Goal: Task Accomplishment & Management: Manage account settings

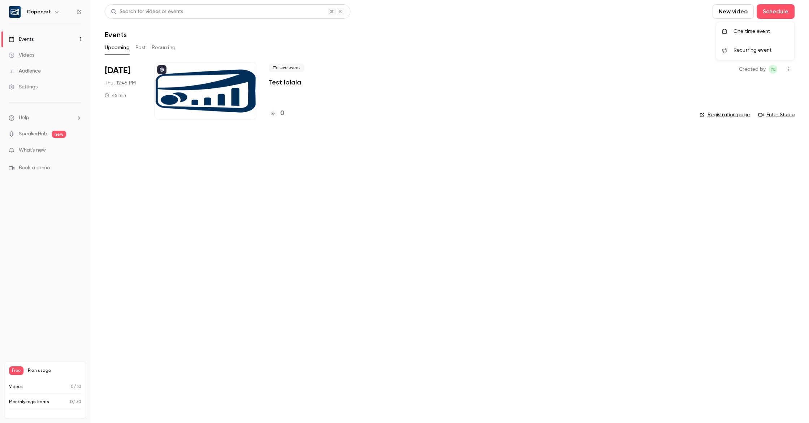
click at [744, 47] on span "Recurring event" at bounding box center [752, 51] width 38 height 8
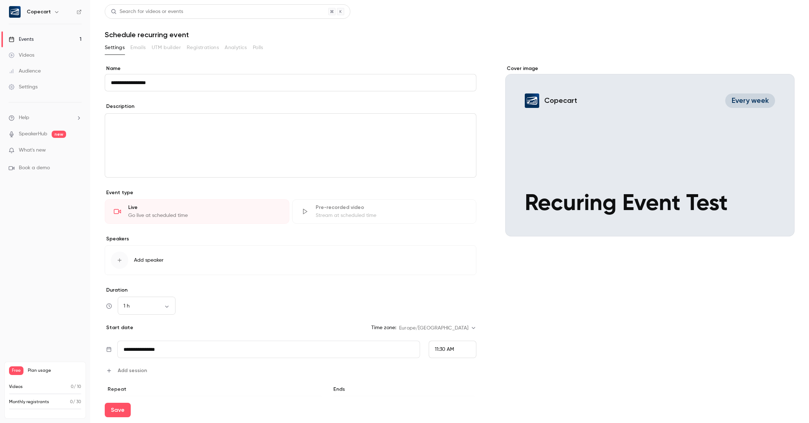
type input "**********"
click at [172, 130] on div "editor" at bounding box center [290, 146] width 371 height 64
drag, startPoint x: 218, startPoint y: 122, endPoint x: 207, endPoint y: 123, distance: 10.6
click at [208, 123] on p "**********" at bounding box center [290, 122] width 359 height 9
click at [149, 122] on p "**********" at bounding box center [290, 122] width 359 height 9
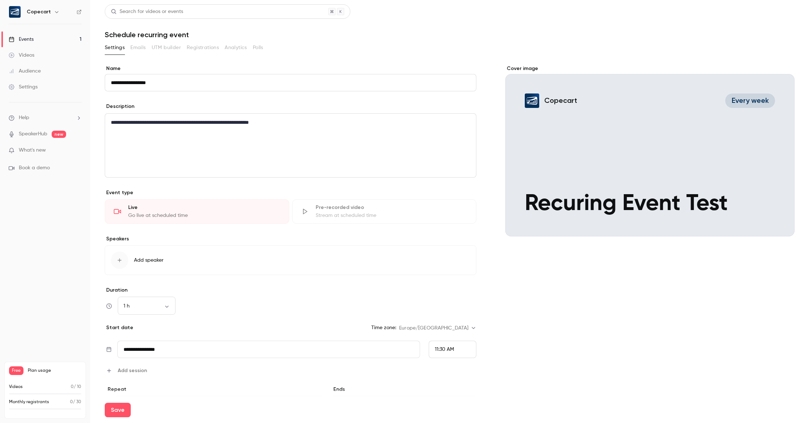
click at [169, 123] on p "**********" at bounding box center [290, 122] width 359 height 9
click at [264, 123] on p "**********" at bounding box center [290, 122] width 359 height 9
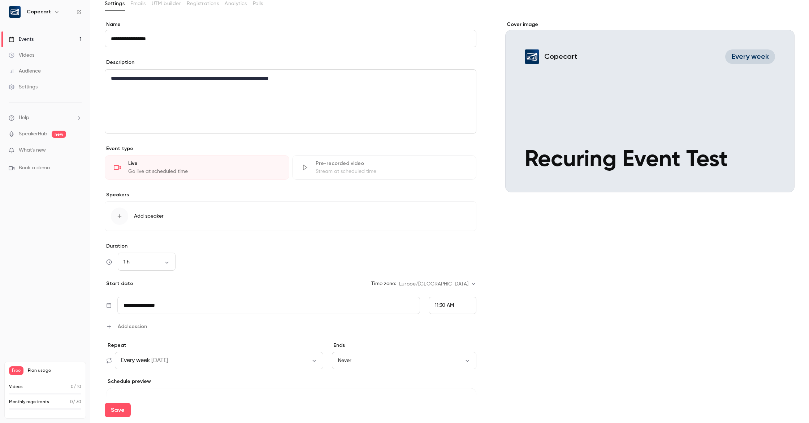
scroll to position [46, 0]
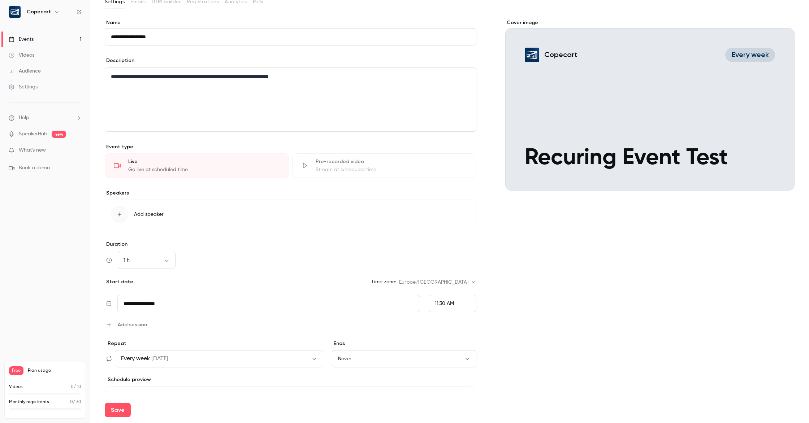
click at [154, 214] on span "Add speaker" at bounding box center [149, 214] width 30 height 7
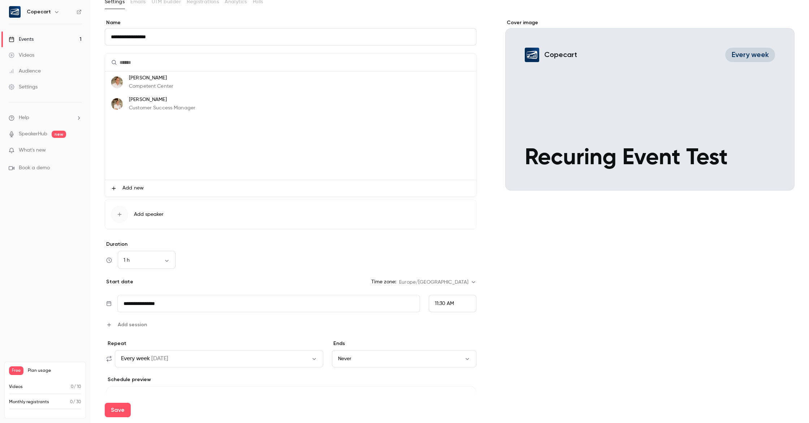
click at [166, 79] on p "[PERSON_NAME]" at bounding box center [151, 78] width 44 height 8
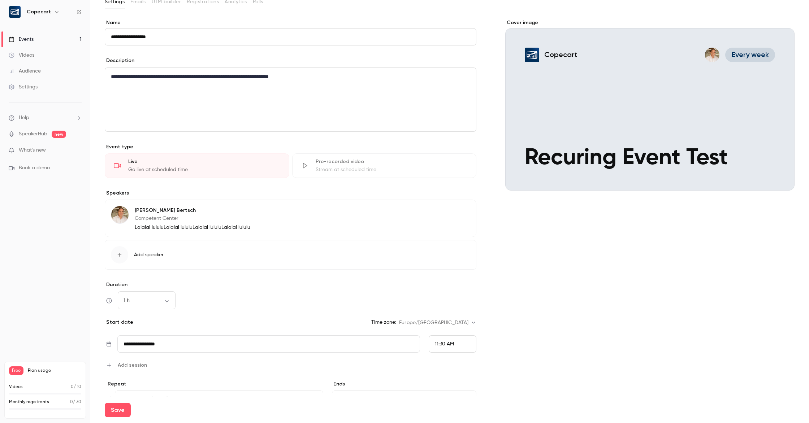
click at [147, 253] on span "Add speaker" at bounding box center [149, 254] width 30 height 7
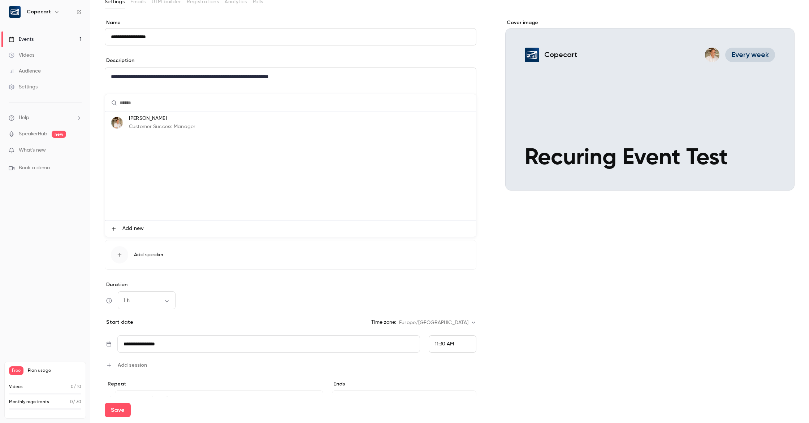
click at [154, 121] on p "[PERSON_NAME]" at bounding box center [162, 119] width 66 height 8
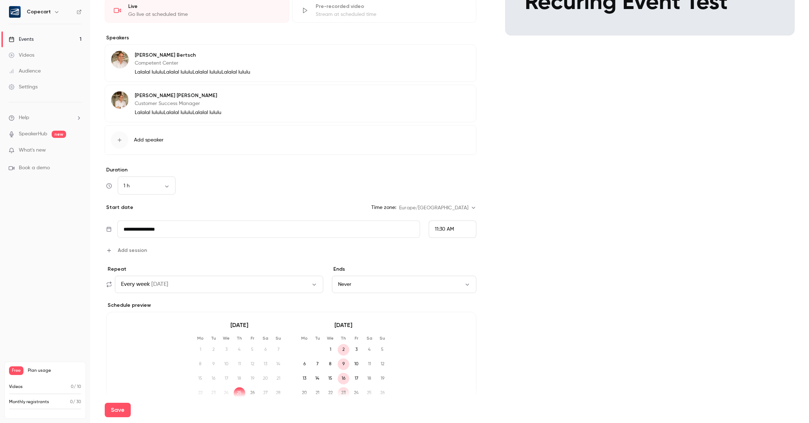
scroll to position [209, 0]
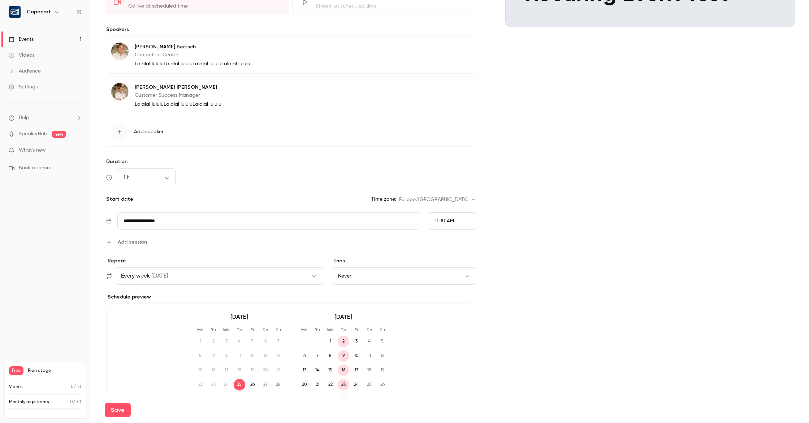
click at [458, 223] on div "11:30 AM" at bounding box center [453, 220] width 48 height 17
click at [454, 190] on div "3:00 PM" at bounding box center [452, 190] width 35 height 8
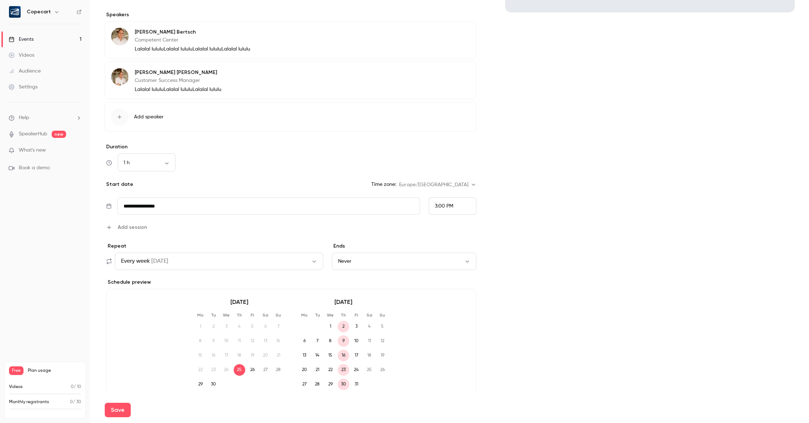
scroll to position [256, 0]
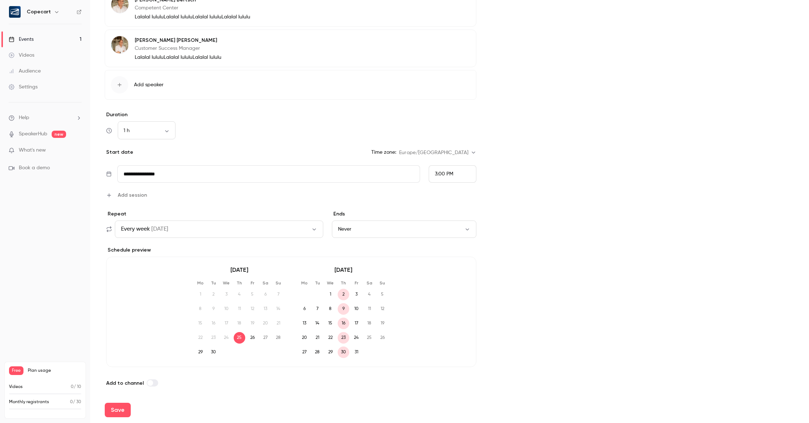
click at [456, 180] on div "3:00 PM" at bounding box center [453, 173] width 48 height 17
click at [449, 129] on span "9:15 PM" at bounding box center [443, 130] width 17 height 5
click at [316, 228] on icon "button" at bounding box center [314, 228] width 6 height 6
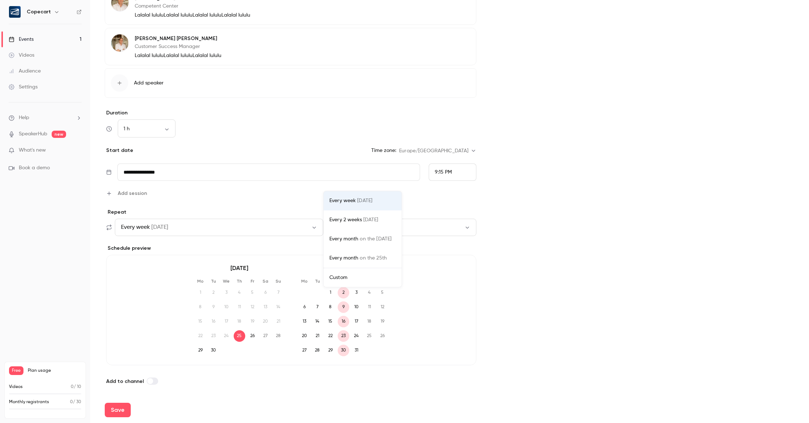
click at [332, 277] on div "Custom" at bounding box center [362, 277] width 66 height 7
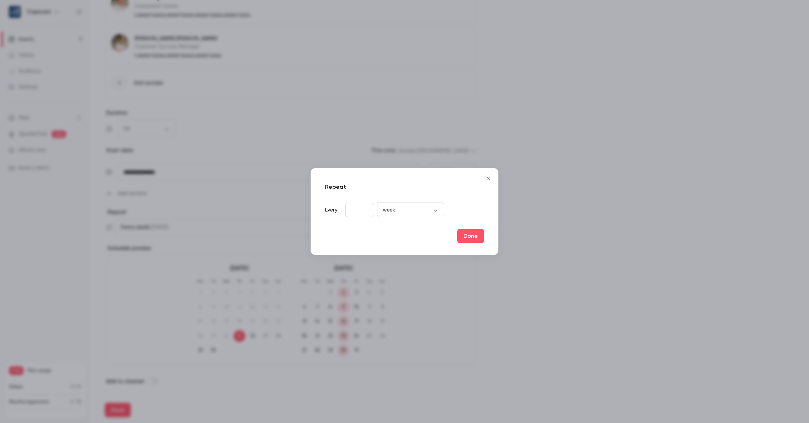
click at [354, 213] on input "*" at bounding box center [359, 210] width 29 height 14
click at [435, 212] on body "**********" at bounding box center [404, 211] width 809 height 423
drag, startPoint x: 418, startPoint y: 249, endPoint x: 436, endPoint y: 249, distance: 17.3
click at [419, 249] on li "month" at bounding box center [410, 251] width 67 height 19
type input "*****"
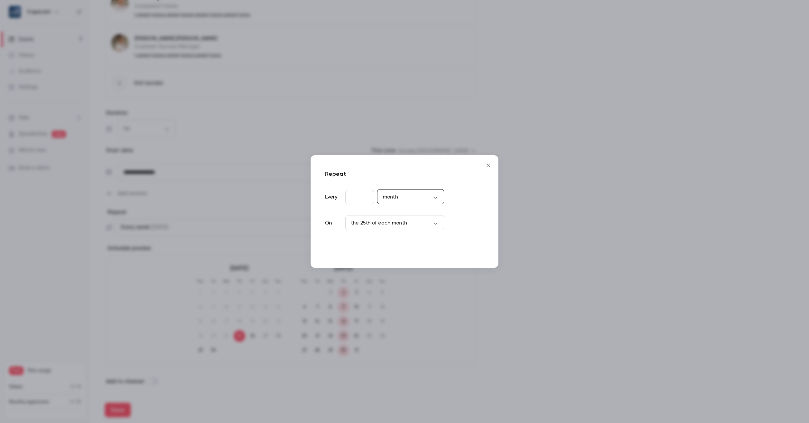
click at [469, 248] on button "Done" at bounding box center [470, 249] width 27 height 14
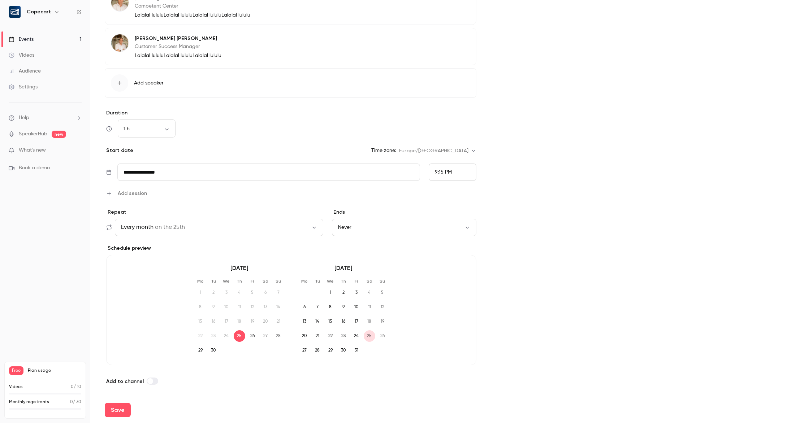
click at [153, 381] on label at bounding box center [153, 381] width 12 height 7
click at [120, 410] on button "Save" at bounding box center [118, 410] width 26 height 14
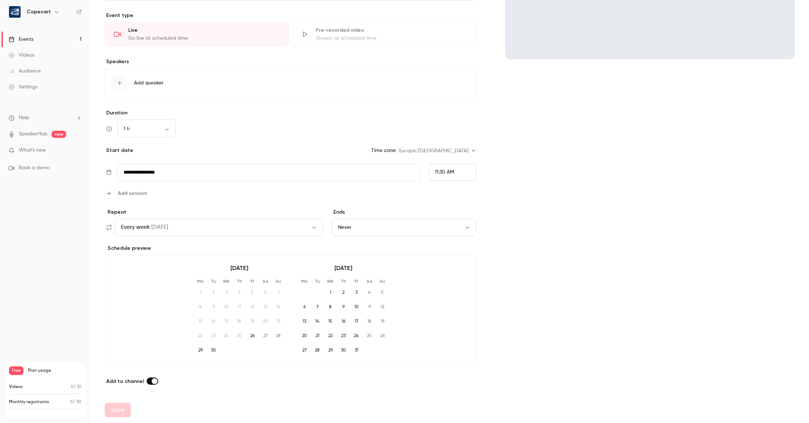
scroll to position [177, 0]
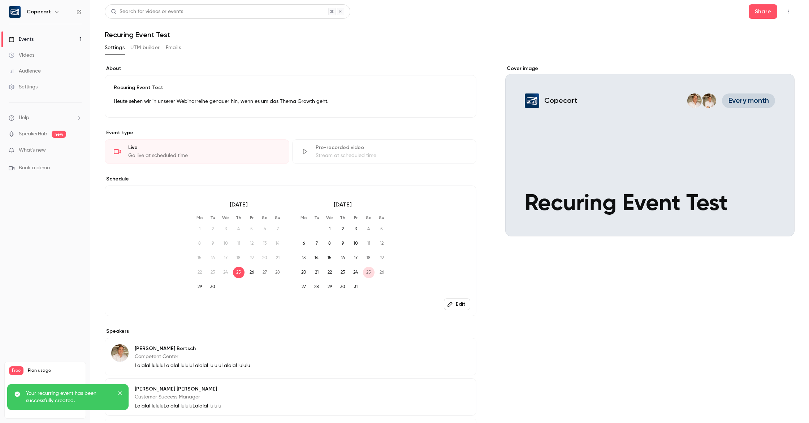
click at [791, 14] on button "button" at bounding box center [789, 12] width 12 height 12
click at [631, 31] on div at bounding box center [404, 211] width 809 height 423
click at [47, 40] on link "Events 1" at bounding box center [45, 39] width 90 height 16
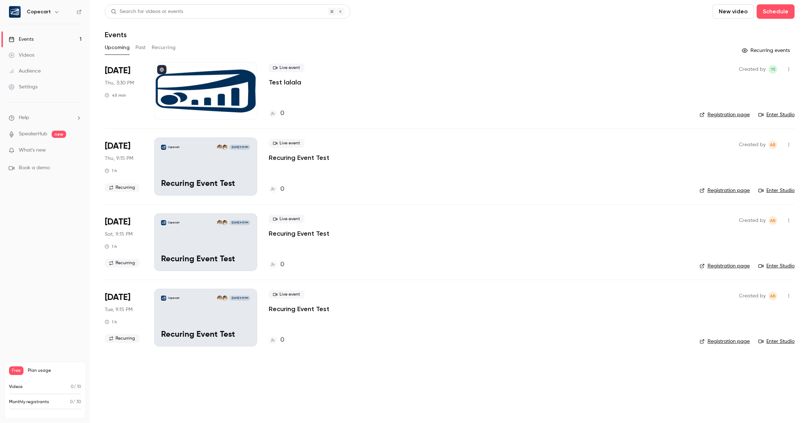
click at [732, 189] on link "Registration page" at bounding box center [724, 190] width 50 height 7
click at [790, 70] on icon "button" at bounding box center [789, 69] width 6 height 5
click at [608, 122] on div at bounding box center [404, 211] width 809 height 423
click at [717, 191] on link "Registration page" at bounding box center [724, 190] width 50 height 7
click at [23, 88] on div "Settings" at bounding box center [23, 86] width 29 height 7
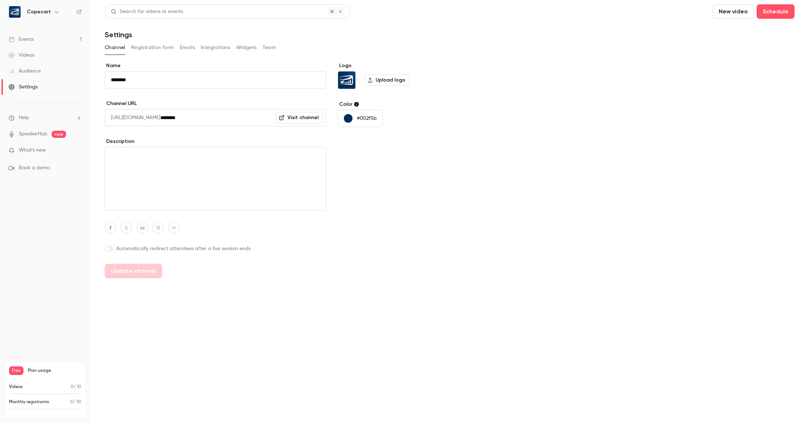
click at [162, 48] on button "Registration form" at bounding box center [152, 48] width 43 height 12
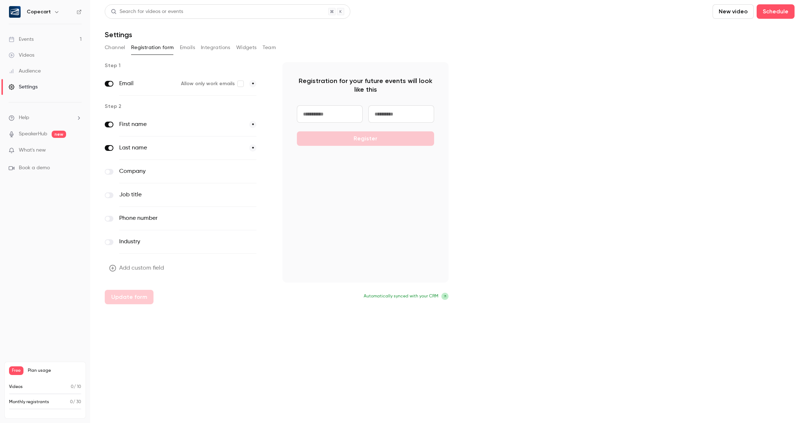
click at [184, 47] on button "Emails" at bounding box center [187, 48] width 15 height 12
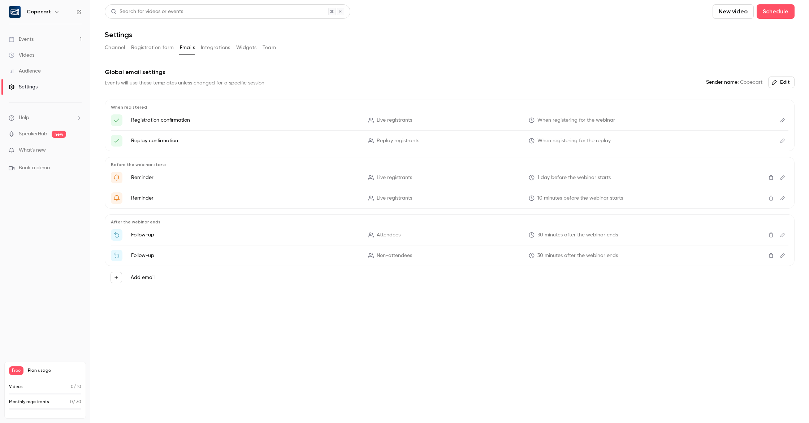
click at [213, 47] on button "Integrations" at bounding box center [216, 48] width 30 height 12
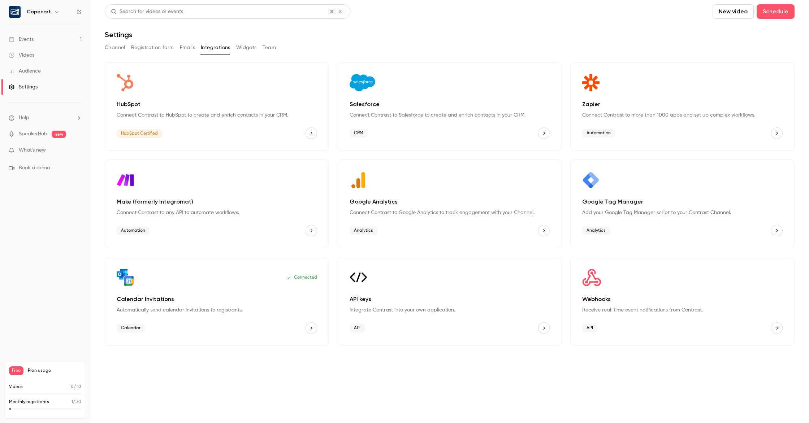
click at [242, 46] on button "Widgets" at bounding box center [246, 48] width 21 height 12
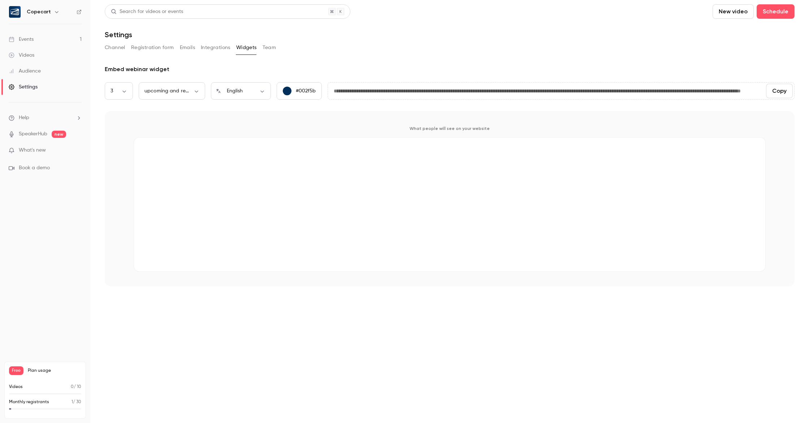
click at [778, 90] on button "Copy" at bounding box center [779, 91] width 27 height 14
click at [196, 94] on body "**********" at bounding box center [404, 211] width 809 height 423
click at [182, 120] on li "upcoming webinars" at bounding box center [172, 114] width 66 height 19
type input "********"
type input "**********"
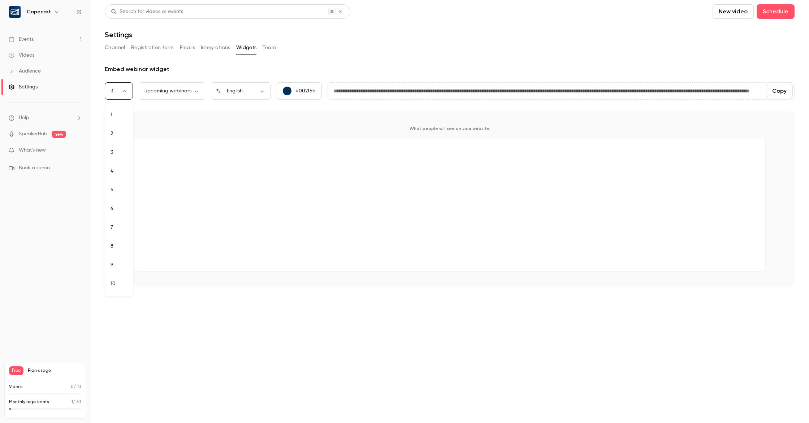
click at [123, 91] on body "**********" at bounding box center [404, 211] width 809 height 423
click at [115, 185] on li "5" at bounding box center [119, 190] width 28 height 19
type input "*"
type input "**********"
click at [781, 90] on button "Copy" at bounding box center [779, 91] width 27 height 14
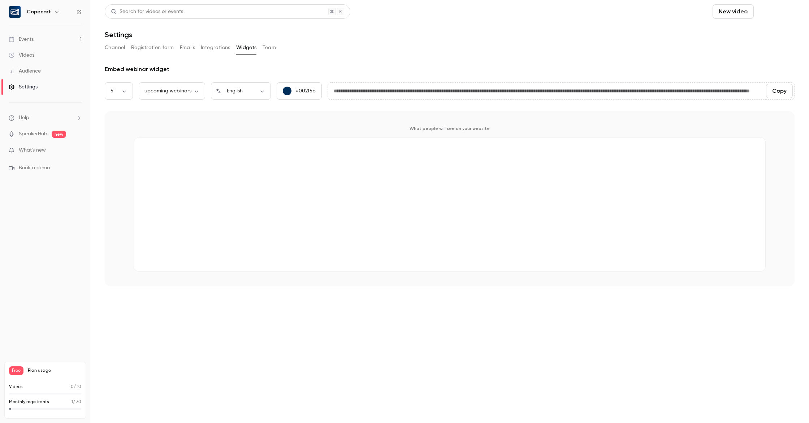
click at [767, 13] on button "Schedule" at bounding box center [775, 11] width 38 height 14
click at [744, 51] on span "Recurring event" at bounding box center [752, 51] width 38 height 8
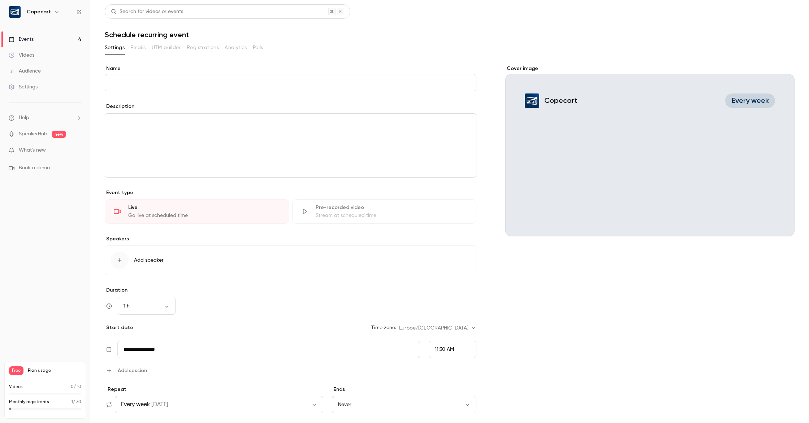
click at [38, 149] on span "What's new" at bounding box center [32, 151] width 27 height 8
click at [604, 329] on div at bounding box center [404, 211] width 809 height 423
click at [38, 35] on link "Events 4" at bounding box center [45, 39] width 90 height 16
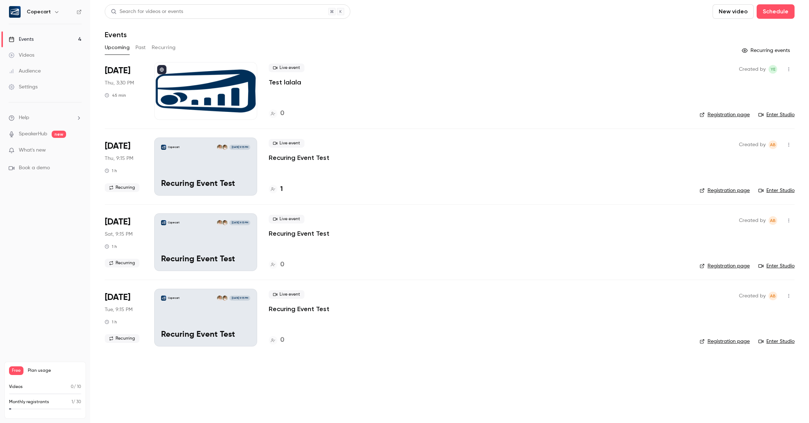
click at [32, 89] on div "Settings" at bounding box center [23, 86] width 29 height 7
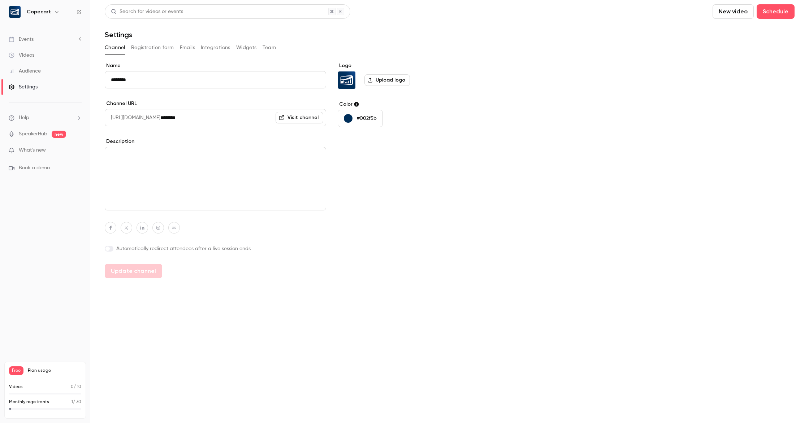
click at [296, 118] on link "Visit channel" at bounding box center [299, 118] width 48 height 12
click at [47, 39] on link "Events 4" at bounding box center [45, 39] width 90 height 16
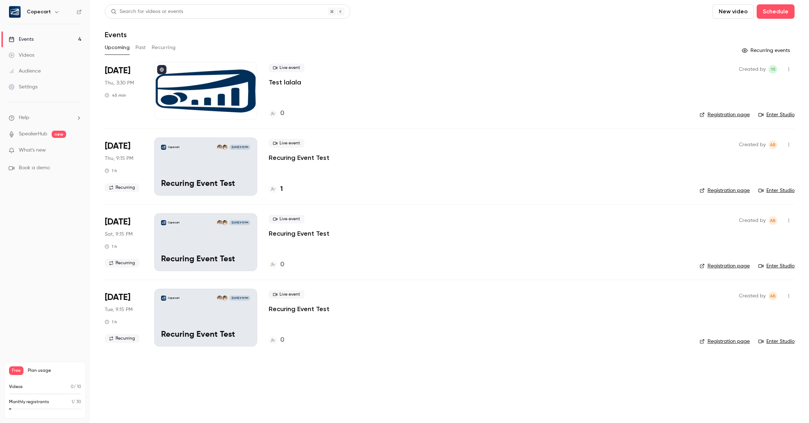
click at [181, 162] on div "Copecart [DATE] 9:15 PM Recuring Event Test" at bounding box center [205, 167] width 103 height 58
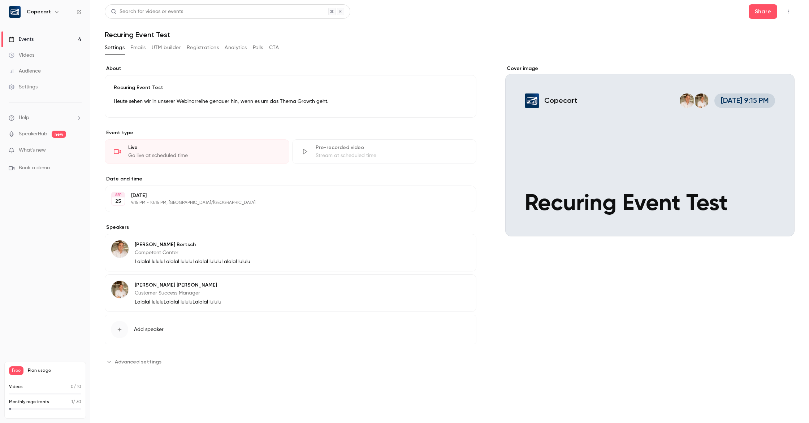
click at [138, 360] on span "Advanced settings" at bounding box center [138, 362] width 47 height 8
drag, startPoint x: 136, startPoint y: 48, endPoint x: 143, endPoint y: 48, distance: 6.9
click at [136, 47] on button "Emails" at bounding box center [137, 48] width 15 height 12
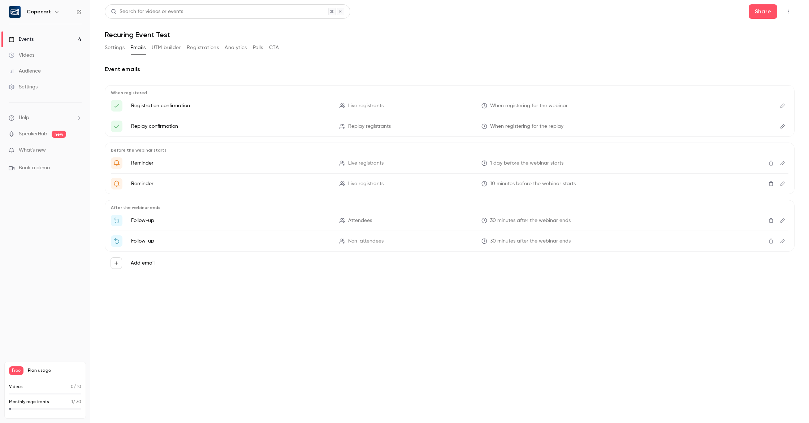
drag, startPoint x: 164, startPoint y: 48, endPoint x: 191, endPoint y: 47, distance: 27.1
click at [164, 48] on button "UTM builder" at bounding box center [166, 48] width 29 height 12
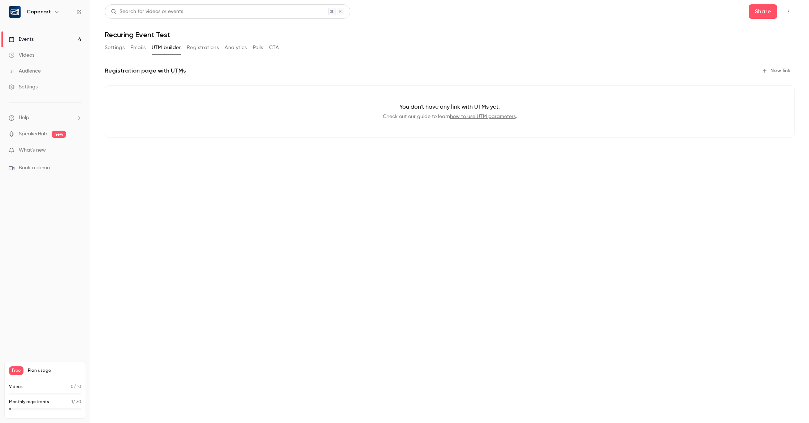
click at [197, 46] on button "Registrations" at bounding box center [203, 48] width 32 height 12
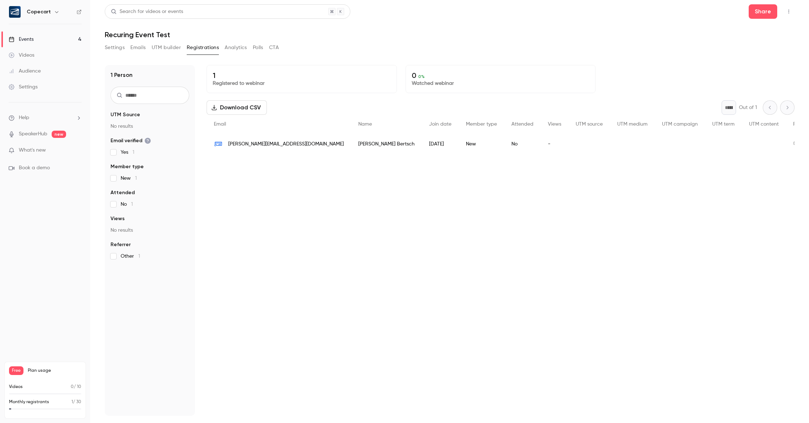
click at [234, 46] on button "Analytics" at bounding box center [236, 48] width 22 height 12
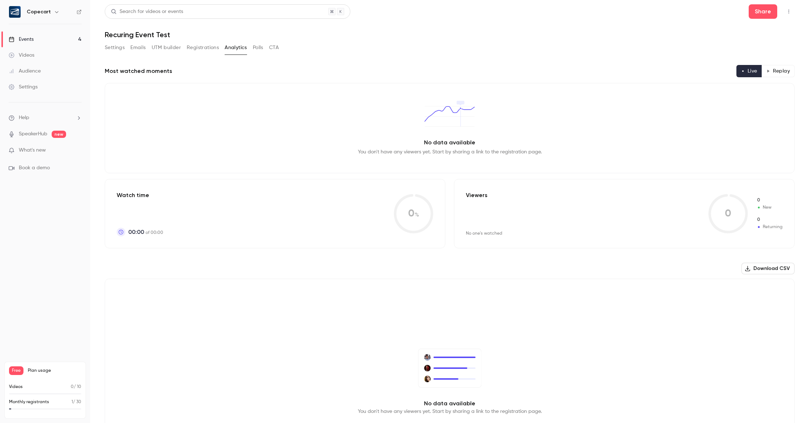
click at [257, 48] on button "Polls" at bounding box center [258, 48] width 10 height 12
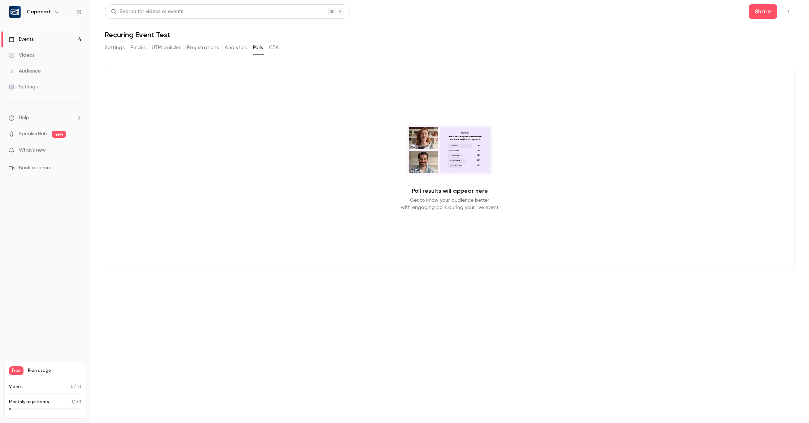
click at [275, 49] on button "CTA" at bounding box center [274, 48] width 10 height 12
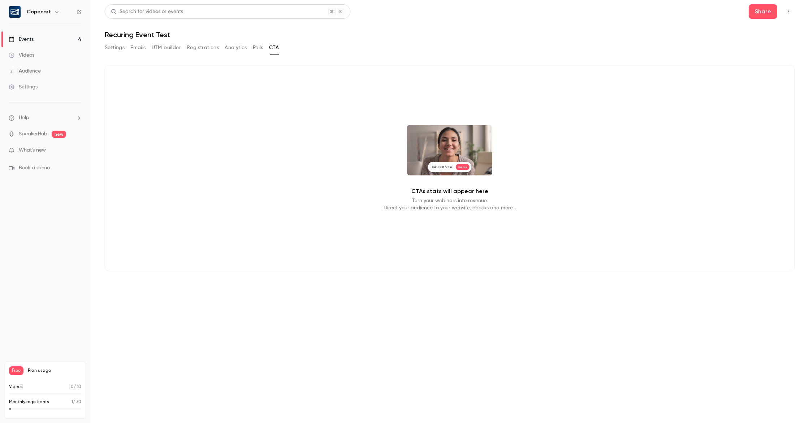
click at [109, 47] on button "Settings" at bounding box center [115, 48] width 20 height 12
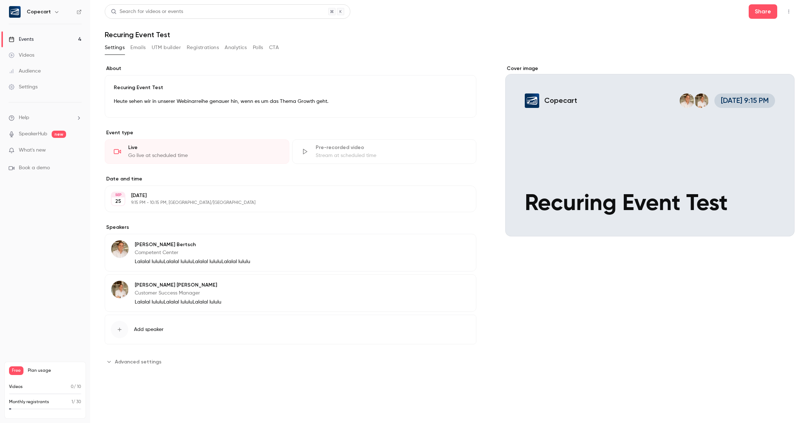
click at [33, 41] on div "Events" at bounding box center [21, 39] width 25 height 7
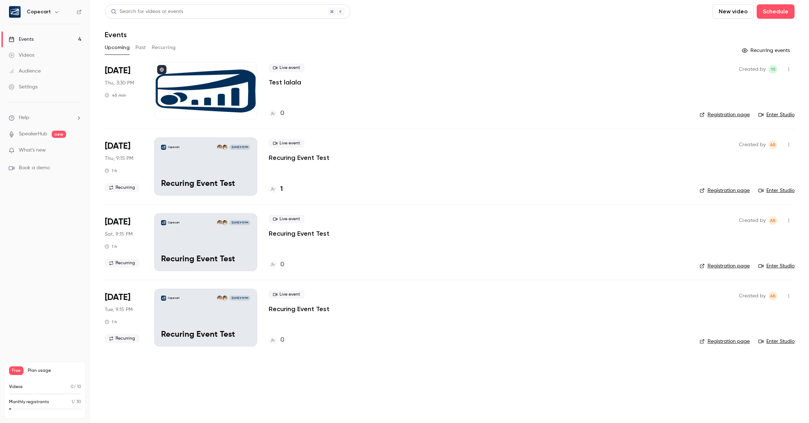
click at [31, 92] on link "Settings" at bounding box center [45, 87] width 90 height 16
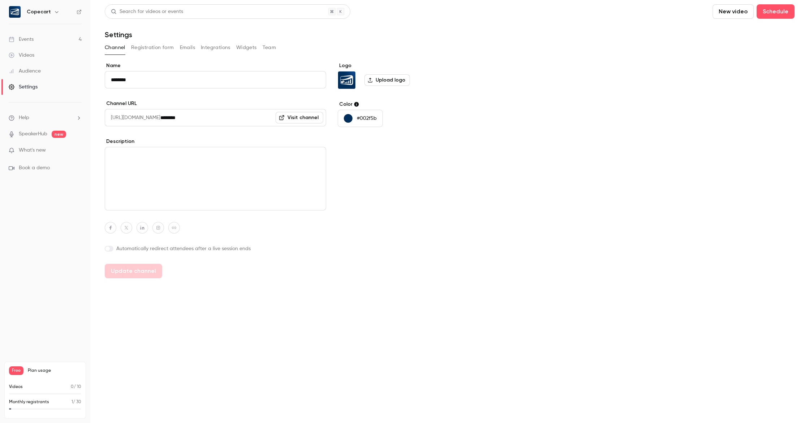
click at [297, 116] on link "Visit channel" at bounding box center [299, 118] width 48 height 12
click at [34, 38] on div "Events" at bounding box center [21, 39] width 25 height 7
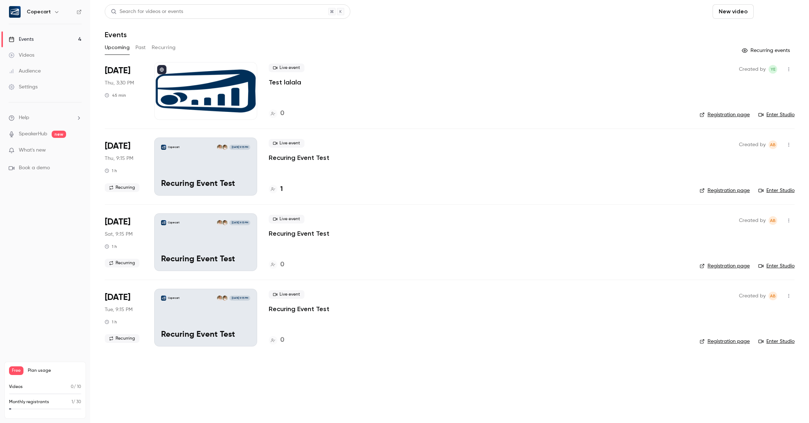
click at [762, 14] on button "Schedule" at bounding box center [775, 11] width 38 height 14
click at [738, 53] on span "Recurring event" at bounding box center [752, 51] width 38 height 8
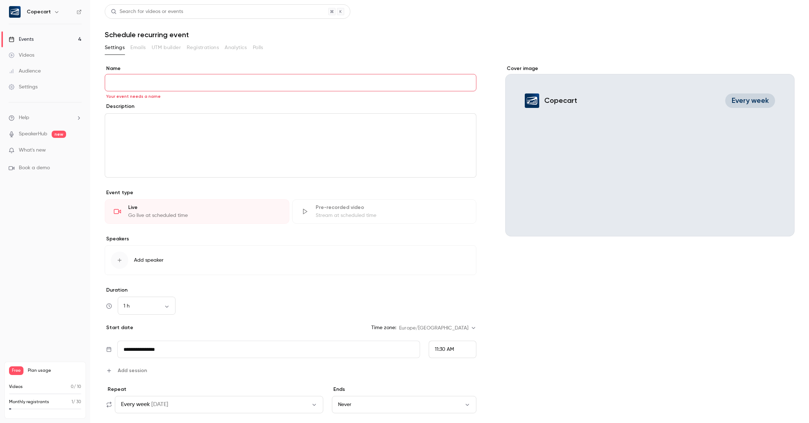
paste input "**********"
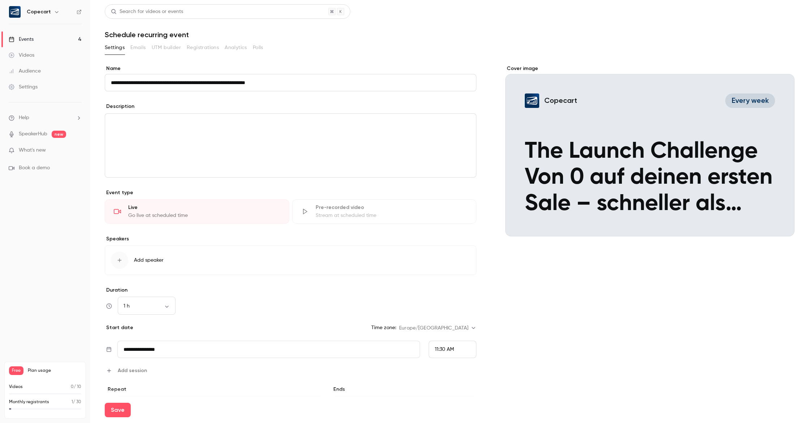
click at [162, 83] on input "**********" at bounding box center [290, 82] width 371 height 17
type input "**********"
click at [222, 126] on p "editor" at bounding box center [290, 122] width 359 height 9
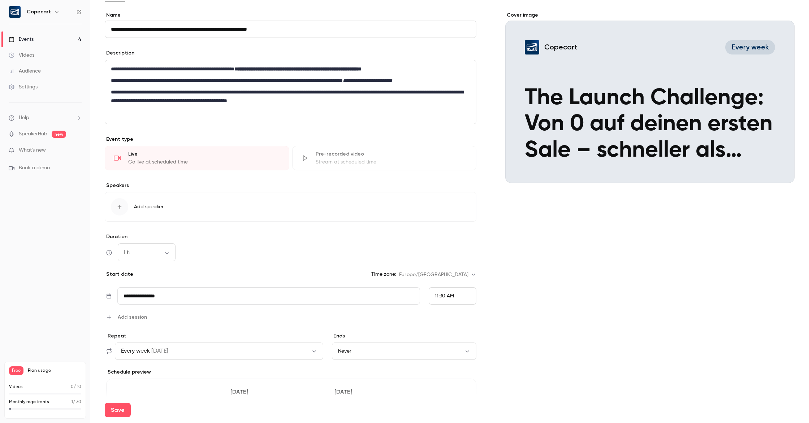
scroll to position [54, 0]
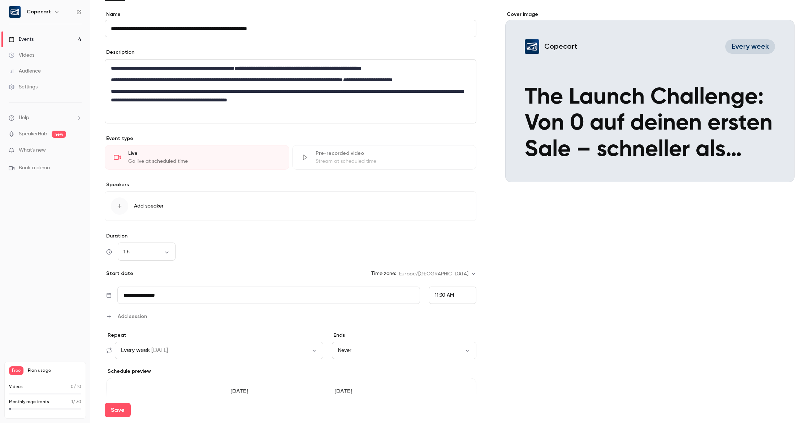
click at [150, 209] on span "Add speaker" at bounding box center [149, 206] width 30 height 7
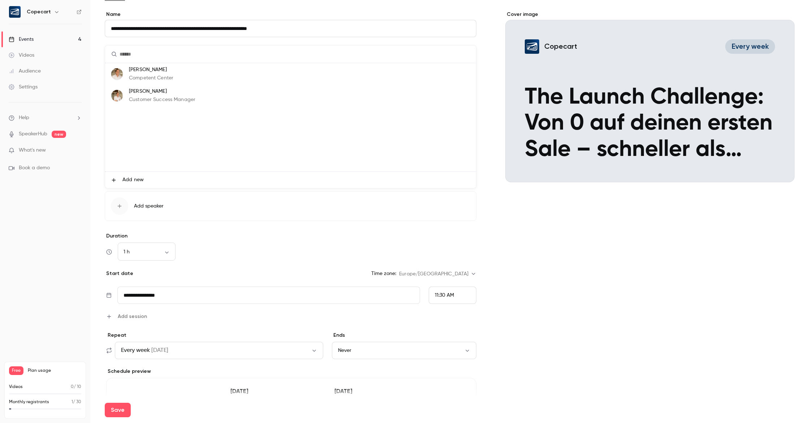
click at [151, 96] on p "Customer Success Manager" at bounding box center [162, 100] width 66 height 8
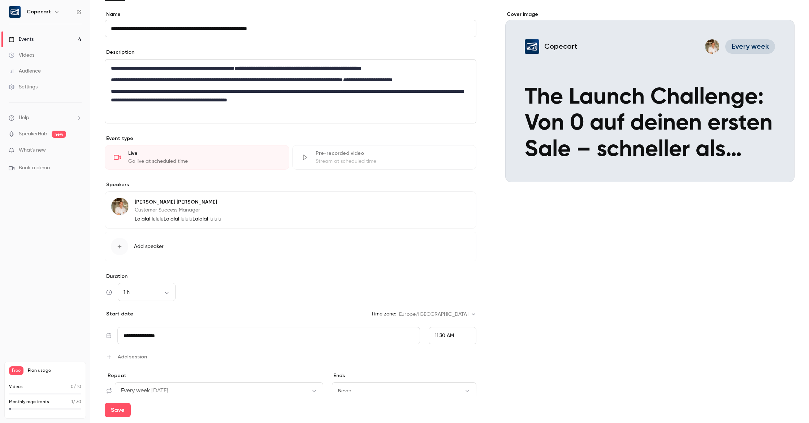
click at [460, 203] on button "Edit" at bounding box center [457, 203] width 26 height 12
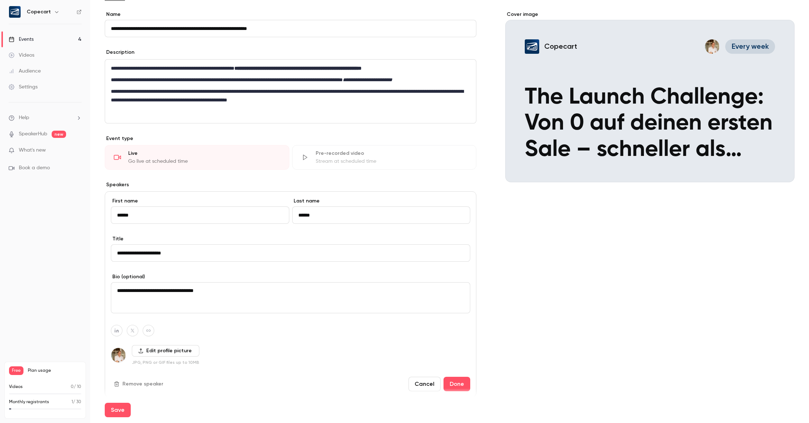
drag, startPoint x: 174, startPoint y: 294, endPoint x: 111, endPoint y: 292, distance: 63.2
click at [111, 292] on textarea "**********" at bounding box center [290, 297] width 359 height 31
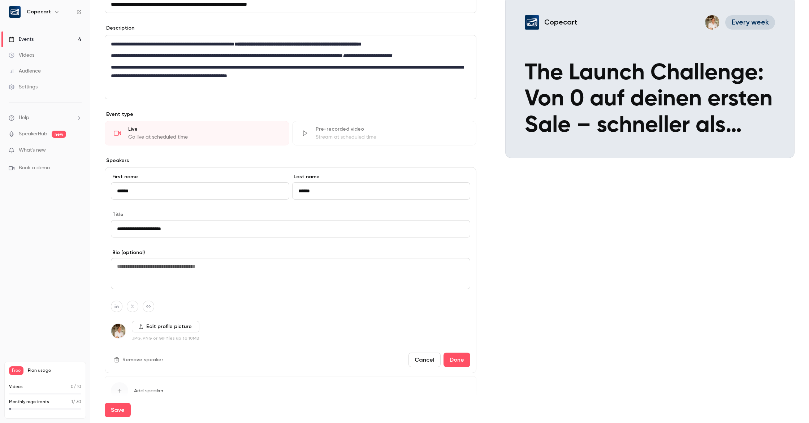
scroll to position [79, 0]
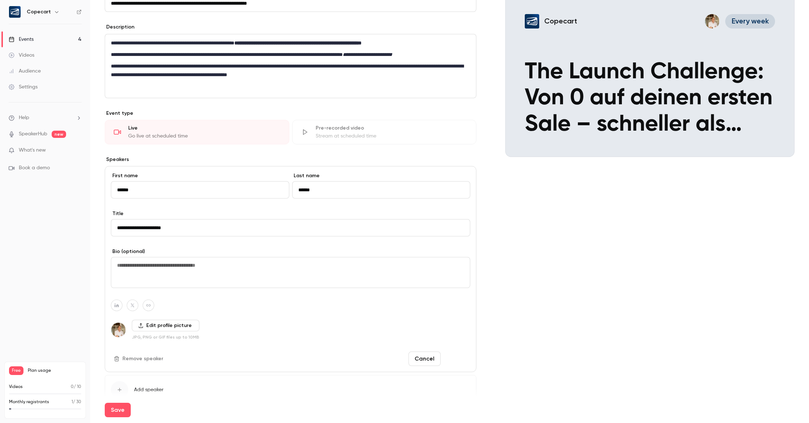
click at [452, 355] on button "Done" at bounding box center [456, 359] width 27 height 14
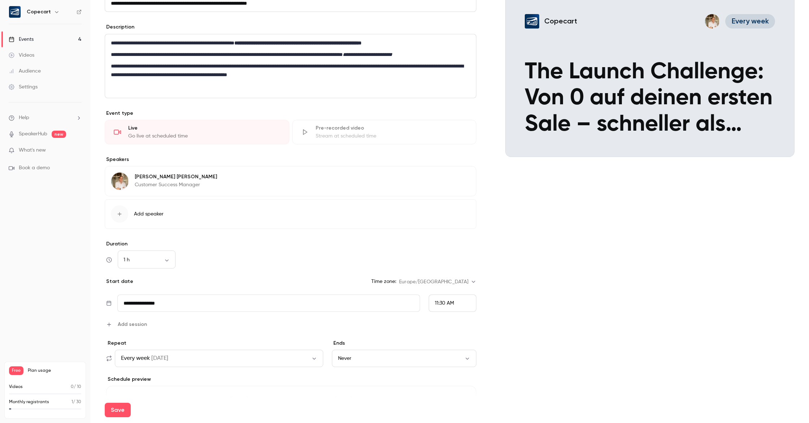
click at [125, 217] on div "button" at bounding box center [119, 213] width 17 height 17
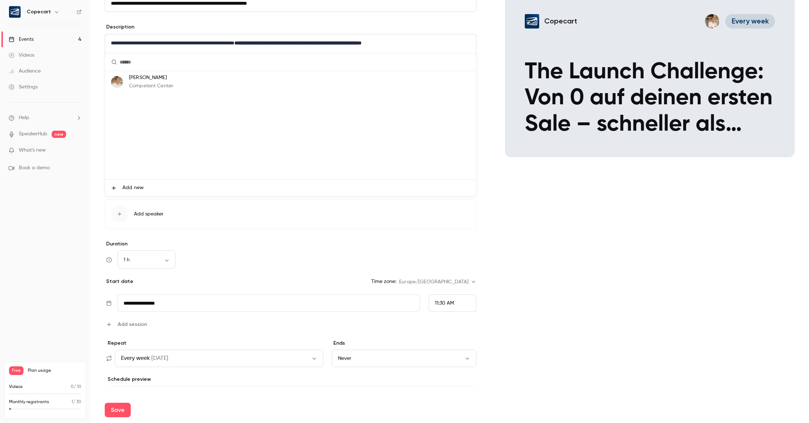
click at [133, 188] on span "Add new" at bounding box center [132, 188] width 21 height 8
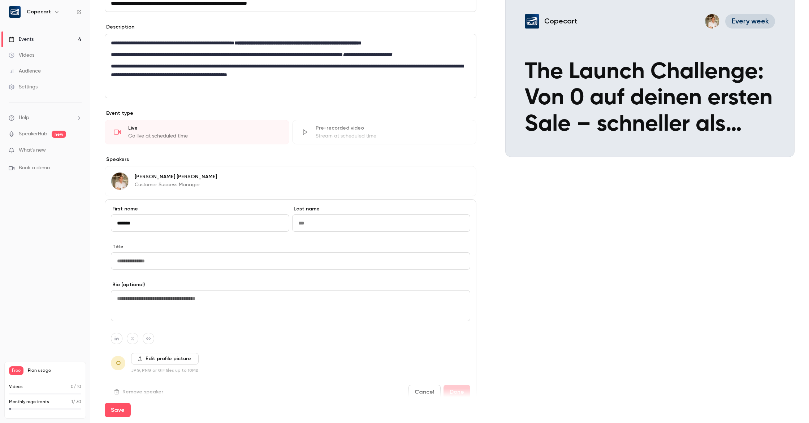
type input "******"
click at [327, 229] on input at bounding box center [381, 222] width 178 height 17
paste input "*******"
type input "*******"
click at [138, 262] on input at bounding box center [290, 260] width 359 height 17
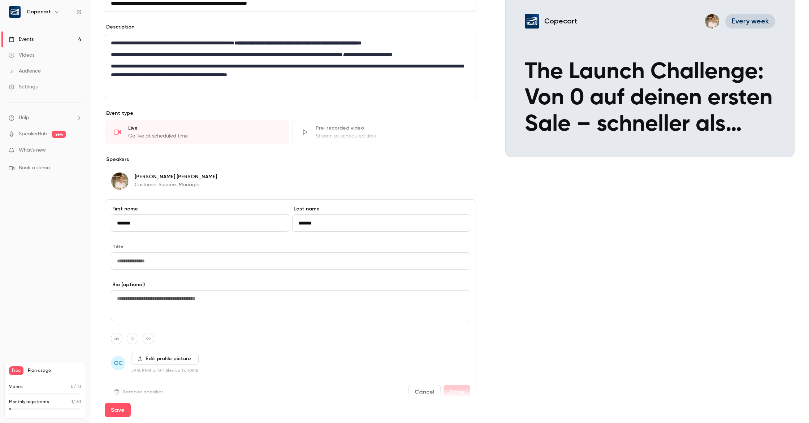
paste input "**********"
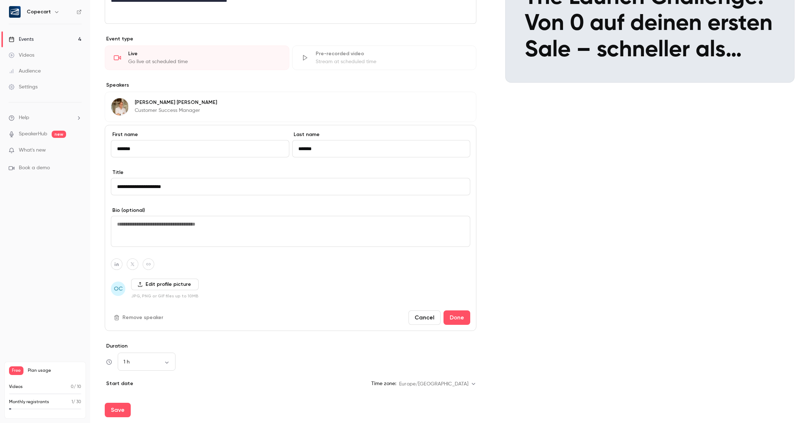
scroll to position [155, 0]
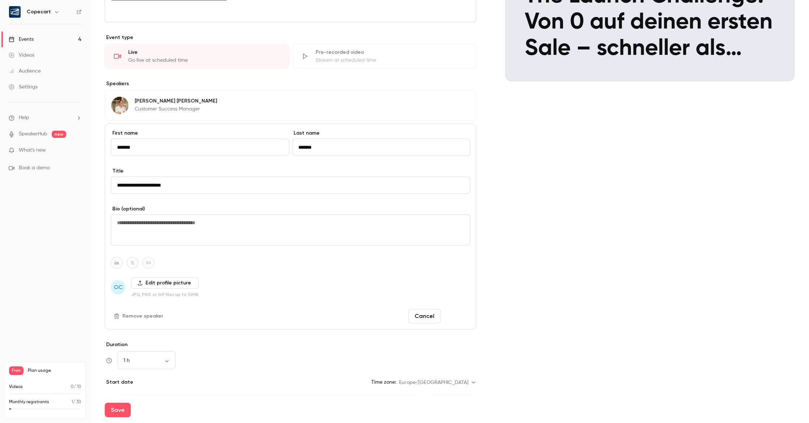
type input "**********"
click at [455, 312] on button "Done" at bounding box center [456, 316] width 27 height 14
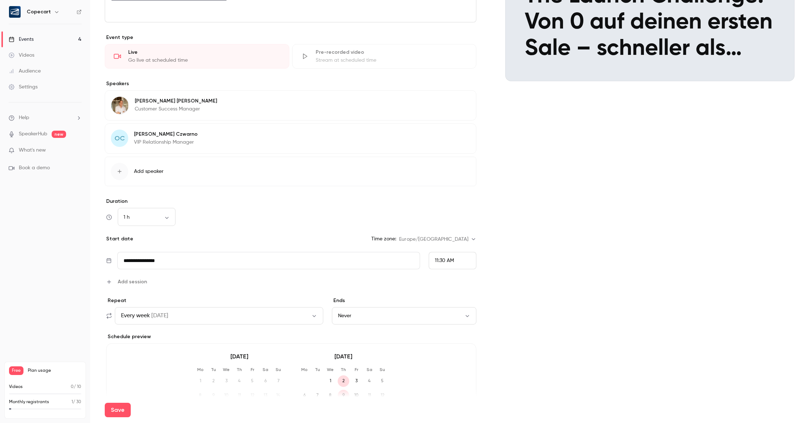
click at [155, 174] on span "Add speaker" at bounding box center [149, 171] width 30 height 7
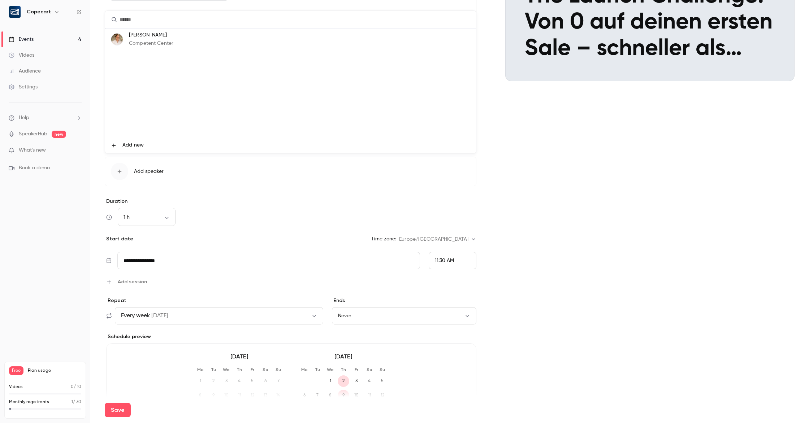
click at [155, 43] on p "Competent Center" at bounding box center [151, 44] width 44 height 8
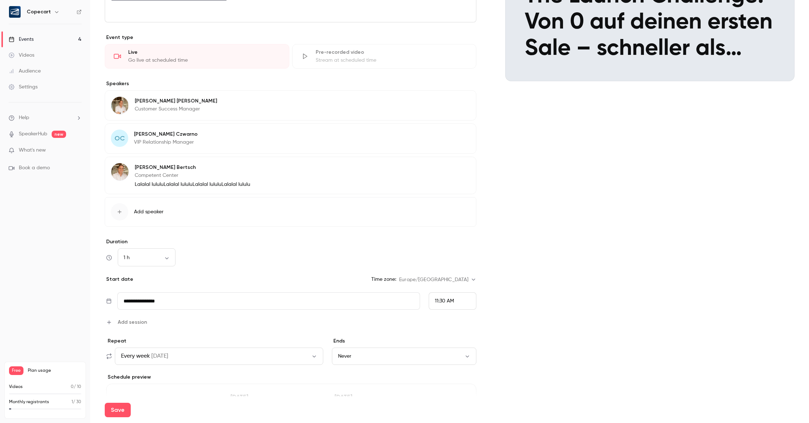
click at [292, 177] on div "[PERSON_NAME] Competent Center Lalalal lululuLalalal lululuLalalal lululuLalala…" at bounding box center [290, 176] width 371 height 38
click at [460, 170] on button "Edit" at bounding box center [457, 169] width 26 height 12
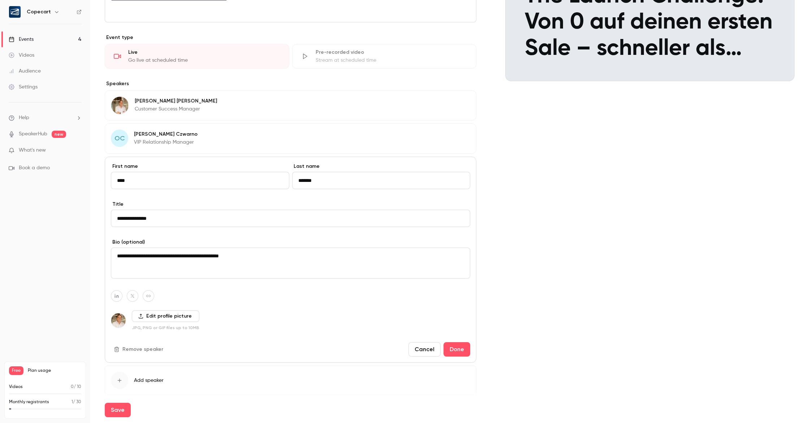
drag, startPoint x: 208, startPoint y: 255, endPoint x: 108, endPoint y: 255, distance: 100.4
click at [108, 255] on div "**********" at bounding box center [290, 260] width 371 height 206
drag, startPoint x: 121, startPoint y: 215, endPoint x: 100, endPoint y: 215, distance: 20.6
click at [100, 215] on main "**********" at bounding box center [449, 211] width 718 height 423
paste input "**********"
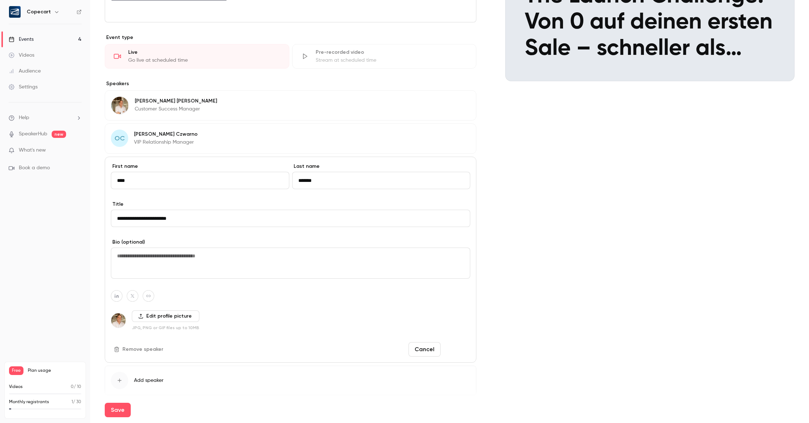
type input "**********"
click at [459, 351] on button "Done" at bounding box center [456, 349] width 27 height 14
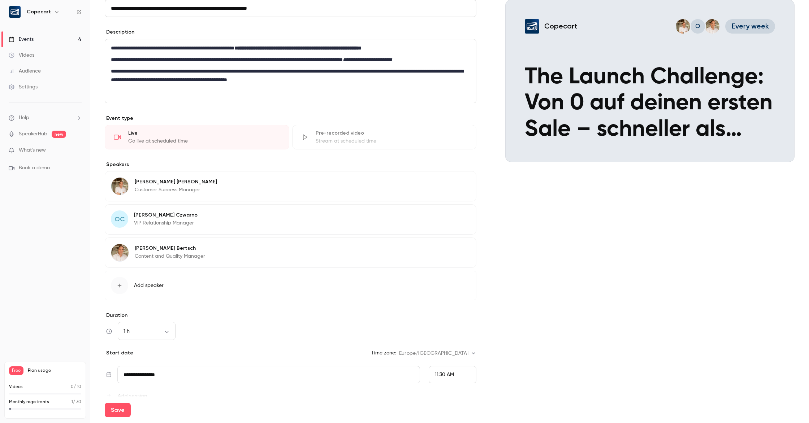
scroll to position [70, 0]
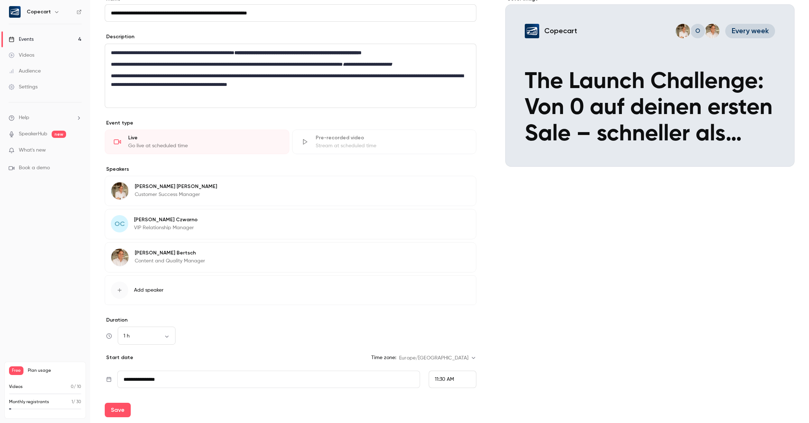
click at [452, 256] on icon "button" at bounding box center [450, 254] width 6 height 6
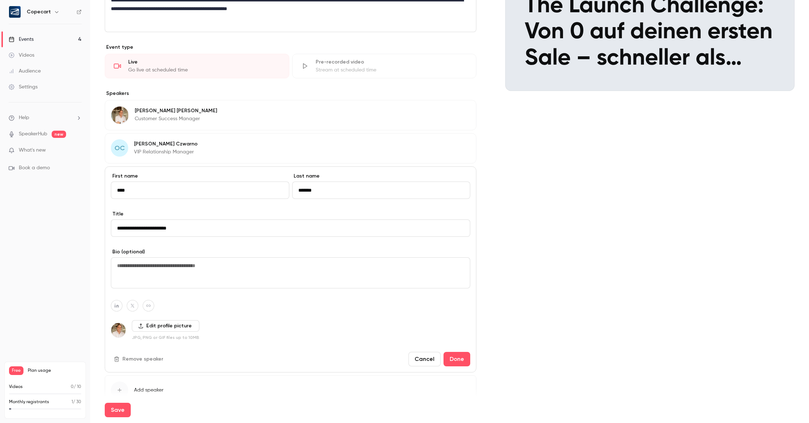
scroll to position [149, 0]
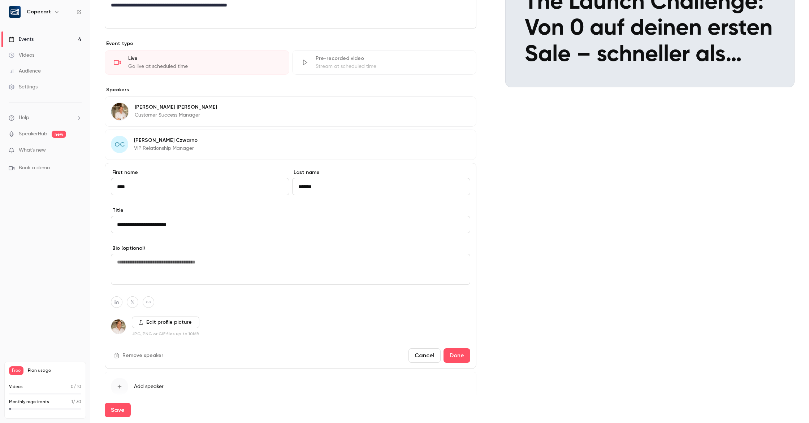
click at [153, 357] on button "Remove speaker" at bounding box center [139, 356] width 57 height 12
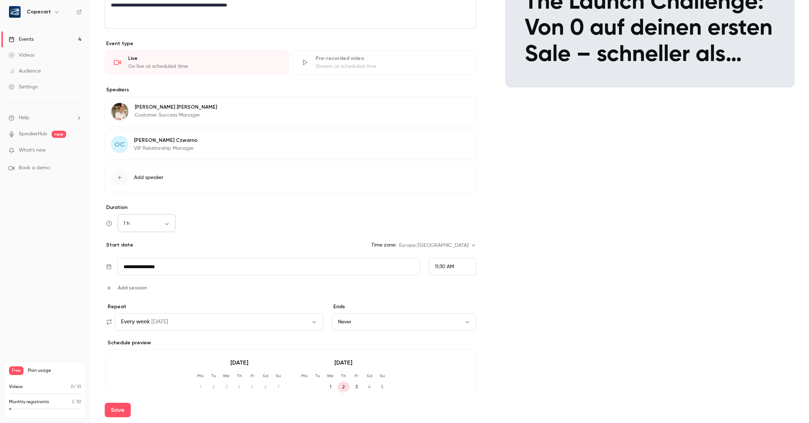
click at [165, 225] on body "**********" at bounding box center [404, 211] width 809 height 423
click at [152, 270] on li "1 h 15 min" at bounding box center [147, 271] width 58 height 19
click at [292, 213] on div "Duration 1 h 15 min ** ​" at bounding box center [290, 218] width 371 height 28
click at [165, 223] on body "**********" at bounding box center [404, 211] width 809 height 423
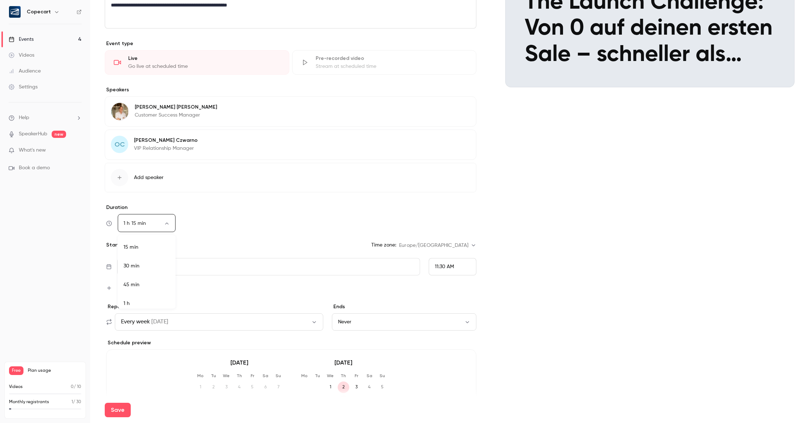
scroll to position [51, 0]
click at [155, 254] on li "1 h" at bounding box center [147, 253] width 58 height 19
type input "**"
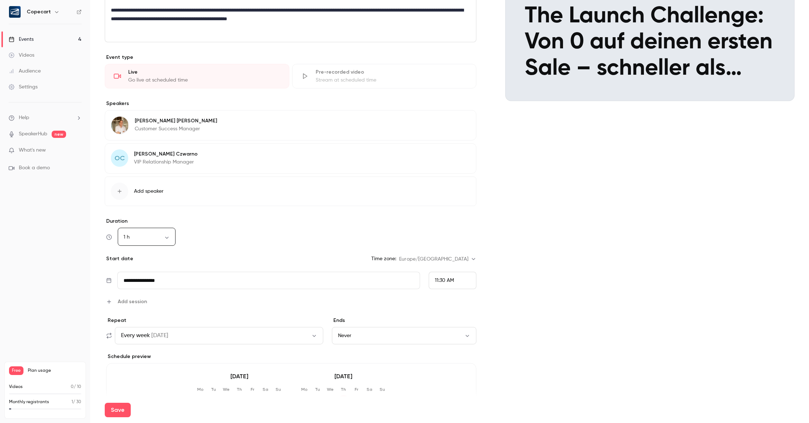
scroll to position [136, 0]
click at [357, 279] on input "**********" at bounding box center [268, 279] width 303 height 17
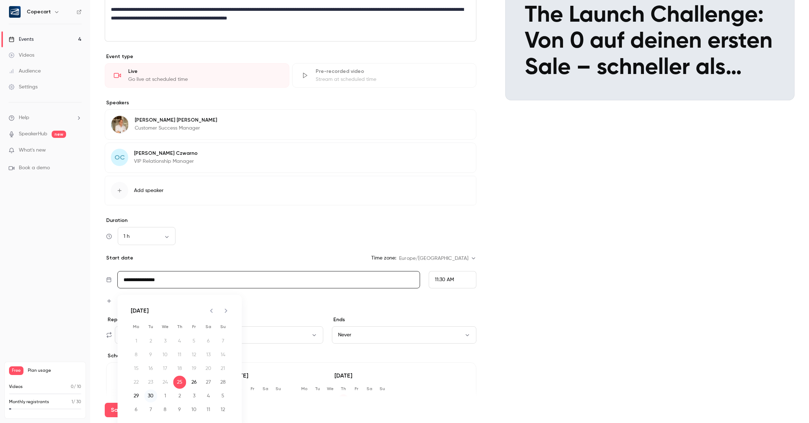
click at [149, 396] on button "30" at bounding box center [150, 396] width 13 height 13
type input "**********"
click at [121, 301] on span "Add session" at bounding box center [132, 301] width 29 height 8
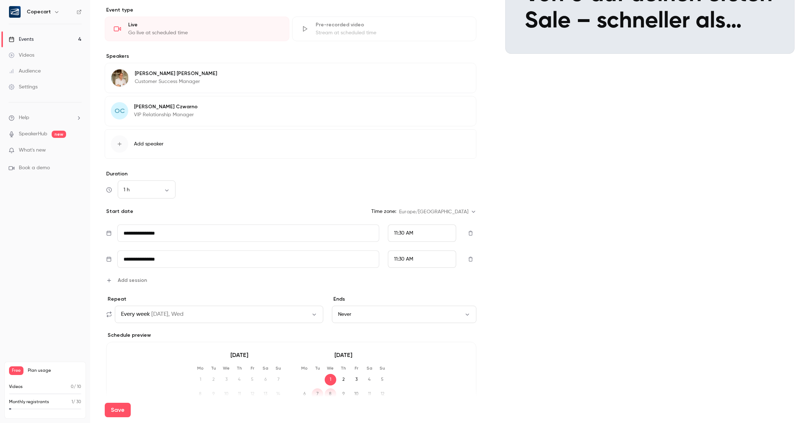
scroll to position [183, 0]
click at [165, 188] on body "**********" at bounding box center [404, 211] width 809 height 423
click at [158, 248] on li "45 min" at bounding box center [147, 246] width 58 height 19
type input "**"
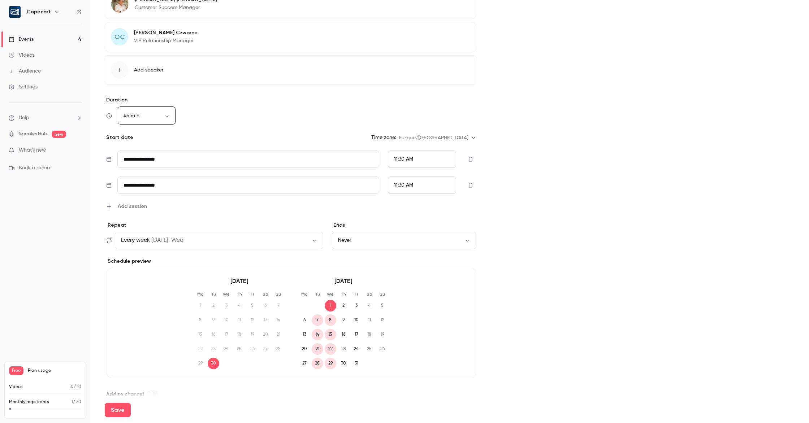
scroll to position [266, 0]
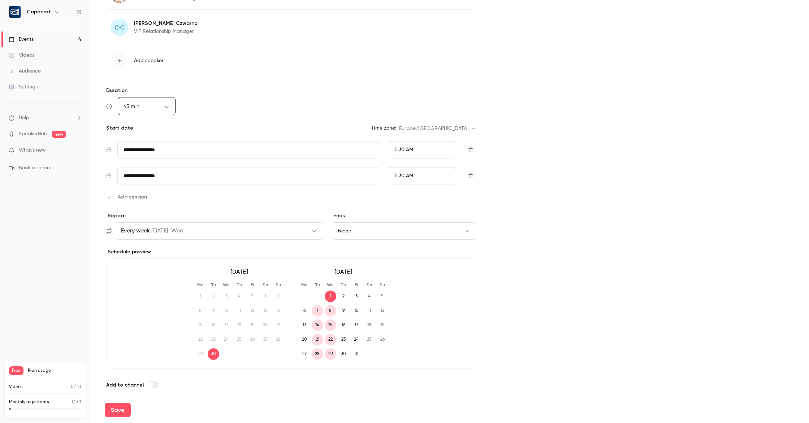
click at [147, 177] on input "**********" at bounding box center [248, 175] width 262 height 17
click at [149, 266] on button "14" at bounding box center [150, 264] width 13 height 13
type input "**********"
click at [415, 150] on div "11:30 AM" at bounding box center [422, 149] width 68 height 17
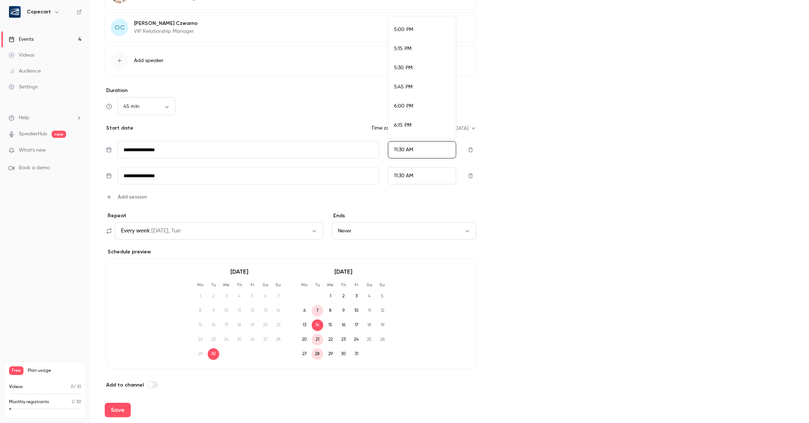
click at [419, 105] on div "6:00 PM" at bounding box center [422, 107] width 56 height 8
click at [425, 173] on div "11:30 AM" at bounding box center [422, 175] width 68 height 17
click at [423, 104] on div "11:00 AM" at bounding box center [422, 104] width 56 height 8
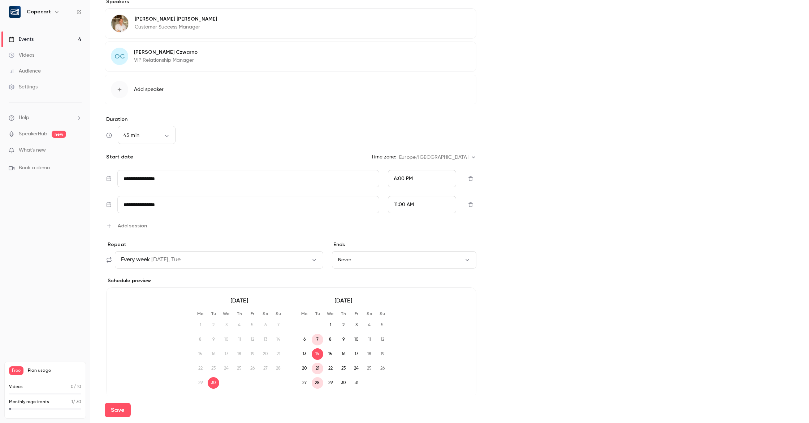
scroll to position [270, 0]
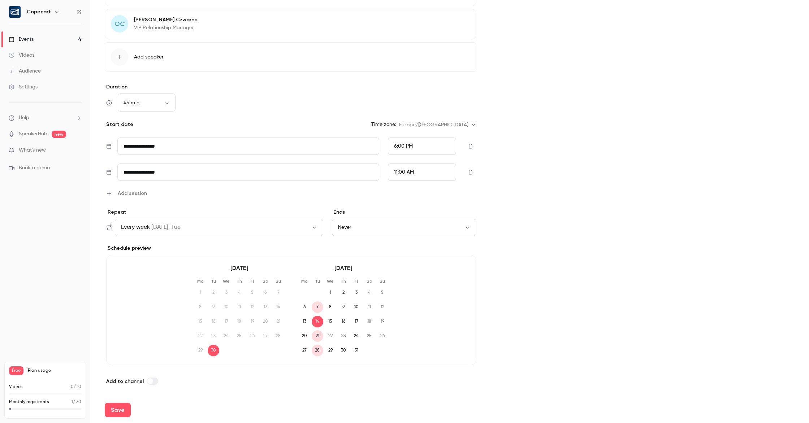
click at [109, 192] on icon "button" at bounding box center [109, 193] width 4 height 4
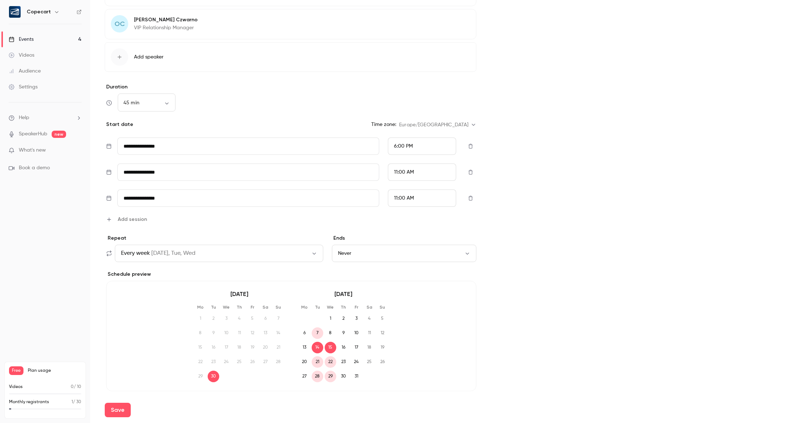
click at [173, 199] on input "**********" at bounding box center [248, 198] width 262 height 17
click at [152, 317] on button "28" at bounding box center [150, 314] width 13 height 13
click at [430, 197] on div "11:00 AM" at bounding box center [422, 198] width 68 height 17
click at [418, 175] on div "6:00 PM" at bounding box center [422, 179] width 56 height 8
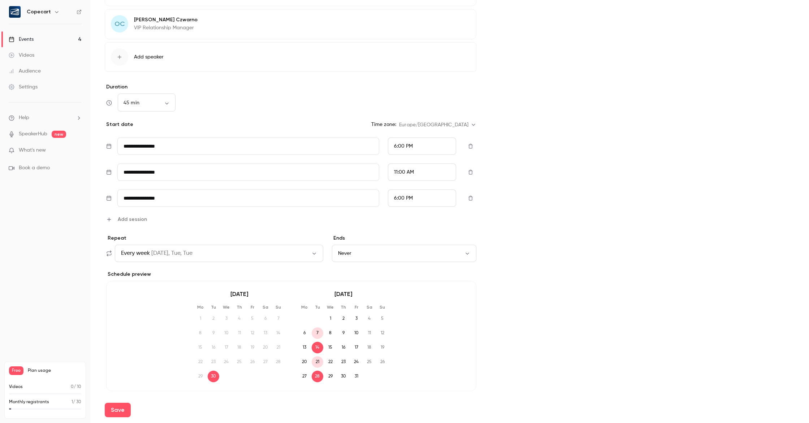
click at [134, 218] on span "Add session" at bounding box center [132, 220] width 29 height 8
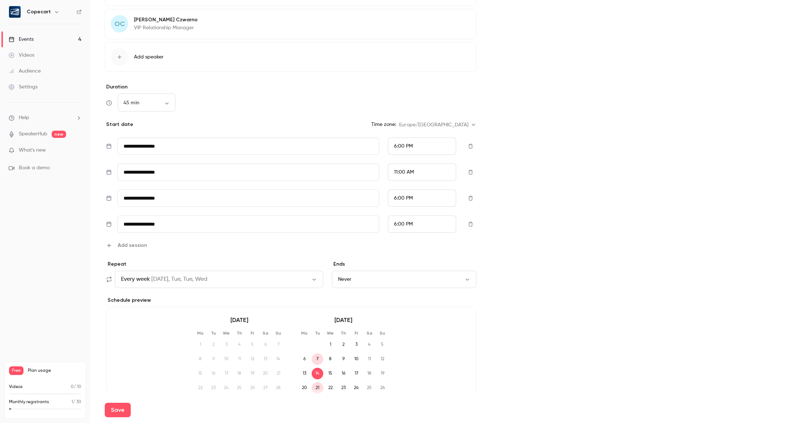
click at [214, 222] on input "**********" at bounding box center [248, 224] width 262 height 17
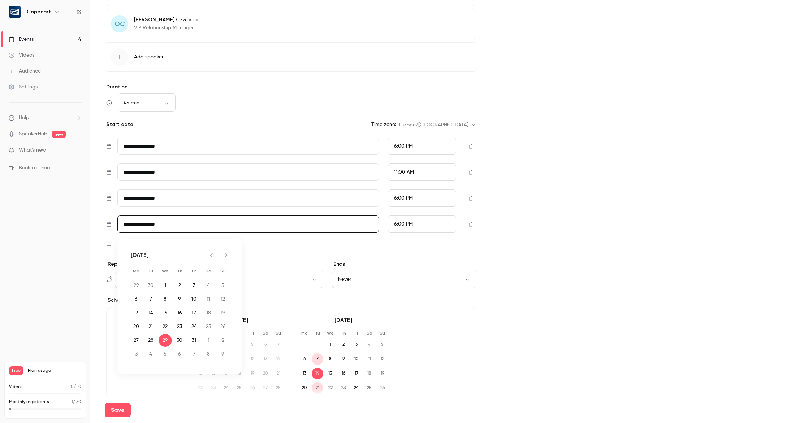
click at [223, 253] on icon "Next month" at bounding box center [226, 255] width 9 height 9
click at [153, 313] on button "11" at bounding box center [150, 312] width 13 height 13
type input "**********"
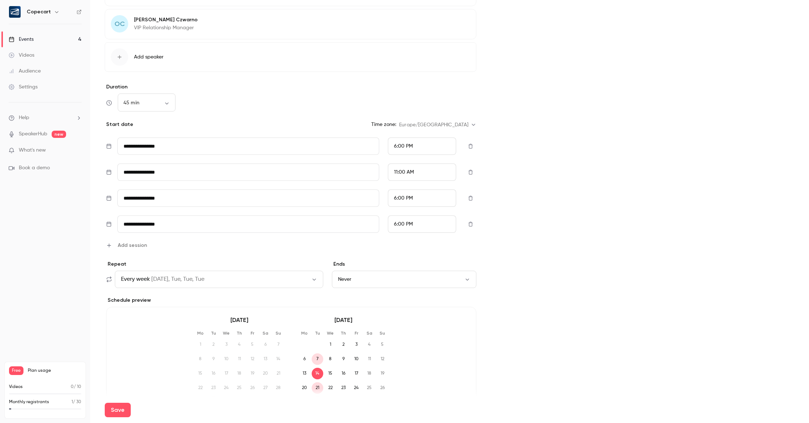
click at [441, 228] on div "6:00 PM" at bounding box center [422, 224] width 68 height 17
click at [429, 113] on div "11:00 AM" at bounding box center [422, 113] width 56 height 8
click at [131, 245] on span "Add session" at bounding box center [132, 246] width 29 height 8
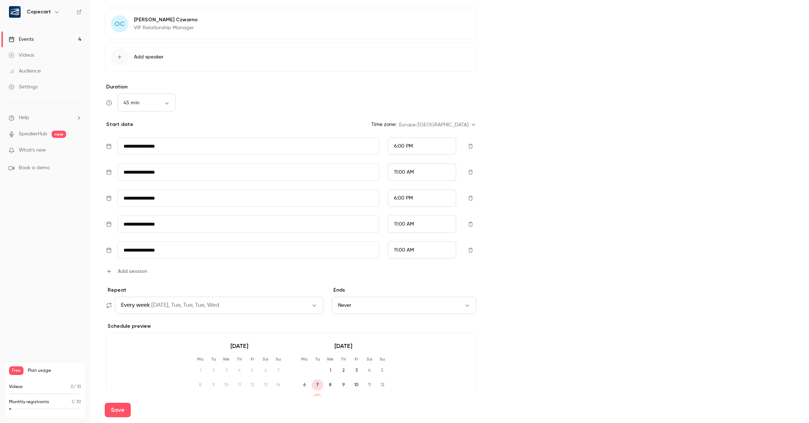
click at [190, 252] on input "**********" at bounding box center [248, 250] width 262 height 17
click at [152, 369] on button "25" at bounding box center [150, 366] width 13 height 13
type input "**********"
click at [418, 251] on div "11:00 AM" at bounding box center [422, 250] width 68 height 17
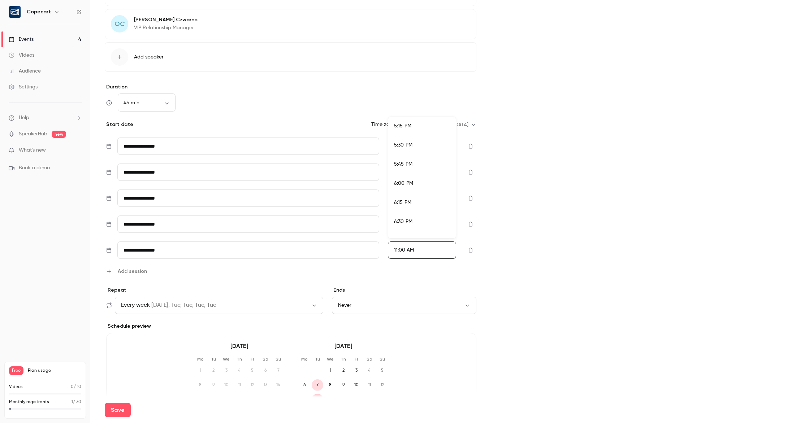
click at [427, 180] on div "6:00 PM" at bounding box center [422, 184] width 56 height 8
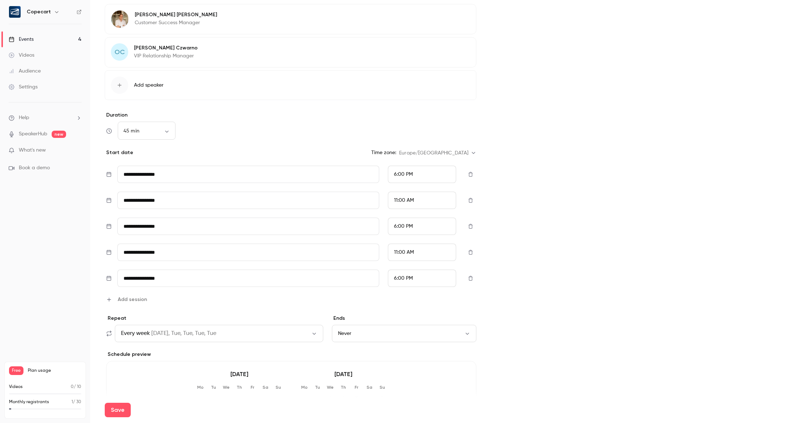
scroll to position [348, 0]
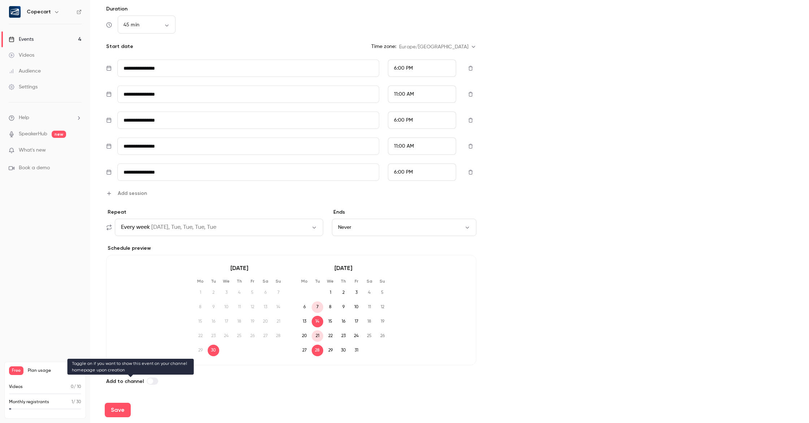
click at [151, 383] on label at bounding box center [153, 381] width 12 height 7
click at [117, 411] on button "Save" at bounding box center [118, 410] width 26 height 14
type input "**"
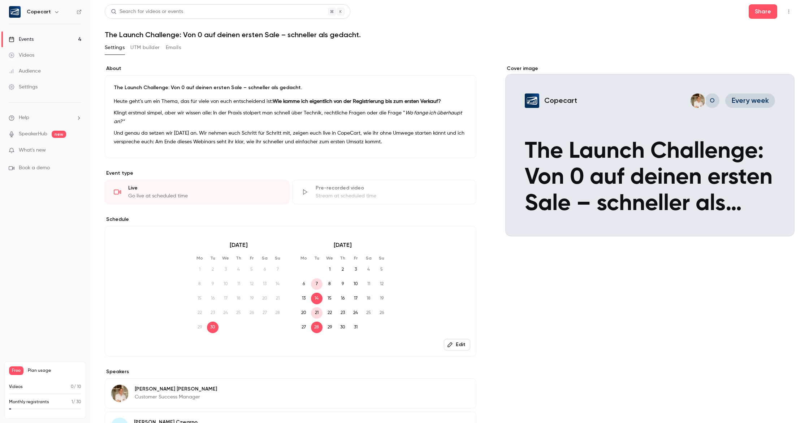
click at [32, 90] on div "Settings" at bounding box center [23, 86] width 29 height 7
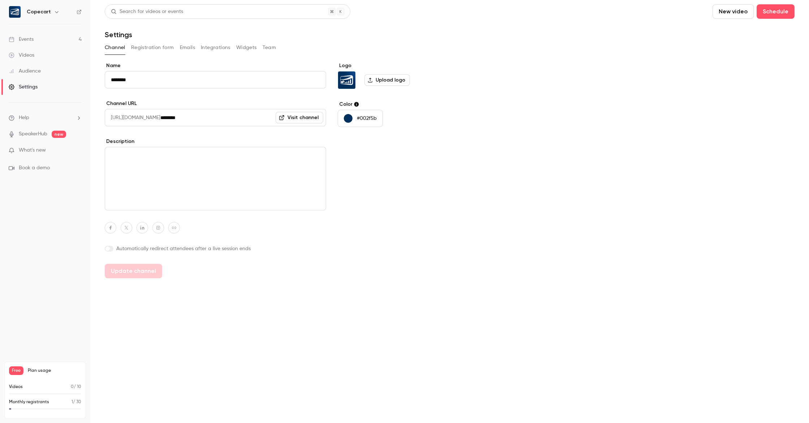
click at [312, 119] on link "Visit channel" at bounding box center [299, 118] width 48 height 12
click at [52, 38] on link "Events 4" at bounding box center [45, 39] width 90 height 16
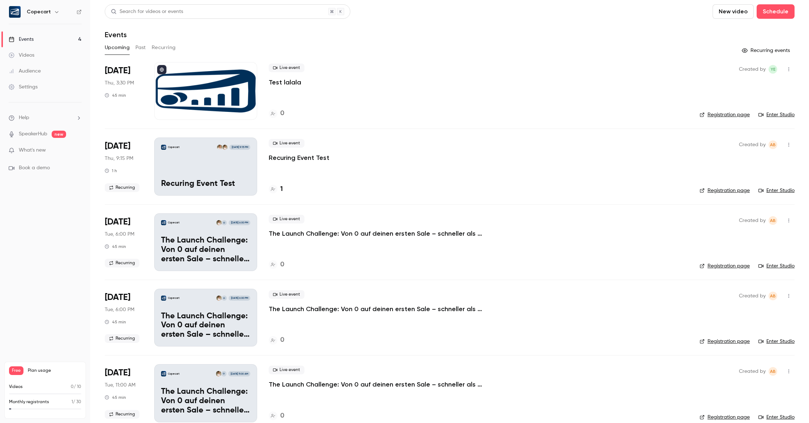
click at [216, 89] on div at bounding box center [205, 91] width 103 height 58
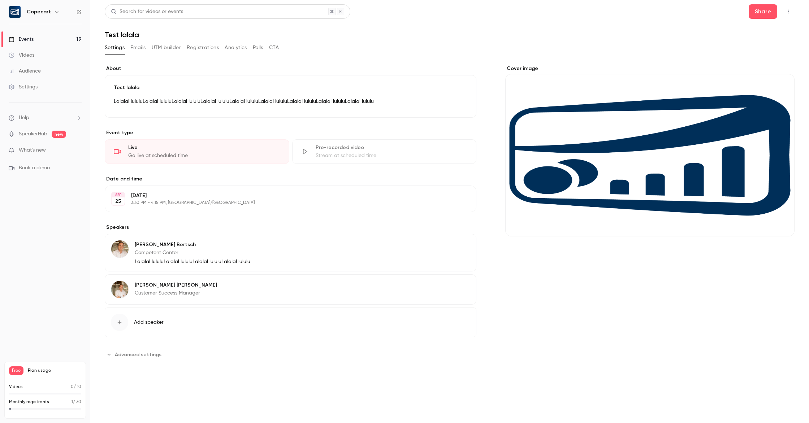
click at [228, 201] on p "3:30 PM - 4:15 PM, [GEOGRAPHIC_DATA]/[GEOGRAPHIC_DATA]" at bounding box center [284, 203] width 307 height 6
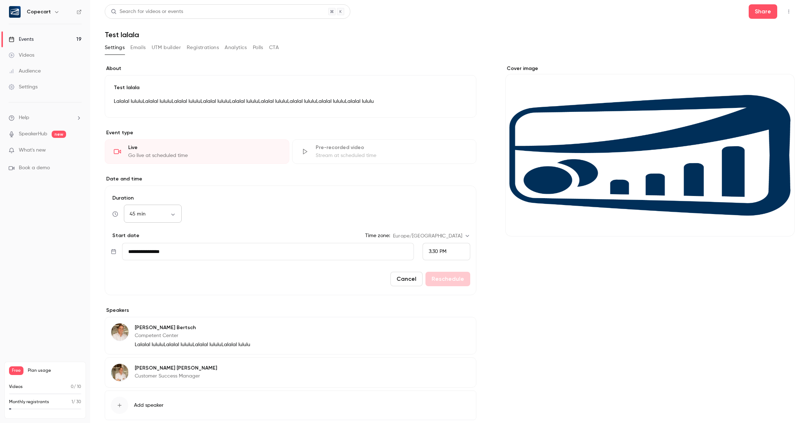
click at [172, 215] on body "**********" at bounding box center [404, 211] width 809 height 423
click at [166, 238] on li "15 min" at bounding box center [153, 238] width 58 height 19
type input "**"
click at [455, 253] on div "3:30 PM" at bounding box center [446, 251] width 48 height 17
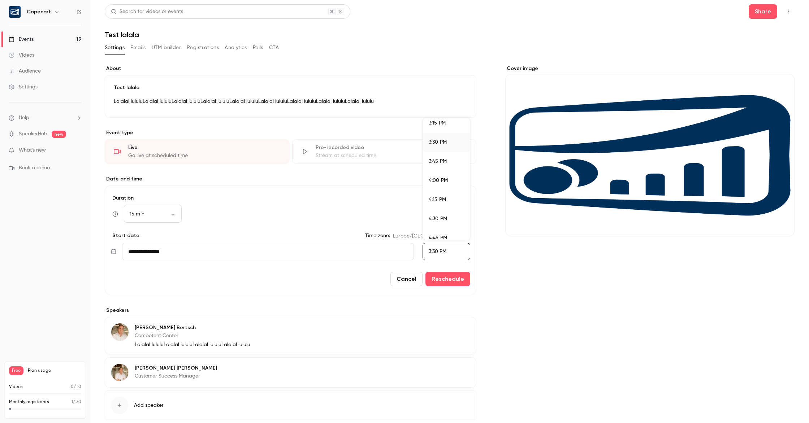
click at [446, 126] on div "3:15 PM" at bounding box center [446, 123] width 35 height 8
drag, startPoint x: 443, startPoint y: 279, endPoint x: 453, endPoint y: 281, distance: 9.6
click at [443, 278] on button "Reschedule" at bounding box center [447, 279] width 45 height 14
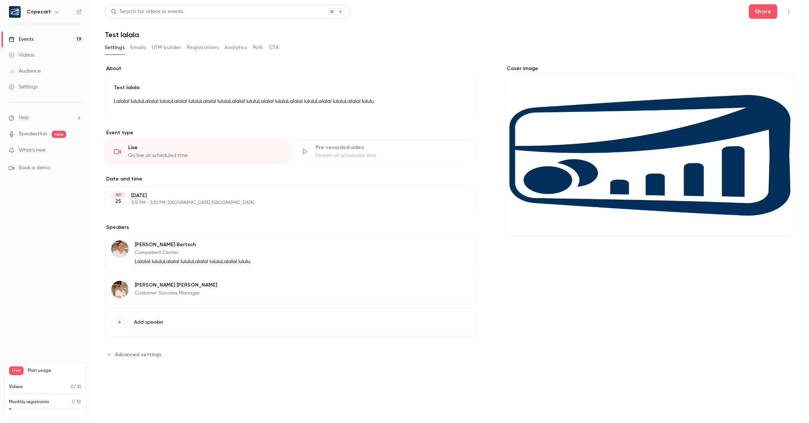
click at [32, 35] on link "Events 19" at bounding box center [45, 39] width 90 height 16
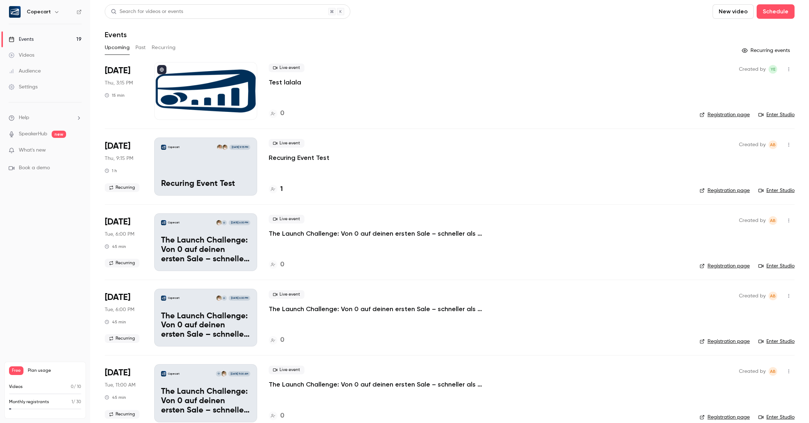
click at [787, 145] on icon "button" at bounding box center [789, 144] width 6 height 5
click at [738, 237] on div "Delete" at bounding box center [760, 238] width 55 height 7
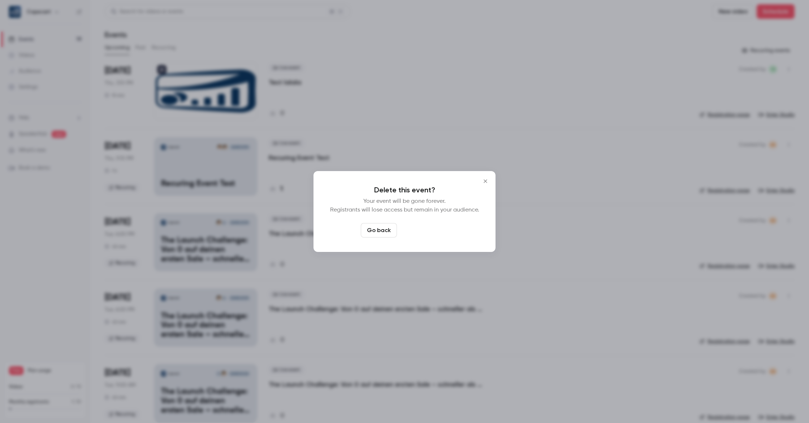
click at [429, 235] on button "Delete event" at bounding box center [424, 230] width 48 height 14
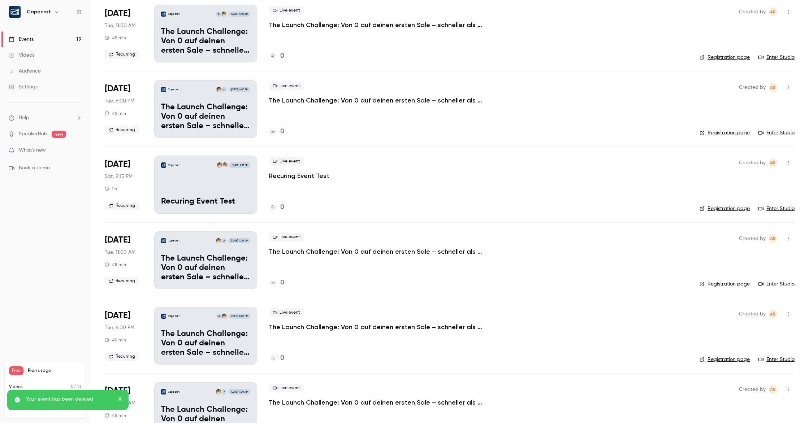
scroll to position [440, 0]
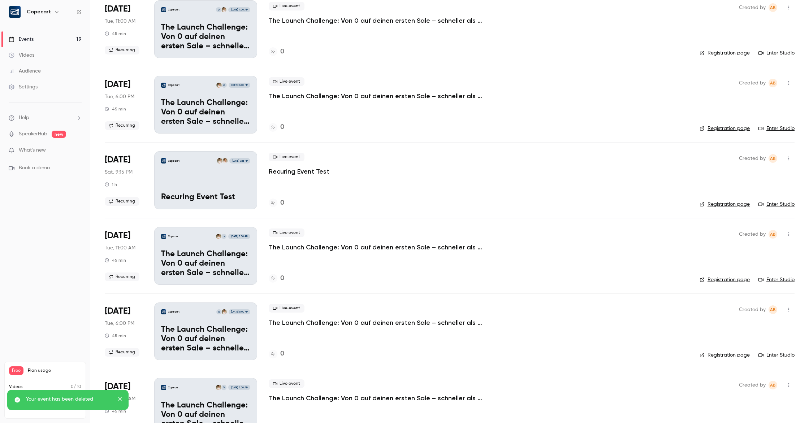
click at [787, 158] on icon "button" at bounding box center [789, 158] width 6 height 5
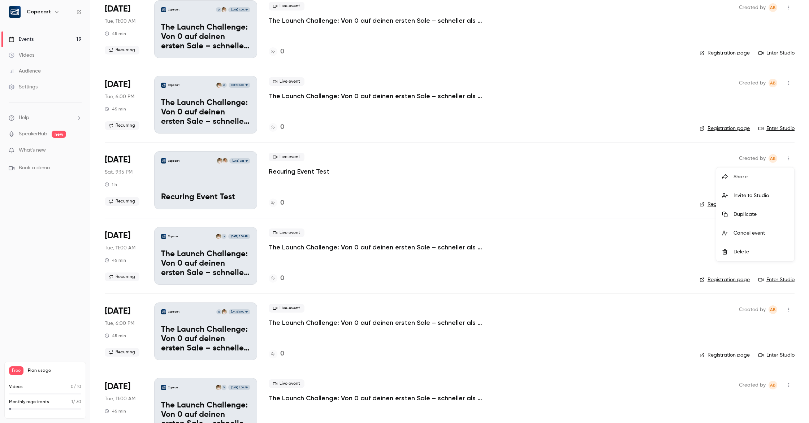
click at [744, 249] on div "Delete" at bounding box center [760, 251] width 55 height 7
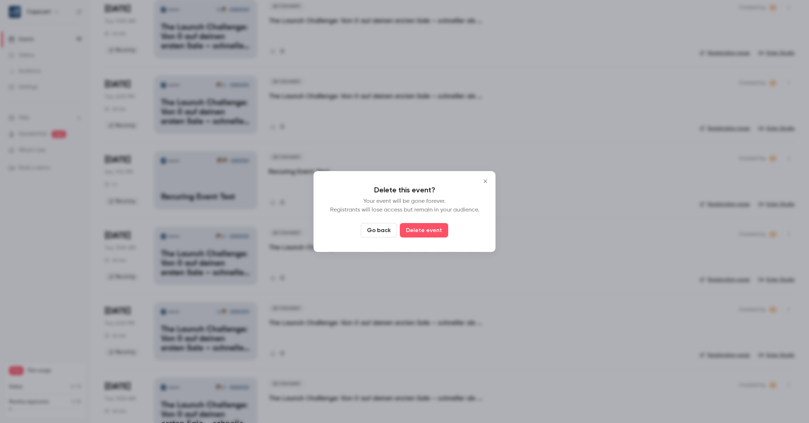
drag, startPoint x: 436, startPoint y: 231, endPoint x: 460, endPoint y: 232, distance: 24.2
click at [436, 231] on button "Delete event" at bounding box center [424, 230] width 48 height 14
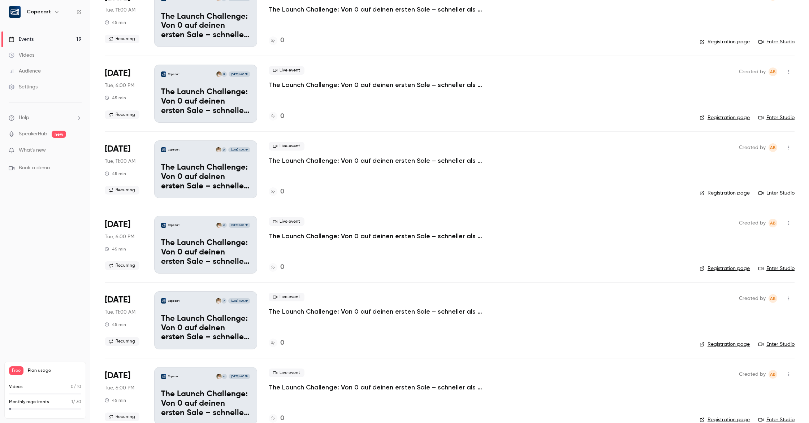
scroll to position [0, 0]
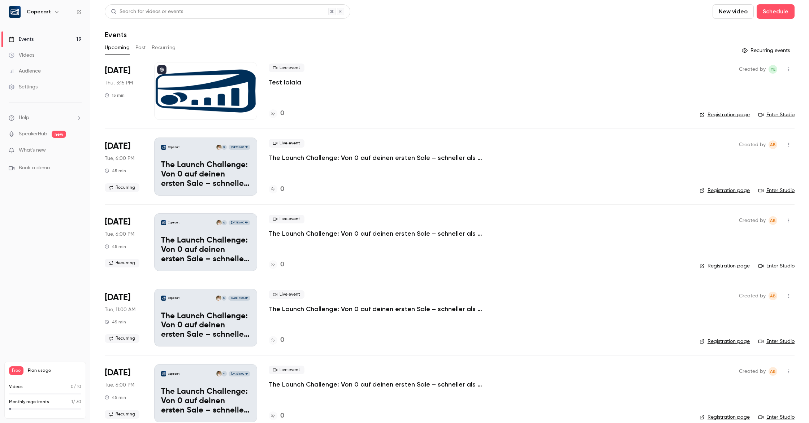
click at [184, 166] on p "The Launch Challenge: Von 0 auf deinen ersten Sale – schneller als gedacht." at bounding box center [205, 175] width 89 height 28
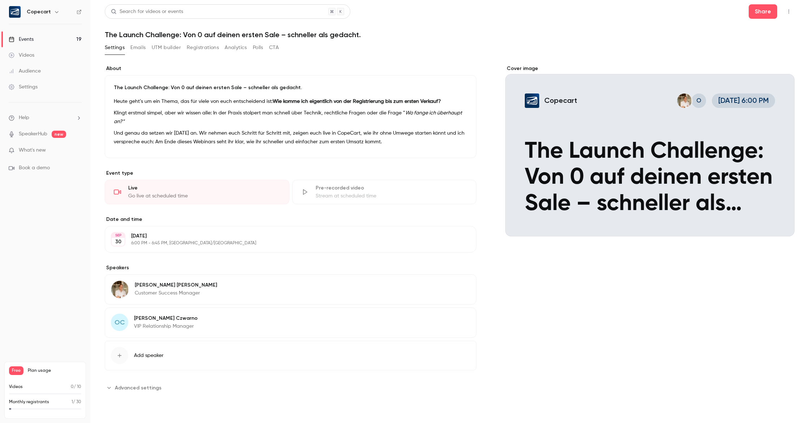
click at [255, 200] on div "Live Go live at scheduled time" at bounding box center [197, 192] width 184 height 25
click at [240, 232] on p "[DATE]" at bounding box center [284, 235] width 307 height 7
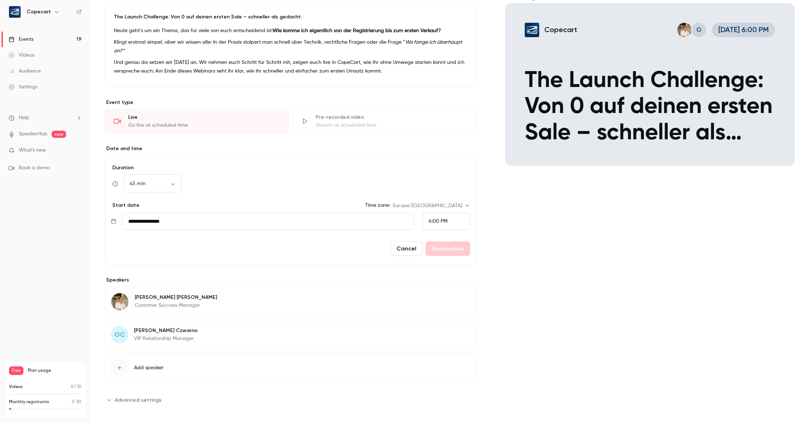
scroll to position [71, 0]
click at [144, 399] on span "Advanced settings" at bounding box center [138, 400] width 47 height 8
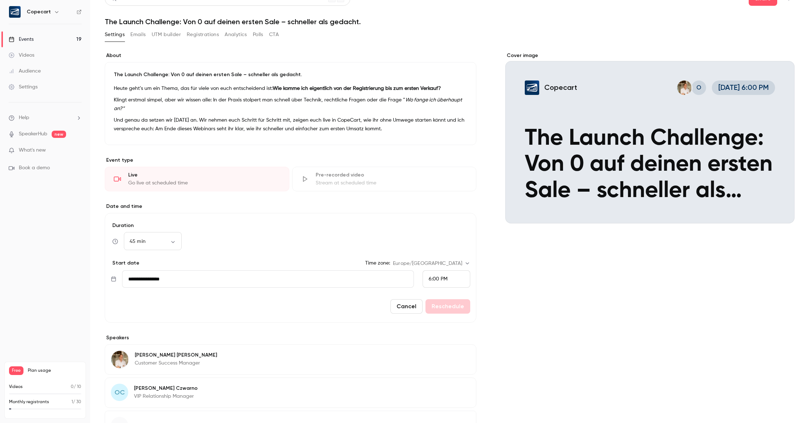
scroll to position [0, 0]
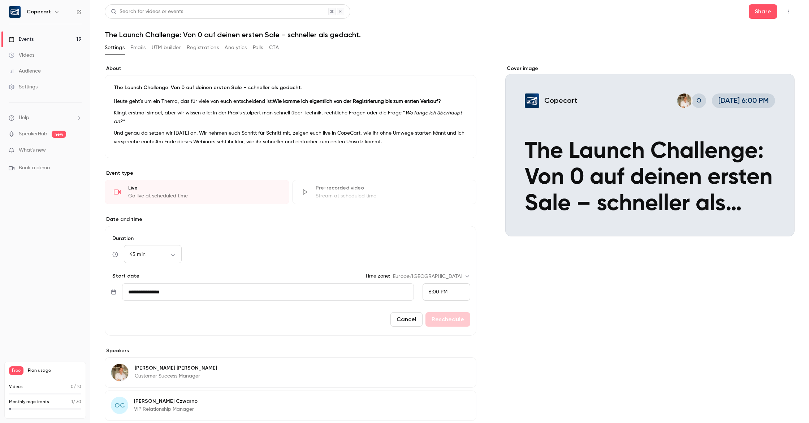
click at [201, 46] on button "Registrations" at bounding box center [203, 48] width 32 height 12
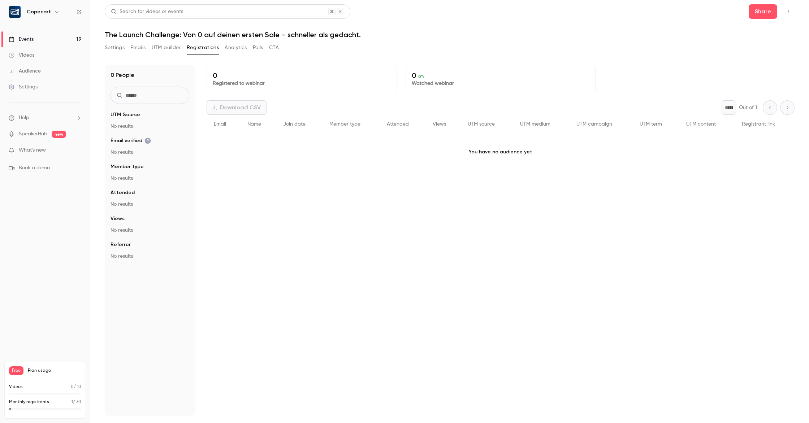
click at [113, 47] on button "Settings" at bounding box center [115, 48] width 20 height 12
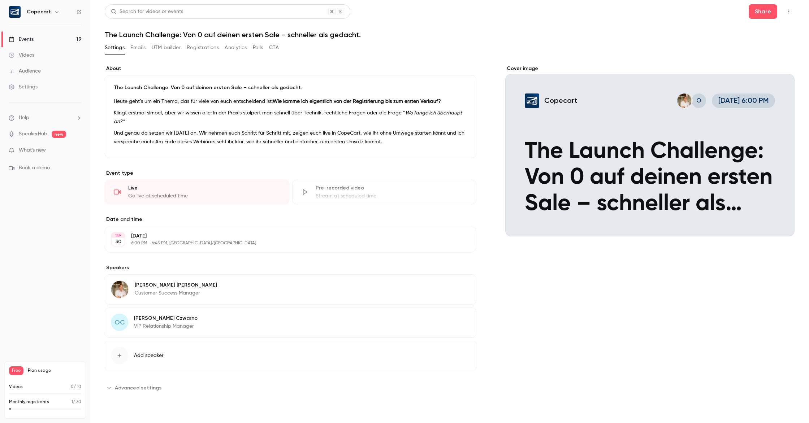
click at [792, 9] on button "button" at bounding box center [789, 12] width 12 height 12
click at [752, 68] on div "Duplicate" at bounding box center [760, 67] width 55 height 7
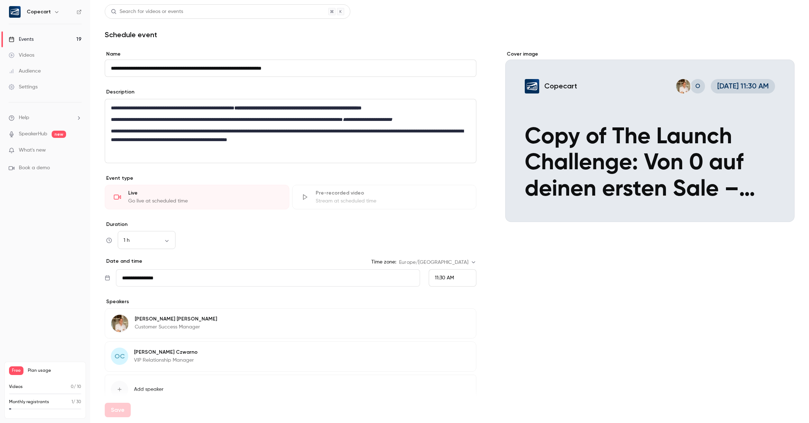
click at [27, 42] on div "Events" at bounding box center [21, 39] width 25 height 7
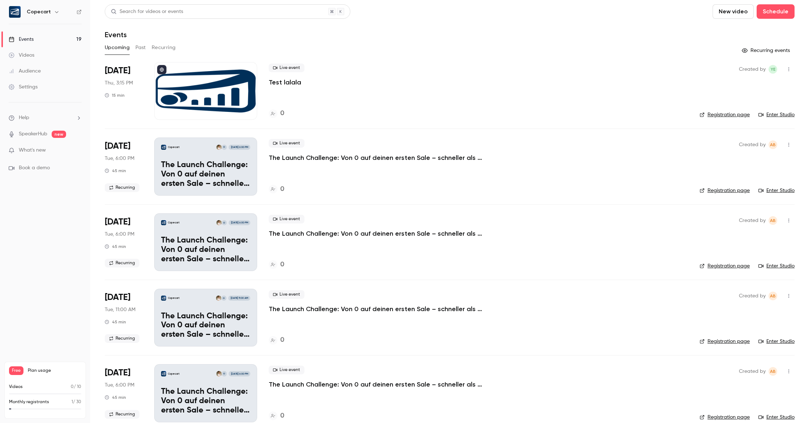
click at [190, 181] on p "The Launch Challenge: Von 0 auf deinen ersten Sale – schneller als gedacht." at bounding box center [205, 175] width 89 height 28
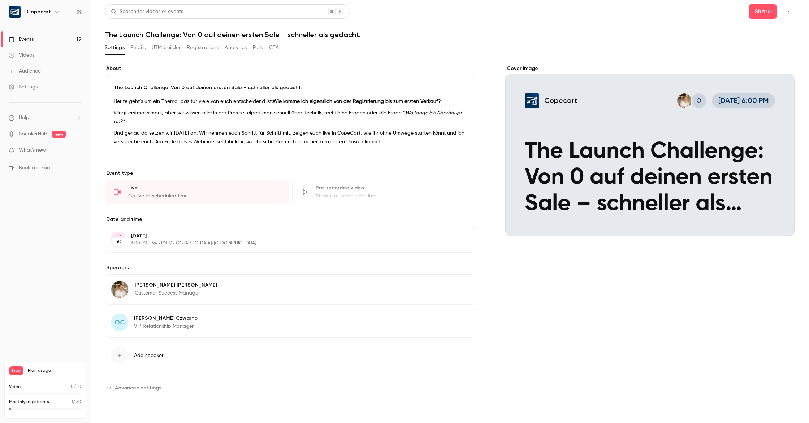
click at [787, 12] on icon "button" at bounding box center [789, 11] width 6 height 5
click at [756, 105] on div "Delete" at bounding box center [760, 104] width 55 height 7
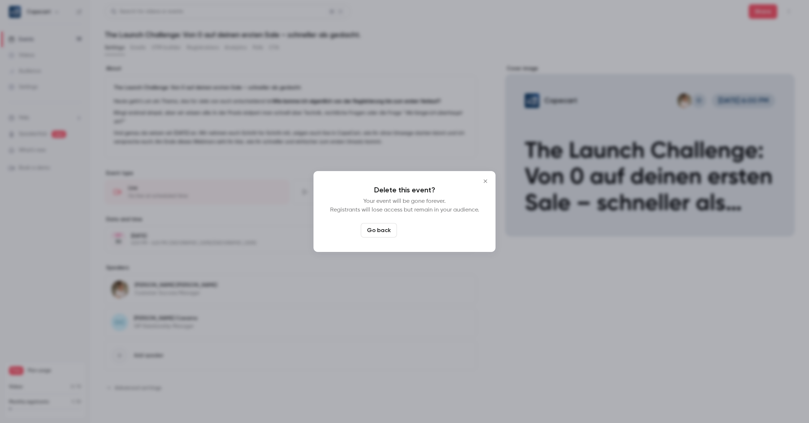
drag, startPoint x: 424, startPoint y: 232, endPoint x: 537, endPoint y: 244, distance: 114.0
click at [424, 232] on button "Delete event" at bounding box center [424, 230] width 48 height 14
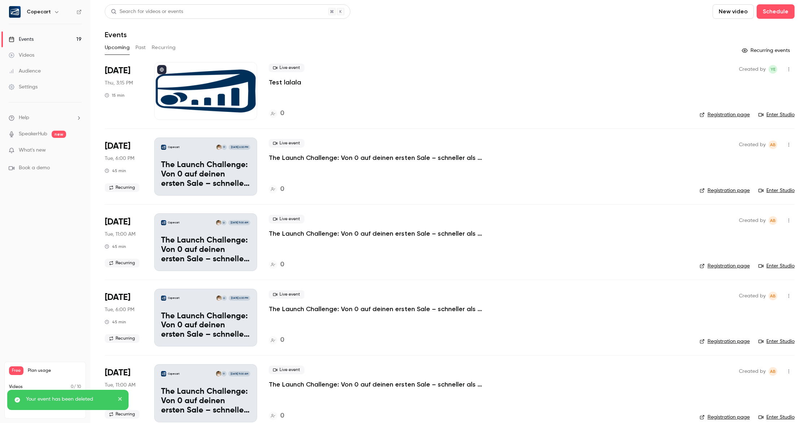
click at [789, 145] on icon "button" at bounding box center [789, 144] width 6 height 5
click at [746, 236] on div "Delete" at bounding box center [760, 238] width 55 height 7
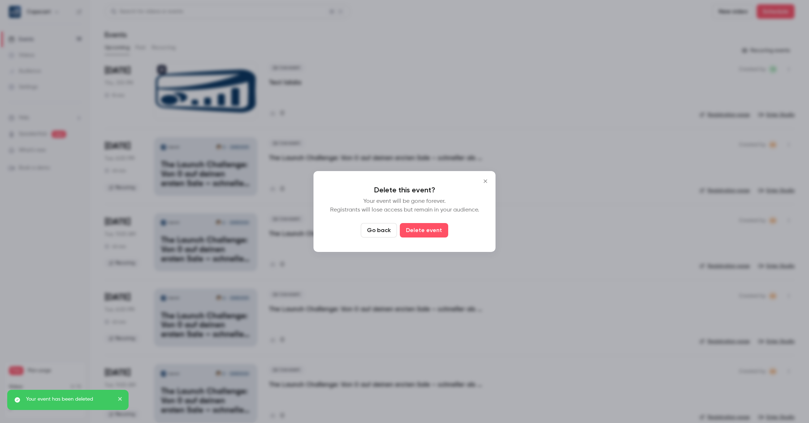
drag, startPoint x: 417, startPoint y: 230, endPoint x: 458, endPoint y: 225, distance: 41.5
click at [417, 230] on button "Delete event" at bounding box center [424, 230] width 48 height 14
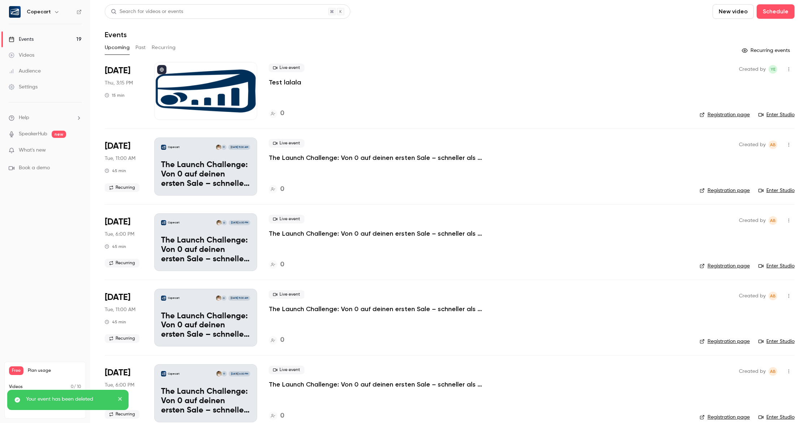
click at [783, 144] on button "button" at bounding box center [789, 145] width 12 height 12
click at [732, 239] on div at bounding box center [728, 238] width 12 height 6
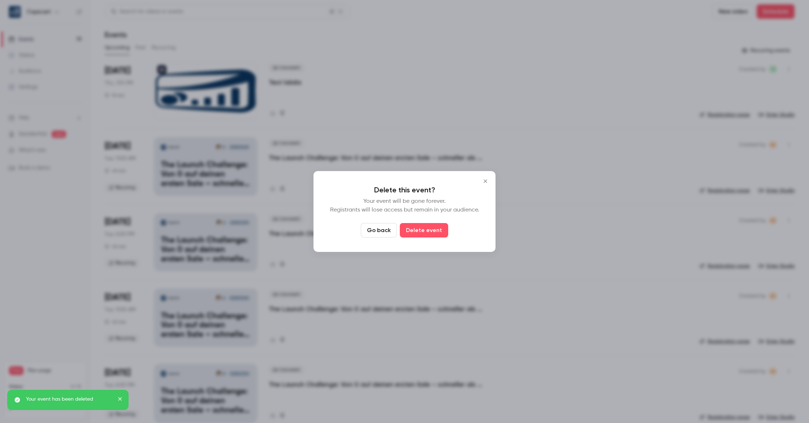
drag, startPoint x: 441, startPoint y: 234, endPoint x: 550, endPoint y: 218, distance: 110.1
click at [441, 234] on button "Delete event" at bounding box center [424, 230] width 48 height 14
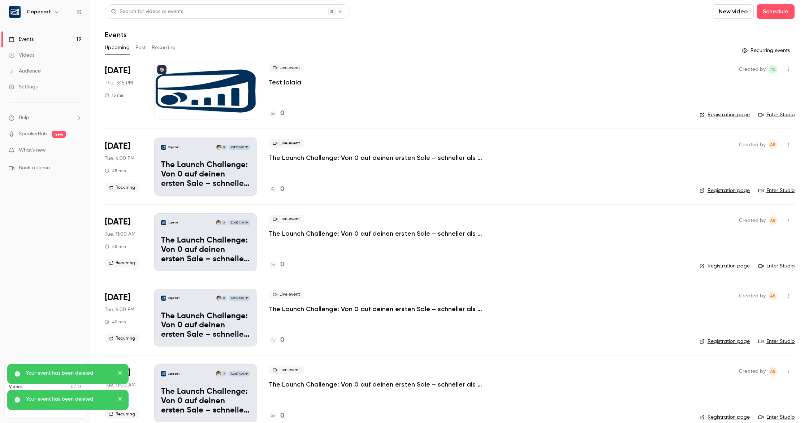
click at [787, 144] on icon "button" at bounding box center [789, 144] width 6 height 5
click at [739, 236] on div "Delete" at bounding box center [760, 238] width 55 height 7
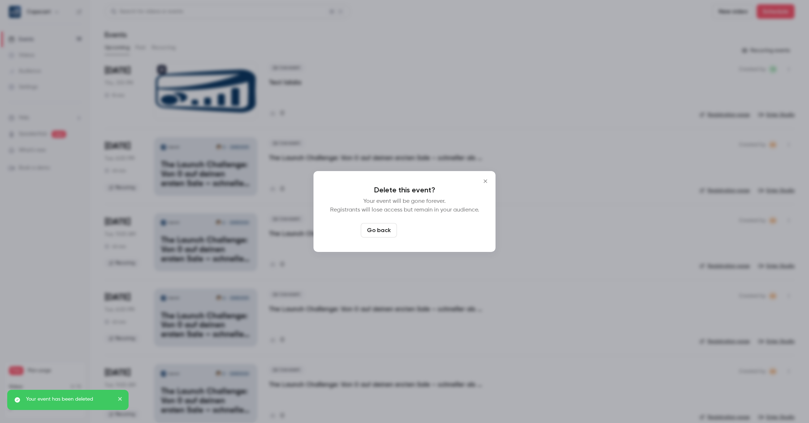
click at [424, 234] on button "Delete event" at bounding box center [424, 230] width 48 height 14
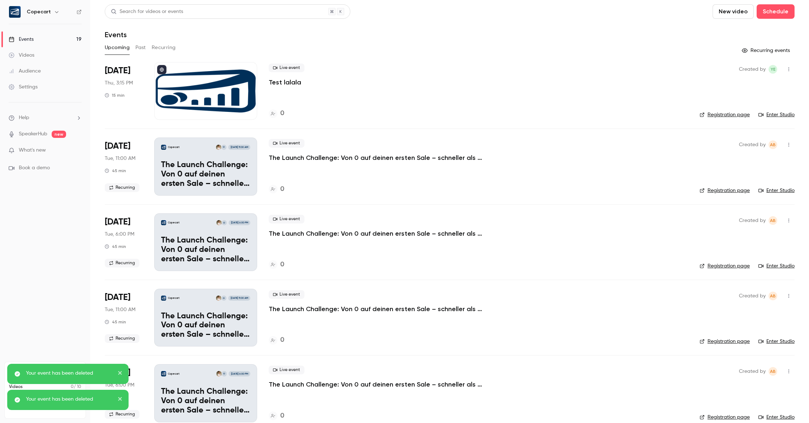
click at [791, 143] on button "button" at bounding box center [789, 145] width 12 height 12
click at [748, 236] on div "Delete" at bounding box center [760, 238] width 55 height 7
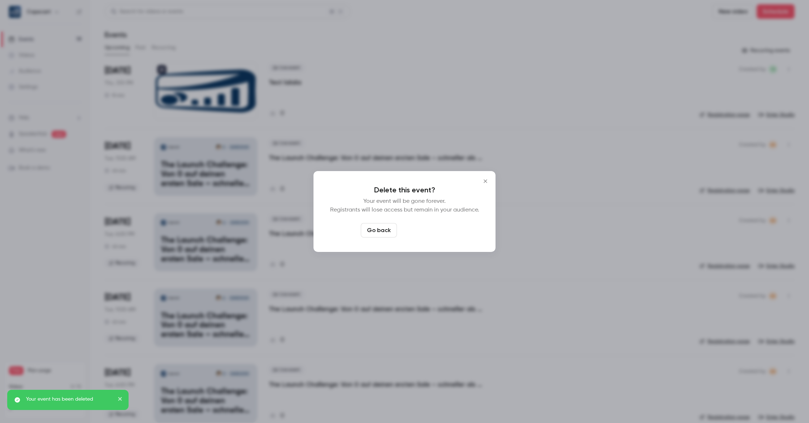
drag, startPoint x: 409, startPoint y: 230, endPoint x: 594, endPoint y: 201, distance: 187.4
click at [409, 230] on button "Delete event" at bounding box center [424, 230] width 48 height 14
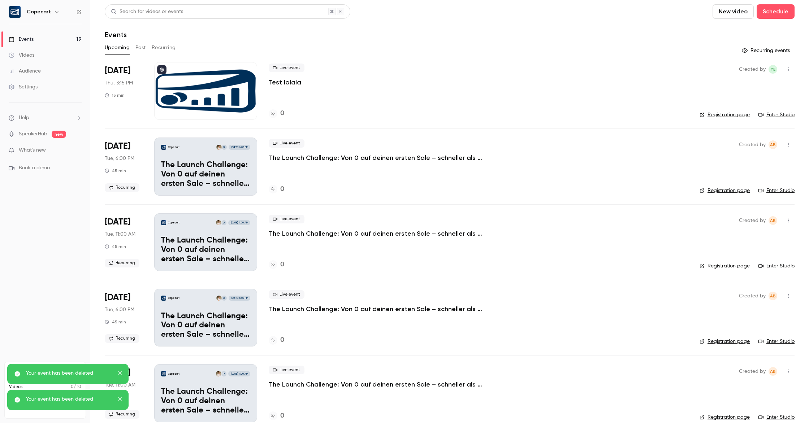
click at [787, 145] on icon "button" at bounding box center [789, 144] width 6 height 5
click at [745, 242] on li "Delete" at bounding box center [755, 238] width 78 height 19
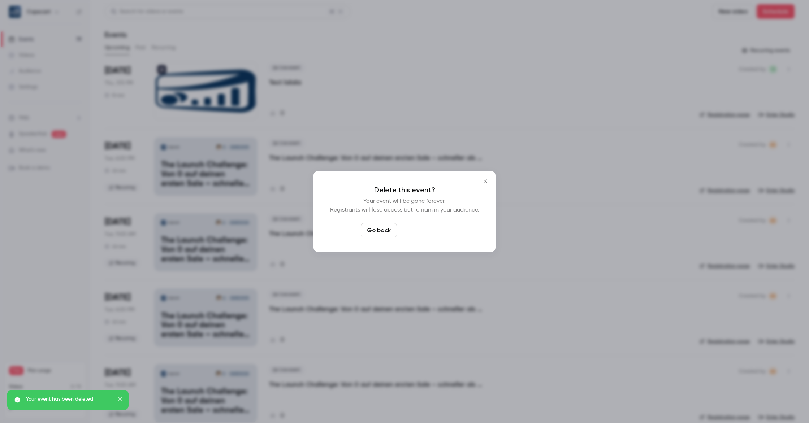
click at [421, 229] on button "Delete event" at bounding box center [424, 230] width 48 height 14
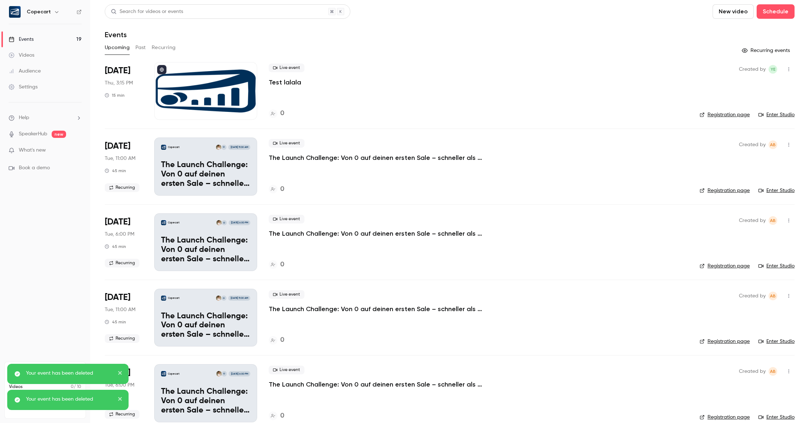
click at [790, 147] on icon "button" at bounding box center [789, 144] width 6 height 5
click at [744, 237] on div "Delete" at bounding box center [760, 238] width 55 height 7
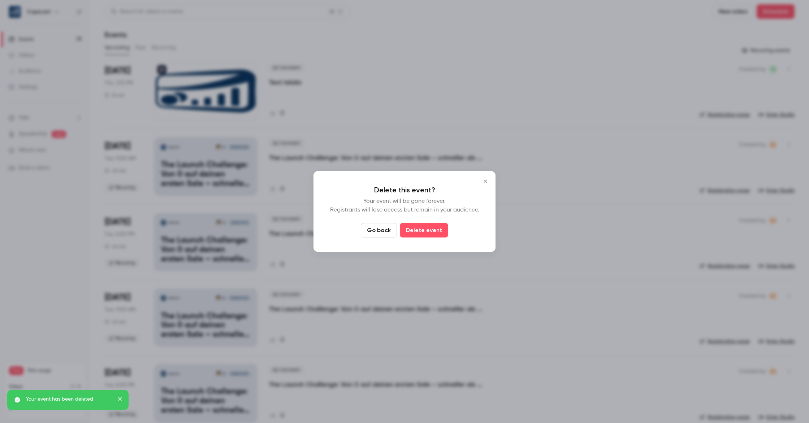
click at [411, 231] on button "Delete event" at bounding box center [424, 230] width 48 height 14
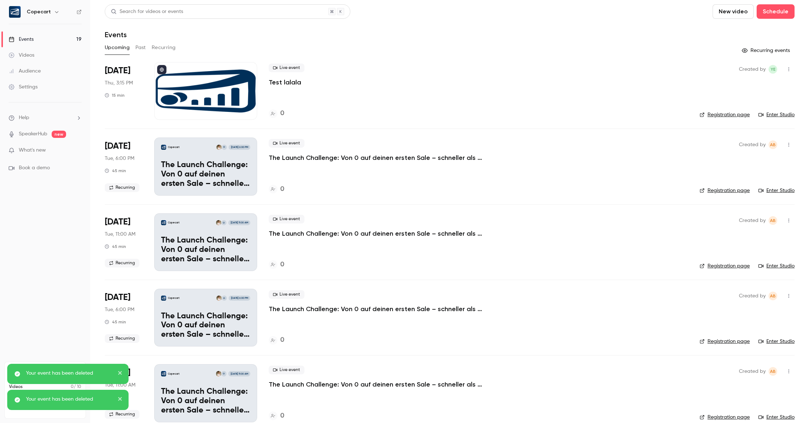
click at [789, 144] on icon "button" at bounding box center [789, 144] width 6 height 5
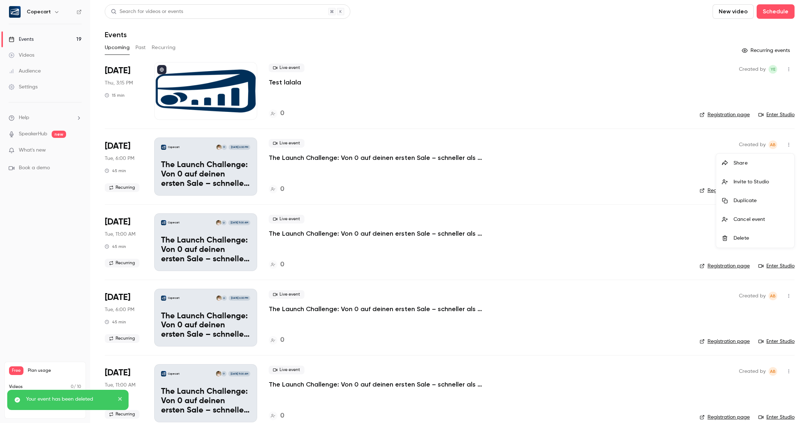
click at [749, 231] on li "Delete" at bounding box center [755, 238] width 78 height 19
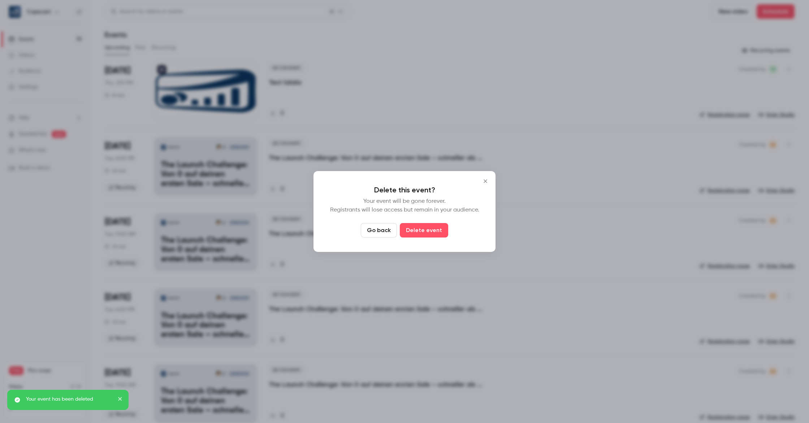
click at [436, 228] on button "Delete event" at bounding box center [424, 230] width 48 height 14
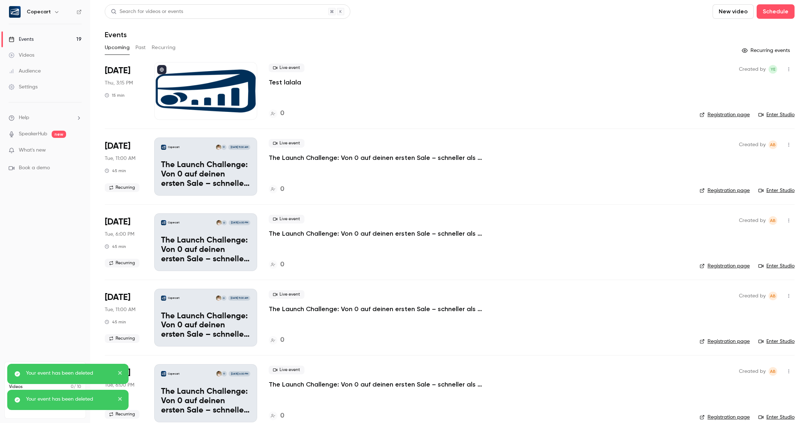
click at [791, 144] on icon "button" at bounding box center [789, 144] width 6 height 5
click at [740, 239] on div "Delete" at bounding box center [760, 238] width 55 height 7
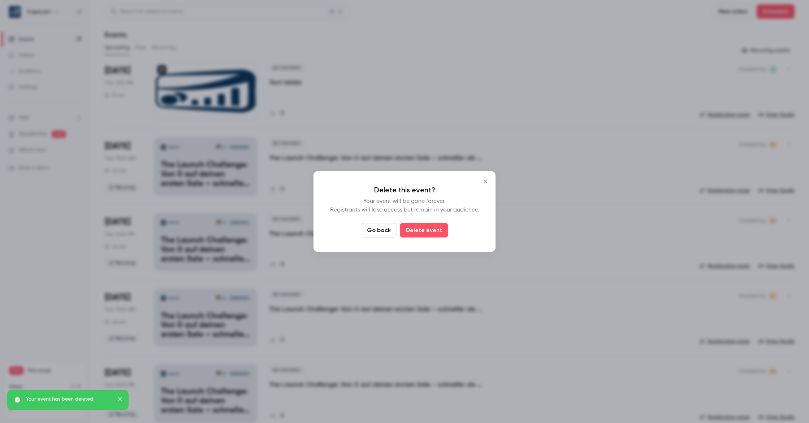
drag, startPoint x: 431, startPoint y: 231, endPoint x: 528, endPoint y: 226, distance: 97.2
click at [432, 231] on button "Delete event" at bounding box center [424, 230] width 48 height 14
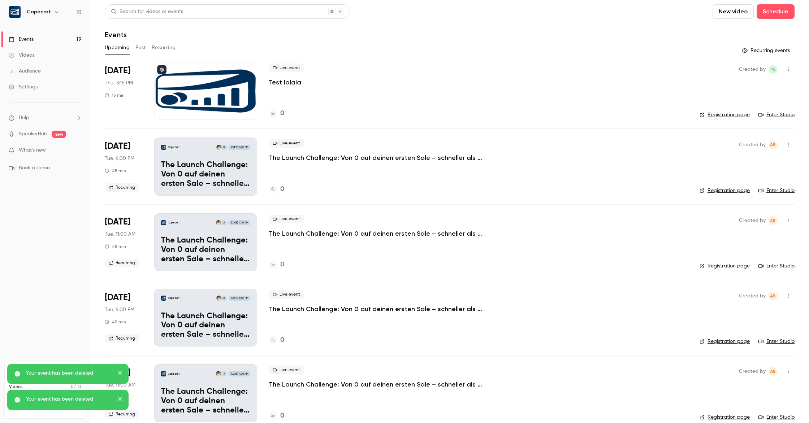
click at [787, 143] on icon "button" at bounding box center [789, 144] width 6 height 5
click at [746, 238] on div "Delete" at bounding box center [760, 238] width 55 height 7
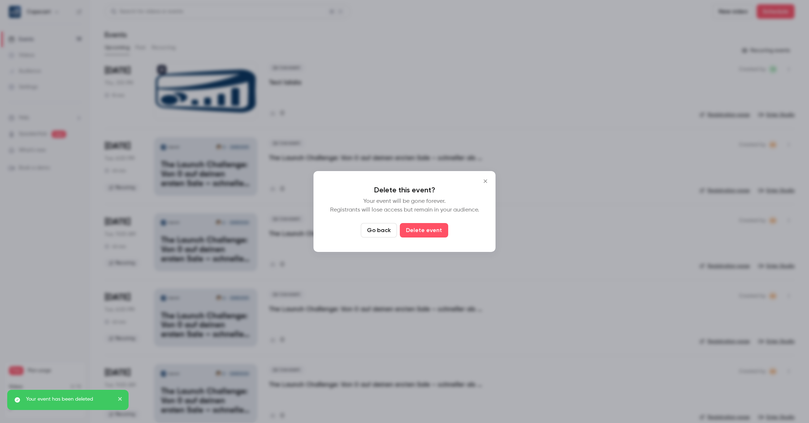
click at [438, 228] on button "Delete event" at bounding box center [424, 230] width 48 height 14
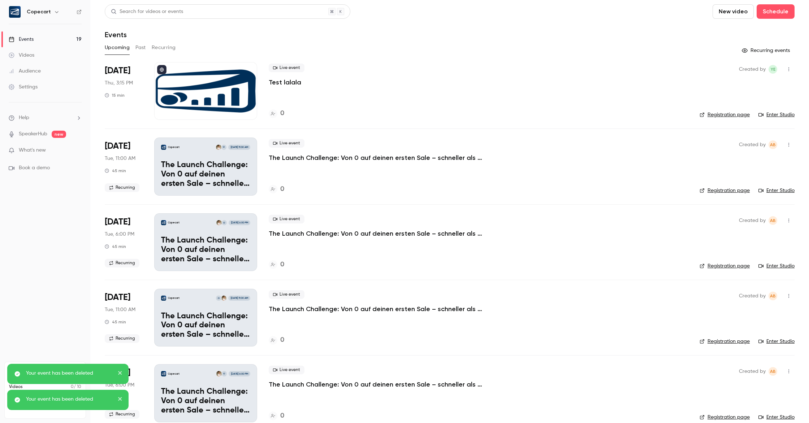
click at [788, 143] on icon "button" at bounding box center [789, 144] width 6 height 5
click at [747, 240] on div "Delete" at bounding box center [760, 238] width 55 height 7
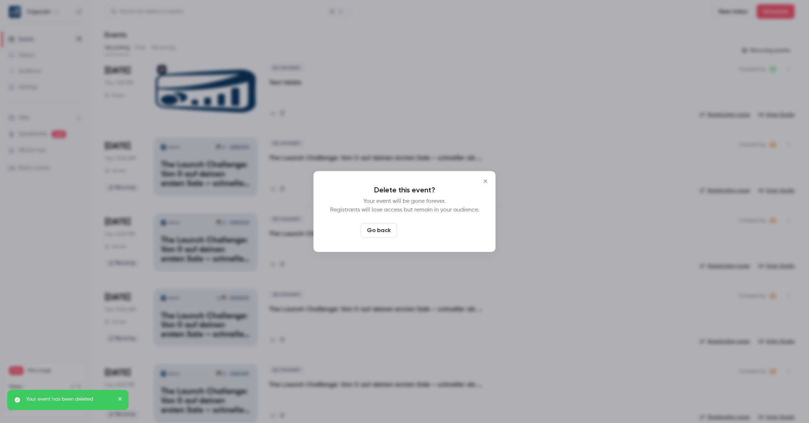
click at [420, 230] on button "Delete event" at bounding box center [424, 230] width 48 height 14
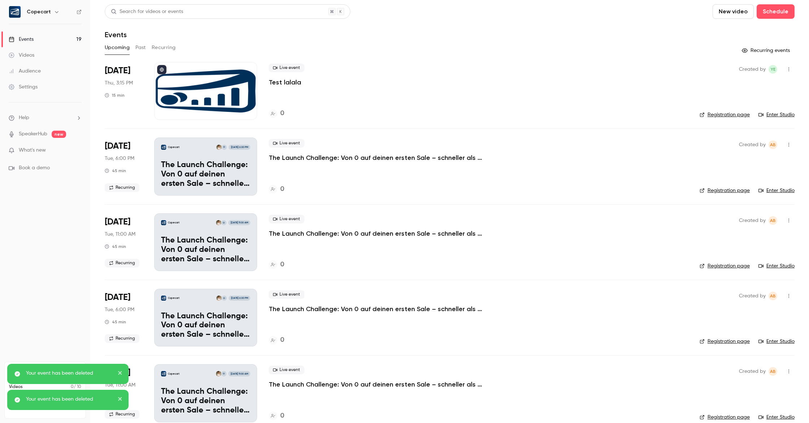
click at [787, 147] on icon "button" at bounding box center [789, 144] width 6 height 5
click at [732, 236] on div at bounding box center [728, 238] width 12 height 6
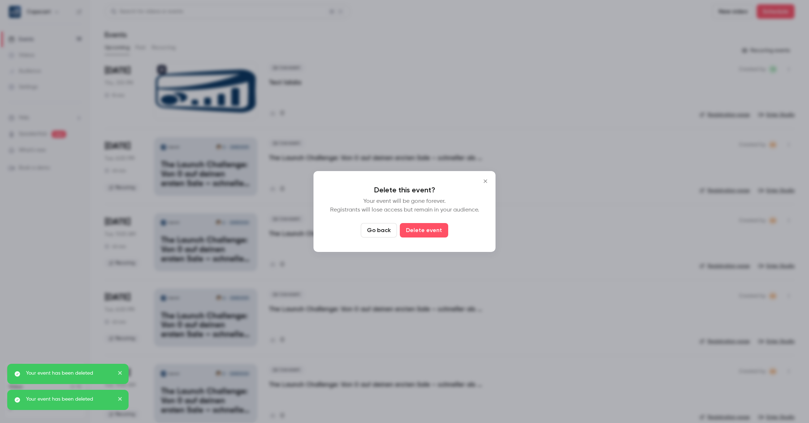
drag, startPoint x: 414, startPoint y: 229, endPoint x: 445, endPoint y: 227, distance: 31.5
click at [414, 229] on button "Delete event" at bounding box center [424, 230] width 48 height 14
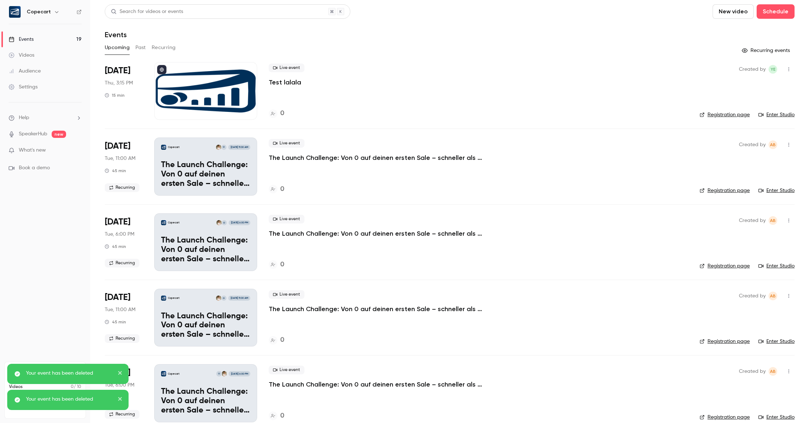
click at [789, 143] on icon "button" at bounding box center [789, 144] width 6 height 5
click at [738, 238] on div "Delete" at bounding box center [760, 238] width 55 height 7
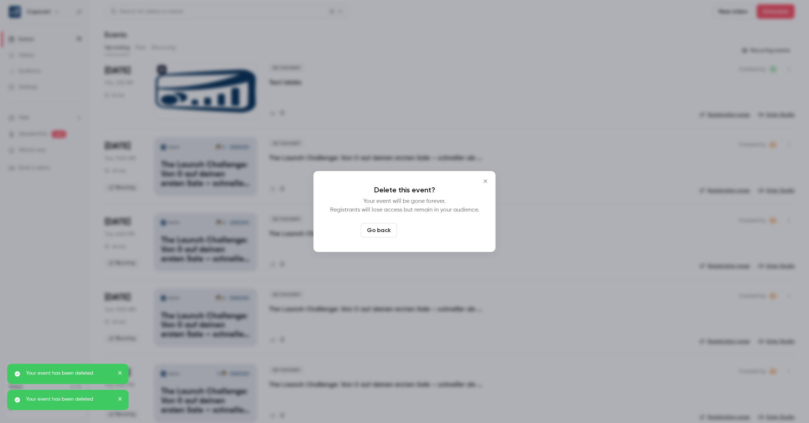
click at [439, 237] on button "Delete event" at bounding box center [424, 230] width 48 height 14
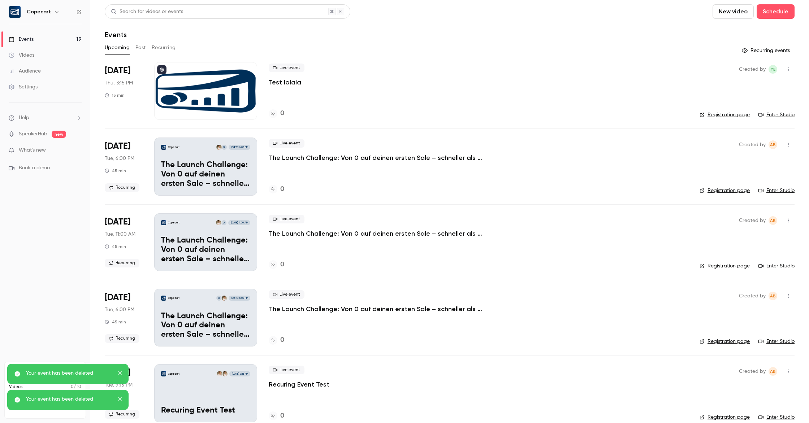
click at [790, 146] on icon "button" at bounding box center [789, 144] width 6 height 5
click at [750, 237] on div "Delete" at bounding box center [760, 238] width 55 height 7
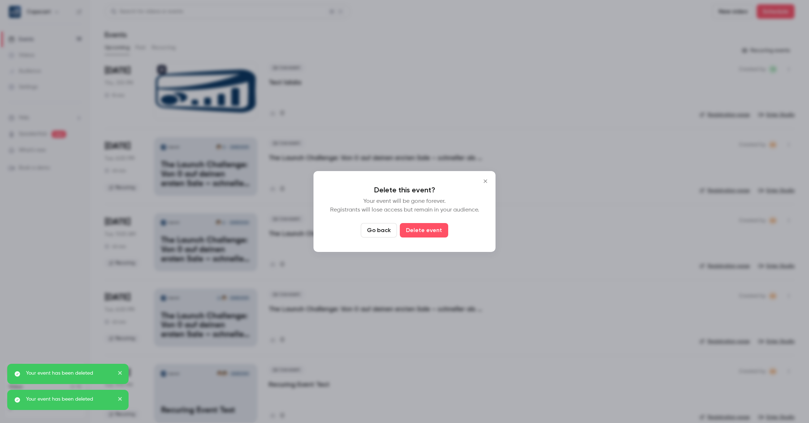
click at [423, 224] on button "Delete event" at bounding box center [424, 230] width 48 height 14
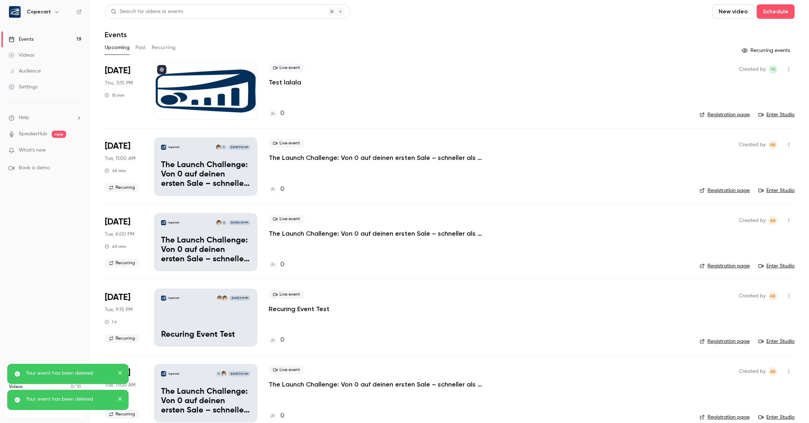
click at [790, 145] on icon "button" at bounding box center [789, 144] width 6 height 5
click at [741, 238] on div "Delete" at bounding box center [760, 238] width 55 height 7
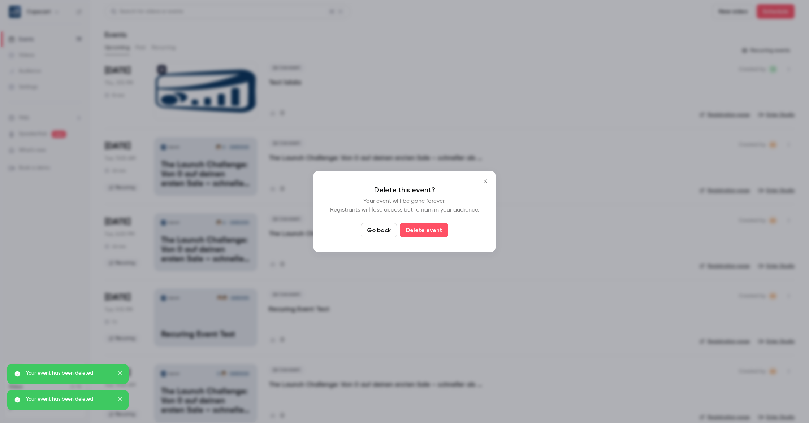
drag, startPoint x: 384, startPoint y: 236, endPoint x: 400, endPoint y: 235, distance: 15.9
click at [386, 236] on button "Go back" at bounding box center [379, 230] width 36 height 14
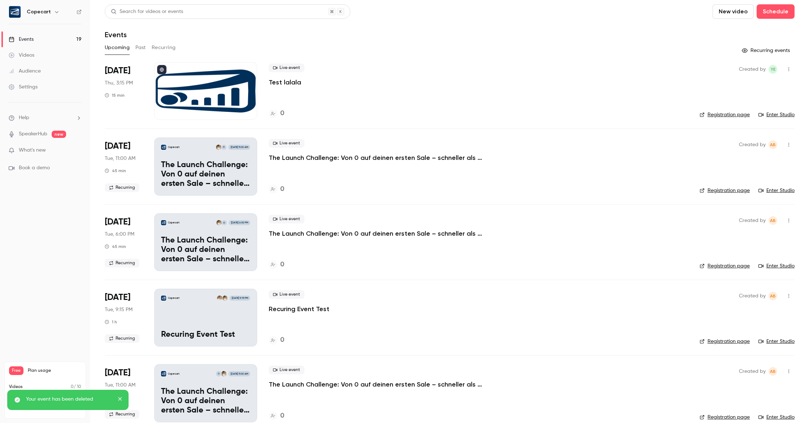
click at [791, 144] on icon "button" at bounding box center [789, 144] width 6 height 5
click at [752, 238] on div "Delete" at bounding box center [760, 238] width 55 height 7
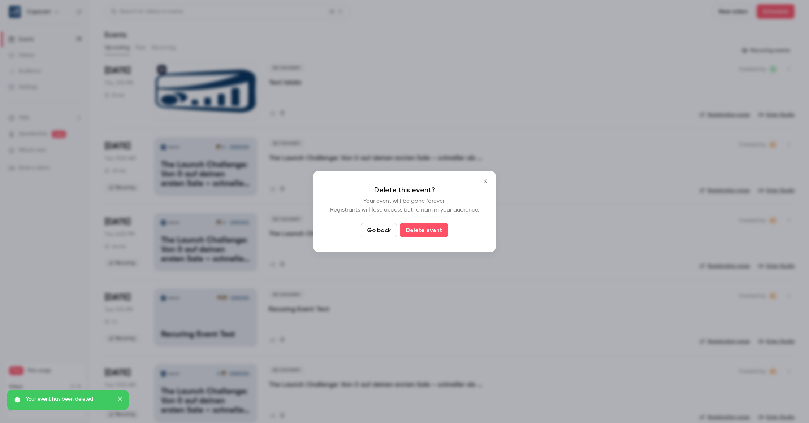
click at [440, 230] on button "Delete event" at bounding box center [424, 230] width 48 height 14
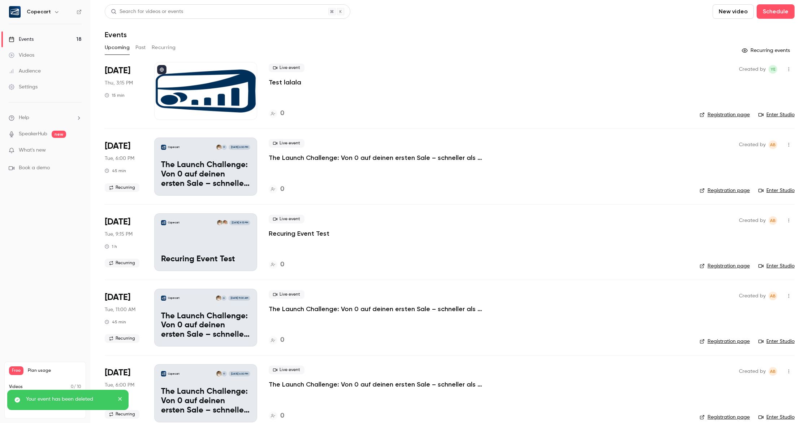
click at [786, 144] on icon "button" at bounding box center [789, 144] width 6 height 5
click at [739, 240] on div "Delete" at bounding box center [760, 238] width 55 height 7
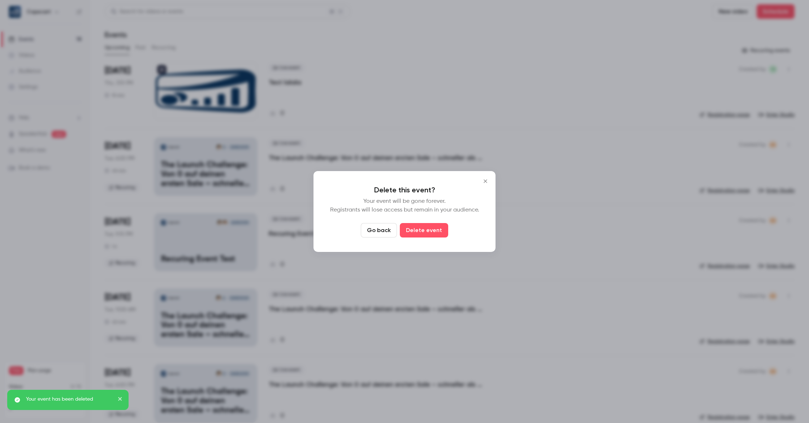
drag, startPoint x: 409, startPoint y: 235, endPoint x: 447, endPoint y: 233, distance: 38.0
click at [410, 235] on button "Delete event" at bounding box center [424, 230] width 48 height 14
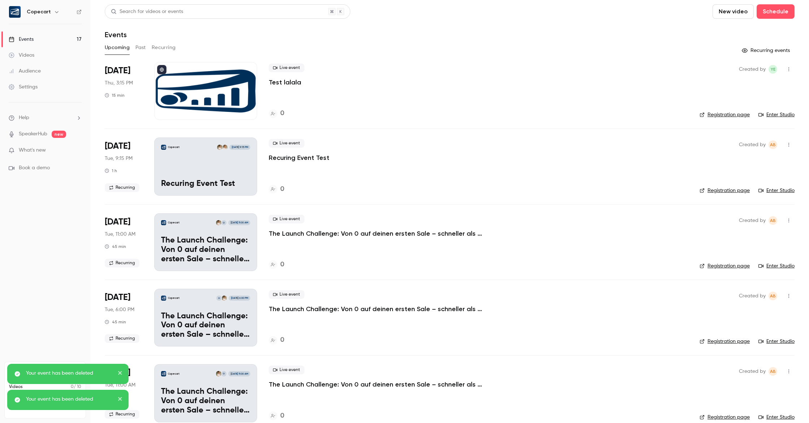
click at [784, 143] on button "button" at bounding box center [789, 145] width 12 height 12
click at [744, 241] on div "Delete" at bounding box center [760, 238] width 55 height 7
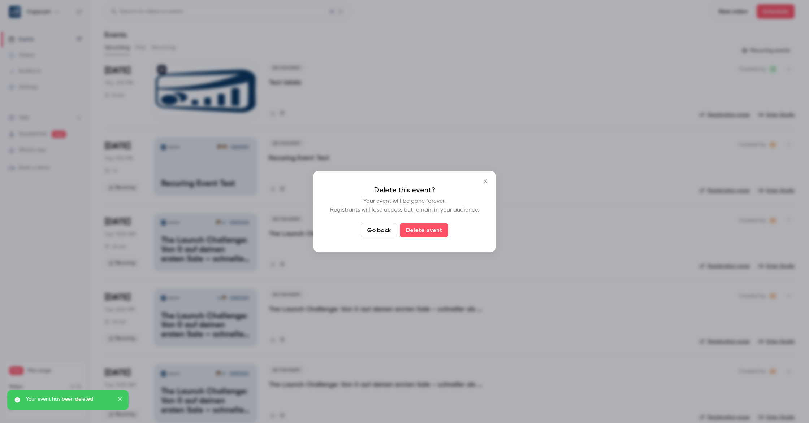
drag, startPoint x: 406, startPoint y: 231, endPoint x: 427, endPoint y: 230, distance: 20.2
click at [407, 231] on button "Delete event" at bounding box center [424, 230] width 48 height 14
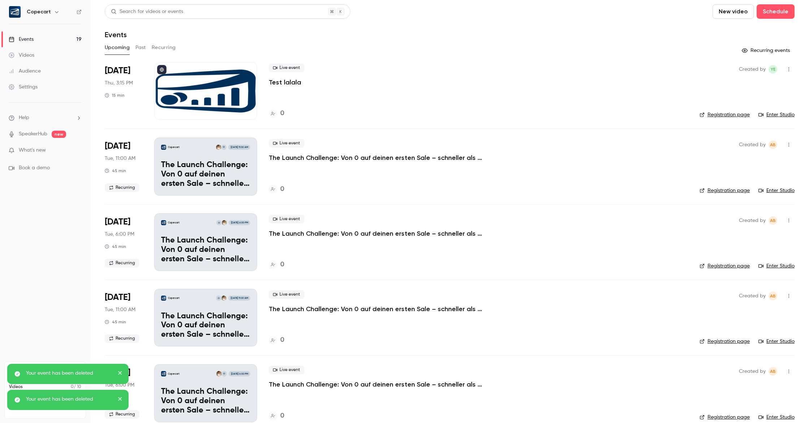
click at [789, 143] on icon "button" at bounding box center [789, 144] width 6 height 5
click at [742, 240] on div "Delete" at bounding box center [760, 238] width 55 height 7
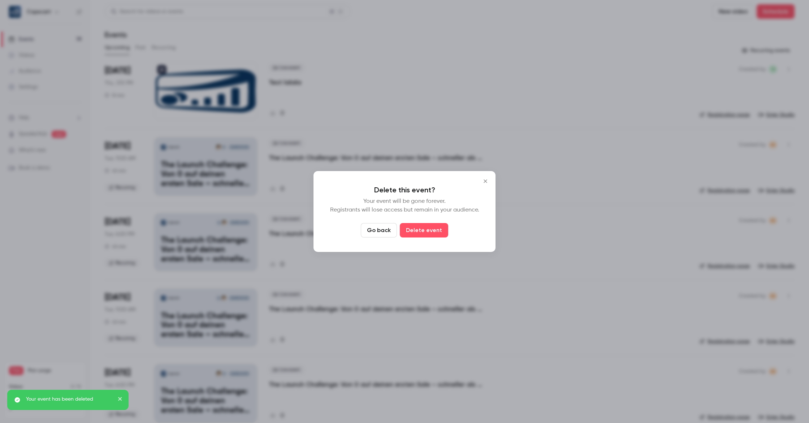
drag, startPoint x: 423, startPoint y: 230, endPoint x: 619, endPoint y: 212, distance: 196.6
click at [424, 230] on button "Delete event" at bounding box center [424, 230] width 48 height 14
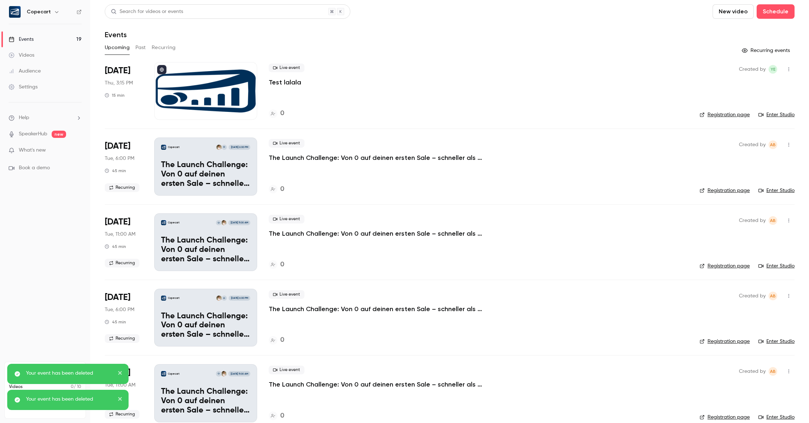
click at [787, 143] on icon "button" at bounding box center [789, 144] width 6 height 5
click at [730, 242] on li "Delete" at bounding box center [755, 238] width 78 height 19
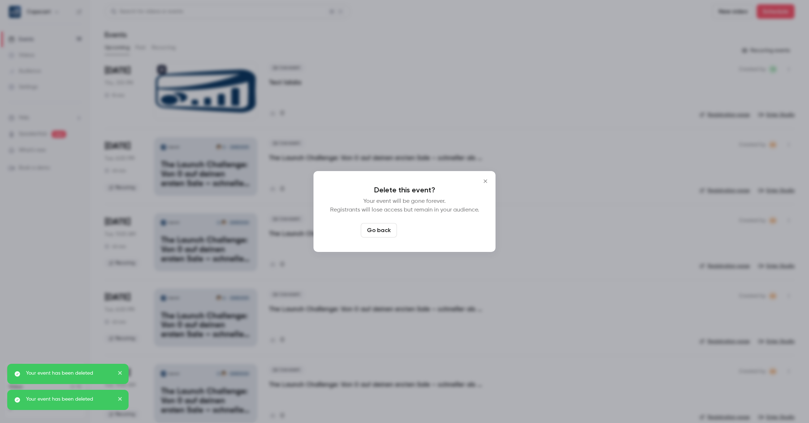
click at [404, 231] on button "Delete event" at bounding box center [424, 230] width 48 height 14
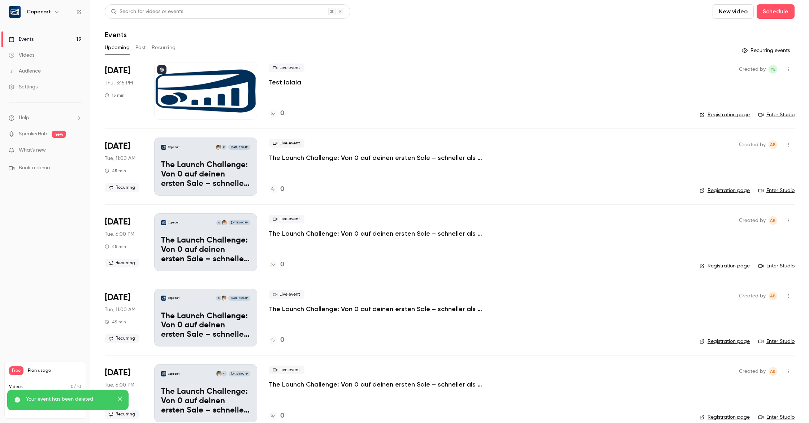
click at [787, 144] on icon "button" at bounding box center [789, 144] width 6 height 5
click at [756, 236] on div "Delete" at bounding box center [760, 238] width 55 height 7
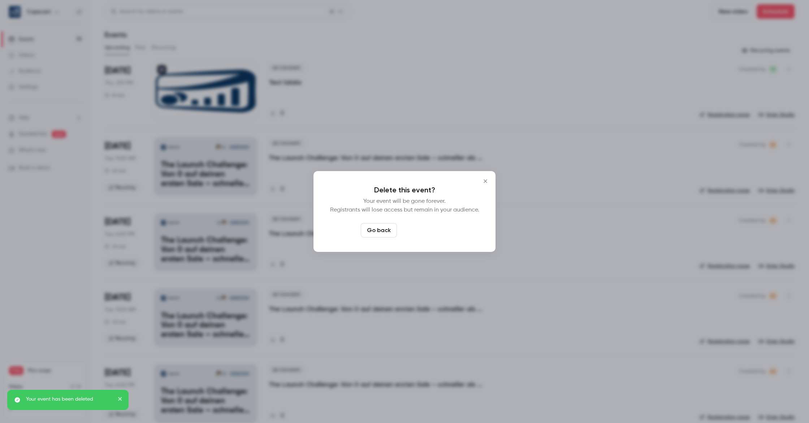
drag, startPoint x: 413, startPoint y: 230, endPoint x: 458, endPoint y: 226, distance: 45.3
click at [413, 230] on button "Delete event" at bounding box center [424, 230] width 48 height 14
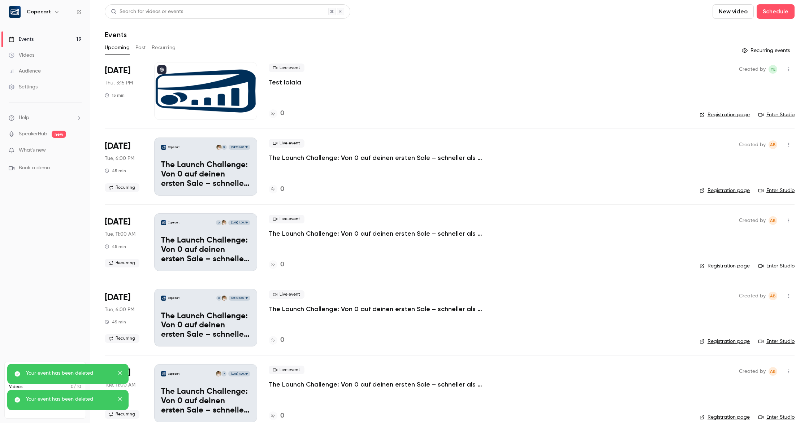
click at [786, 145] on icon "button" at bounding box center [789, 144] width 6 height 5
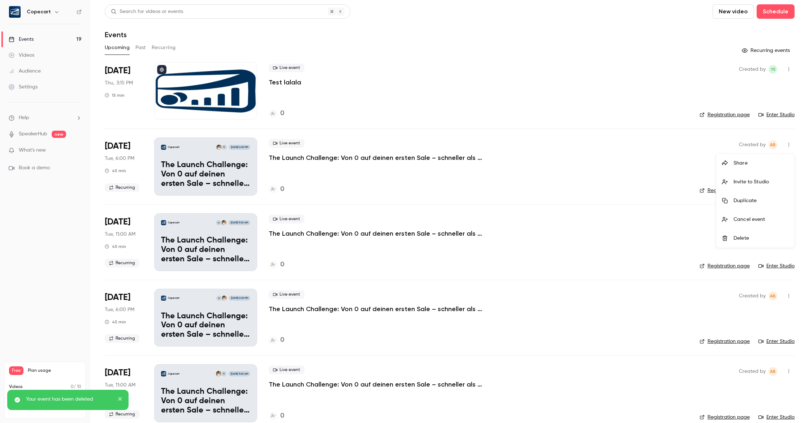
click at [747, 232] on li "Delete" at bounding box center [755, 238] width 78 height 19
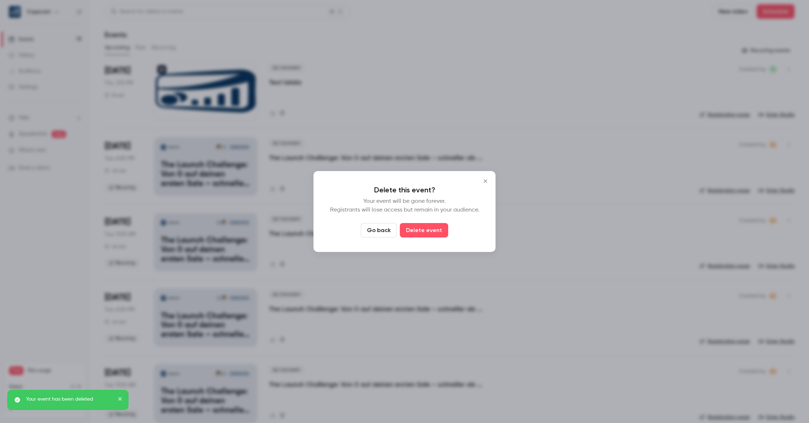
click at [429, 231] on button "Delete event" at bounding box center [424, 230] width 48 height 14
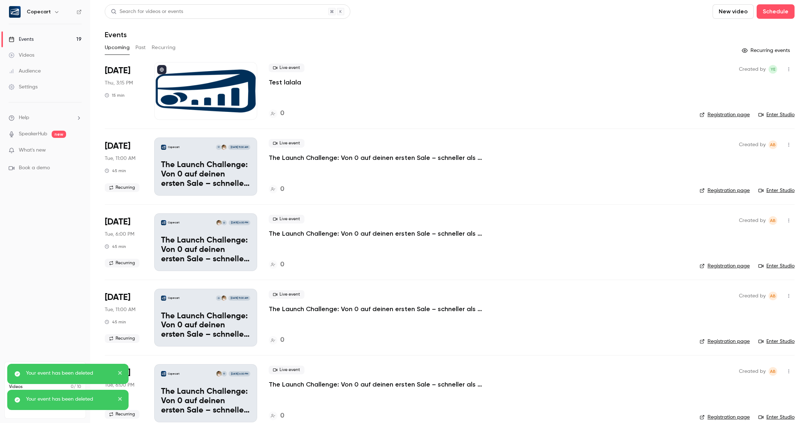
click at [792, 145] on button "button" at bounding box center [789, 145] width 12 height 12
click at [735, 243] on li "Delete" at bounding box center [755, 238] width 78 height 19
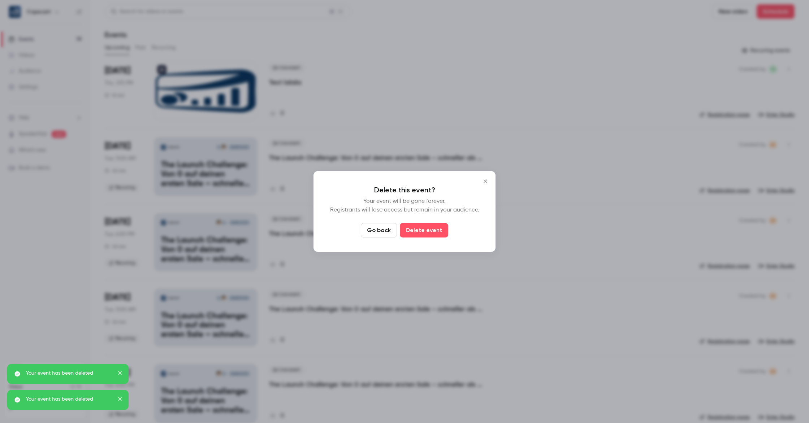
drag, startPoint x: 431, startPoint y: 232, endPoint x: 438, endPoint y: 232, distance: 6.5
click at [431, 232] on button "Delete event" at bounding box center [424, 230] width 48 height 14
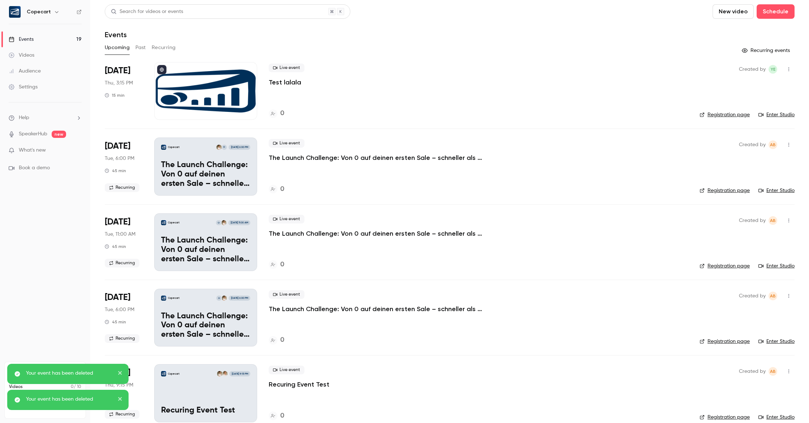
click at [787, 147] on icon "button" at bounding box center [789, 144] width 6 height 5
click at [741, 241] on div "Delete" at bounding box center [760, 238] width 55 height 7
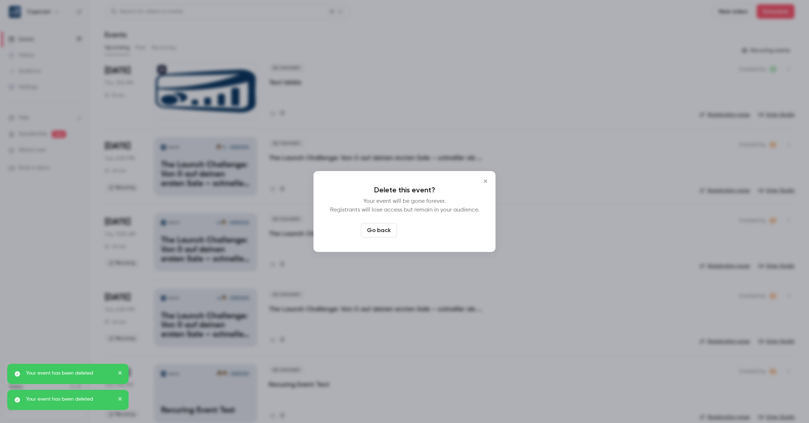
click at [438, 226] on button "Delete event" at bounding box center [424, 230] width 48 height 14
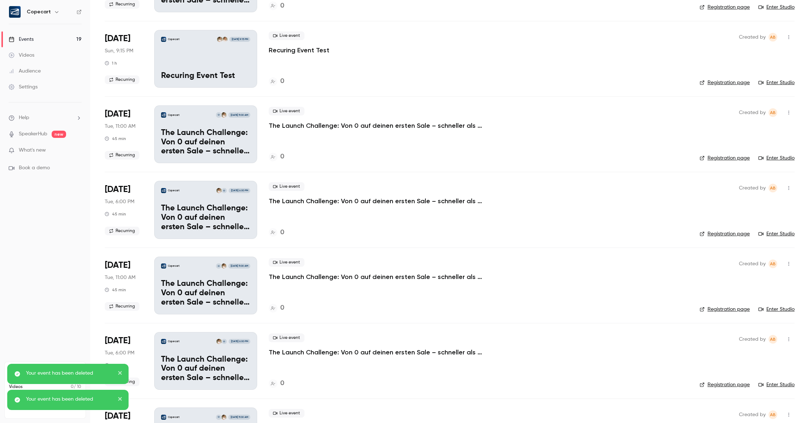
scroll to position [1070, 0]
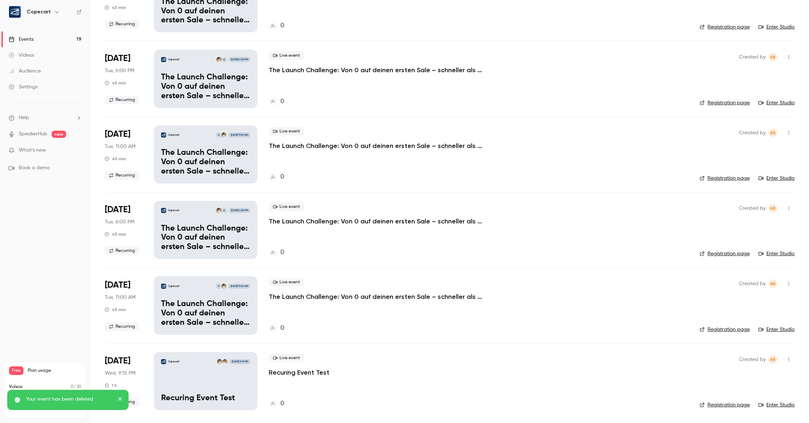
click at [788, 210] on icon "button" at bounding box center [789, 208] width 6 height 5
click at [749, 299] on div "Delete" at bounding box center [760, 301] width 55 height 7
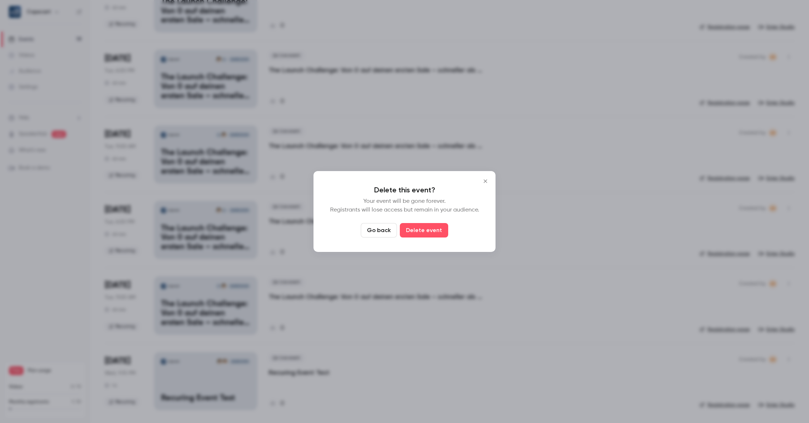
drag, startPoint x: 417, startPoint y: 225, endPoint x: 432, endPoint y: 225, distance: 15.5
click at [417, 225] on button "Delete event" at bounding box center [424, 230] width 48 height 14
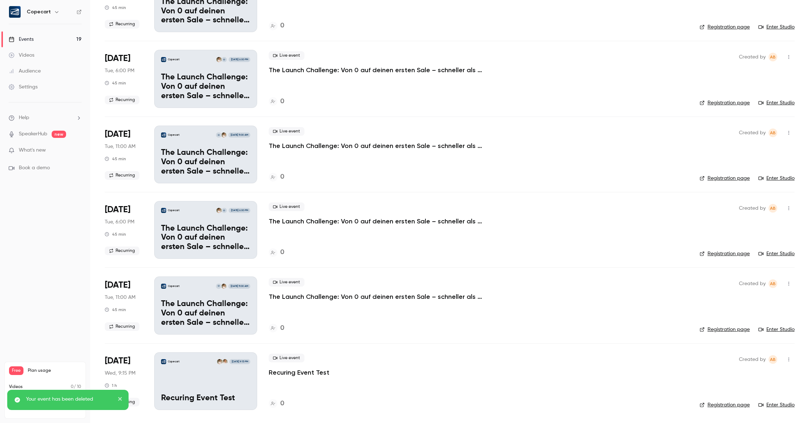
scroll to position [994, 0]
click at [784, 209] on button "button" at bounding box center [789, 209] width 12 height 12
click at [759, 303] on div "Delete" at bounding box center [760, 301] width 55 height 7
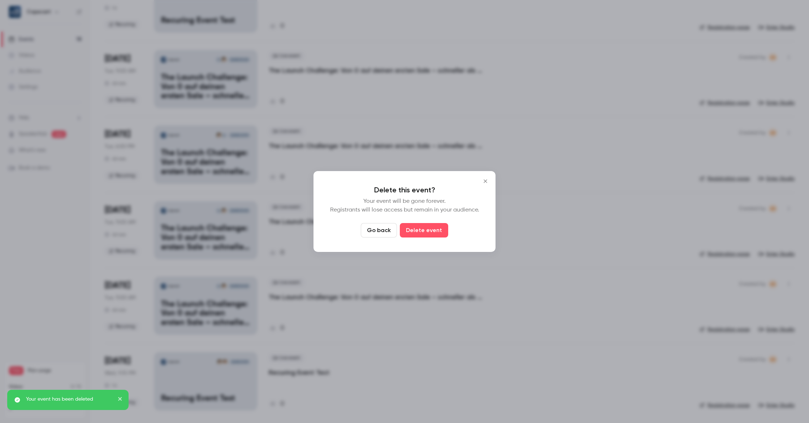
drag, startPoint x: 417, startPoint y: 230, endPoint x: 503, endPoint y: 231, distance: 86.3
click at [417, 230] on button "Delete event" at bounding box center [424, 230] width 48 height 14
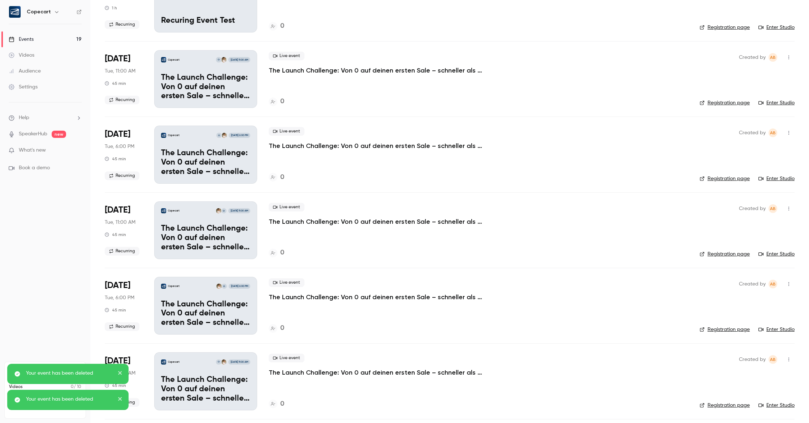
click at [786, 209] on icon "button" at bounding box center [789, 208] width 6 height 5
click at [763, 296] on li "Delete" at bounding box center [755, 301] width 78 height 19
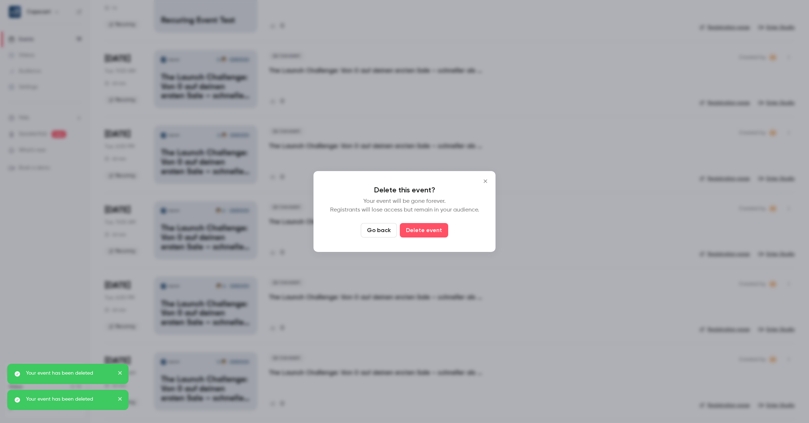
click at [414, 228] on button "Delete event" at bounding box center [424, 230] width 48 height 14
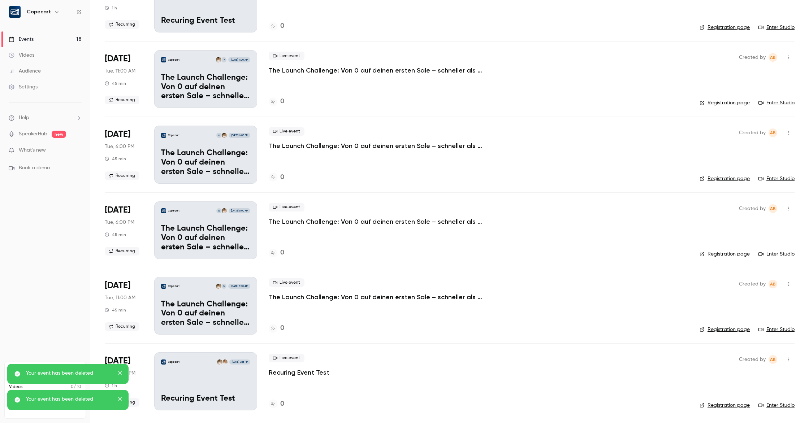
click at [786, 209] on icon "button" at bounding box center [789, 208] width 6 height 5
click at [760, 298] on div "Delete" at bounding box center [760, 301] width 55 height 7
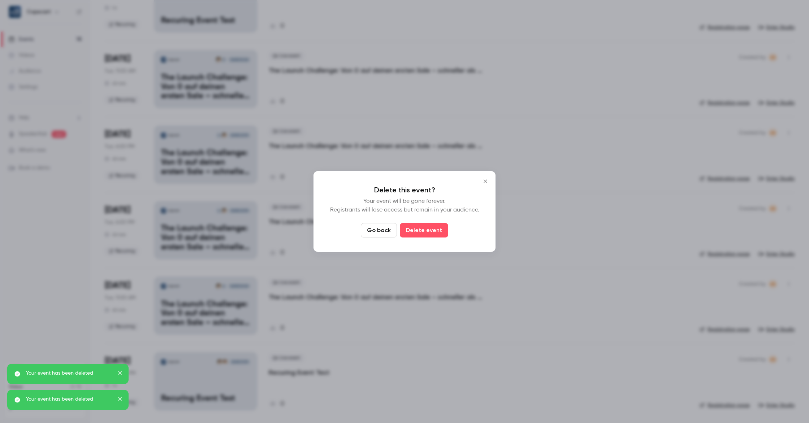
drag, startPoint x: 426, startPoint y: 234, endPoint x: 430, endPoint y: 234, distance: 4.0
click at [427, 234] on button "Delete event" at bounding box center [424, 230] width 48 height 14
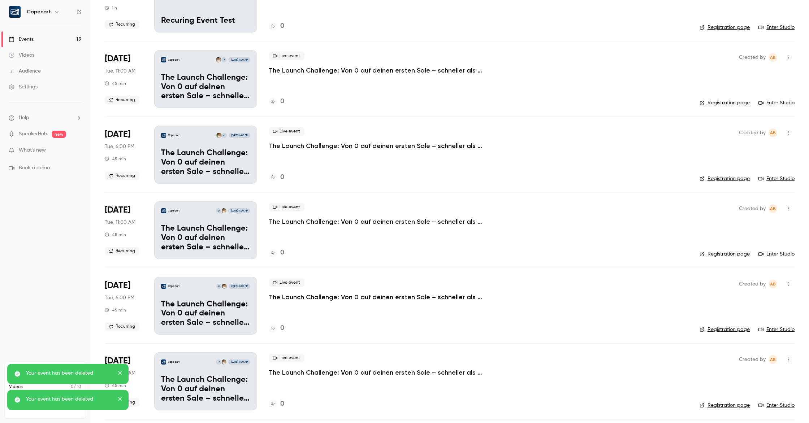
click at [787, 210] on icon "button" at bounding box center [789, 208] width 6 height 5
click at [754, 301] on div "Delete" at bounding box center [760, 301] width 55 height 7
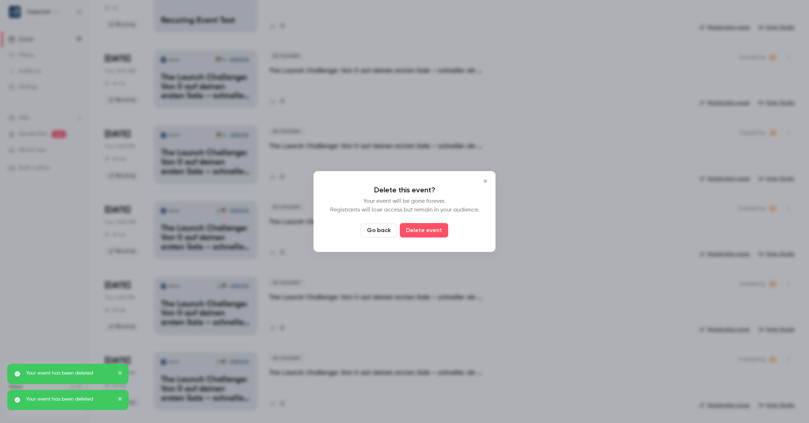
click at [439, 230] on button "Delete event" at bounding box center [424, 230] width 48 height 14
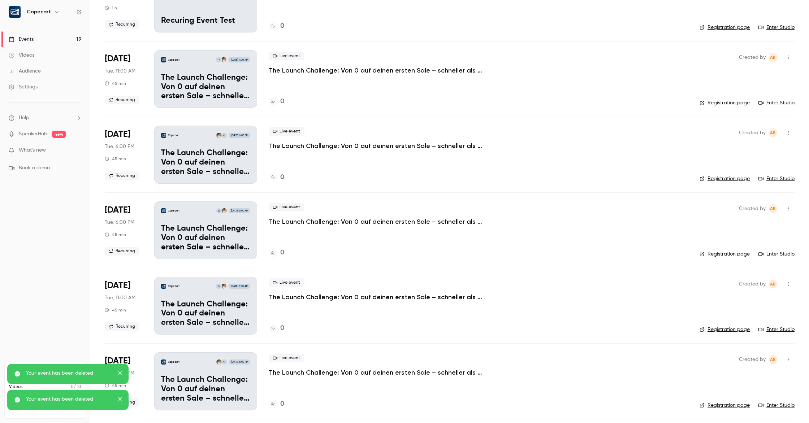
click at [788, 205] on button "button" at bounding box center [789, 209] width 12 height 12
click at [741, 299] on div "Delete" at bounding box center [760, 301] width 55 height 7
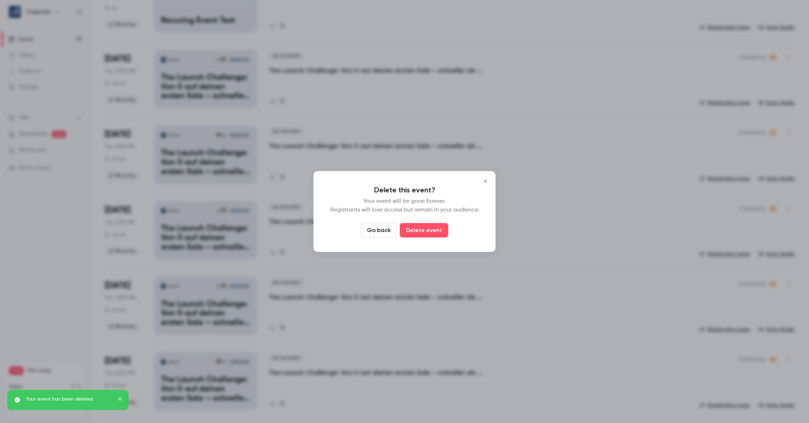
drag, startPoint x: 427, startPoint y: 236, endPoint x: 496, endPoint y: 236, distance: 69.0
click at [427, 236] on button "Delete event" at bounding box center [424, 230] width 48 height 14
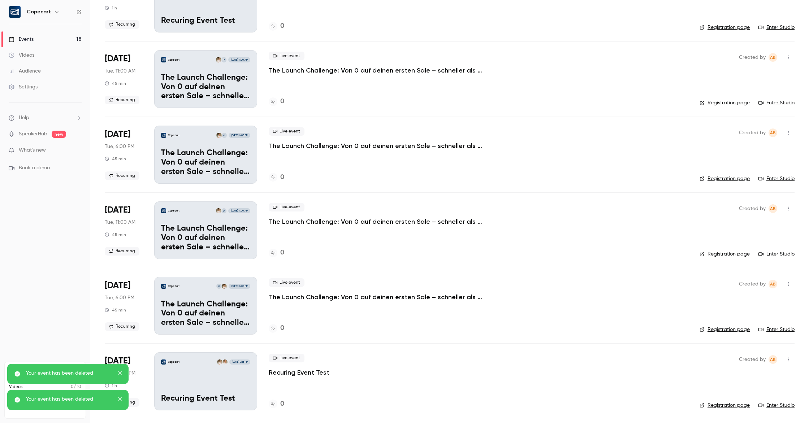
click at [789, 208] on icon "button" at bounding box center [789, 208] width 6 height 5
click at [749, 297] on li "Delete" at bounding box center [755, 301] width 78 height 19
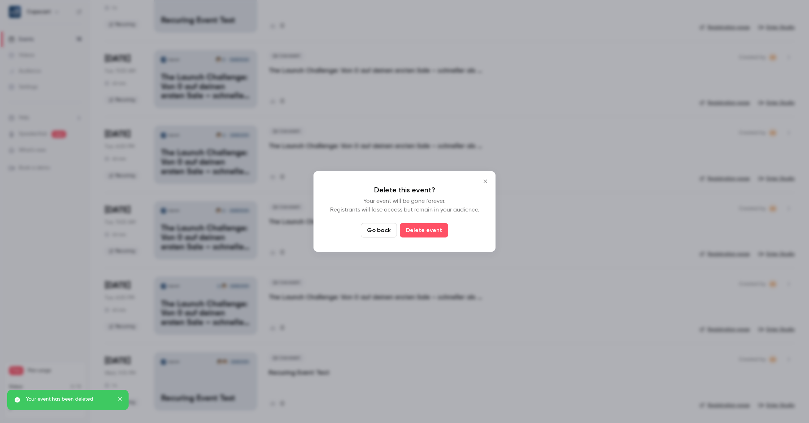
drag, startPoint x: 423, startPoint y: 230, endPoint x: 624, endPoint y: 226, distance: 200.8
click at [427, 229] on button "Delete event" at bounding box center [424, 230] width 48 height 14
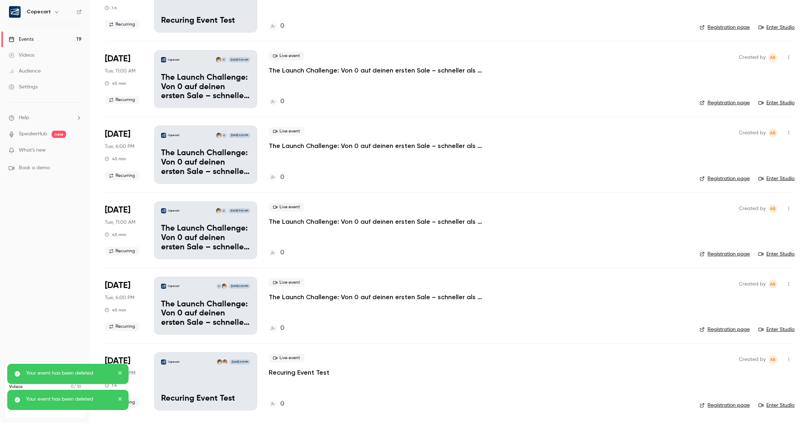
scroll to position [1070, 0]
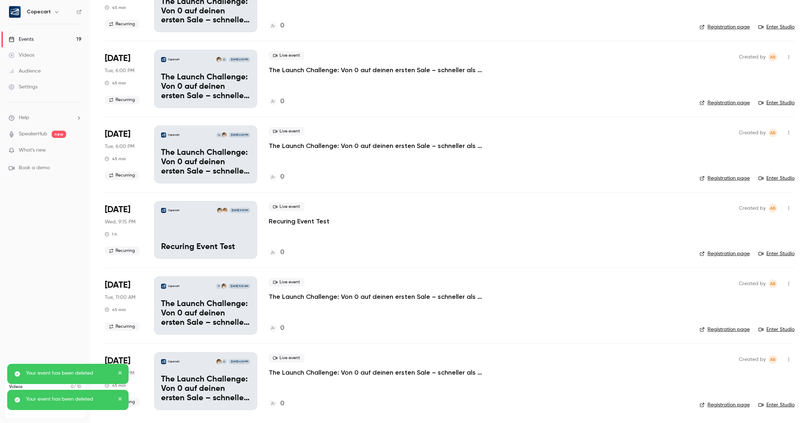
click at [791, 209] on icon "button" at bounding box center [789, 208] width 6 height 5
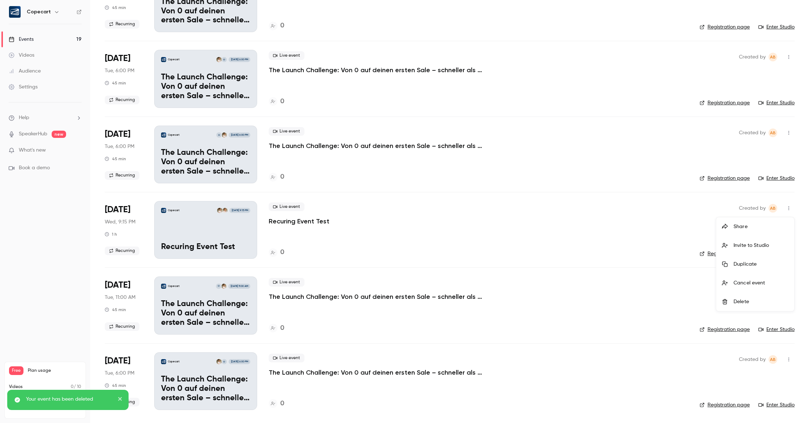
click at [744, 304] on div "Delete" at bounding box center [760, 301] width 55 height 7
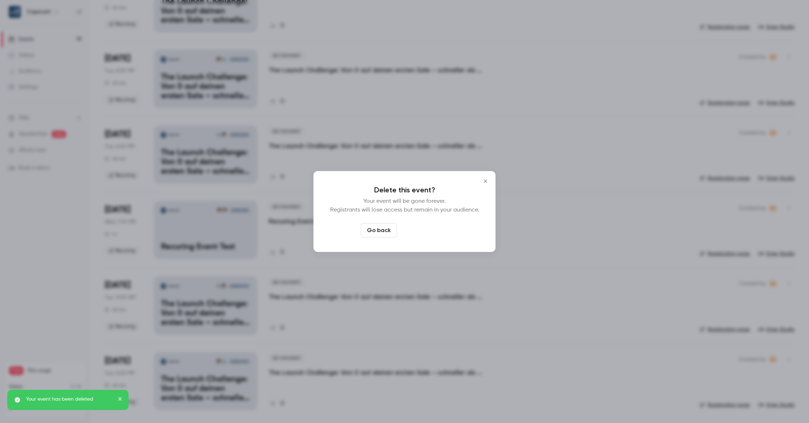
click at [422, 235] on button "Delete event" at bounding box center [424, 230] width 48 height 14
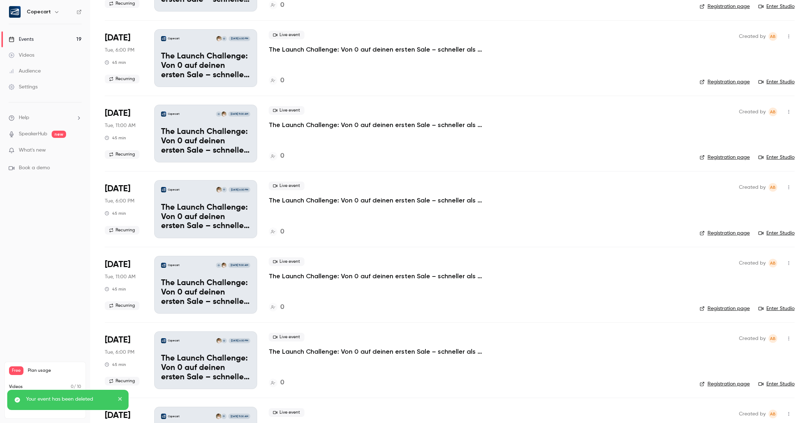
scroll to position [0, 0]
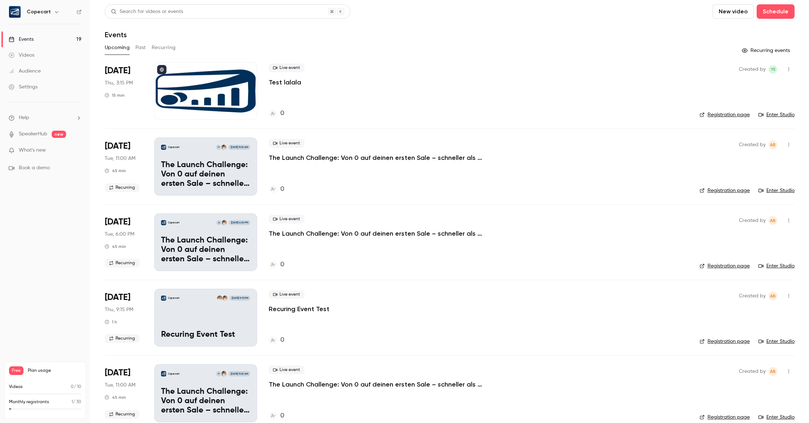
click at [63, 39] on link "Events 19" at bounding box center [45, 39] width 90 height 16
click at [199, 158] on div "Copecart O [DATE] 11:00 AM The Launch Challenge: Von 0 auf deinen ersten Sale –…" at bounding box center [205, 167] width 103 height 58
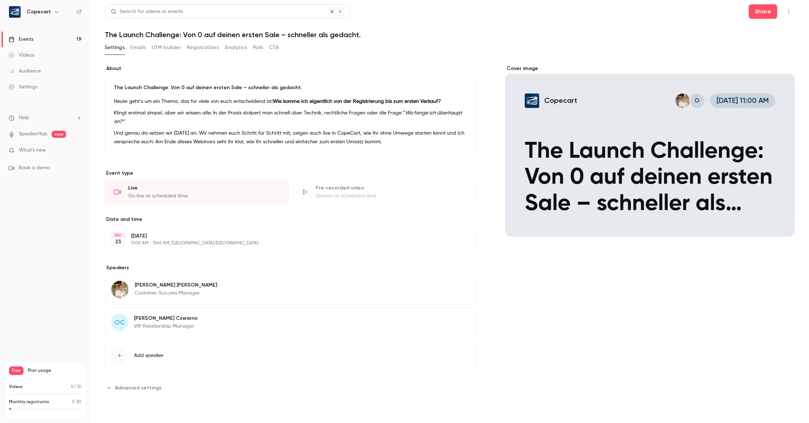
click at [787, 10] on icon "button" at bounding box center [789, 11] width 6 height 5
click at [144, 387] on div at bounding box center [404, 211] width 809 height 423
click at [143, 388] on span "Advanced settings" at bounding box center [138, 388] width 47 height 8
click at [788, 11] on icon "button" at bounding box center [788, 12] width 1 height 4
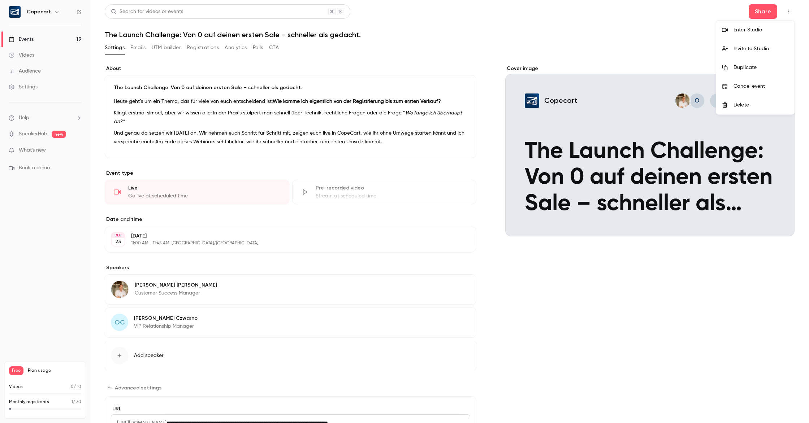
click at [758, 104] on div "Delete" at bounding box center [760, 104] width 55 height 7
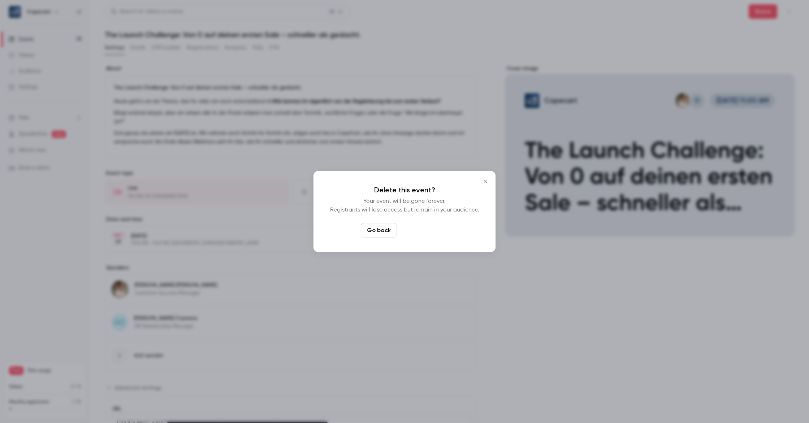
click at [422, 235] on button "Delete event" at bounding box center [424, 230] width 48 height 14
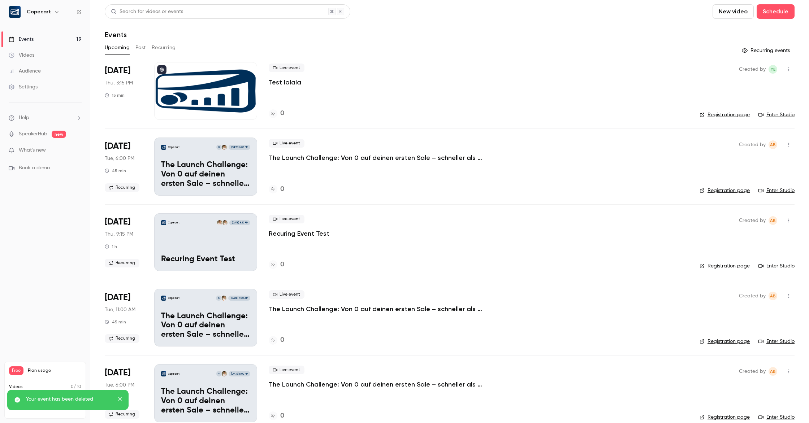
click at [212, 186] on p "The Launch Challenge: Von 0 auf deinen ersten Sale – schneller als gedacht." at bounding box center [205, 175] width 89 height 28
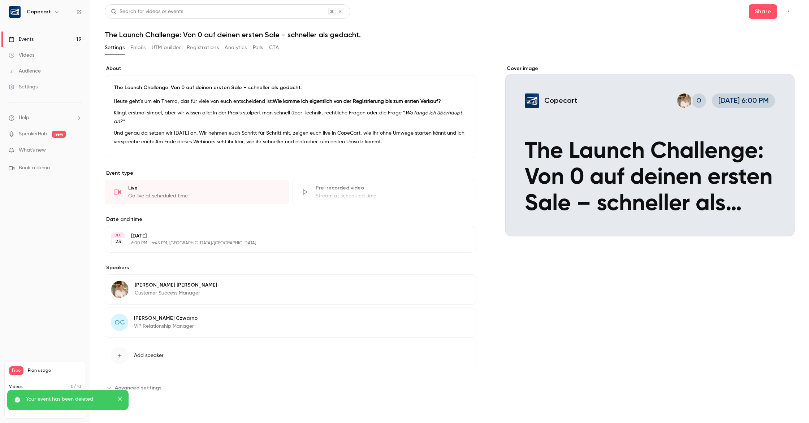
click at [785, 12] on button "button" at bounding box center [789, 12] width 12 height 12
click at [759, 106] on div "Delete" at bounding box center [760, 104] width 55 height 7
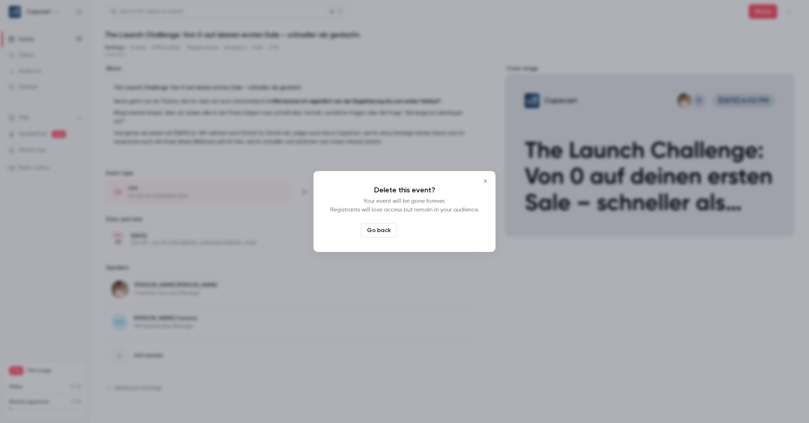
click at [416, 234] on button "Delete event" at bounding box center [424, 230] width 48 height 14
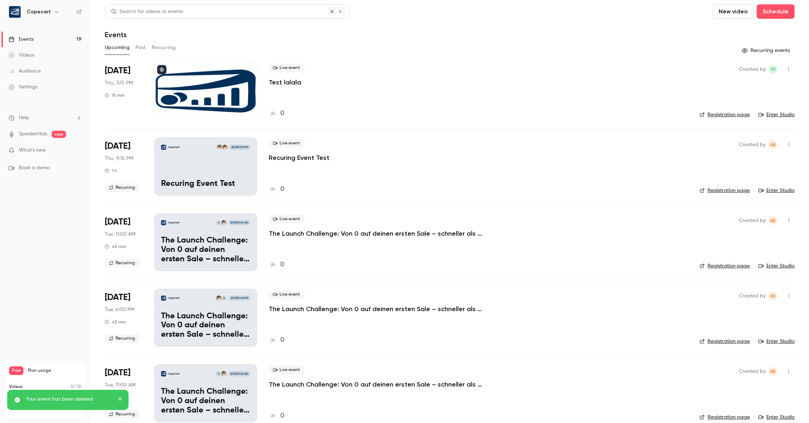
click at [786, 145] on icon "button" at bounding box center [789, 144] width 6 height 5
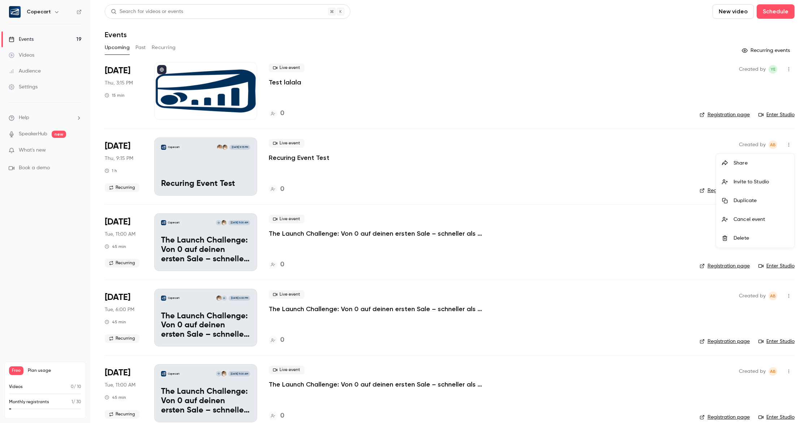
click at [744, 238] on div "Delete" at bounding box center [760, 238] width 55 height 7
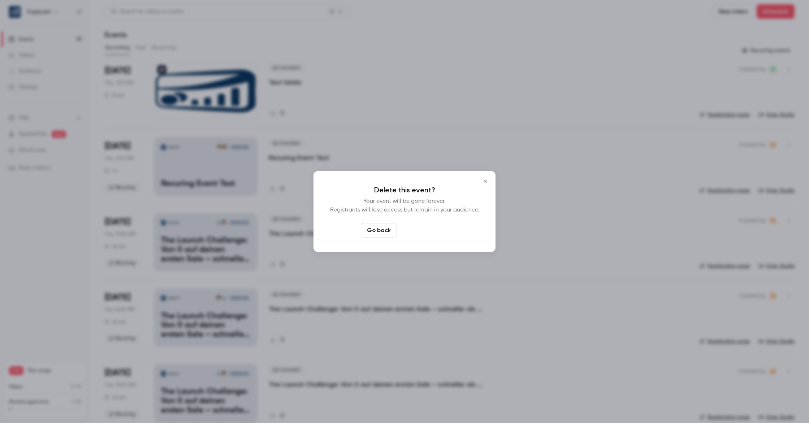
click at [435, 233] on button "Delete event" at bounding box center [424, 230] width 48 height 14
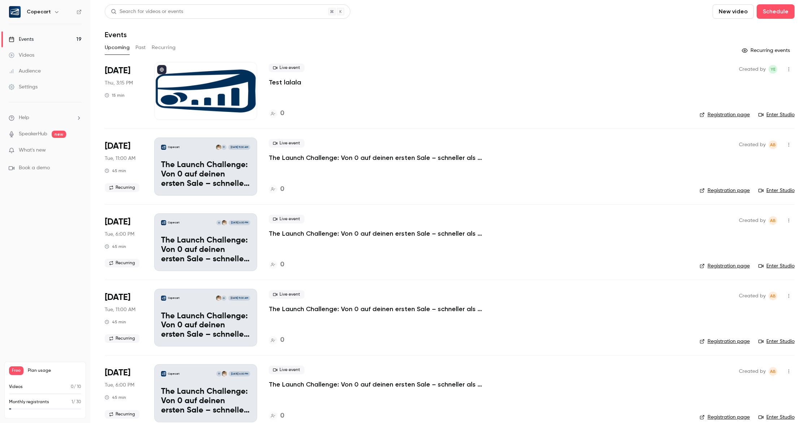
click at [788, 146] on icon "button" at bounding box center [789, 144] width 6 height 5
click at [743, 240] on div "Delete" at bounding box center [760, 238] width 55 height 7
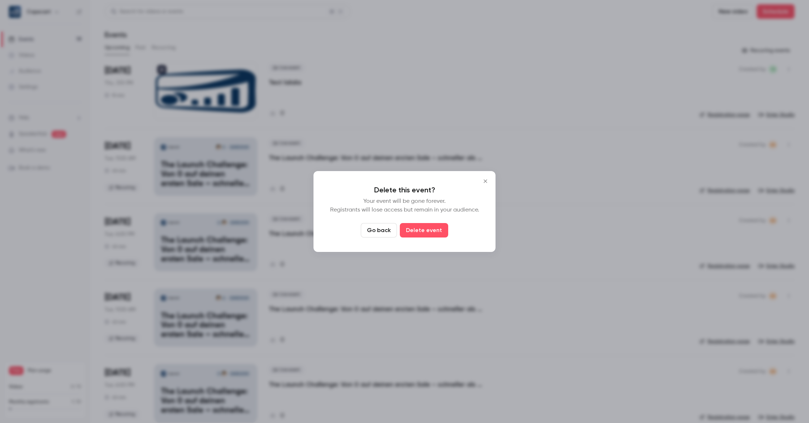
drag, startPoint x: 406, startPoint y: 232, endPoint x: 444, endPoint y: 231, distance: 37.9
click at [406, 232] on button "Delete event" at bounding box center [424, 230] width 48 height 14
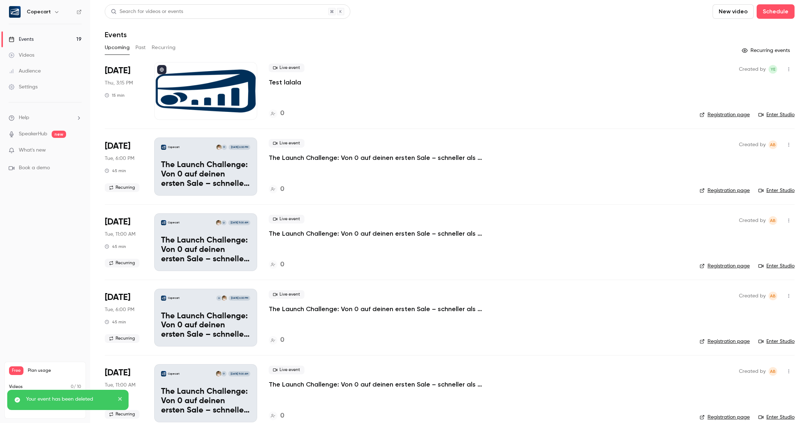
click at [787, 146] on icon "button" at bounding box center [789, 144] width 6 height 5
click at [747, 240] on div "Delete" at bounding box center [760, 238] width 55 height 7
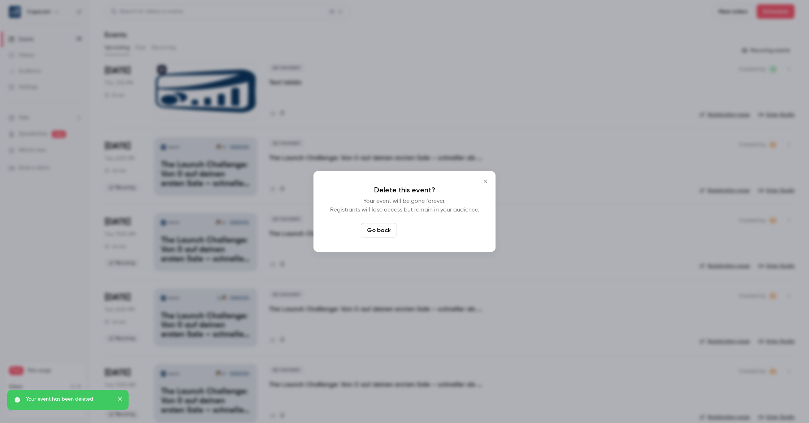
drag, startPoint x: 427, startPoint y: 234, endPoint x: 620, endPoint y: 209, distance: 194.3
click at [428, 234] on button "Delete event" at bounding box center [424, 230] width 48 height 14
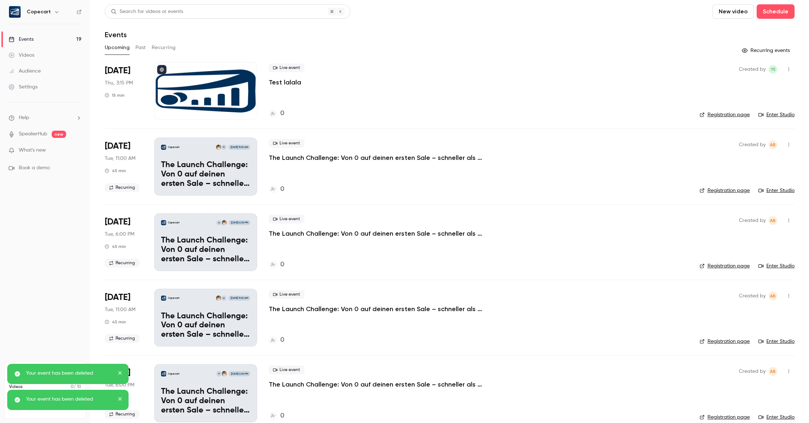
click at [789, 144] on icon "button" at bounding box center [789, 144] width 6 height 5
click at [745, 235] on div "Delete" at bounding box center [760, 238] width 55 height 7
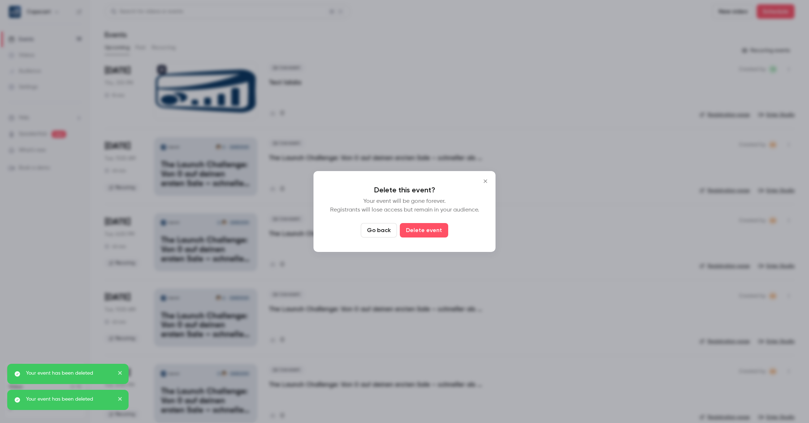
drag, startPoint x: 439, startPoint y: 229, endPoint x: 483, endPoint y: 221, distance: 45.0
click at [440, 228] on button "Delete event" at bounding box center [424, 230] width 48 height 14
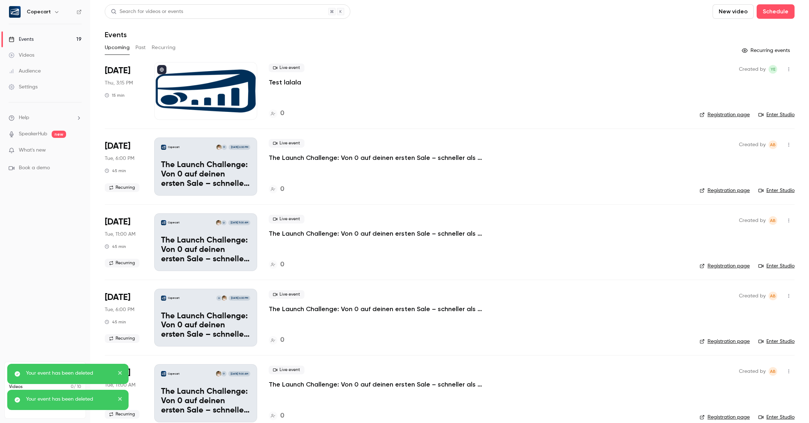
click at [786, 144] on icon "button" at bounding box center [789, 144] width 6 height 5
click at [732, 236] on div at bounding box center [728, 238] width 12 height 6
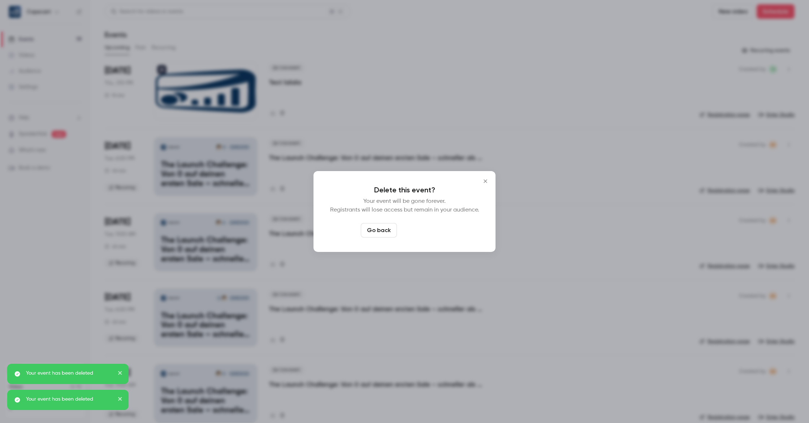
click at [430, 234] on button "Delete event" at bounding box center [424, 230] width 48 height 14
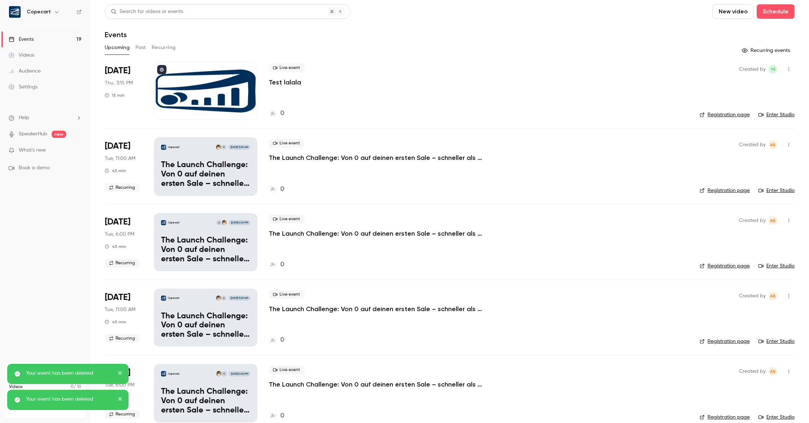
click at [786, 148] on button "button" at bounding box center [789, 145] width 12 height 12
click at [740, 238] on div "Delete" at bounding box center [760, 238] width 55 height 7
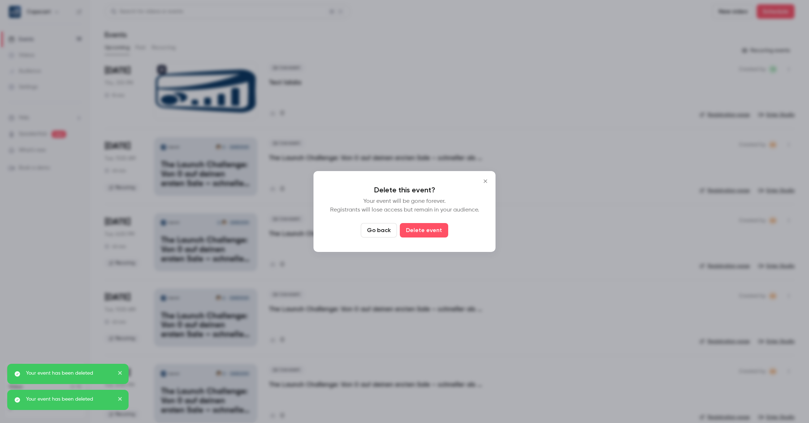
click at [432, 232] on button "Delete event" at bounding box center [424, 230] width 48 height 14
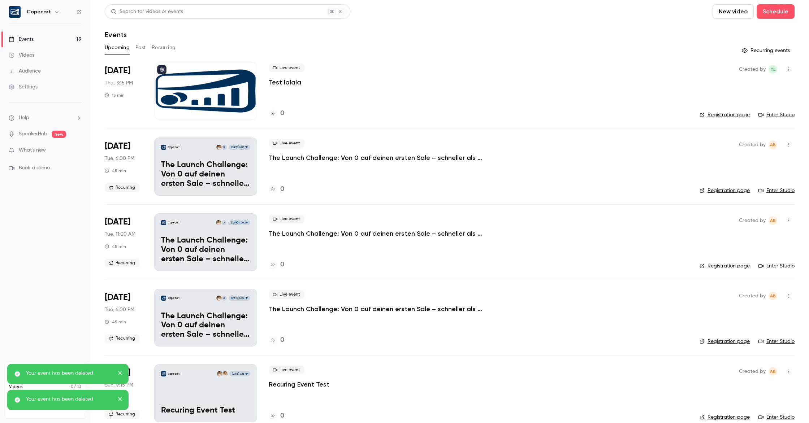
click at [790, 146] on icon "button" at bounding box center [789, 144] width 6 height 5
click at [754, 238] on div "Delete" at bounding box center [760, 238] width 55 height 7
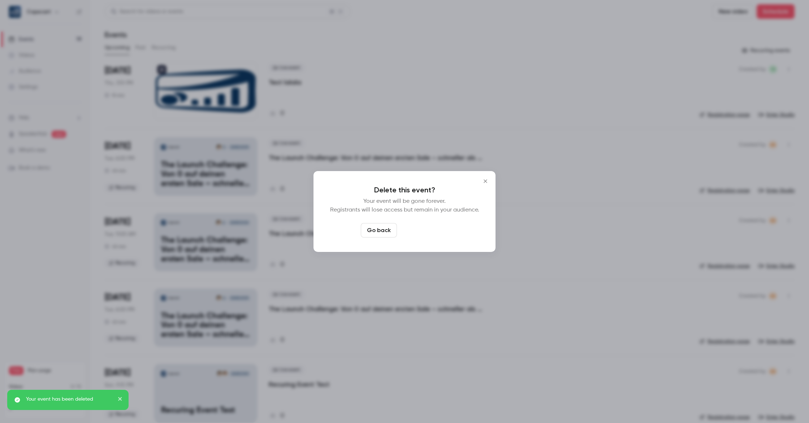
click at [432, 233] on button "Delete event" at bounding box center [424, 230] width 48 height 14
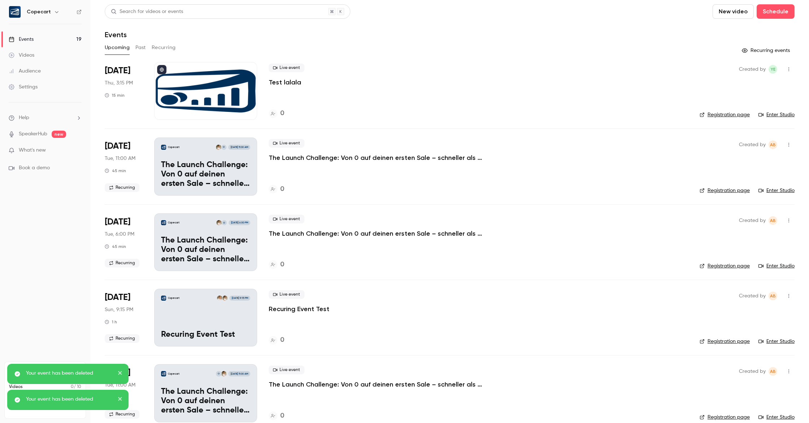
click at [790, 145] on icon "button" at bounding box center [789, 144] width 6 height 5
click at [730, 240] on div at bounding box center [728, 238] width 12 height 6
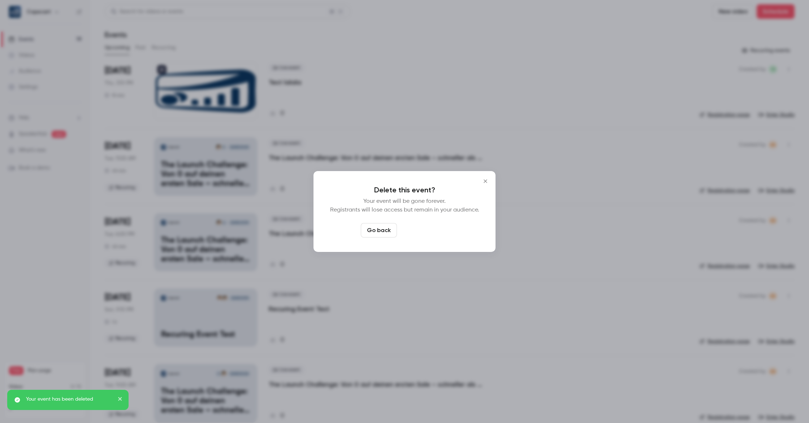
click at [433, 234] on button "Delete event" at bounding box center [424, 230] width 48 height 14
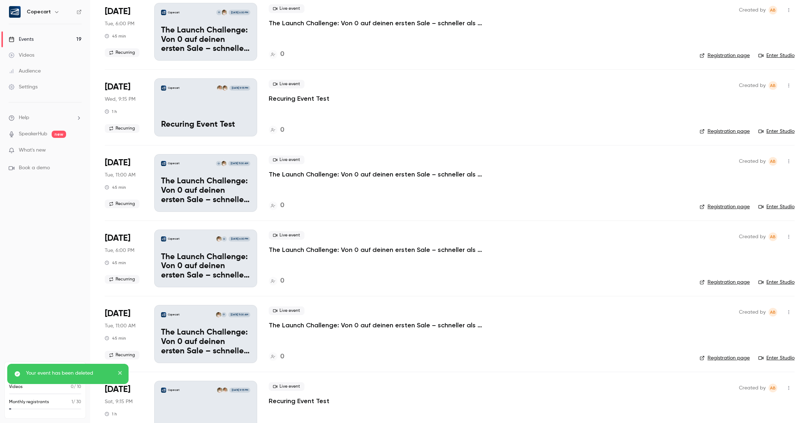
scroll to position [1070, 0]
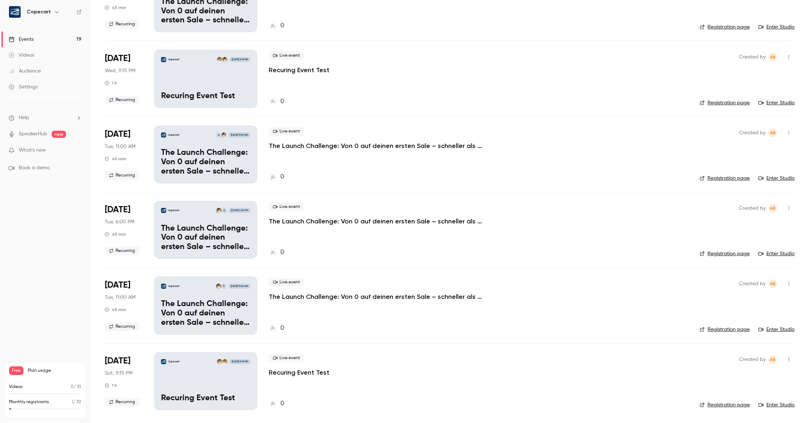
click at [787, 360] on icon "button" at bounding box center [789, 359] width 6 height 5
click at [756, 407] on div "Delete" at bounding box center [760, 410] width 55 height 7
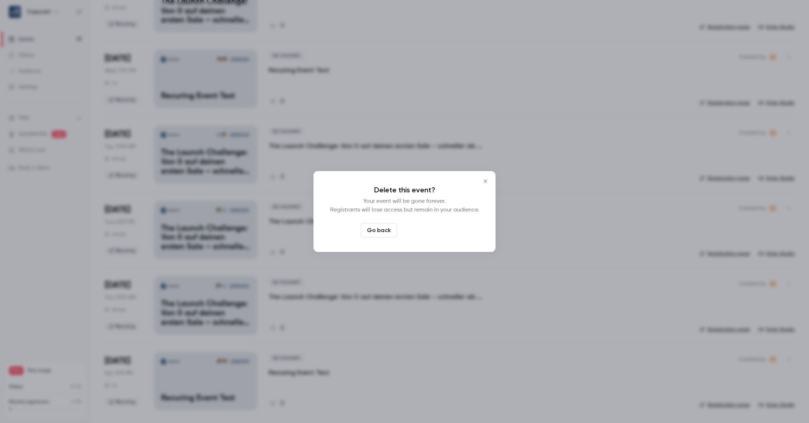
click at [432, 227] on button "Delete event" at bounding box center [424, 230] width 48 height 14
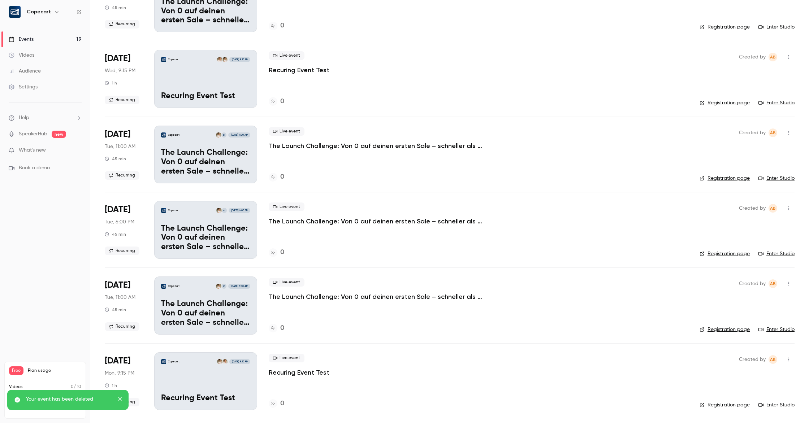
click at [206, 380] on div "Copecart [DATE] 9:15 PM Recuring Event Test" at bounding box center [205, 381] width 103 height 58
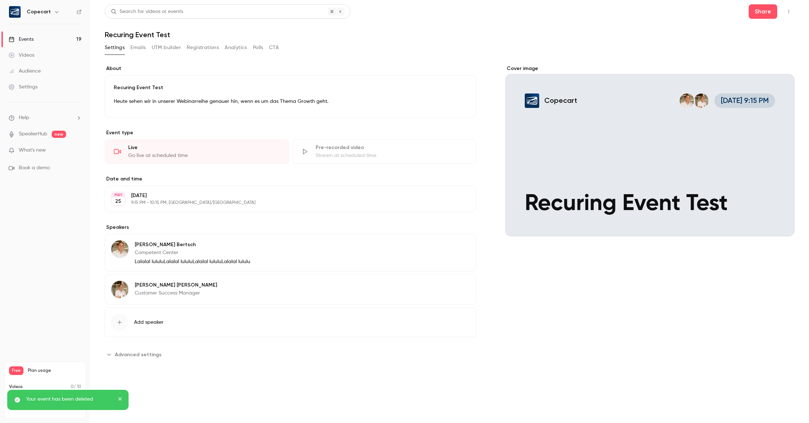
click at [788, 14] on button "button" at bounding box center [789, 12] width 12 height 12
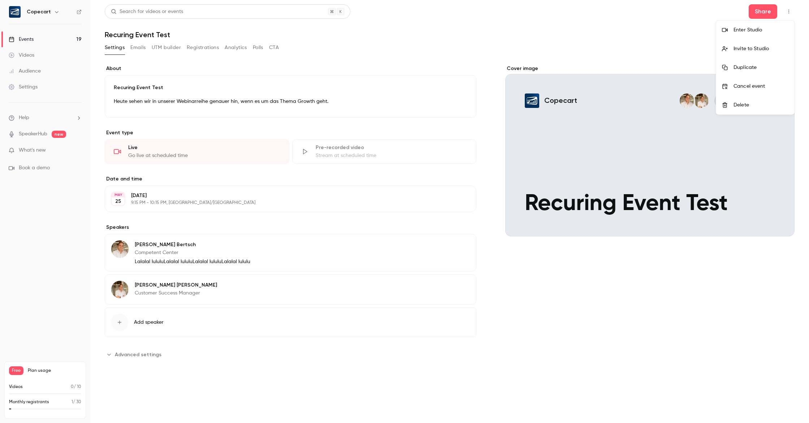
click at [759, 90] on li "Cancel event" at bounding box center [755, 86] width 78 height 19
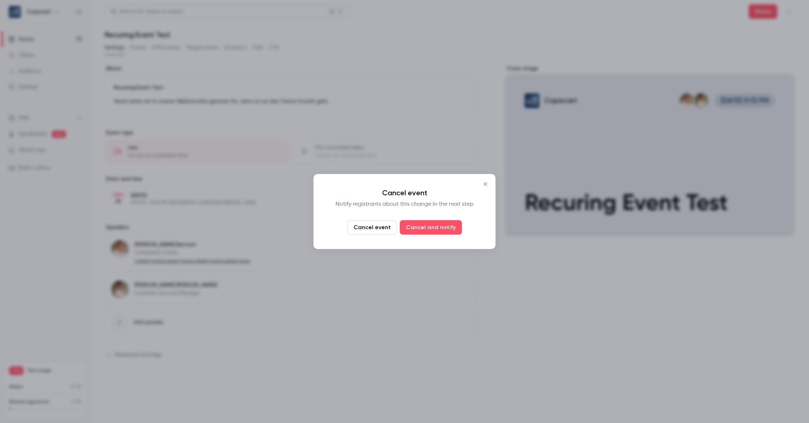
click at [370, 231] on button "Cancel event" at bounding box center [371, 227] width 49 height 14
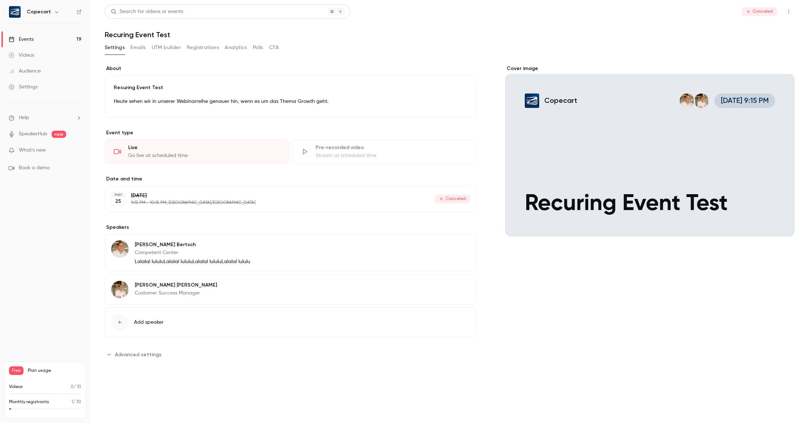
click at [788, 11] on icon "button" at bounding box center [788, 12] width 1 height 4
click at [768, 48] on div "Delete" at bounding box center [760, 48] width 55 height 7
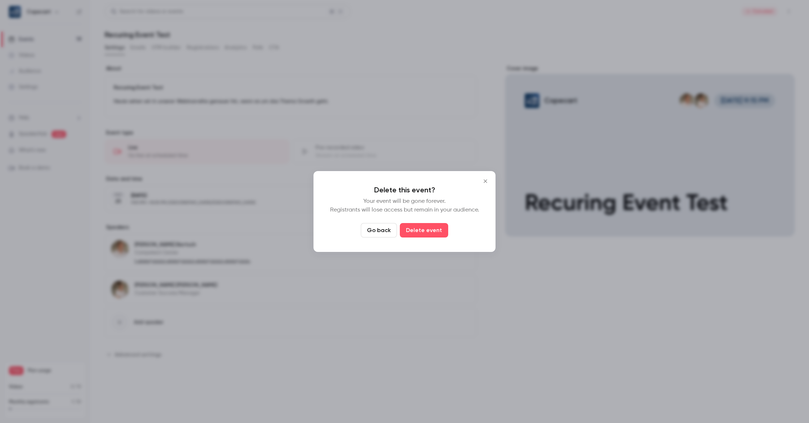
click at [419, 227] on button "Delete event" at bounding box center [424, 230] width 48 height 14
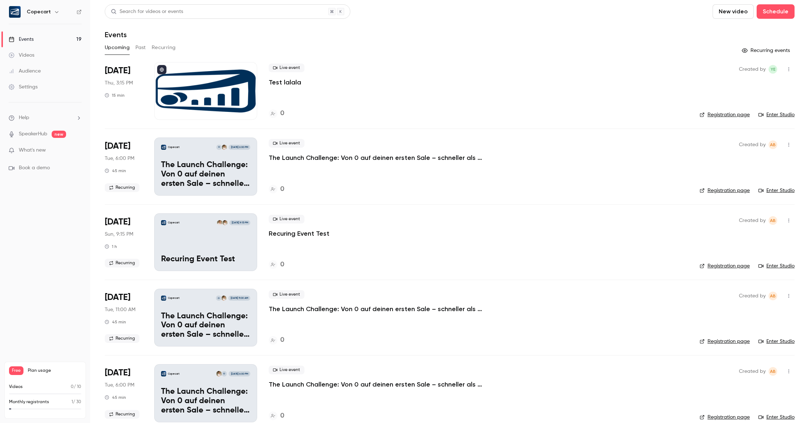
click at [59, 38] on link "Events 19" at bounding box center [45, 39] width 90 height 16
click at [127, 188] on span "Recurring" at bounding box center [122, 187] width 35 height 9
click at [223, 167] on p "The Launch Challenge: Von 0 auf deinen ersten Sale – schneller als gedacht." at bounding box center [205, 175] width 89 height 28
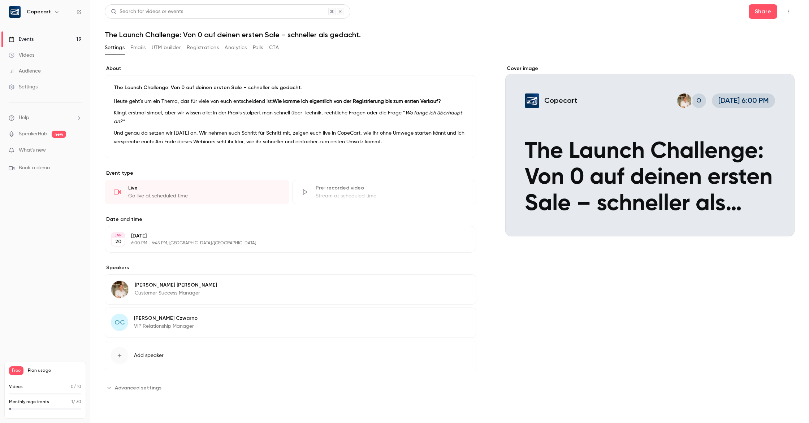
click at [790, 12] on icon "button" at bounding box center [789, 11] width 6 height 5
click at [30, 88] on div at bounding box center [404, 211] width 809 height 423
click at [30, 88] on div "Settings" at bounding box center [23, 86] width 29 height 7
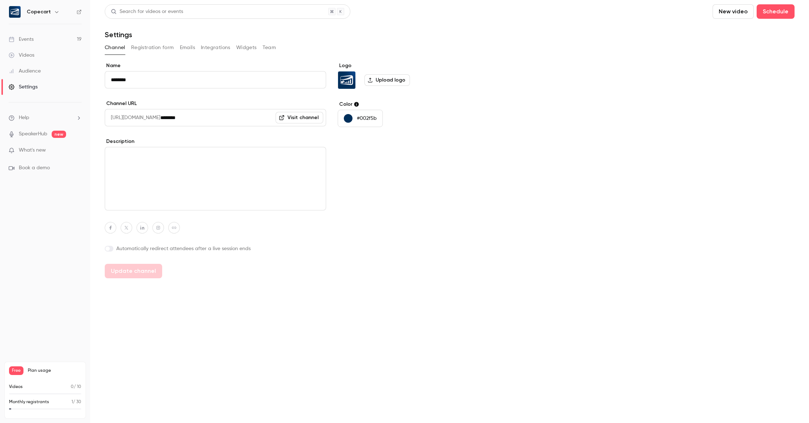
click at [36, 39] on link "Events 19" at bounding box center [45, 39] width 90 height 16
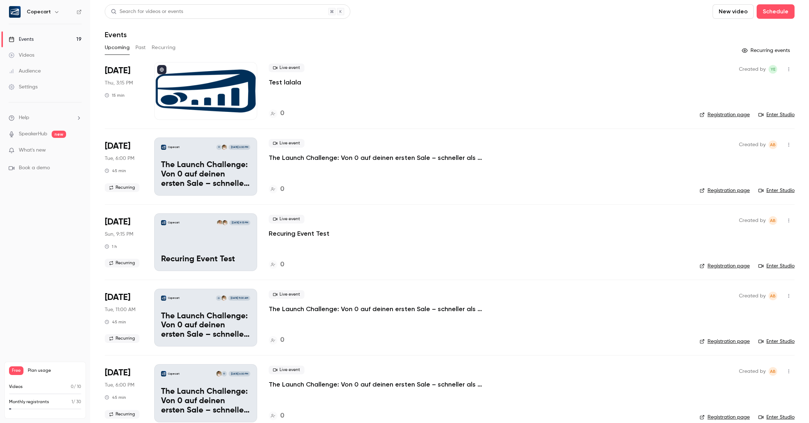
click at [789, 145] on icon "button" at bounding box center [789, 144] width 6 height 5
click at [763, 243] on li "Delete" at bounding box center [755, 238] width 78 height 19
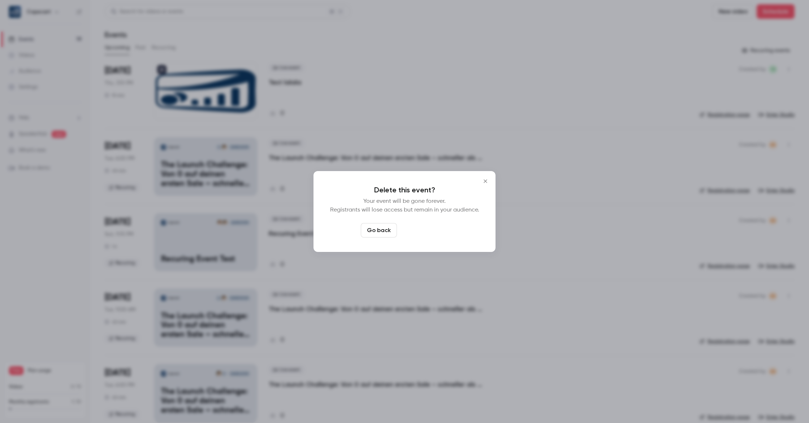
click at [430, 230] on button "Delete event" at bounding box center [424, 230] width 48 height 14
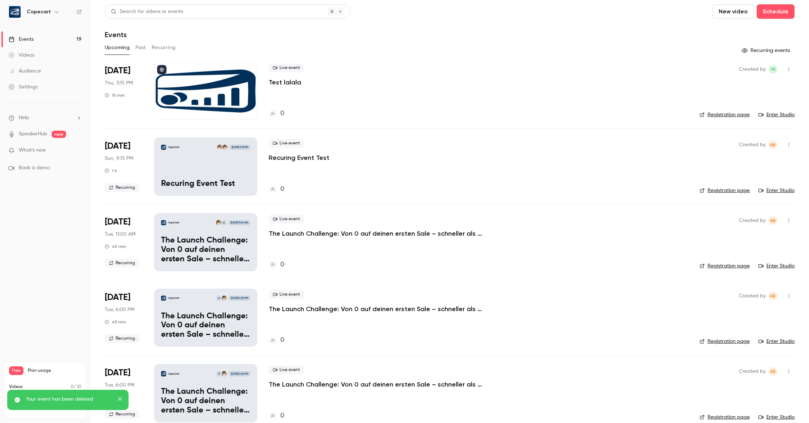
click at [789, 144] on icon "button" at bounding box center [789, 144] width 6 height 5
click at [741, 240] on div "Delete" at bounding box center [760, 238] width 55 height 7
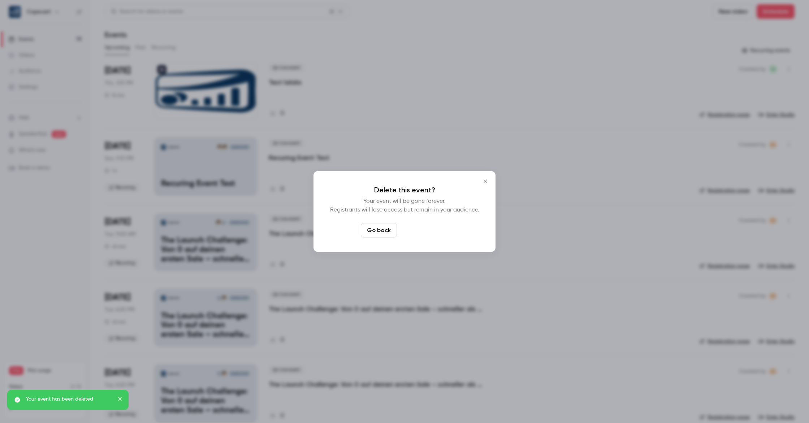
click at [412, 230] on button "Delete event" at bounding box center [424, 230] width 48 height 14
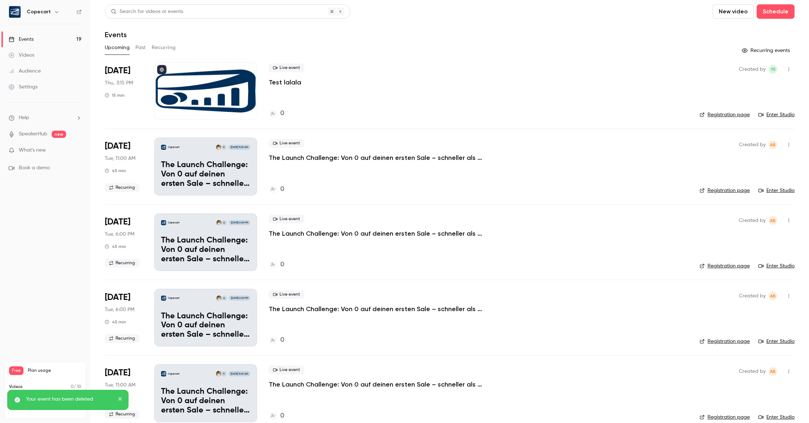
click at [790, 146] on icon "button" at bounding box center [789, 144] width 6 height 5
click at [751, 235] on div "Delete" at bounding box center [760, 238] width 55 height 7
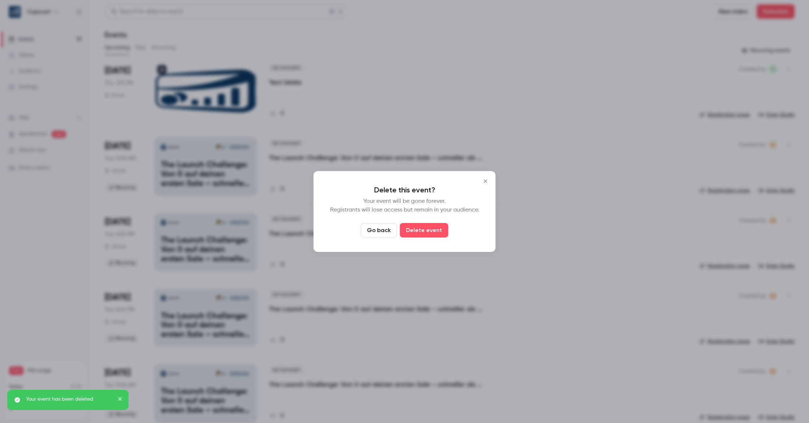
drag, startPoint x: 428, startPoint y: 233, endPoint x: 435, endPoint y: 232, distance: 7.2
click at [428, 233] on button "Delete event" at bounding box center [424, 230] width 48 height 14
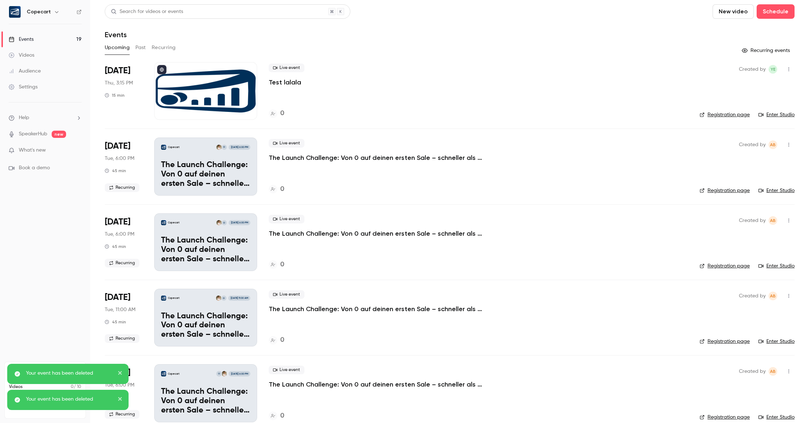
click at [788, 222] on icon "button" at bounding box center [789, 220] width 6 height 5
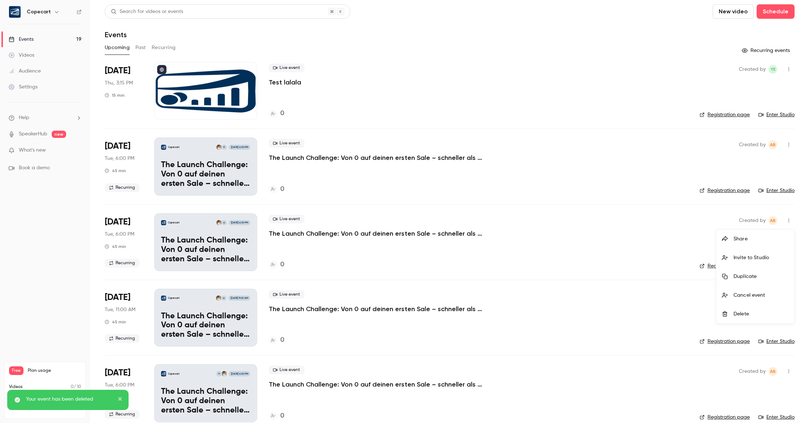
click at [751, 314] on div "Delete" at bounding box center [760, 313] width 55 height 7
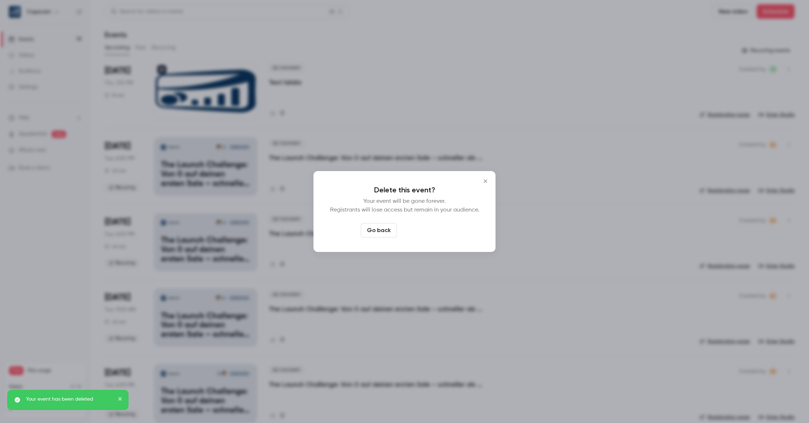
click at [422, 229] on button "Delete event" at bounding box center [424, 230] width 48 height 14
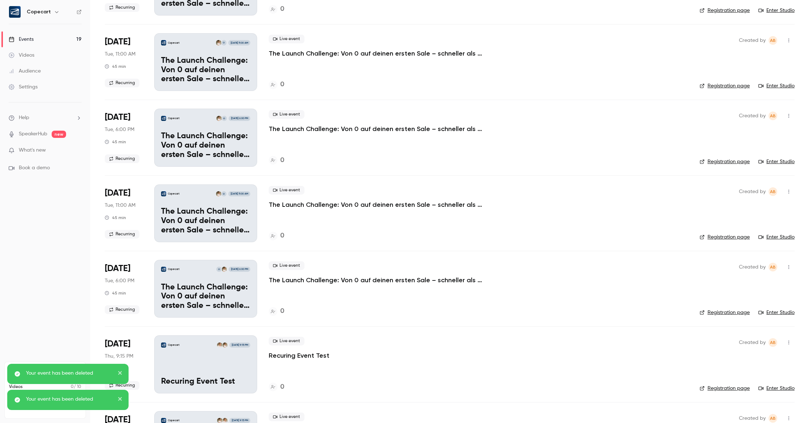
scroll to position [1070, 0]
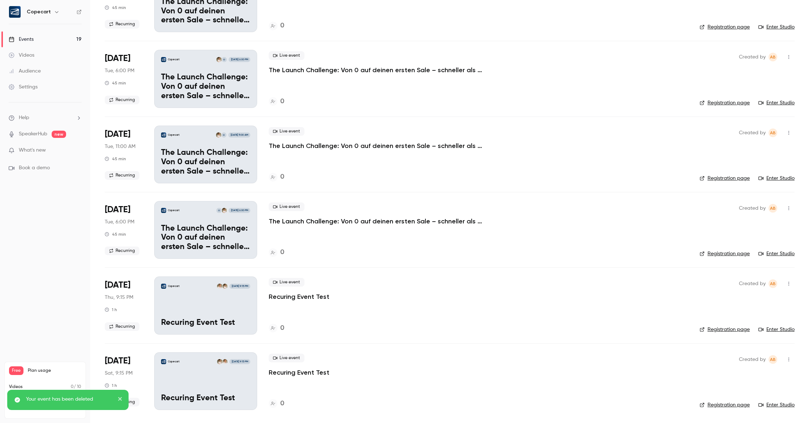
click at [790, 360] on icon "button" at bounding box center [789, 359] width 6 height 5
click at [740, 413] on div "Delete" at bounding box center [760, 410] width 55 height 7
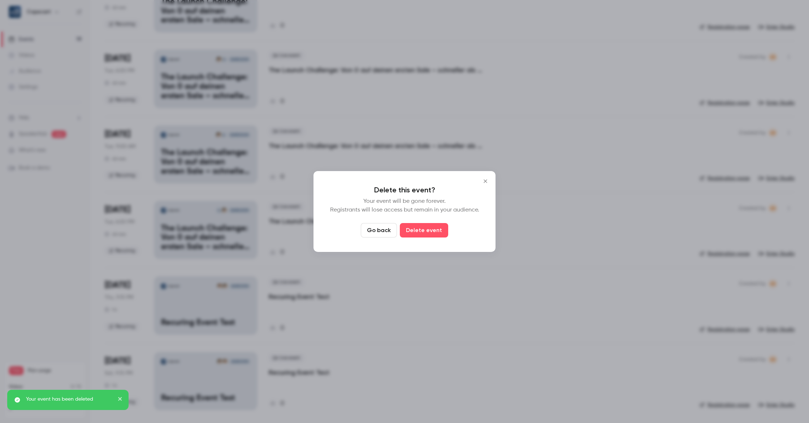
click at [418, 226] on button "Delete event" at bounding box center [424, 230] width 48 height 14
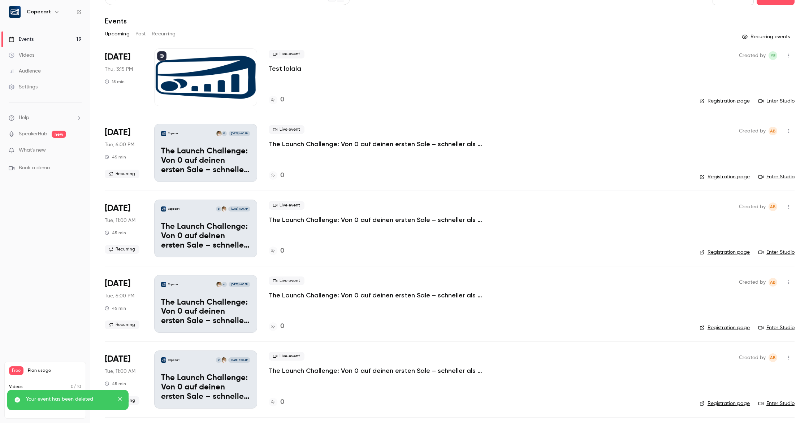
scroll to position [0, 0]
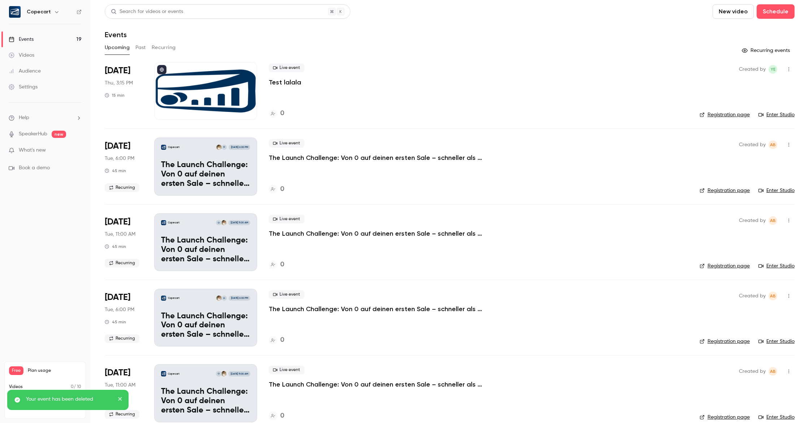
click at [221, 171] on p "The Launch Challenge: Von 0 auf deinen ersten Sale – schneller als gedacht." at bounding box center [205, 175] width 89 height 28
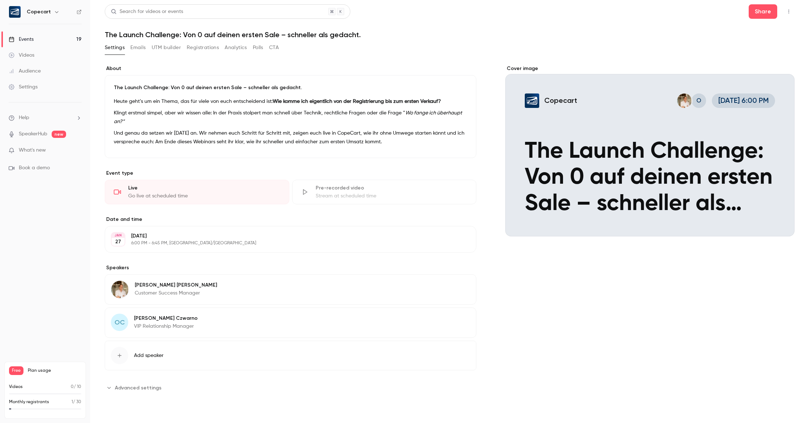
click at [227, 189] on div "Live" at bounding box center [204, 187] width 152 height 7
click at [219, 241] on p "6:00 PM - 6:45 PM, [GEOGRAPHIC_DATA]/[GEOGRAPHIC_DATA]" at bounding box center [284, 243] width 307 height 6
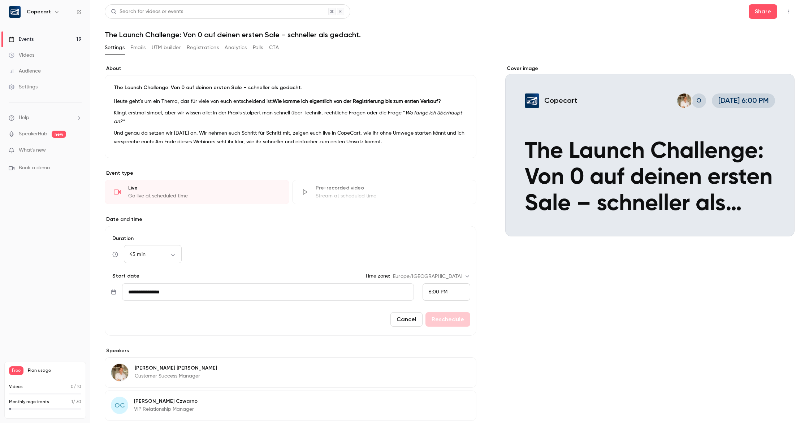
scroll to position [75, 0]
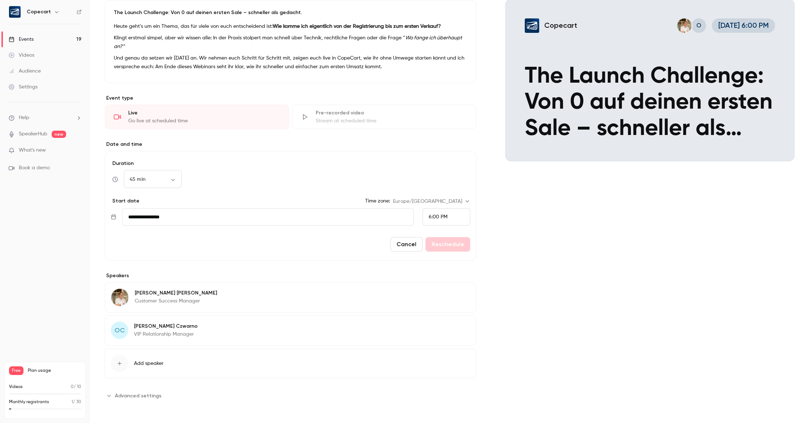
click at [140, 400] on button "Advanced settings" at bounding box center [135, 396] width 61 height 12
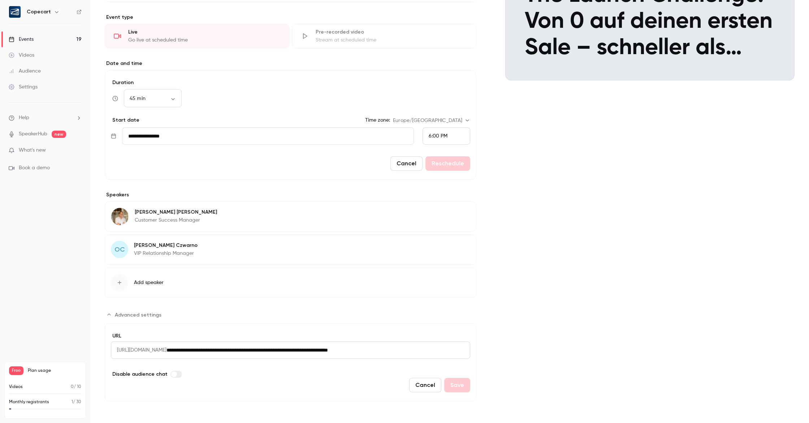
scroll to position [0, 0]
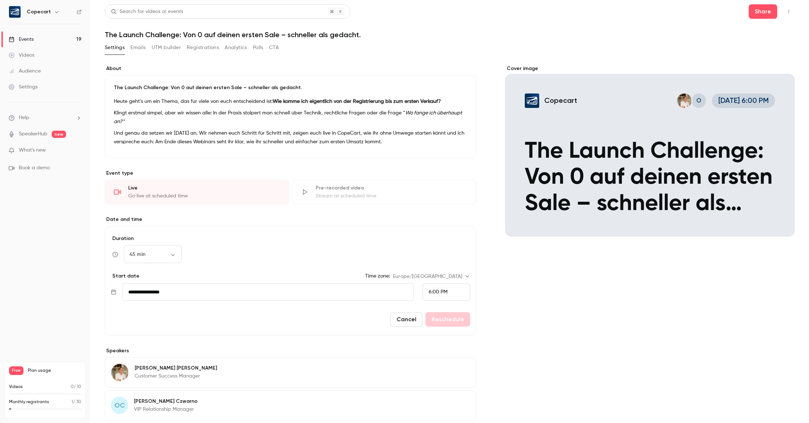
click at [787, 13] on icon "button" at bounding box center [789, 11] width 6 height 5
click at [687, 265] on div at bounding box center [404, 211] width 809 height 423
click at [42, 40] on link "Events 19" at bounding box center [45, 39] width 90 height 16
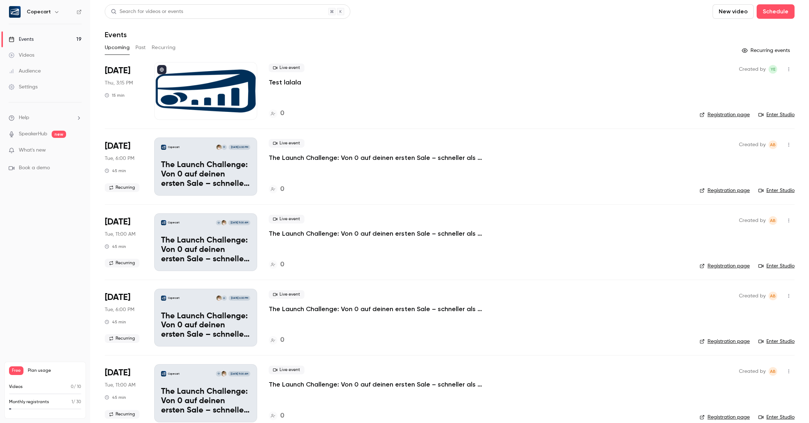
click at [41, 53] on link "Videos" at bounding box center [45, 55] width 90 height 16
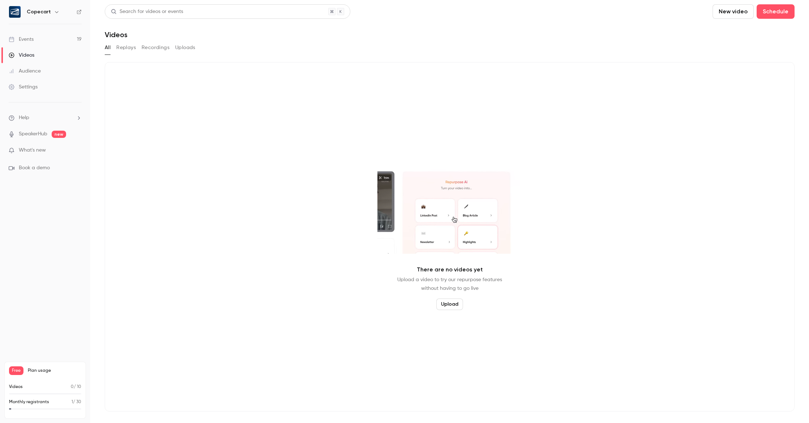
click at [125, 47] on button "Replays" at bounding box center [125, 48] width 19 height 12
click at [53, 72] on link "Audience" at bounding box center [45, 71] width 90 height 16
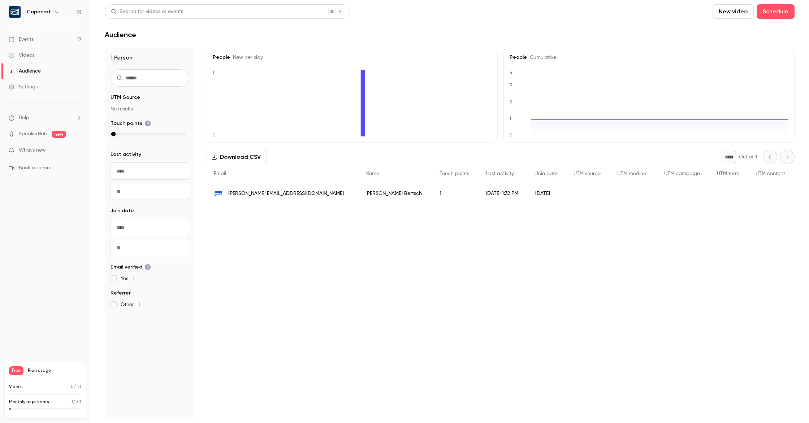
click at [54, 42] on link "Events 19" at bounding box center [45, 39] width 90 height 16
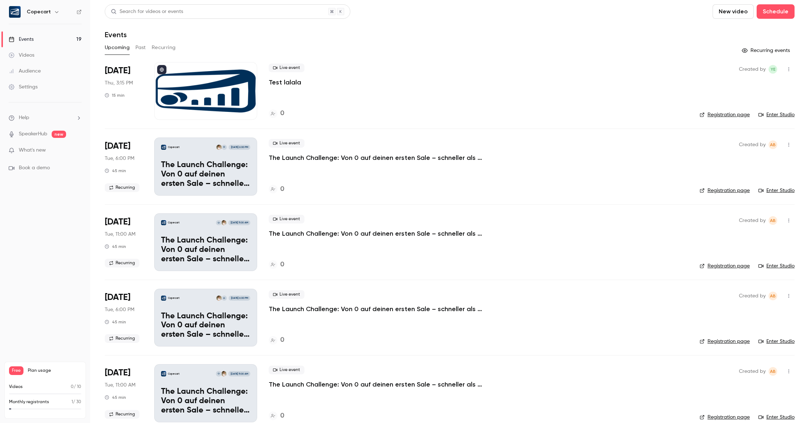
click at [117, 84] on span "Thu, 3:15 PM" at bounding box center [119, 82] width 28 height 7
click at [167, 48] on button "Recurring" at bounding box center [164, 48] width 24 height 12
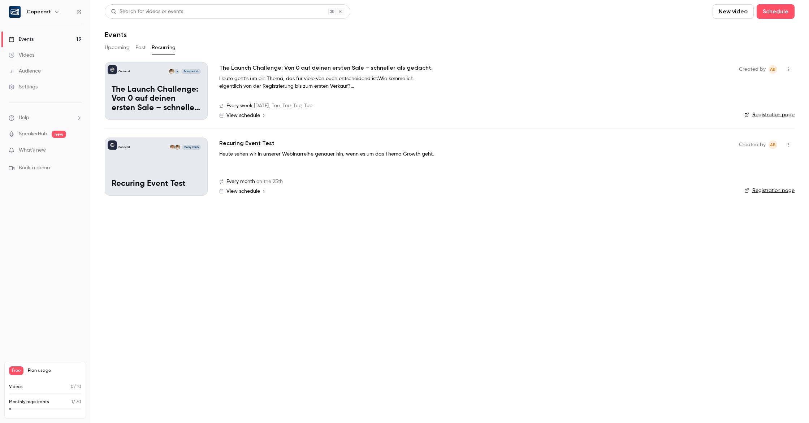
click at [789, 70] on icon "button" at bounding box center [789, 69] width 6 height 5
click at [749, 101] on li "Delete" at bounding box center [755, 106] width 78 height 19
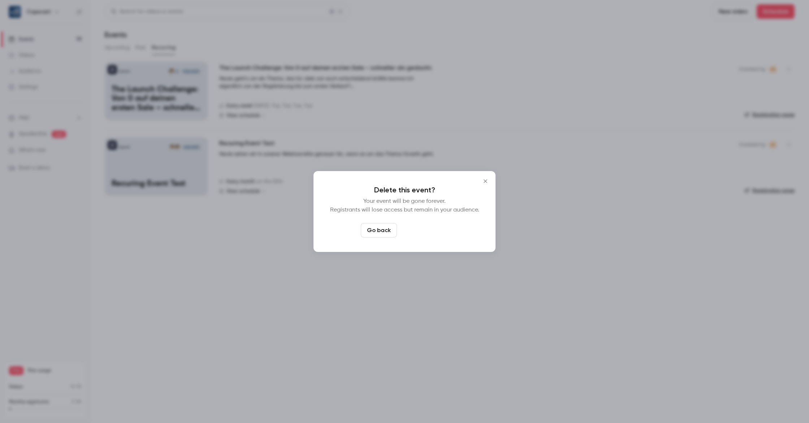
click at [436, 231] on button "Delete event" at bounding box center [424, 230] width 48 height 14
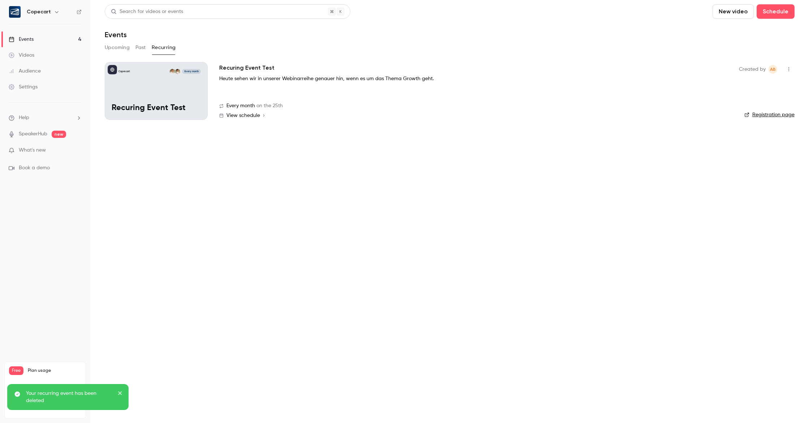
click at [788, 68] on icon "button" at bounding box center [788, 70] width 1 height 4
click at [754, 104] on div "Delete" at bounding box center [760, 106] width 55 height 7
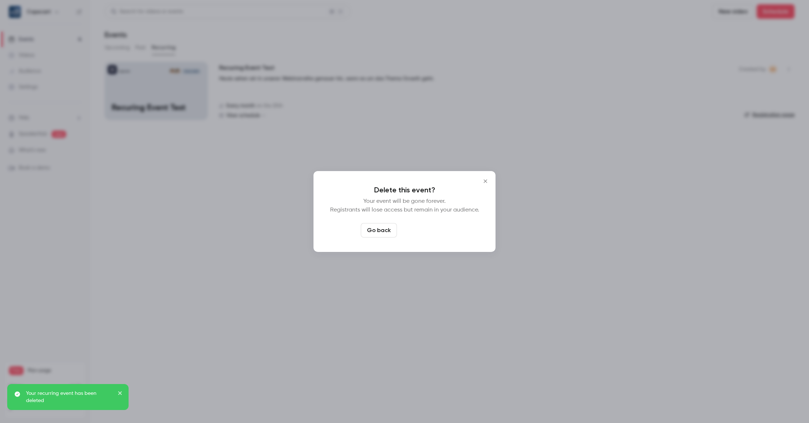
click at [431, 229] on button "Delete event" at bounding box center [424, 230] width 48 height 14
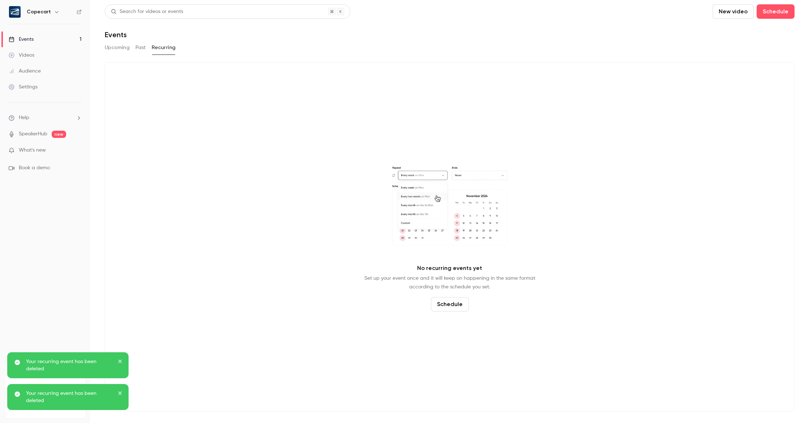
click at [35, 40] on link "Events 1" at bounding box center [45, 39] width 90 height 16
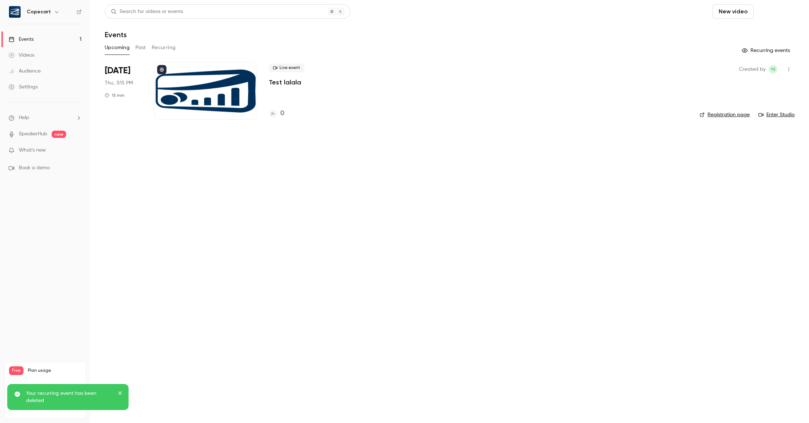
click at [774, 15] on button "Schedule" at bounding box center [775, 11] width 38 height 14
click at [765, 31] on div "One time event" at bounding box center [760, 31] width 55 height 7
click at [777, 14] on button "Schedule" at bounding box center [775, 11] width 38 height 14
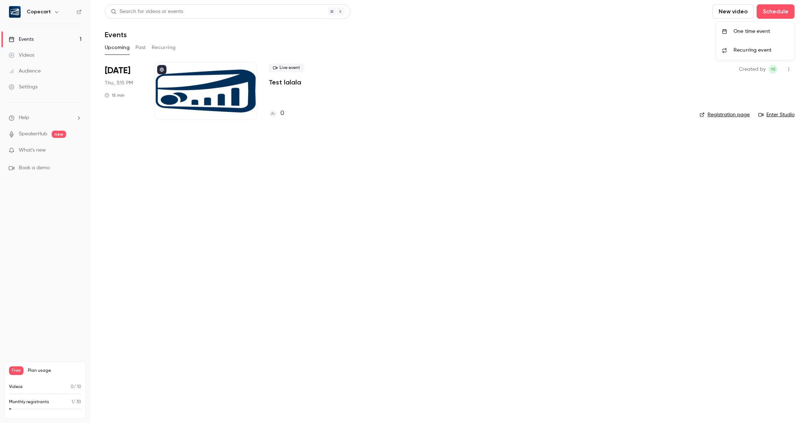
click at [748, 54] on li "Recurring event" at bounding box center [755, 50] width 78 height 19
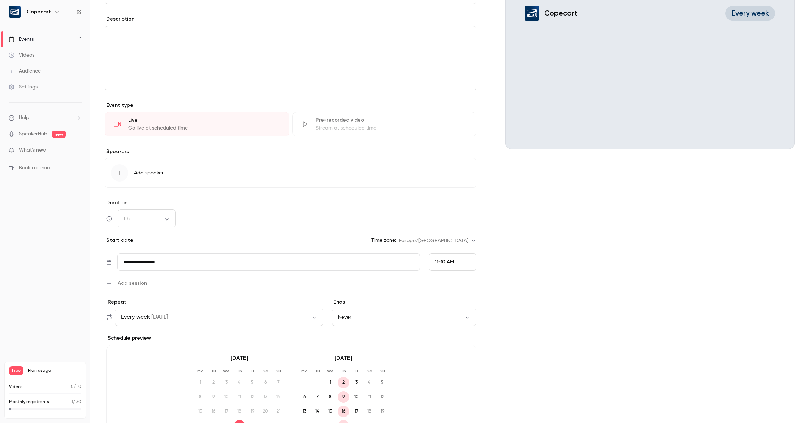
scroll to position [88, 0]
click at [108, 317] on icon at bounding box center [109, 317] width 6 height 6
click at [175, 316] on button "Every week [DATE]" at bounding box center [219, 316] width 208 height 17
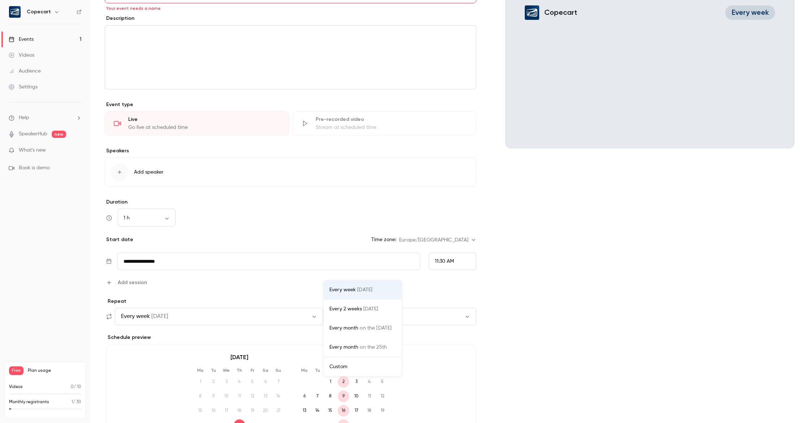
click at [351, 369] on div "Custom" at bounding box center [362, 366] width 66 height 7
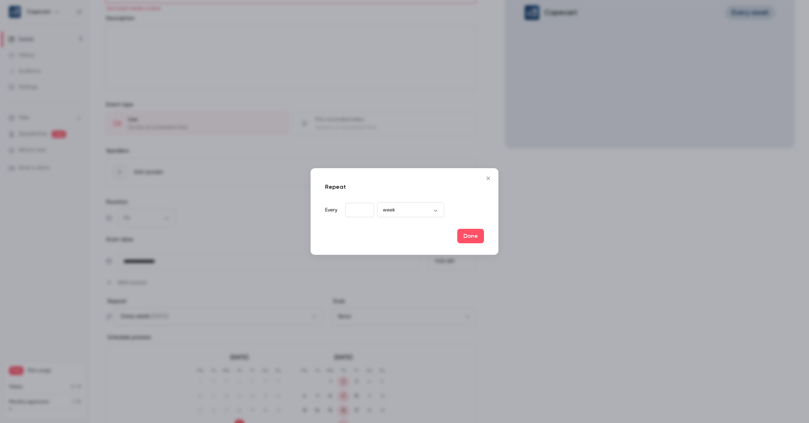
type input "*"
click at [366, 209] on input "*" at bounding box center [359, 210] width 29 height 14
click at [470, 238] on button "Done" at bounding box center [470, 236] width 27 height 14
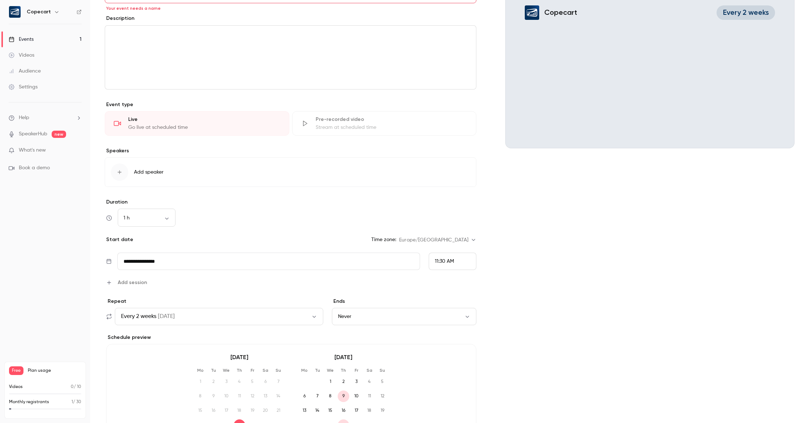
click at [149, 263] on input "**********" at bounding box center [268, 261] width 303 height 17
click at [148, 376] on button "30" at bounding box center [150, 377] width 13 height 13
type input "**********"
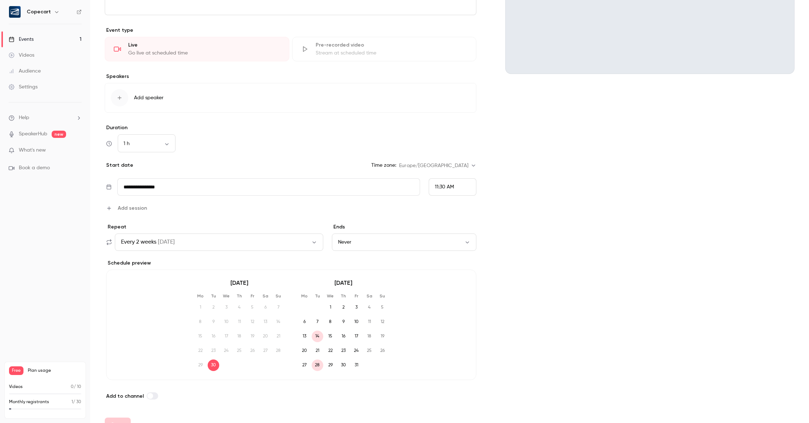
scroll to position [177, 0]
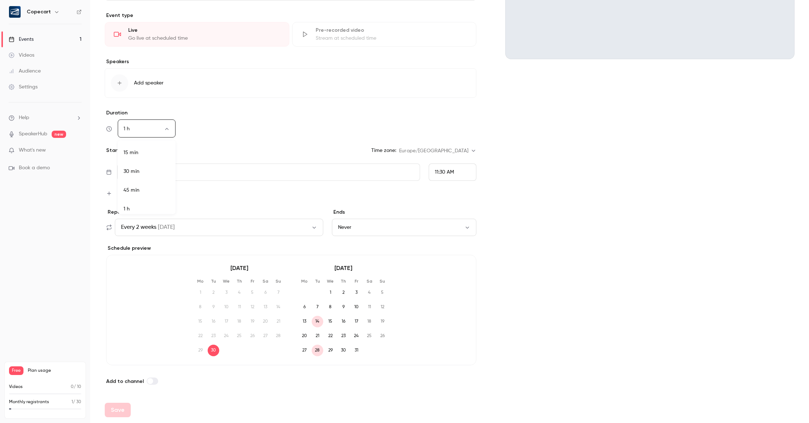
click at [166, 129] on body "**********" at bounding box center [404, 211] width 809 height 423
click at [155, 186] on li "45 min" at bounding box center [147, 186] width 58 height 19
type input "**"
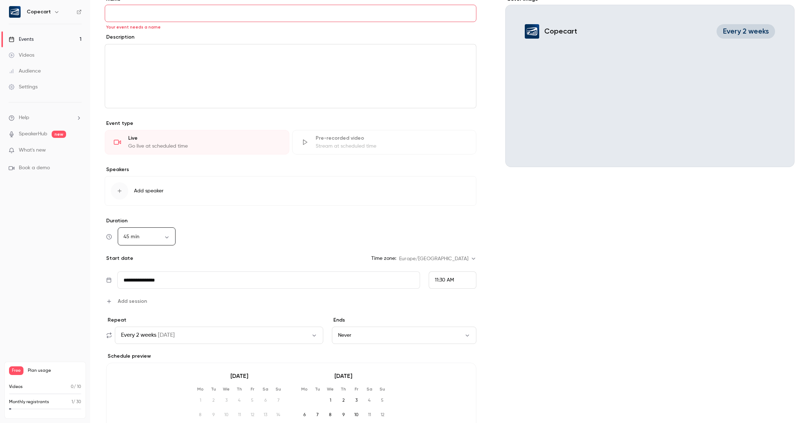
scroll to position [0, 0]
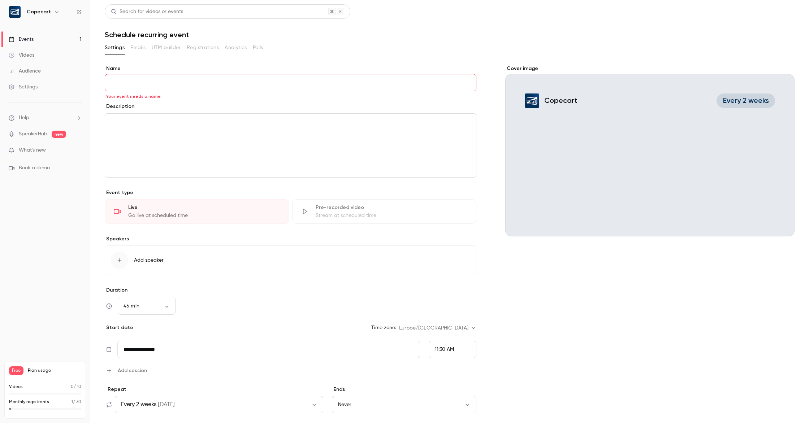
click at [160, 80] on input "Name" at bounding box center [290, 82] width 371 height 17
paste input "**********"
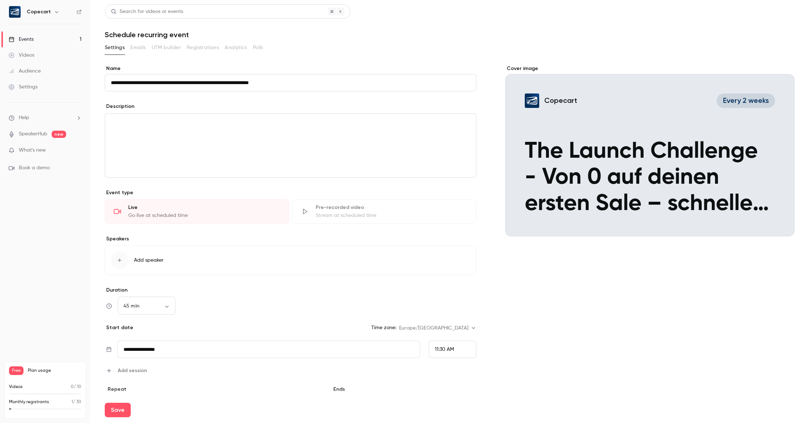
type input "**********"
click at [141, 125] on p "editor" at bounding box center [290, 122] width 359 height 9
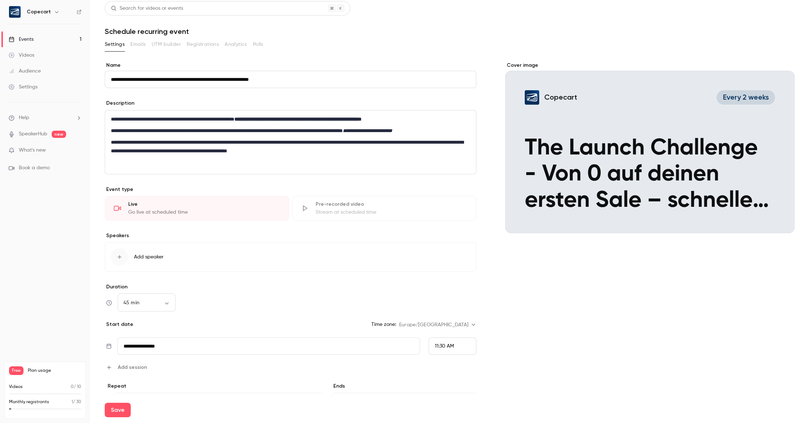
scroll to position [49, 0]
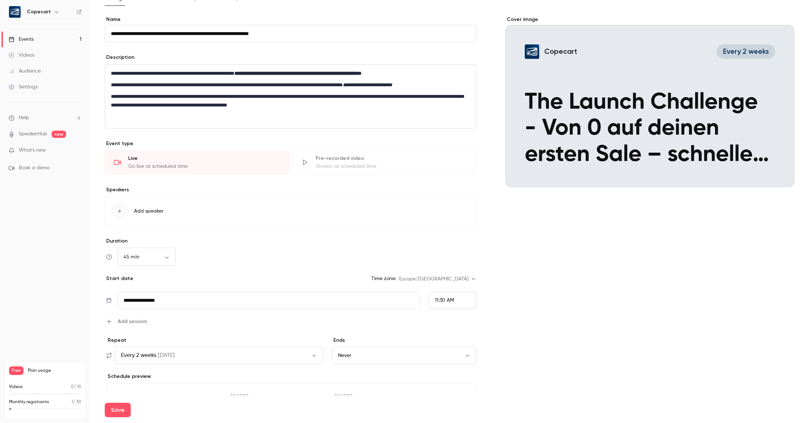
click at [156, 213] on span "Add speaker" at bounding box center [149, 211] width 30 height 7
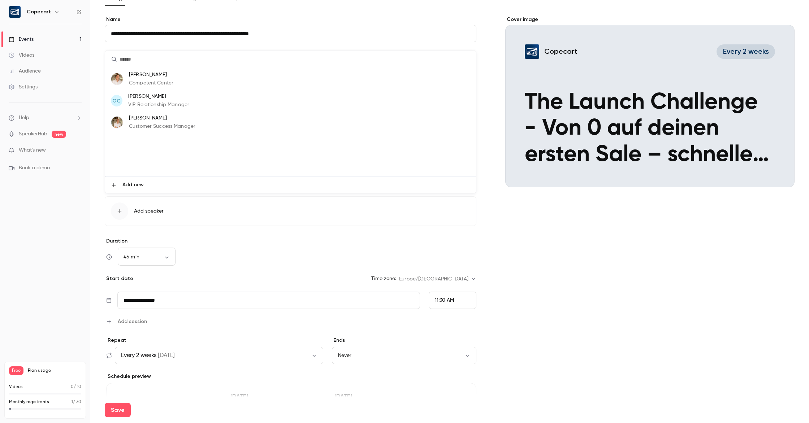
click at [167, 120] on p "[PERSON_NAME]" at bounding box center [162, 118] width 66 height 8
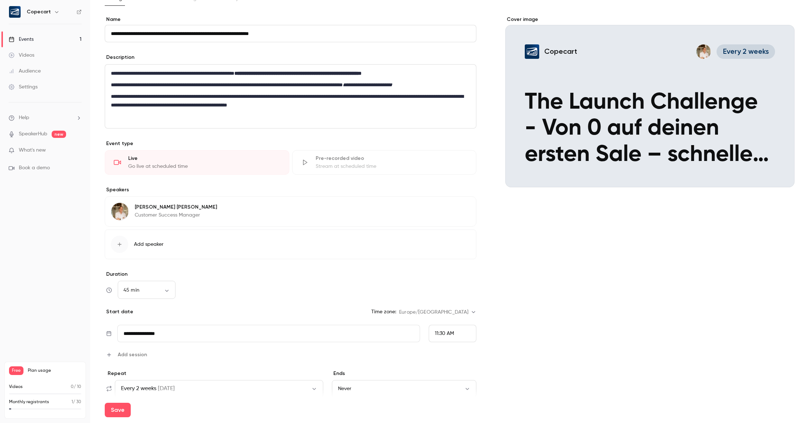
click at [142, 246] on span "Add speaker" at bounding box center [149, 244] width 30 height 7
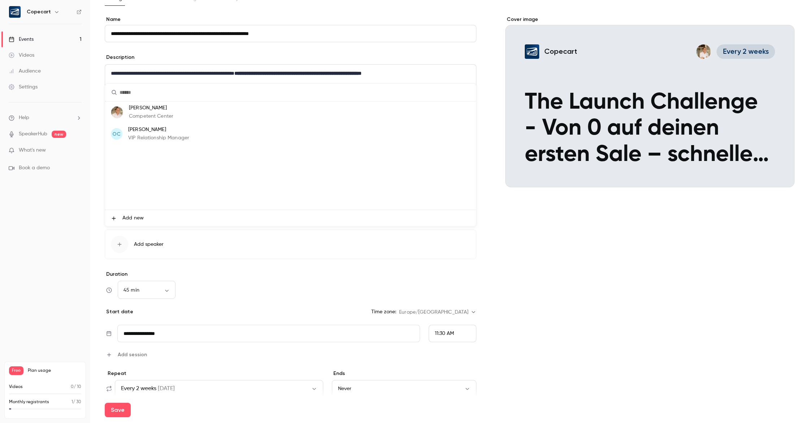
click at [170, 135] on p "VIP Relationship Manager" at bounding box center [158, 138] width 61 height 8
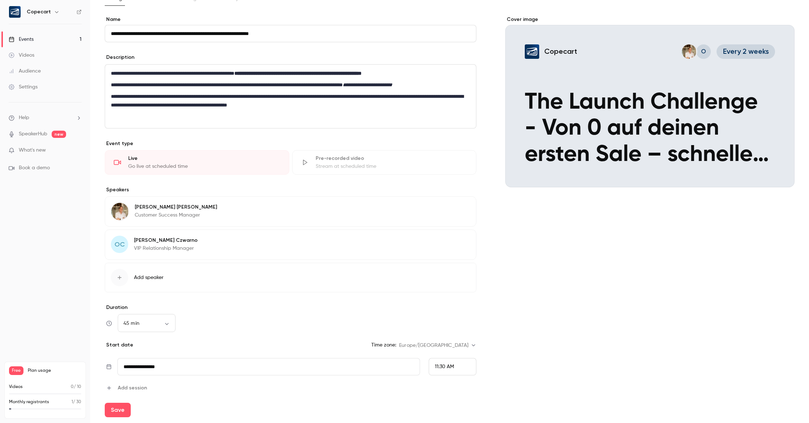
click at [150, 279] on span "Add speaker" at bounding box center [149, 277] width 30 height 7
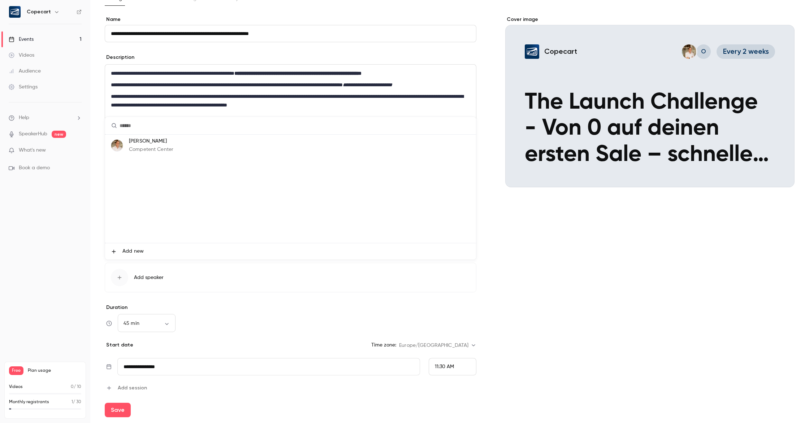
click at [173, 144] on p "[PERSON_NAME]" at bounding box center [151, 142] width 44 height 8
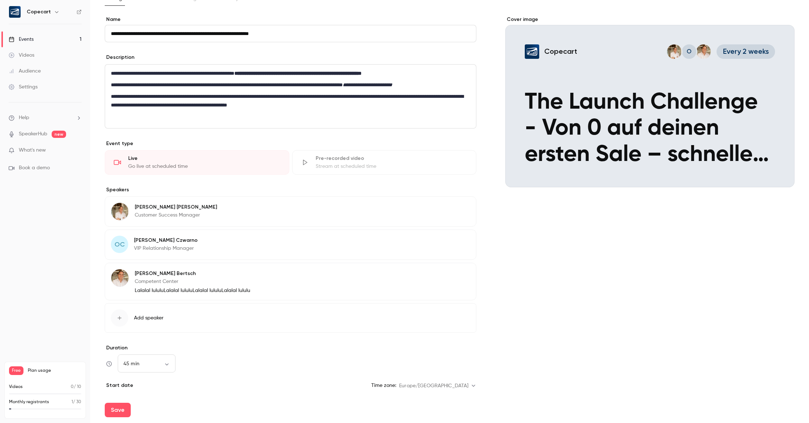
click at [145, 319] on span "Add speaker" at bounding box center [149, 317] width 30 height 7
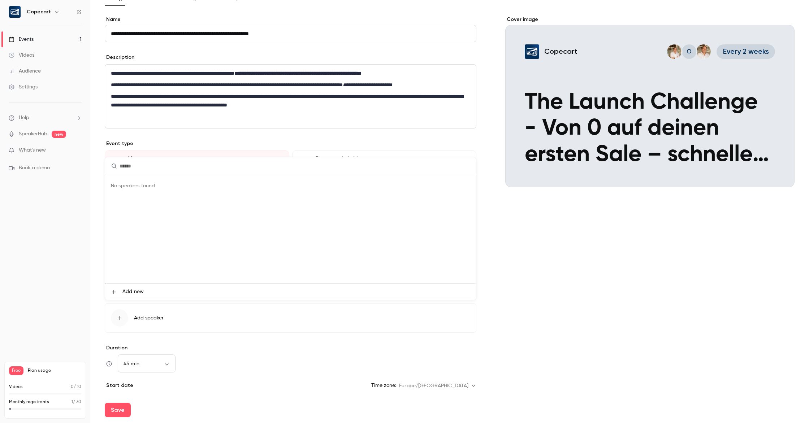
click at [127, 292] on span "Add new" at bounding box center [132, 292] width 21 height 8
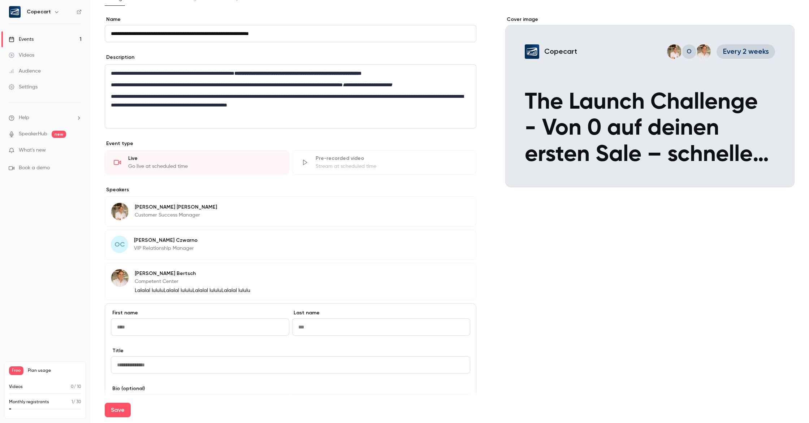
scroll to position [52, 0]
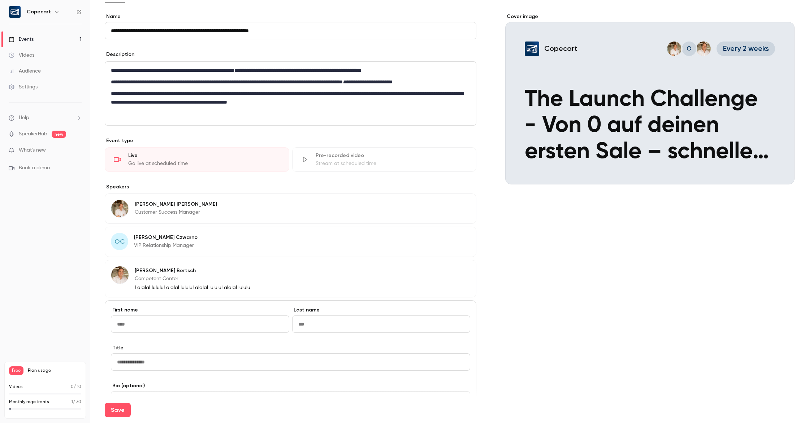
paste input "**********"
drag, startPoint x: 140, startPoint y: 324, endPoint x: 172, endPoint y: 324, distance: 32.5
click at [169, 324] on input "**********" at bounding box center [200, 324] width 178 height 17
type input "*******"
click at [313, 328] on input at bounding box center [381, 324] width 178 height 17
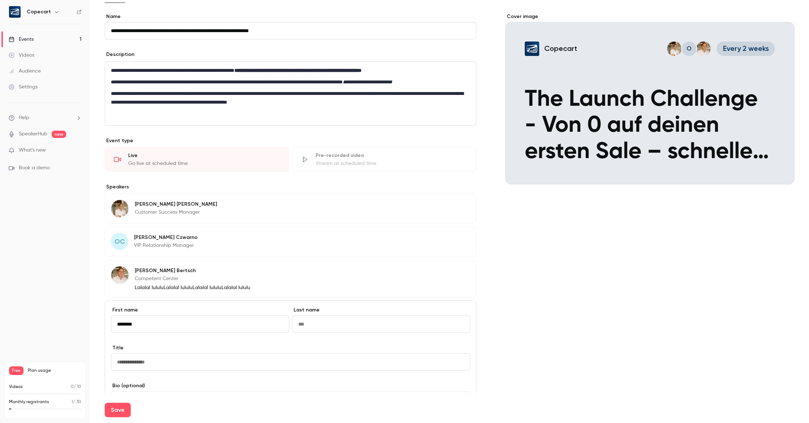
paste input "********"
type input "********"
click at [148, 365] on input at bounding box center [290, 361] width 359 height 17
paste input "**********"
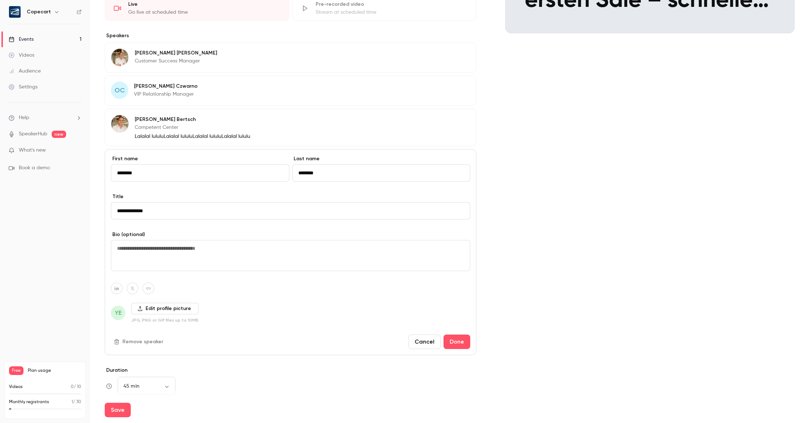
scroll to position [207, 0]
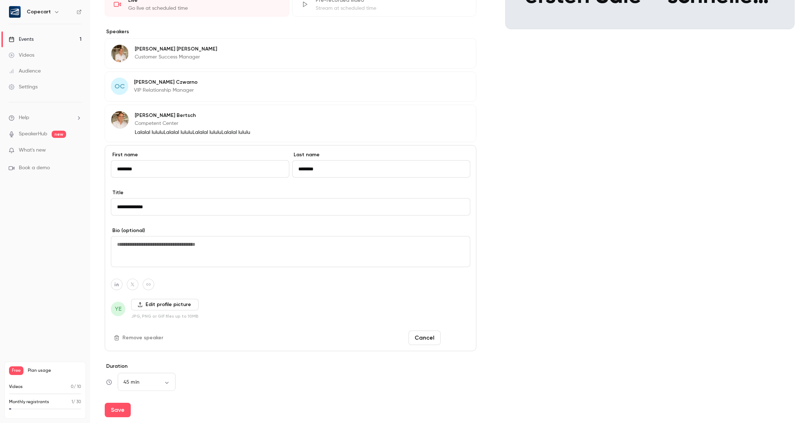
type input "**********"
click at [454, 339] on button "Done" at bounding box center [456, 338] width 27 height 14
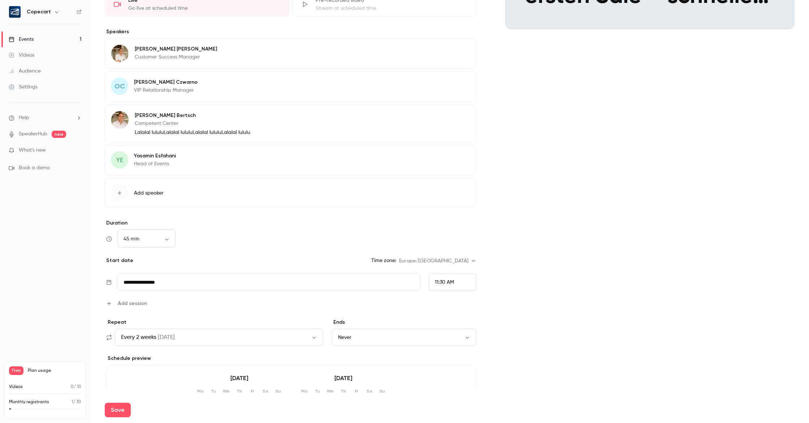
click at [270, 53] on div "[PERSON_NAME] Customer Success Manager Edit" at bounding box center [290, 53] width 371 height 30
click at [448, 51] on icon "button" at bounding box center [450, 50] width 6 height 6
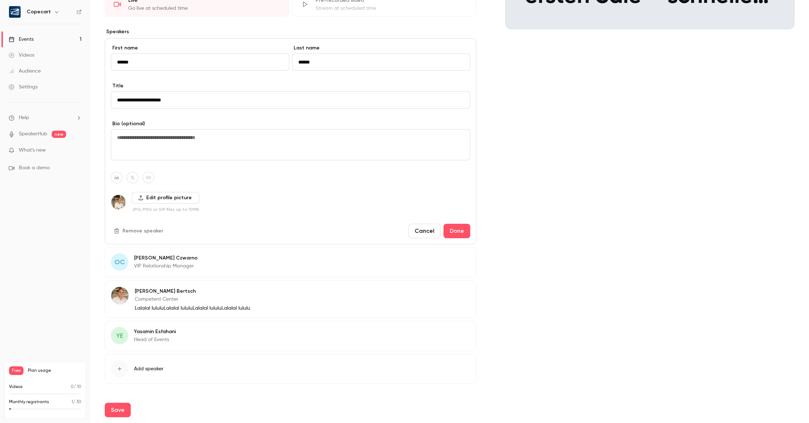
drag, startPoint x: 460, startPoint y: 232, endPoint x: 478, endPoint y: 245, distance: 21.8
click at [460, 232] on button "Done" at bounding box center [456, 231] width 27 height 14
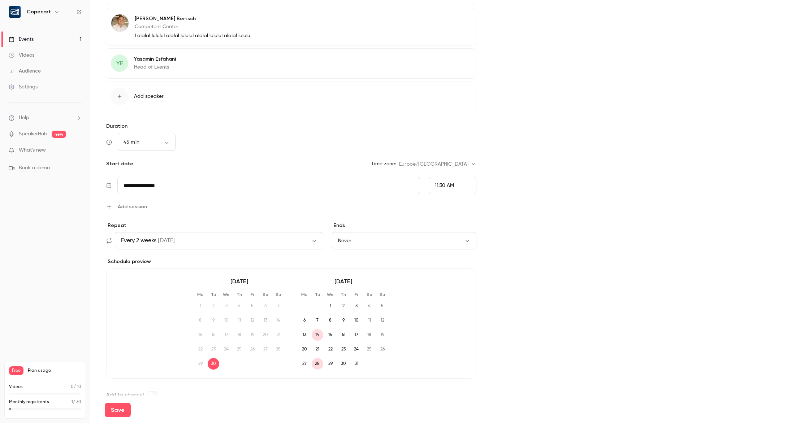
scroll to position [317, 0]
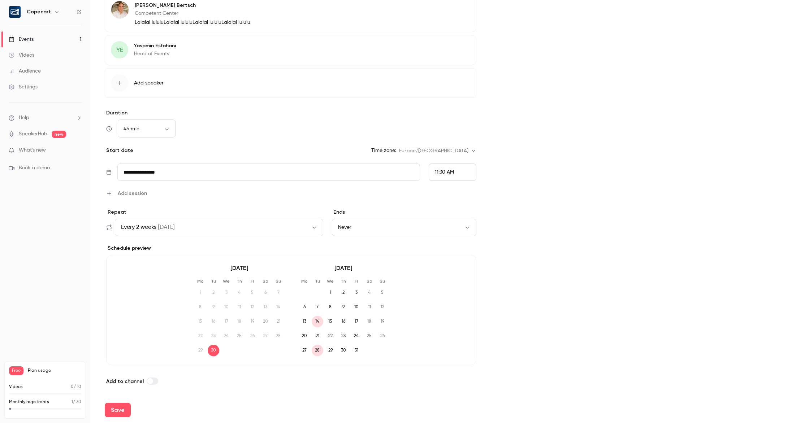
click at [397, 221] on button "Never" at bounding box center [404, 227] width 145 height 17
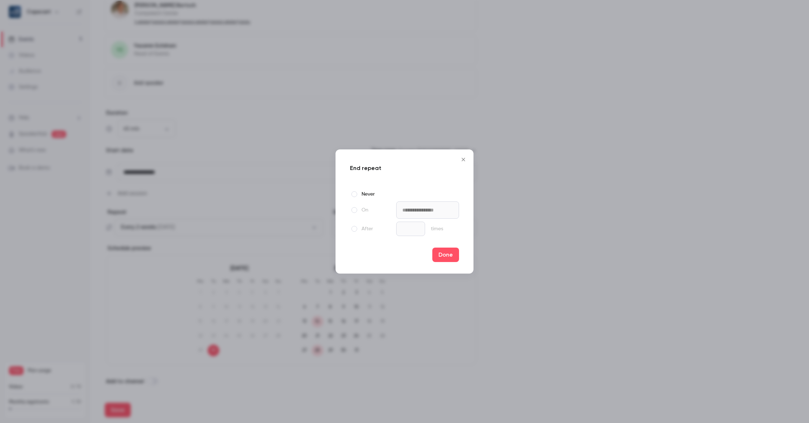
click at [353, 211] on span at bounding box center [354, 210] width 6 height 6
click at [414, 211] on input "**********" at bounding box center [427, 209] width 63 height 17
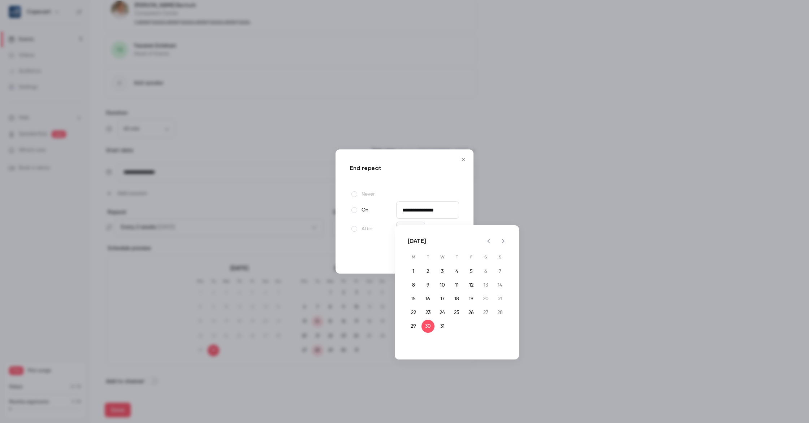
click at [488, 241] on icon "Previous month" at bounding box center [488, 241] width 3 height 4
click at [426, 327] on button "25" at bounding box center [427, 326] width 13 height 13
type input "**********"
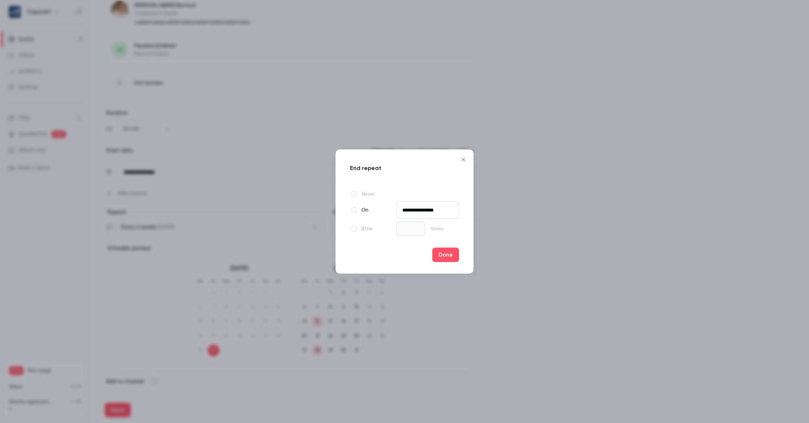
drag, startPoint x: 449, startPoint y: 257, endPoint x: 541, endPoint y: 251, distance: 92.3
click at [449, 257] on button "Done" at bounding box center [445, 255] width 27 height 14
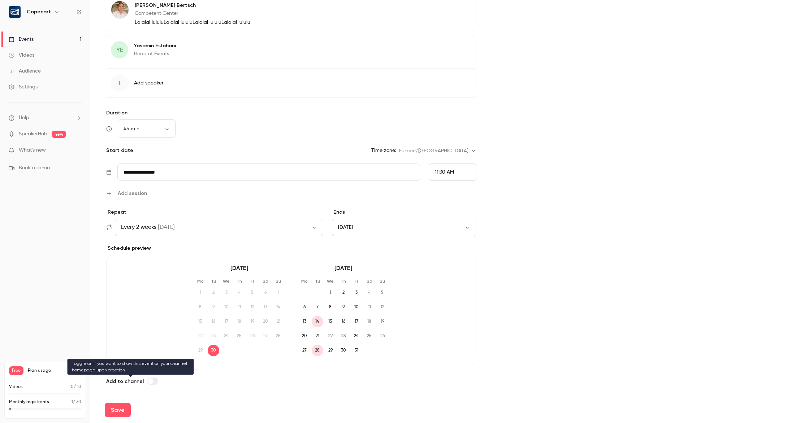
click at [149, 382] on span at bounding box center [150, 381] width 6 height 6
drag, startPoint x: 120, startPoint y: 413, endPoint x: 125, endPoint y: 413, distance: 5.1
click at [120, 413] on button "Save" at bounding box center [118, 410] width 26 height 14
type input "**"
type input "**********"
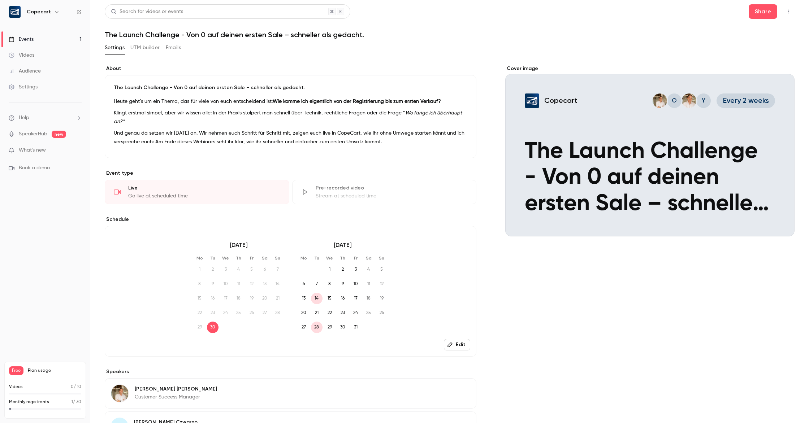
click at [460, 349] on button "Edit" at bounding box center [457, 345] width 26 height 12
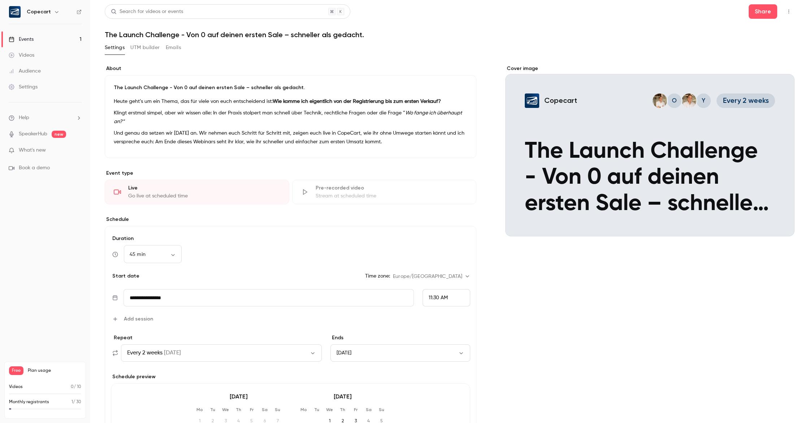
click at [31, 88] on div "Settings" at bounding box center [23, 86] width 29 height 7
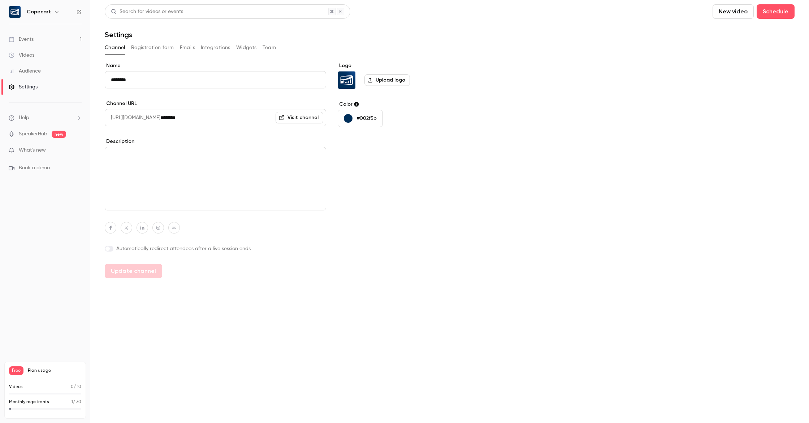
click at [314, 121] on link "Visit channel" at bounding box center [299, 118] width 48 height 12
click at [27, 40] on div "Events" at bounding box center [21, 39] width 25 height 7
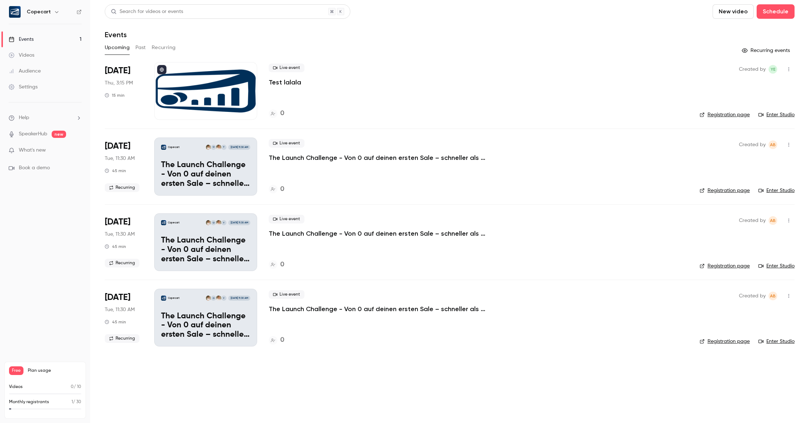
click at [179, 150] on div "Copecart Y O [DATE] 11:30 AM The Launch Challenge - Von 0 auf deinen ersten Sal…" at bounding box center [205, 167] width 103 height 58
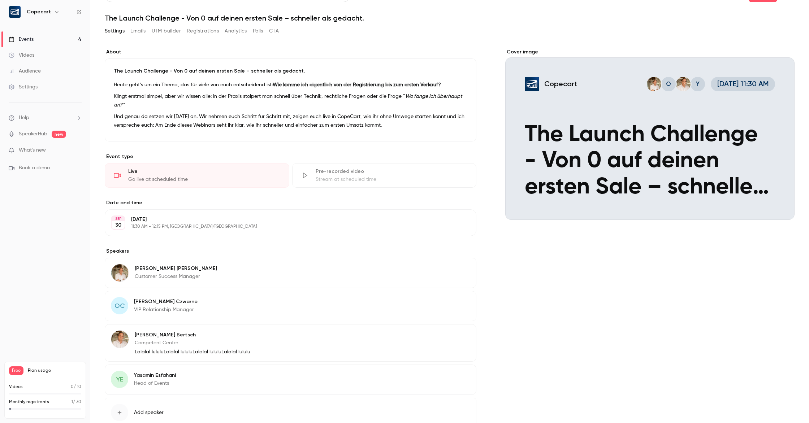
scroll to position [18, 0]
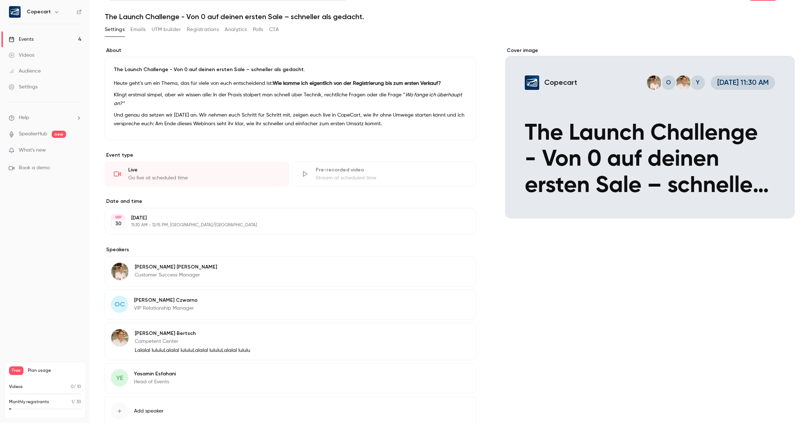
click at [291, 223] on p "11:30 AM - 12:15 PM, [GEOGRAPHIC_DATA]/[GEOGRAPHIC_DATA]" at bounding box center [284, 225] width 307 height 6
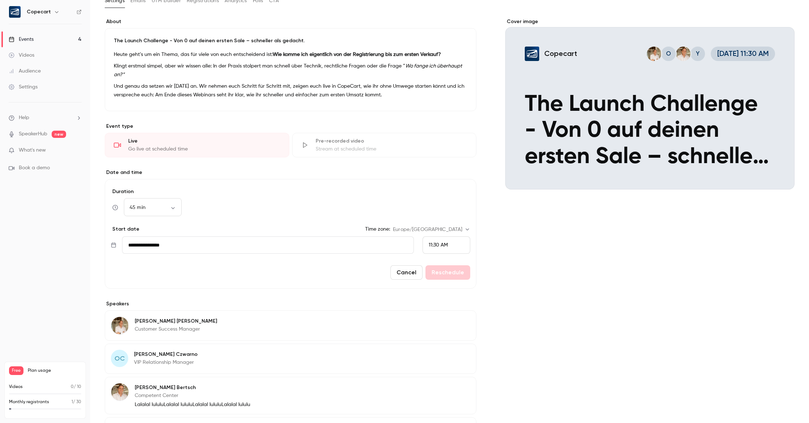
scroll to position [49, 0]
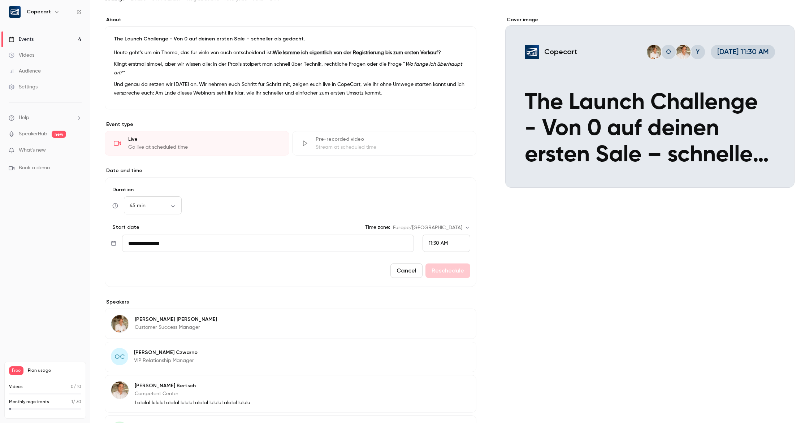
click at [294, 242] on input "**********" at bounding box center [268, 243] width 292 height 17
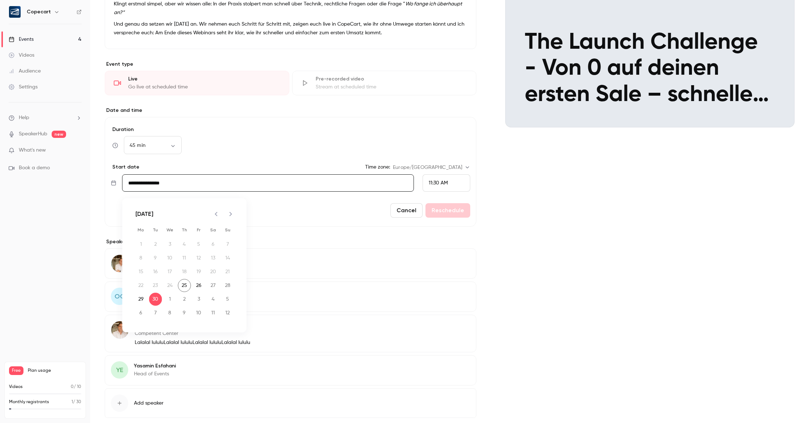
scroll to position [110, 0]
click at [230, 214] on icon "Next month" at bounding box center [230, 213] width 3 height 4
click at [562, 252] on div "Cover image Copecart Y O [DATE] 11:30 AM The Launch Challenge - Von 0 auf deine…" at bounding box center [649, 197] width 289 height 485
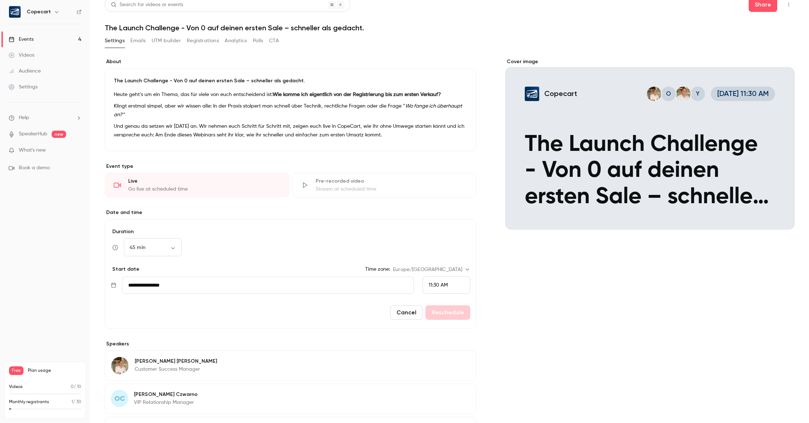
scroll to position [0, 0]
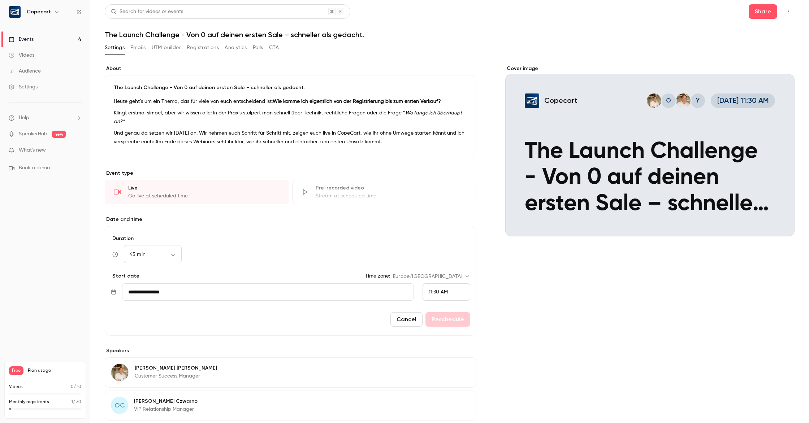
click at [45, 39] on link "Events 4" at bounding box center [45, 39] width 90 height 16
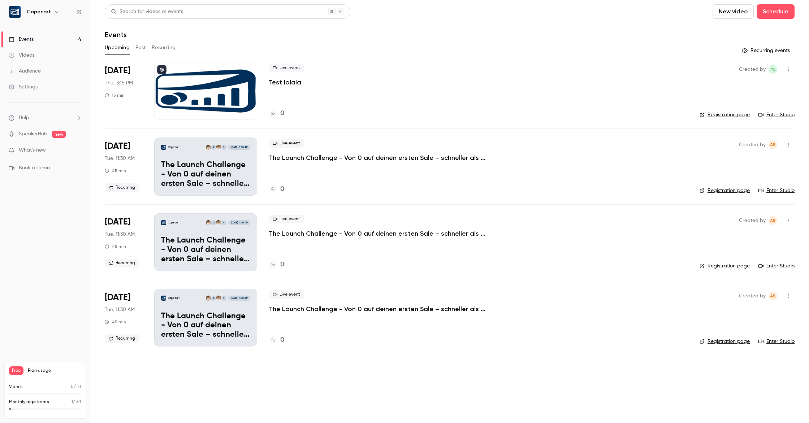
click at [162, 47] on button "Recurring" at bounding box center [164, 48] width 24 height 12
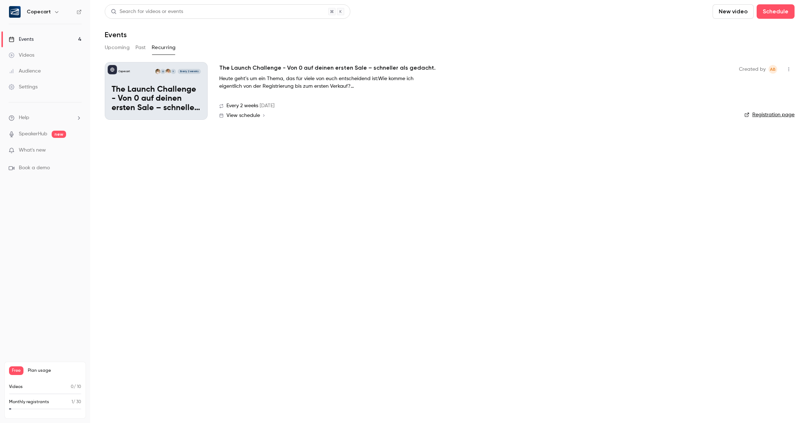
click at [166, 87] on p "The Launch Challenge - Von 0 auf deinen ersten Sale – schneller als gedacht." at bounding box center [156, 99] width 89 height 28
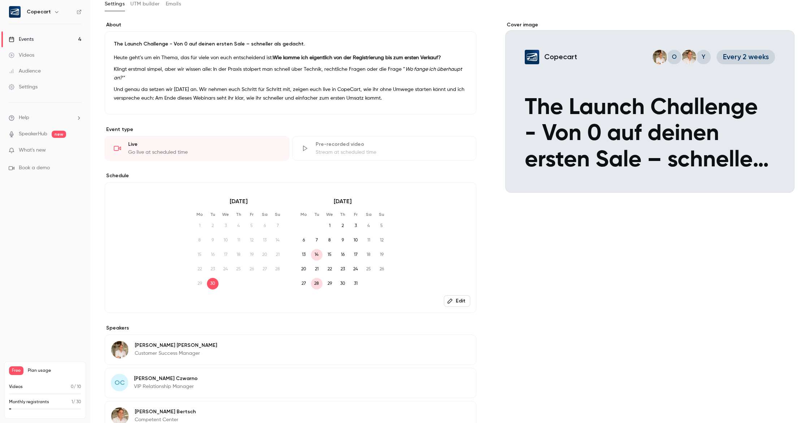
scroll to position [47, 0]
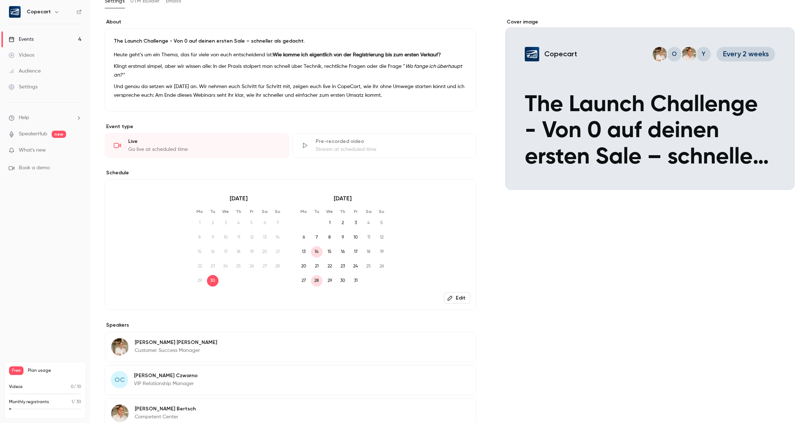
click at [454, 295] on button "Edit" at bounding box center [457, 298] width 26 height 12
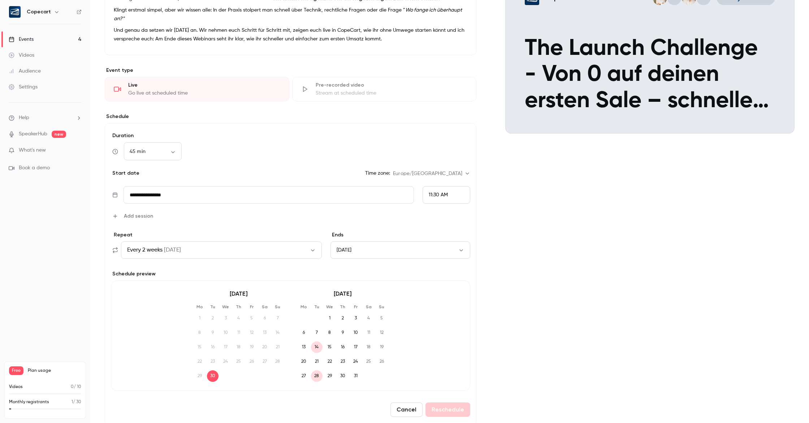
scroll to position [114, 0]
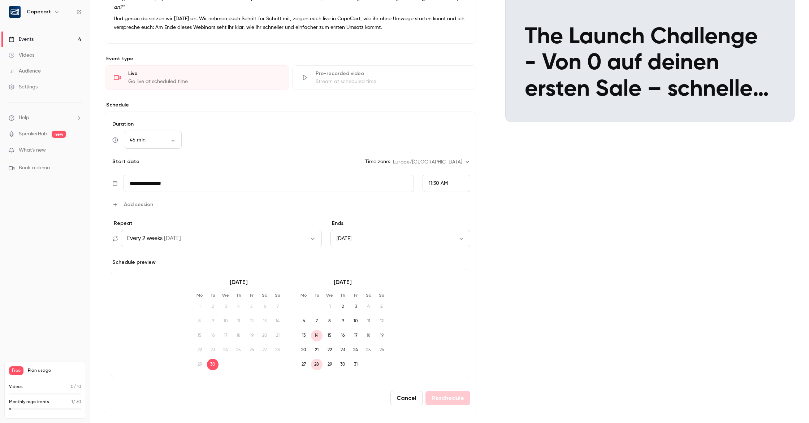
click at [456, 238] on button "[DATE]" at bounding box center [400, 238] width 140 height 17
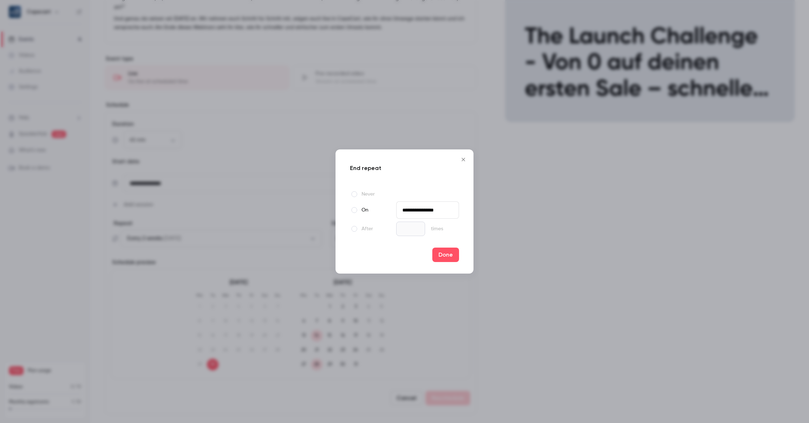
click at [351, 230] on span at bounding box center [354, 229] width 6 height 6
type input "**********"
click at [403, 230] on input "*" at bounding box center [410, 229] width 29 height 14
type input "*"
click at [413, 227] on input "*" at bounding box center [410, 229] width 29 height 14
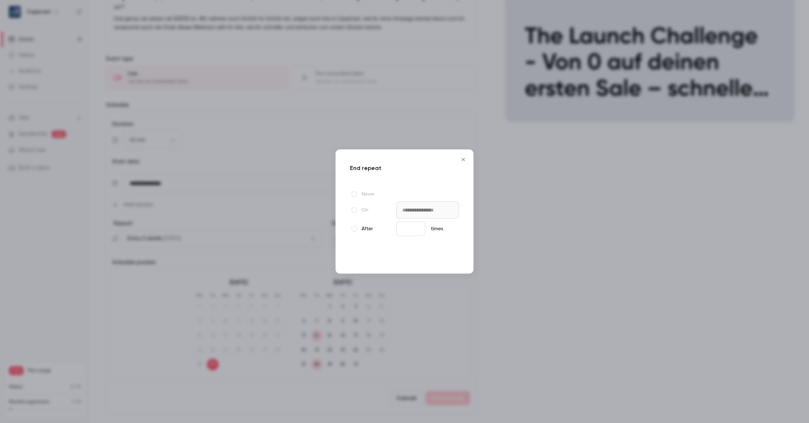
click at [451, 255] on button "Done" at bounding box center [445, 255] width 27 height 14
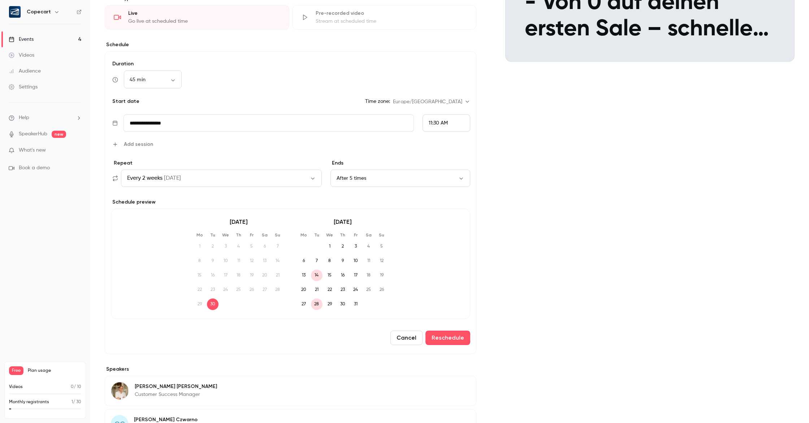
scroll to position [186, 0]
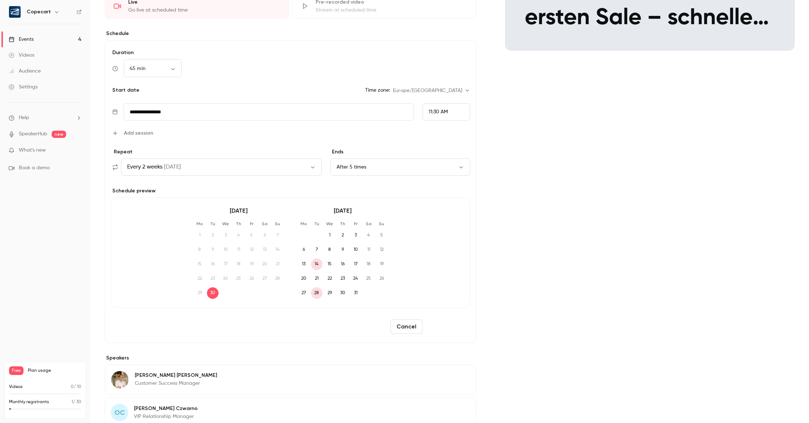
click at [449, 327] on button "Reschedule" at bounding box center [447, 326] width 45 height 14
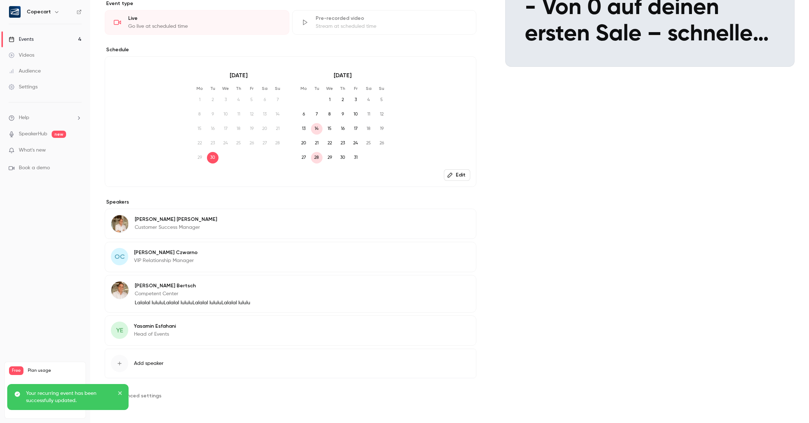
scroll to position [0, 0]
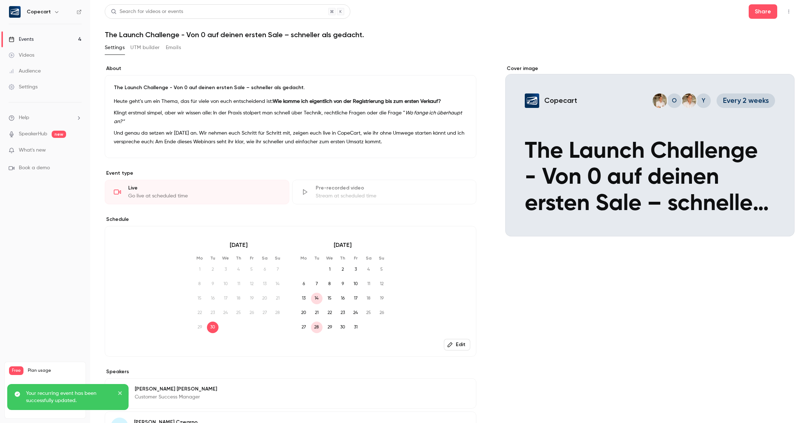
click at [37, 89] on div "Settings" at bounding box center [23, 86] width 29 height 7
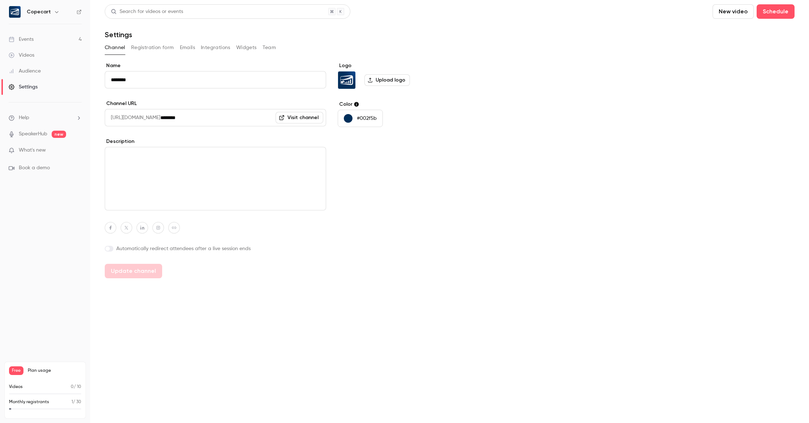
click at [296, 118] on link "Visit channel" at bounding box center [299, 118] width 48 height 12
click at [44, 36] on link "Events 4" at bounding box center [45, 39] width 90 height 16
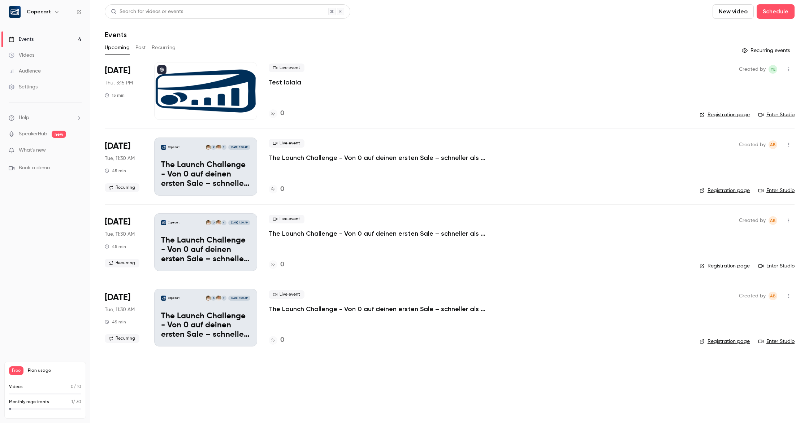
click at [168, 49] on button "Recurring" at bounding box center [164, 48] width 24 height 12
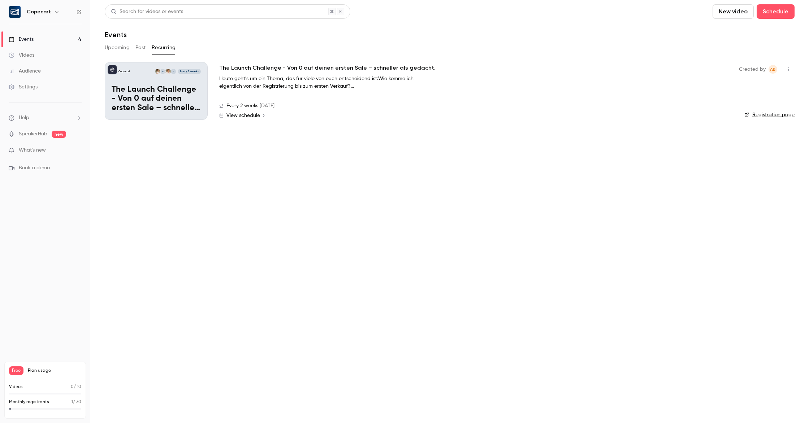
click at [158, 89] on p "The Launch Challenge - Von 0 auf deinen ersten Sale – schneller als gedacht." at bounding box center [156, 99] width 89 height 28
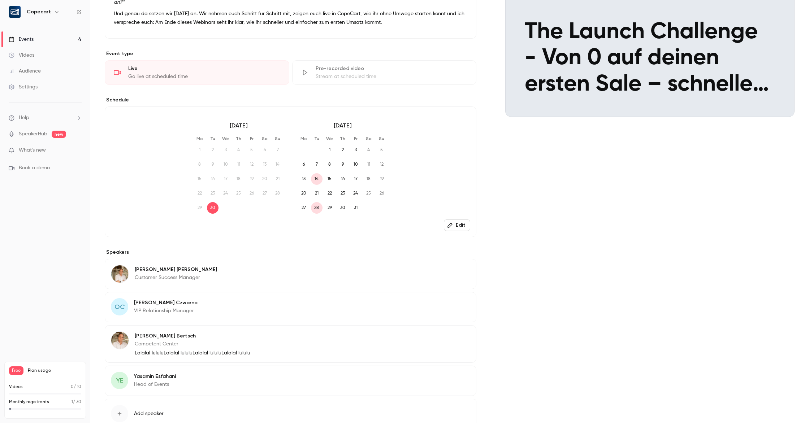
scroll to position [170, 0]
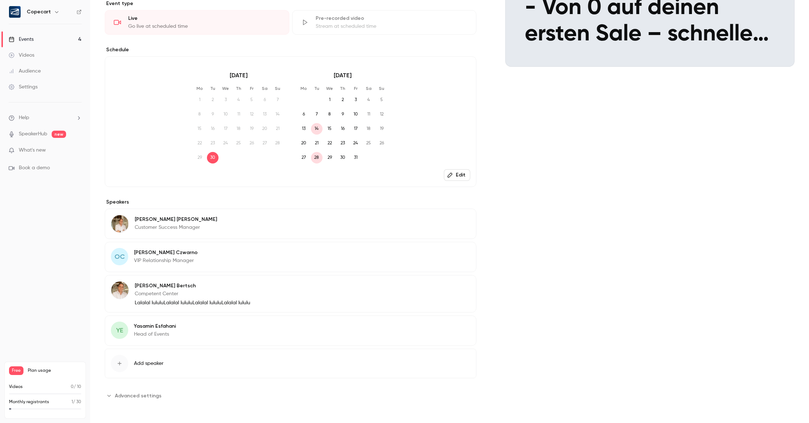
click at [450, 174] on icon "button" at bounding box center [450, 175] width 6 height 6
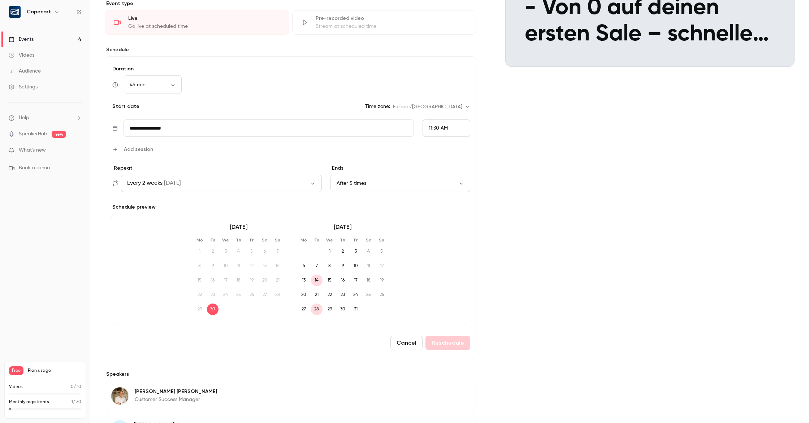
click at [356, 269] on span "10" at bounding box center [356, 266] width 12 height 12
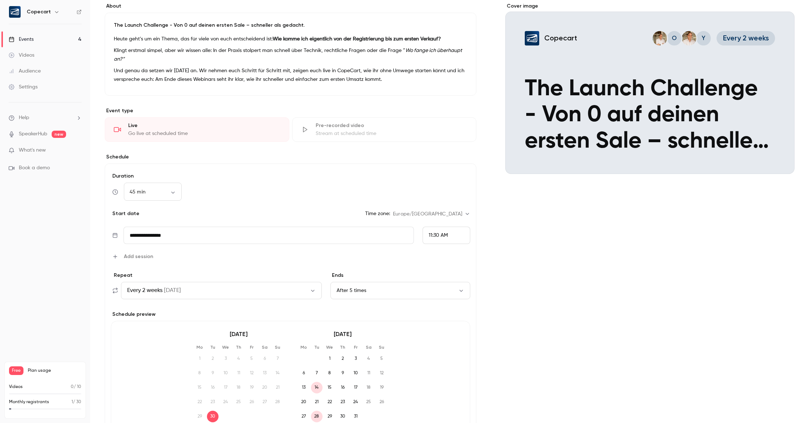
scroll to position [0, 0]
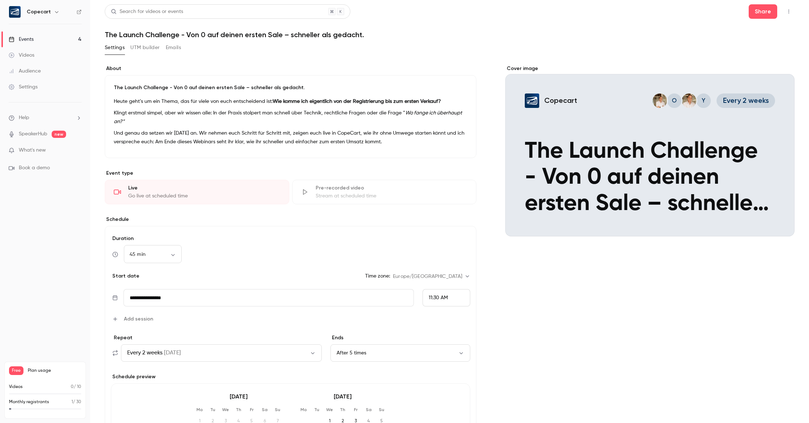
click at [36, 82] on link "Settings" at bounding box center [45, 87] width 90 height 16
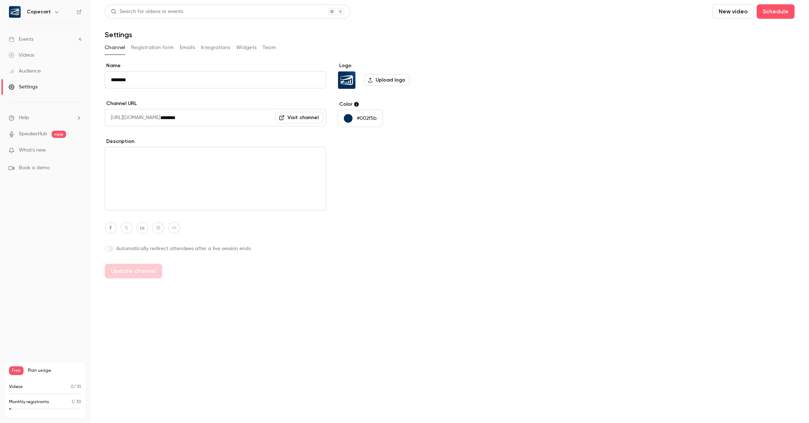
click at [158, 44] on button "Registration form" at bounding box center [152, 48] width 43 height 12
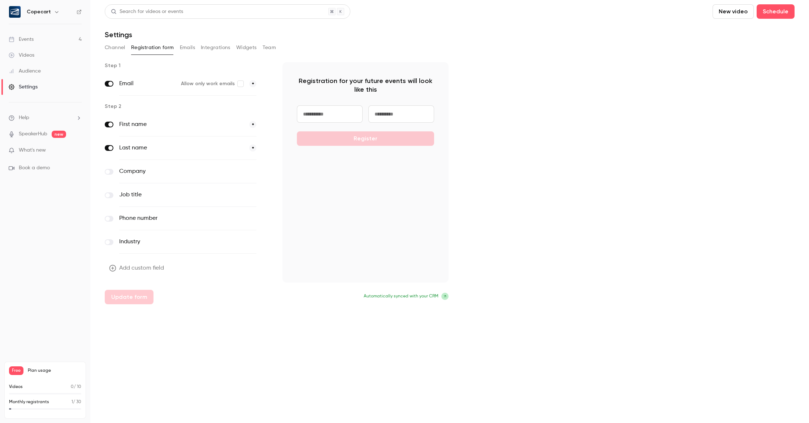
click at [184, 46] on button "Emails" at bounding box center [187, 48] width 15 height 12
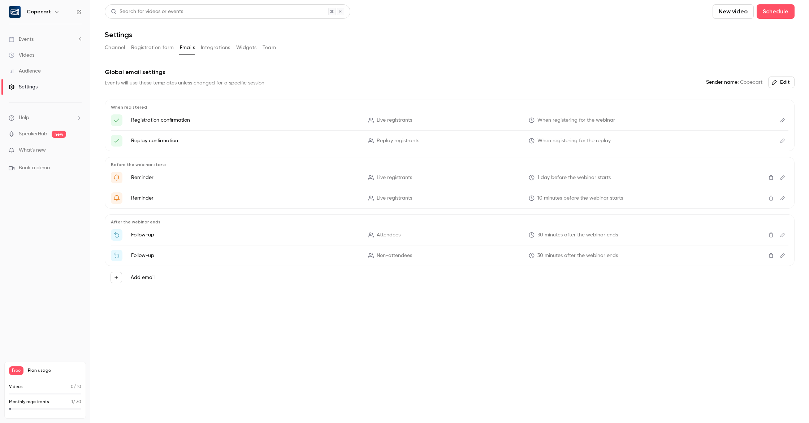
click at [217, 48] on button "Integrations" at bounding box center [216, 48] width 30 height 12
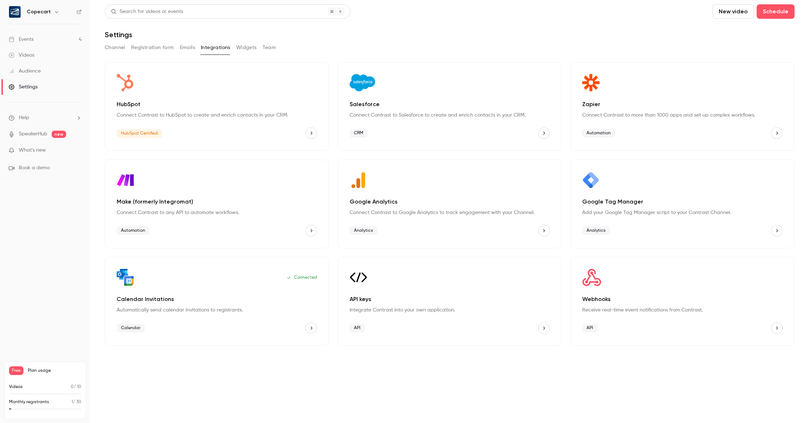
click at [242, 49] on button "Widgets" at bounding box center [246, 48] width 21 height 12
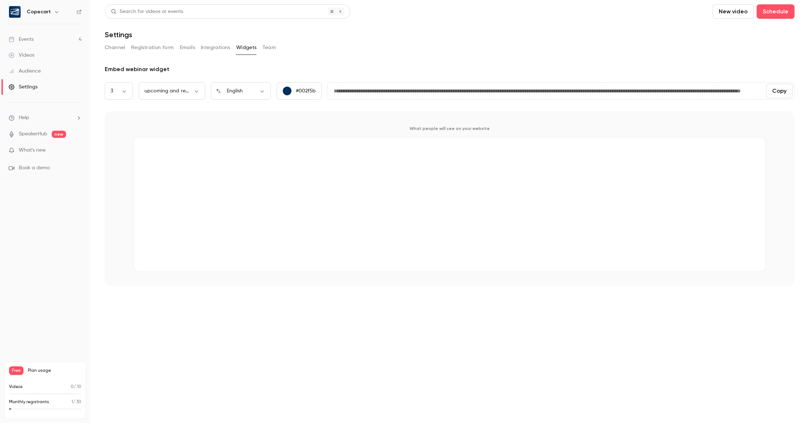
click at [266, 48] on button "Team" at bounding box center [269, 48] width 14 height 12
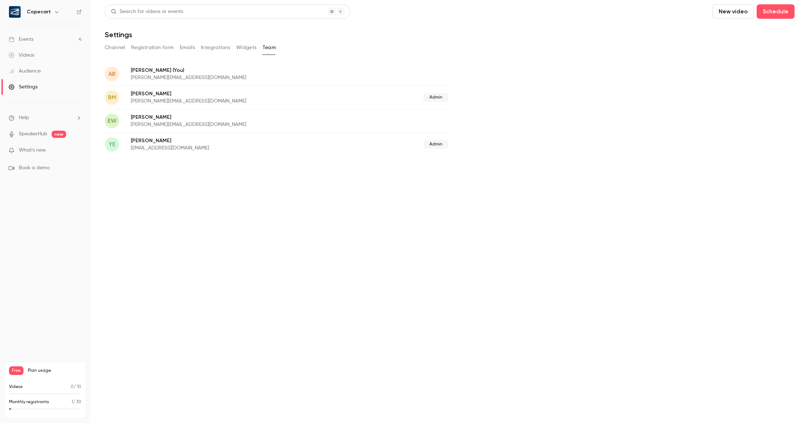
click at [29, 39] on div "Events" at bounding box center [21, 39] width 25 height 7
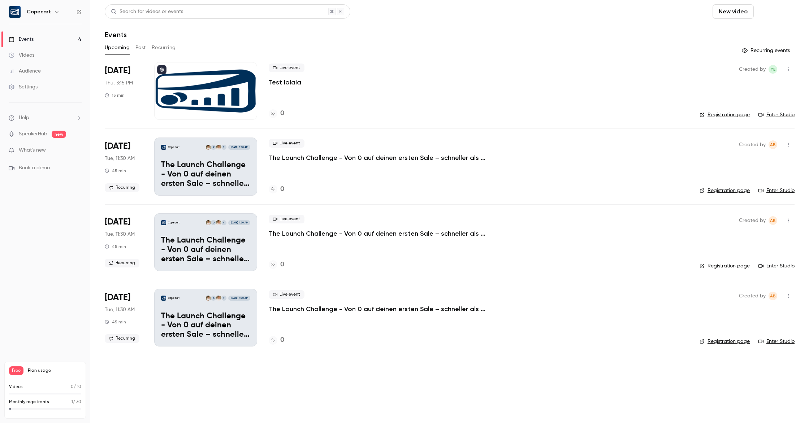
click at [765, 9] on button "Schedule" at bounding box center [775, 11] width 38 height 14
click at [743, 53] on span "Recurring event" at bounding box center [752, 51] width 38 height 8
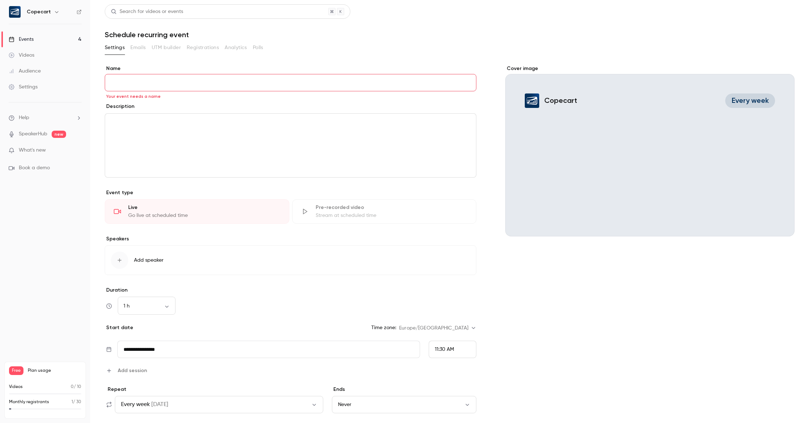
paste input "**********"
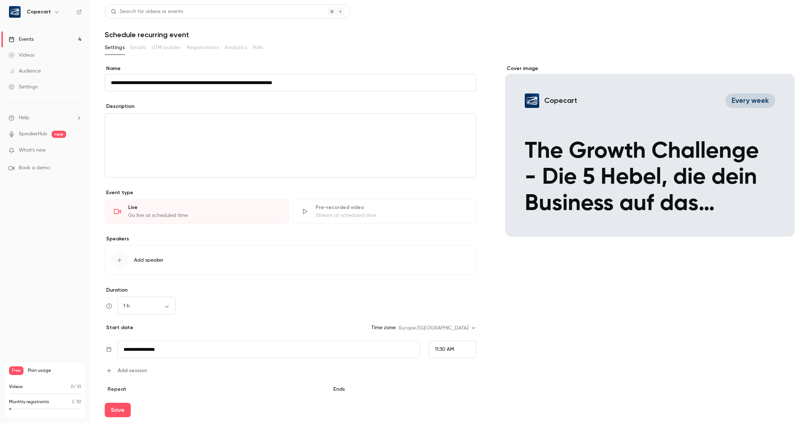
type input "**********"
click at [174, 140] on div "editor" at bounding box center [290, 146] width 371 height 64
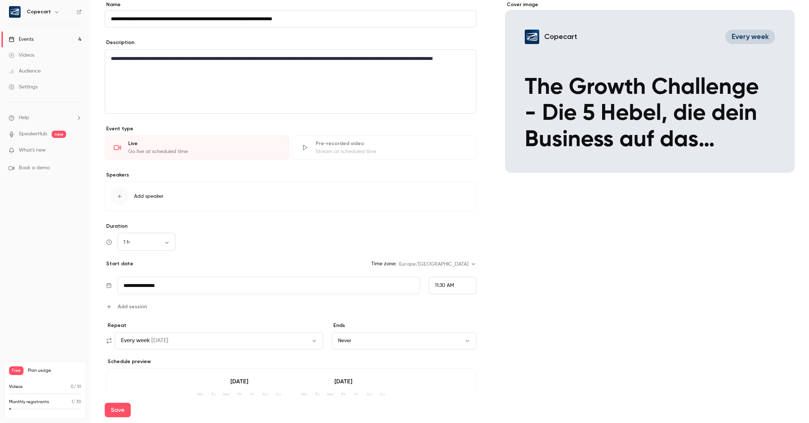
scroll to position [65, 0]
click at [145, 199] on span "Add speaker" at bounding box center [149, 195] width 30 height 7
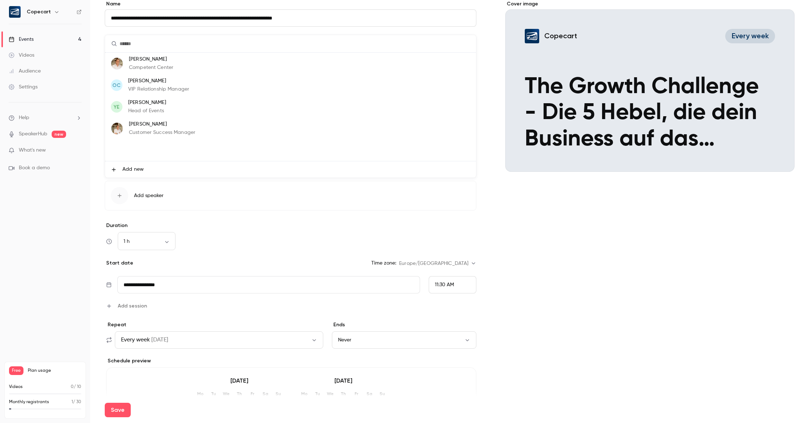
click at [329, 71] on li "[PERSON_NAME] Competent Center" at bounding box center [290, 64] width 371 height 22
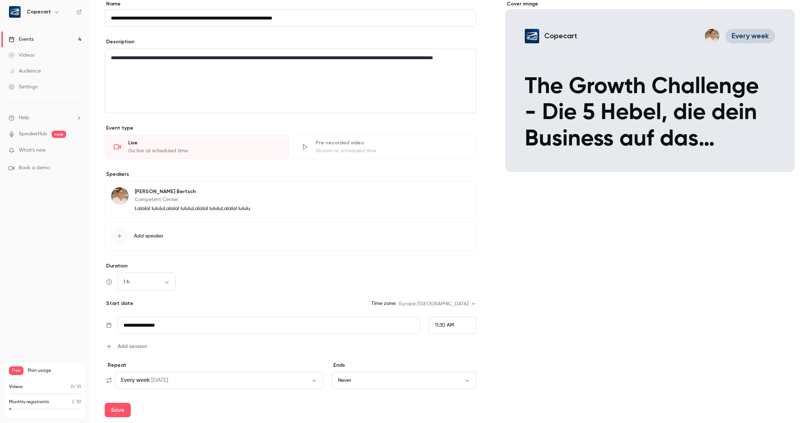
click at [149, 239] on span "Add speaker" at bounding box center [149, 235] width 30 height 7
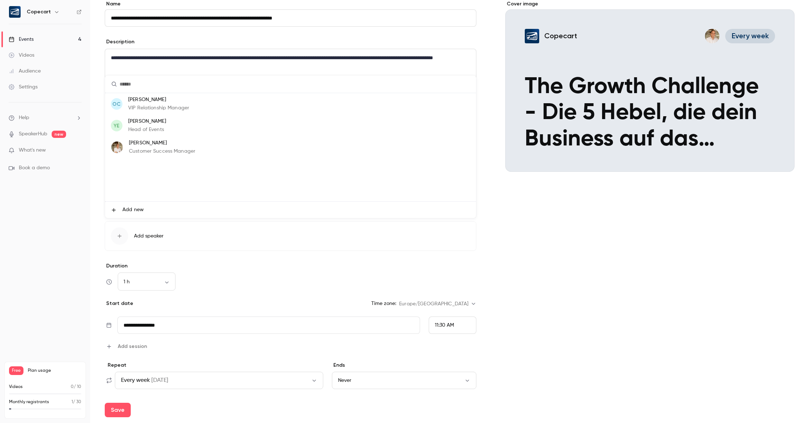
click at [210, 129] on li "YE [PERSON_NAME] Head of Events" at bounding box center [290, 126] width 371 height 22
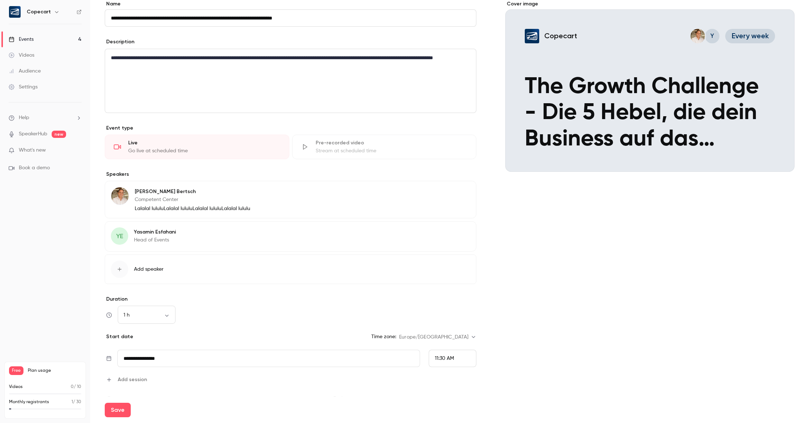
click at [156, 269] on span "Add speaker" at bounding box center [149, 269] width 30 height 7
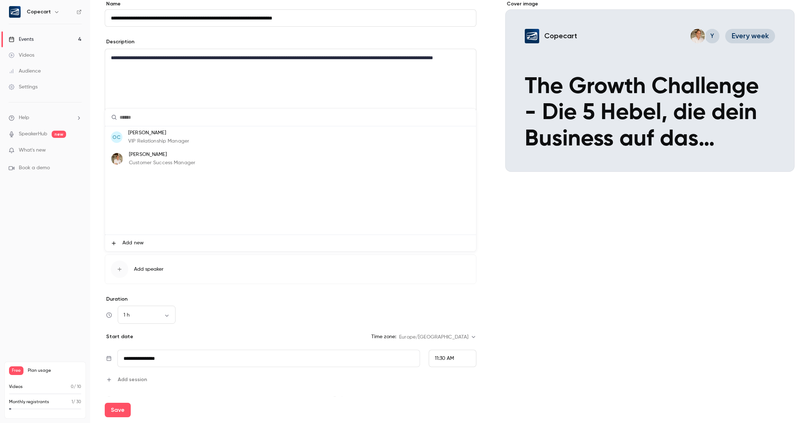
click at [161, 156] on p "[PERSON_NAME]" at bounding box center [162, 155] width 66 height 8
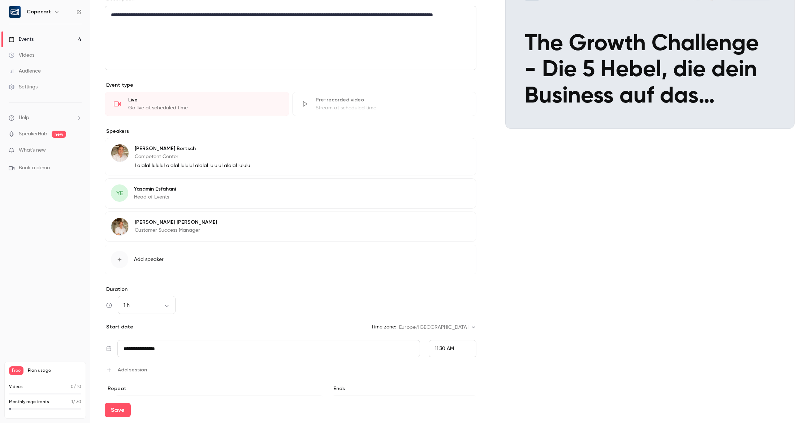
scroll to position [113, 0]
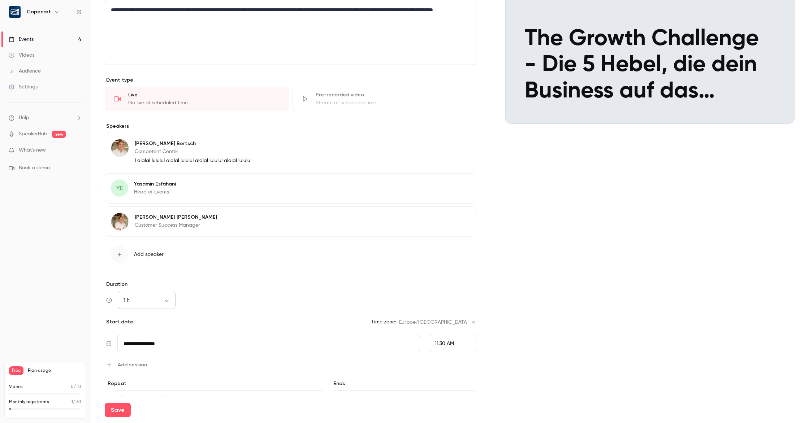
click at [166, 302] on body "**********" at bounding box center [404, 211] width 809 height 423
click at [153, 358] on li "45 min" at bounding box center [147, 357] width 58 height 19
type input "**"
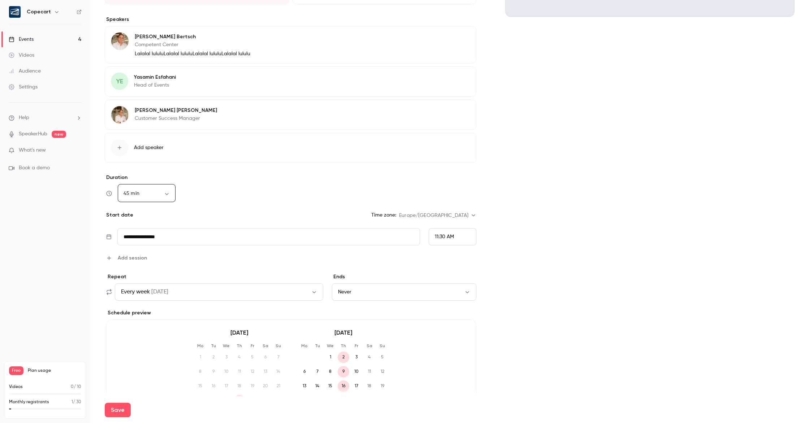
scroll to position [223, 0]
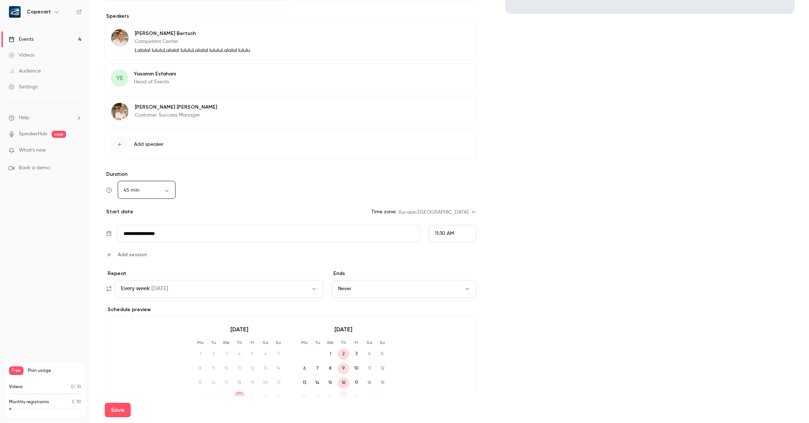
click at [229, 234] on input "**********" at bounding box center [268, 233] width 303 height 17
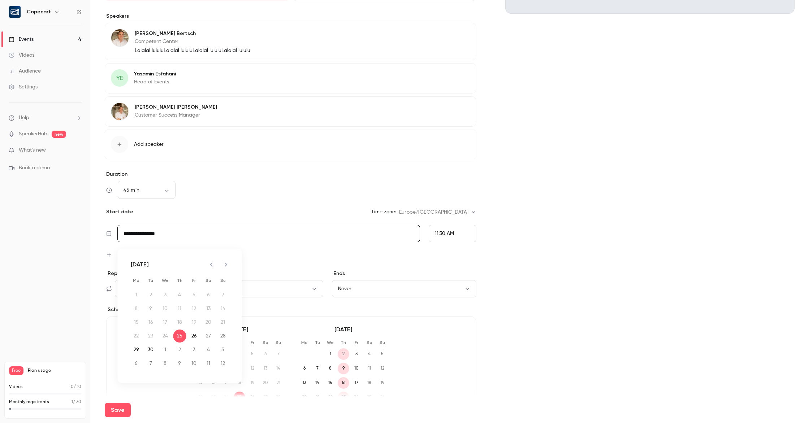
click at [226, 267] on icon "Next month" at bounding box center [226, 264] width 9 height 9
click at [179, 294] on button "2" at bounding box center [179, 294] width 13 height 13
type input "**********"
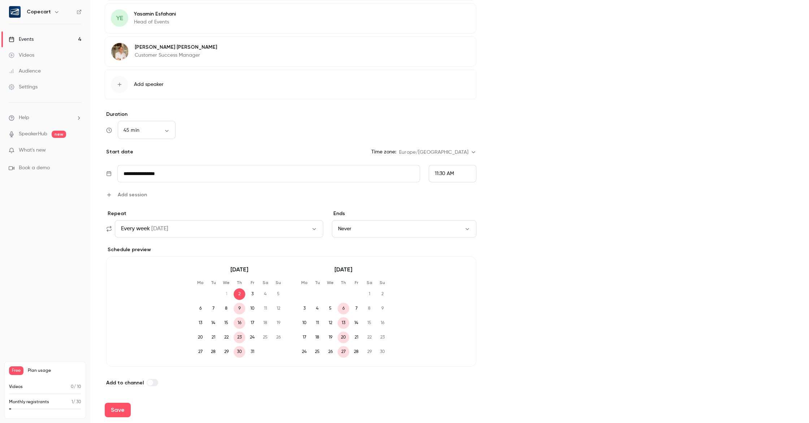
scroll to position [284, 0]
click at [153, 228] on span "[DATE]" at bounding box center [159, 227] width 17 height 9
click at [376, 225] on li "Every 2 weeks [DATE]" at bounding box center [363, 220] width 81 height 19
click at [375, 226] on button "Never" at bounding box center [404, 227] width 145 height 17
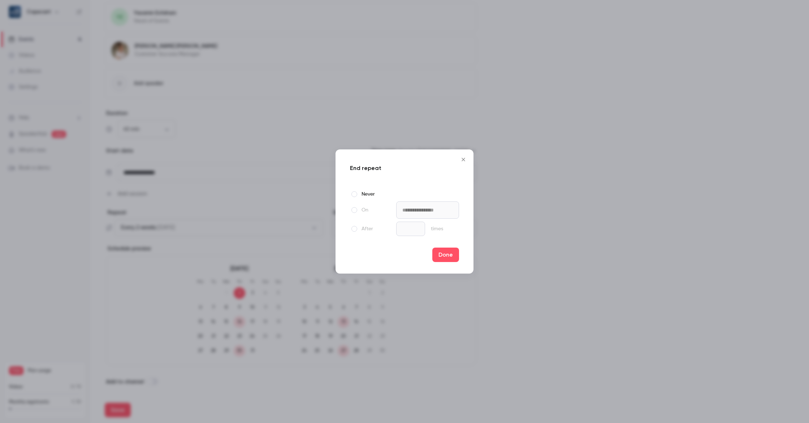
click at [354, 230] on span at bounding box center [354, 229] width 6 height 6
type input "*"
click at [416, 227] on input "*" at bounding box center [410, 229] width 29 height 14
drag, startPoint x: 442, startPoint y: 259, endPoint x: 579, endPoint y: 266, distance: 137.4
click at [442, 259] on button "Done" at bounding box center [445, 255] width 27 height 14
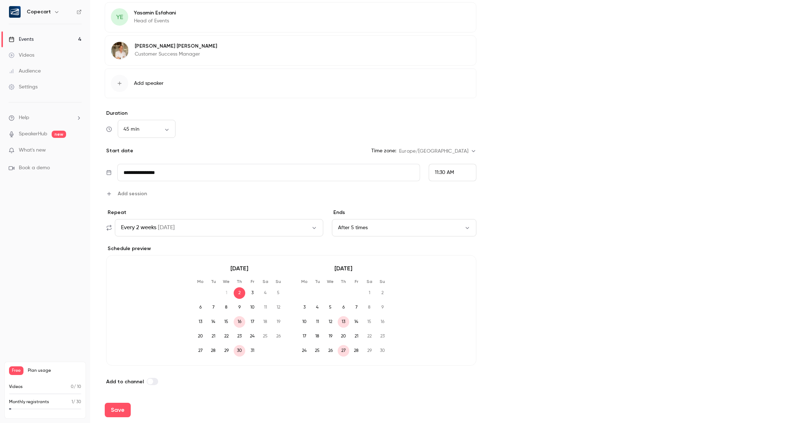
scroll to position [284, 0]
click at [148, 382] on span at bounding box center [150, 381] width 6 height 6
click at [122, 412] on button "Save" at bounding box center [118, 410] width 26 height 14
type input "**"
type input "**********"
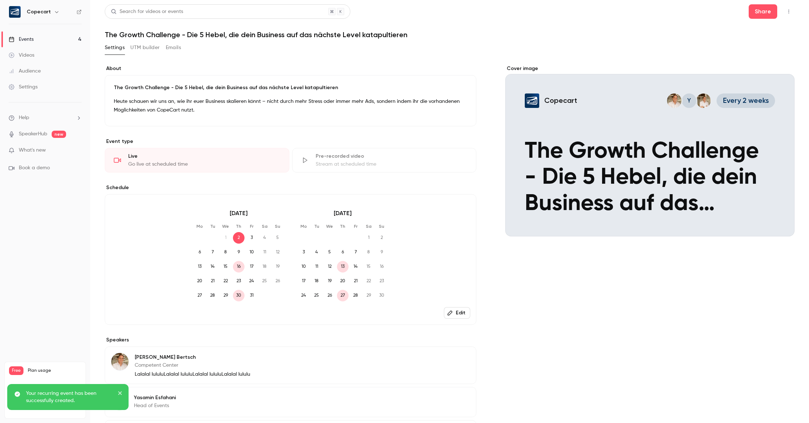
click at [31, 39] on div "Events" at bounding box center [21, 39] width 25 height 7
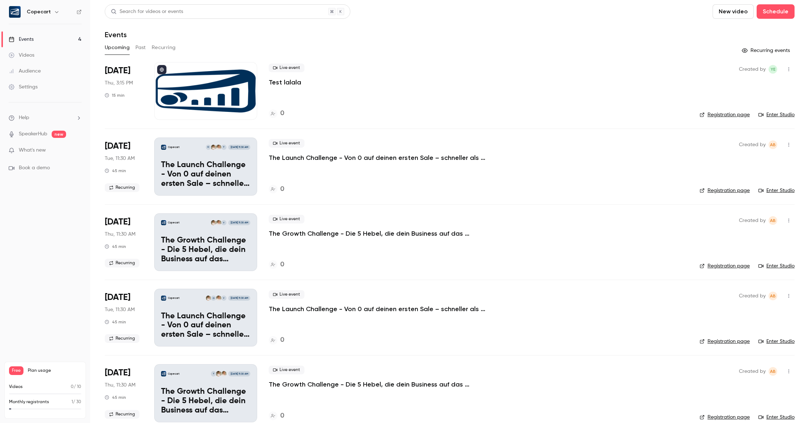
click at [156, 48] on button "Recurring" at bounding box center [164, 48] width 24 height 12
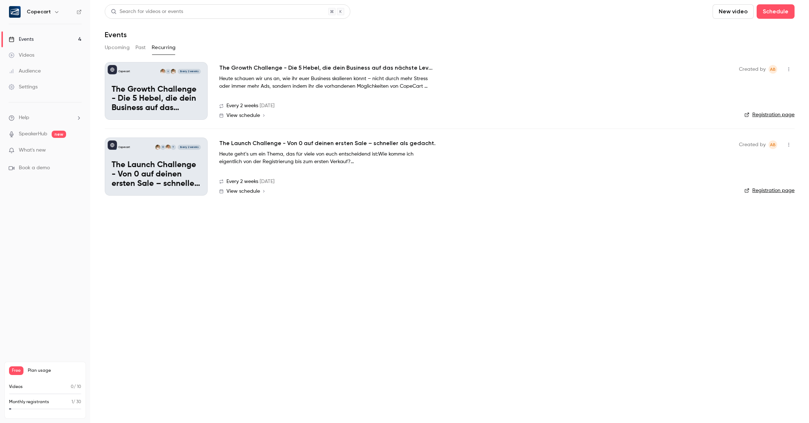
click at [157, 151] on div "Copecart Y O Every 2 weeks The Launch Challenge - Von 0 auf deinen ersten Sale …" at bounding box center [156, 167] width 103 height 58
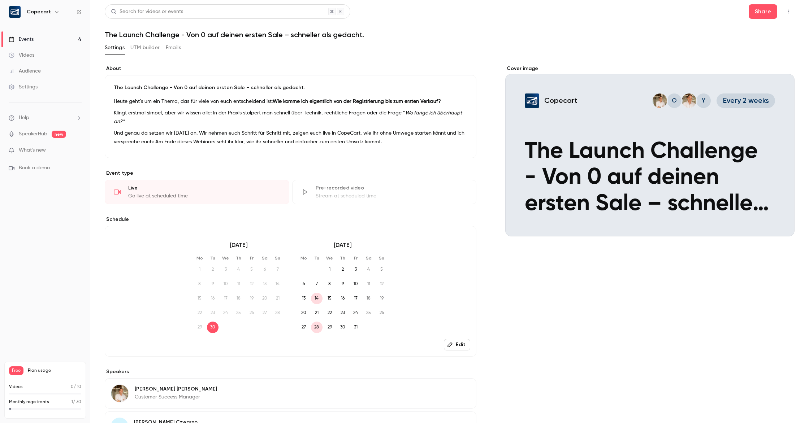
click at [376, 36] on h1 "The Launch Challenge - Von 0 auf deinen ersten Sale – schneller als gedacht." at bounding box center [450, 34] width 690 height 9
click at [362, 36] on h1 "The Launch Challenge - Von 0 auf deinen ersten Sale – schneller als gedacht." at bounding box center [450, 34] width 690 height 9
click at [361, 36] on h1 "The Launch Challenge - Von 0 auf deinen ersten Sale – schneller als gedacht." at bounding box center [450, 34] width 690 height 9
click at [362, 36] on h1 "The Launch Challenge - Von 0 auf deinen ersten Sale – schneller als gedacht." at bounding box center [450, 34] width 690 height 9
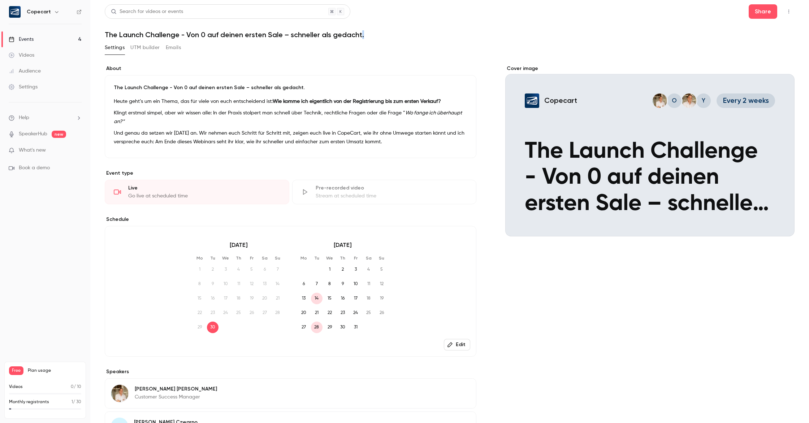
click at [788, 11] on icon "button" at bounding box center [789, 11] width 6 height 5
click at [477, 41] on div at bounding box center [404, 211] width 809 height 423
click at [194, 125] on p "Klingt erstmal simpel, aber wir wissen alle: In der Praxis stolpert man schnell…" at bounding box center [290, 117] width 353 height 17
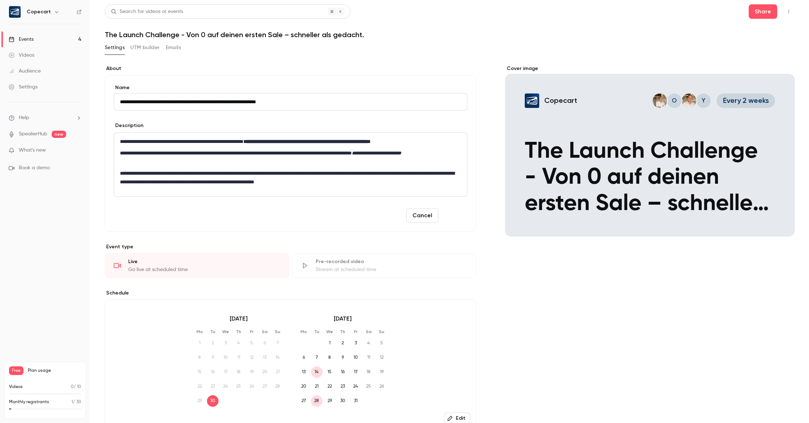
type input "**********"
click at [455, 217] on button "Save" at bounding box center [454, 215] width 26 height 14
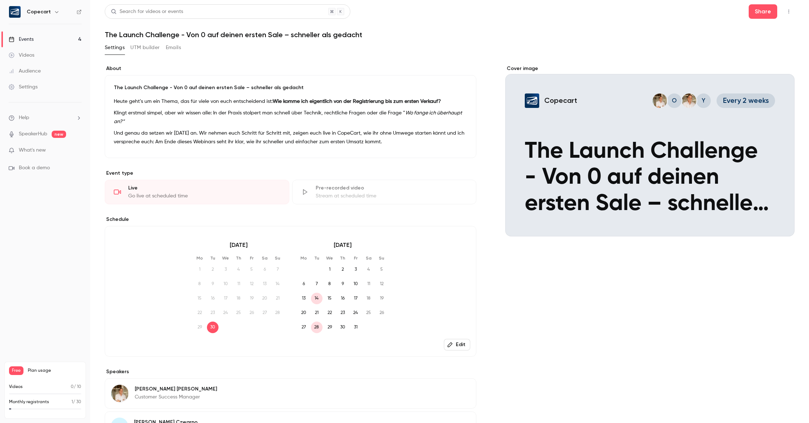
click at [58, 40] on link "Events 4" at bounding box center [45, 39] width 90 height 16
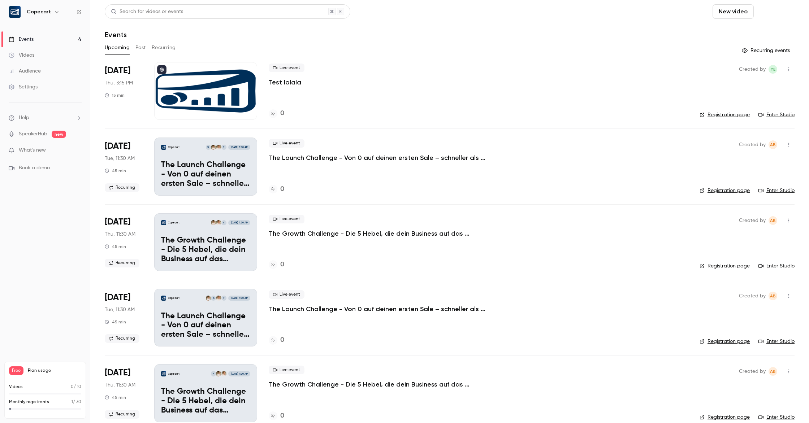
click at [778, 14] on button "Schedule" at bounding box center [775, 11] width 38 height 14
click at [753, 48] on span "Recurring event" at bounding box center [752, 51] width 38 height 8
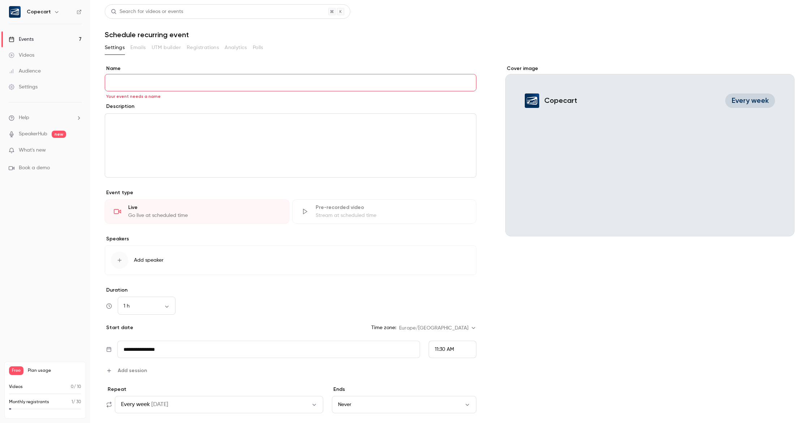
paste input "**********"
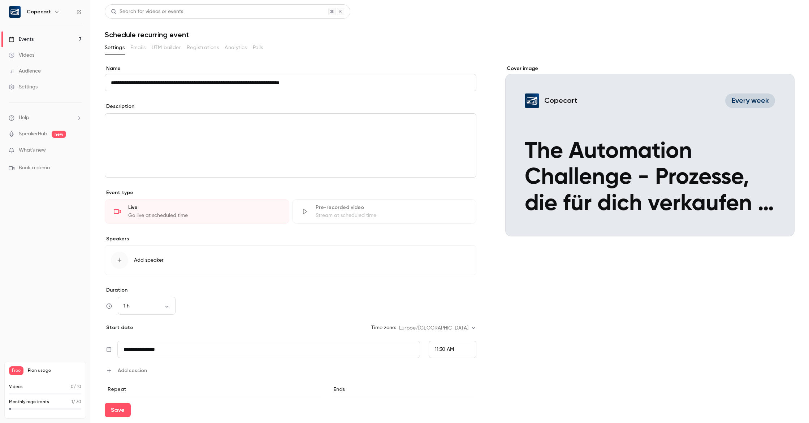
type input "**********"
click at [165, 136] on div "editor" at bounding box center [290, 146] width 371 height 64
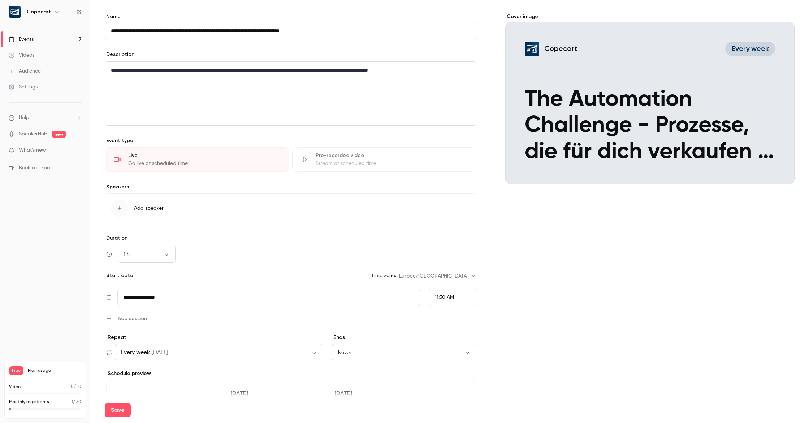
scroll to position [54, 0]
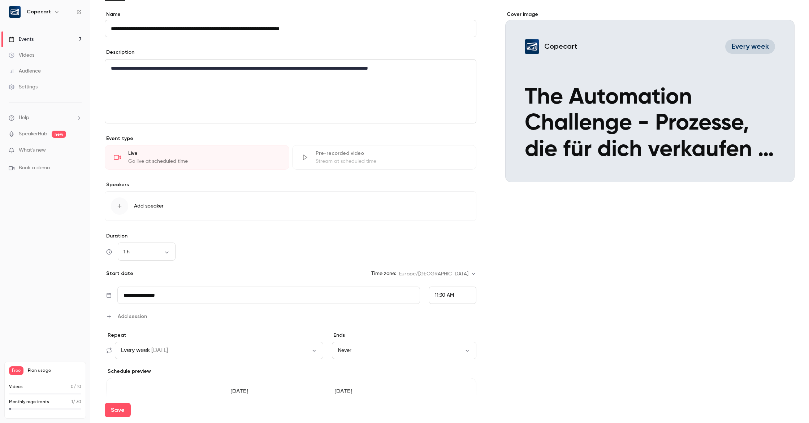
click at [160, 205] on span "Add speaker" at bounding box center [149, 206] width 30 height 7
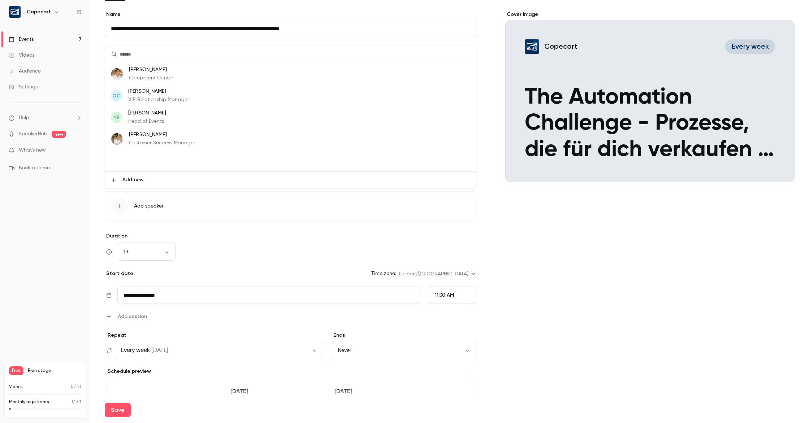
click at [174, 78] on li "[PERSON_NAME] Competent Center" at bounding box center [290, 74] width 371 height 22
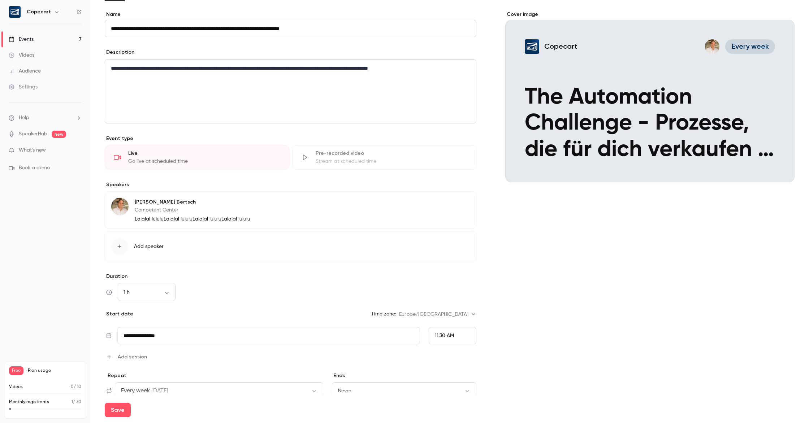
click at [151, 245] on span "Add speaker" at bounding box center [149, 246] width 30 height 7
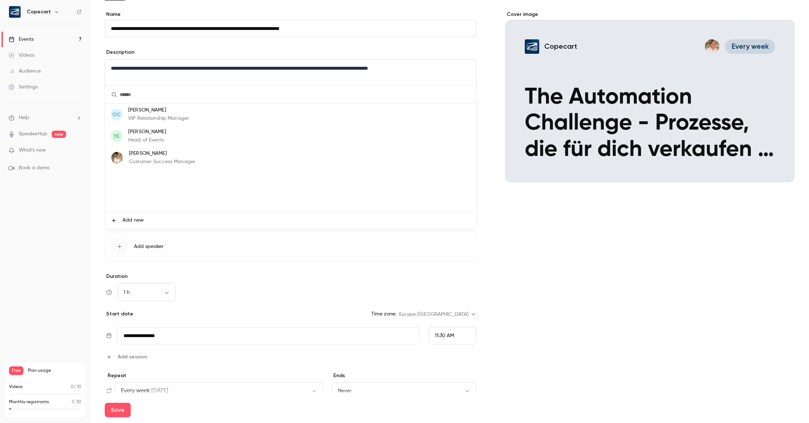
click at [170, 132] on li "YE [PERSON_NAME] Head of Events" at bounding box center [290, 136] width 371 height 22
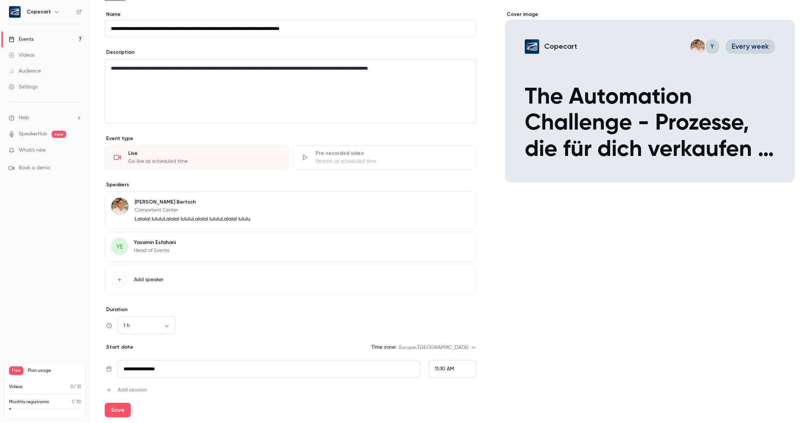
click at [145, 282] on span "Add speaker" at bounding box center [149, 279] width 30 height 7
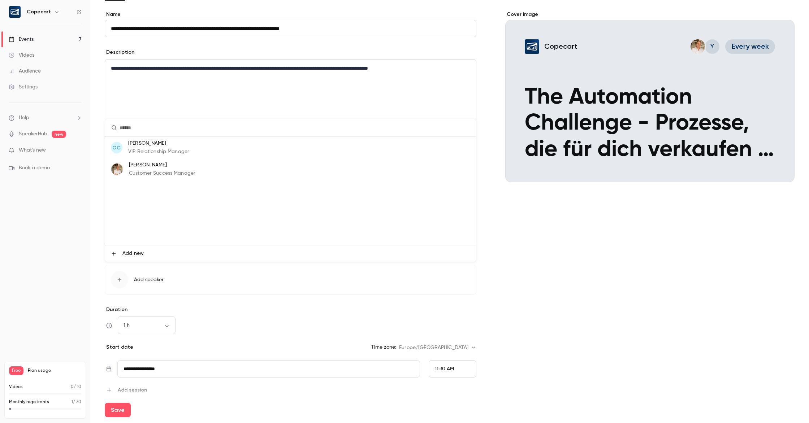
click at [153, 171] on p "Customer Success Manager" at bounding box center [162, 174] width 66 height 8
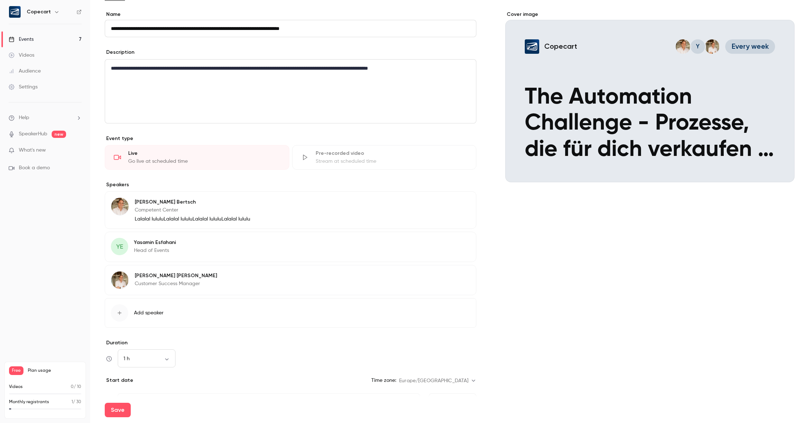
click at [150, 315] on span "Add speaker" at bounding box center [149, 312] width 30 height 7
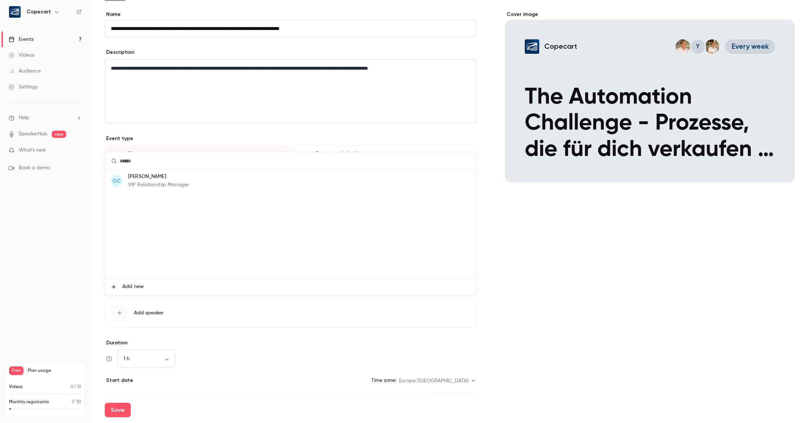
click at [132, 289] on span "Add new" at bounding box center [132, 287] width 21 height 8
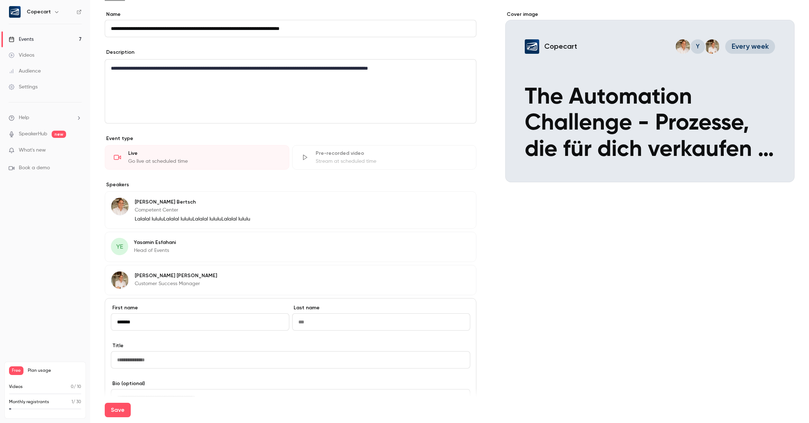
type input "******"
type input "**********"
click at [160, 361] on input at bounding box center [290, 359] width 359 height 17
paste input "**********"
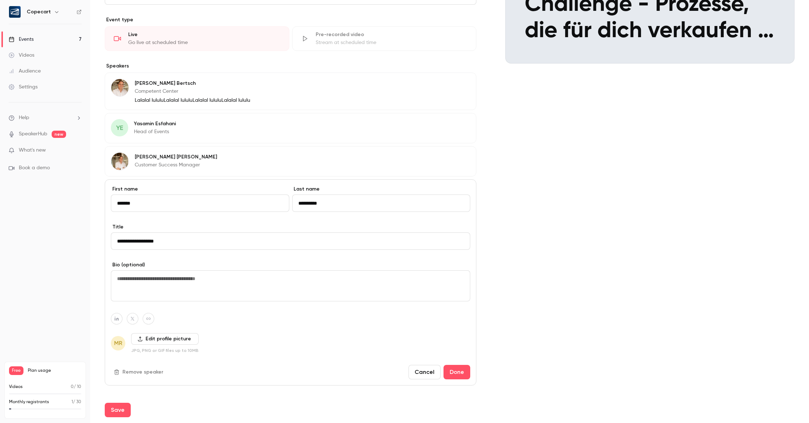
scroll to position [175, 0]
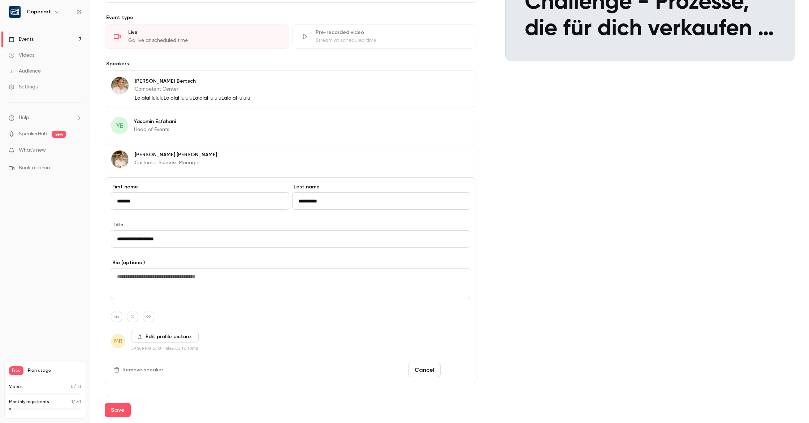
type input "**********"
click at [462, 371] on button "Done" at bounding box center [456, 370] width 27 height 14
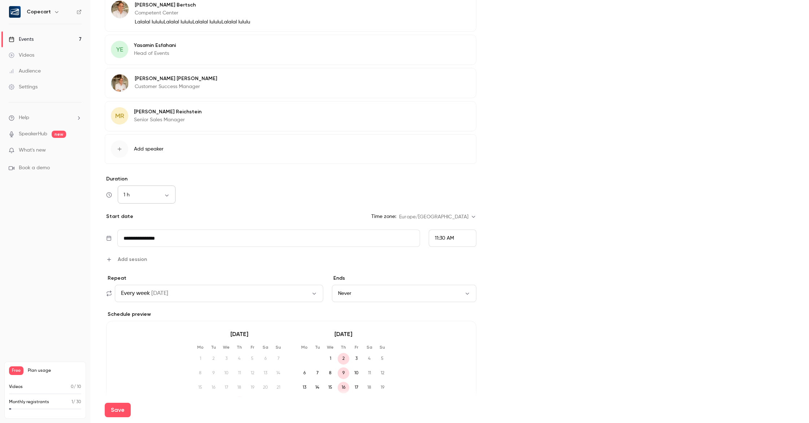
scroll to position [258, 0]
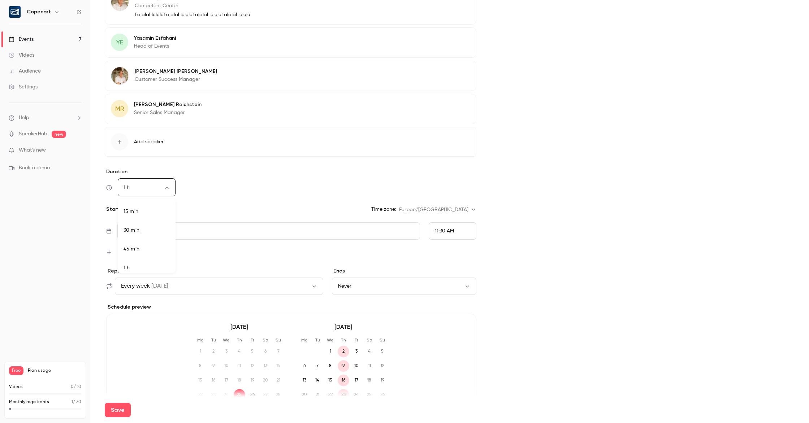
click at [156, 186] on body "**********" at bounding box center [404, 211] width 809 height 423
click at [153, 248] on li "45 min" at bounding box center [147, 244] width 58 height 19
type input "**"
click at [194, 232] on input "**********" at bounding box center [268, 230] width 303 height 17
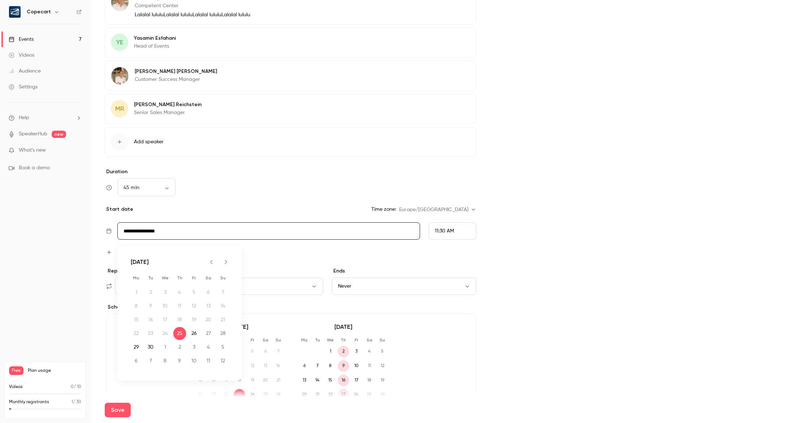
click at [228, 263] on icon "Next month" at bounding box center [226, 262] width 9 height 9
click at [152, 308] on button "7" at bounding box center [150, 306] width 13 height 13
type input "**********"
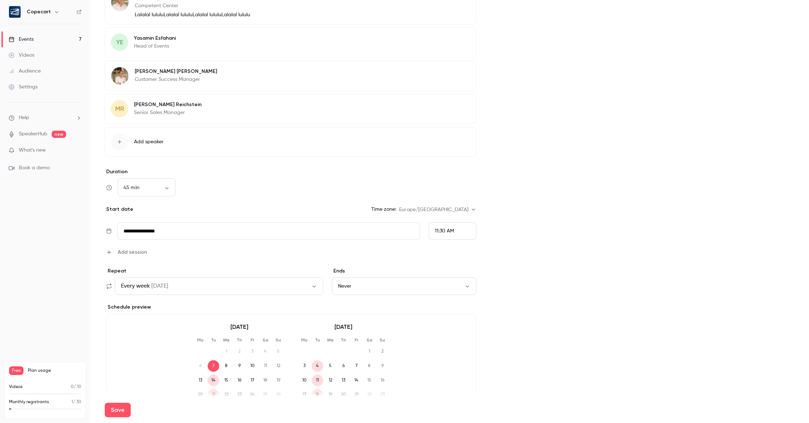
click at [446, 231] on span "11:30 AM" at bounding box center [444, 231] width 19 height 5
click at [452, 143] on div "6:00 PM" at bounding box center [452, 147] width 35 height 8
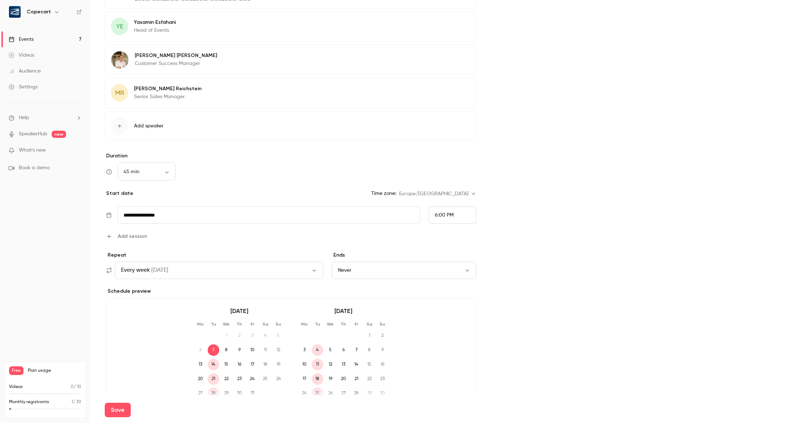
scroll to position [275, 0]
click at [264, 272] on button "Every week [DATE]" at bounding box center [219, 269] width 208 height 17
click at [712, 294] on div at bounding box center [404, 211] width 809 height 423
click at [413, 266] on button "Never" at bounding box center [404, 269] width 145 height 17
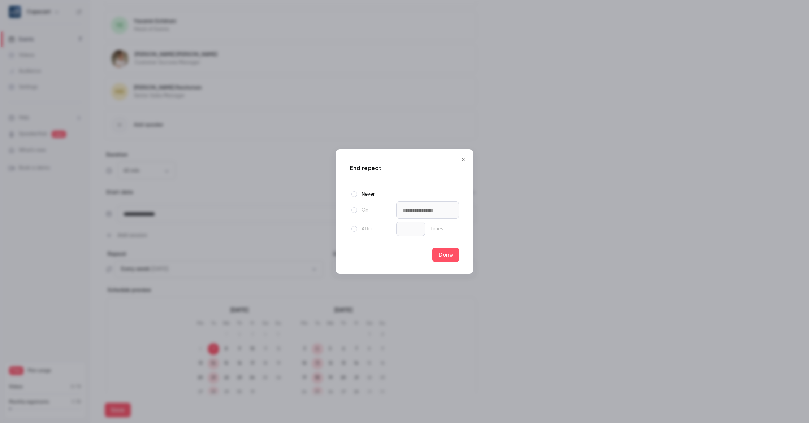
click at [352, 231] on span at bounding box center [354, 229] width 6 height 6
type input "*"
click at [414, 228] on input "*" at bounding box center [410, 229] width 29 height 14
drag, startPoint x: 448, startPoint y: 258, endPoint x: 481, endPoint y: 260, distance: 33.6
click at [448, 258] on button "Done" at bounding box center [445, 255] width 27 height 14
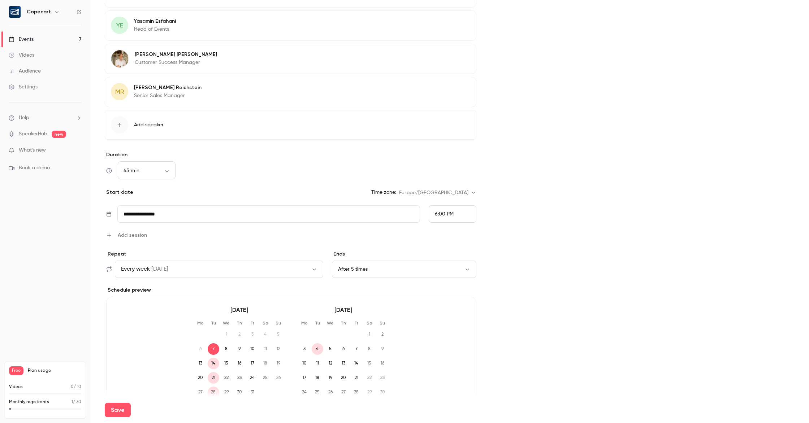
scroll to position [317, 0]
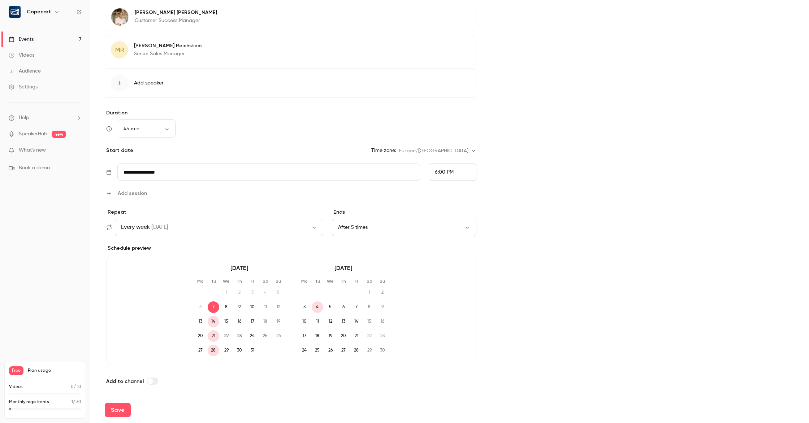
click at [152, 382] on label at bounding box center [153, 381] width 12 height 7
drag, startPoint x: 112, startPoint y: 415, endPoint x: 117, endPoint y: 415, distance: 5.4
click at [112, 415] on button "Save" at bounding box center [118, 410] width 26 height 14
type input "**"
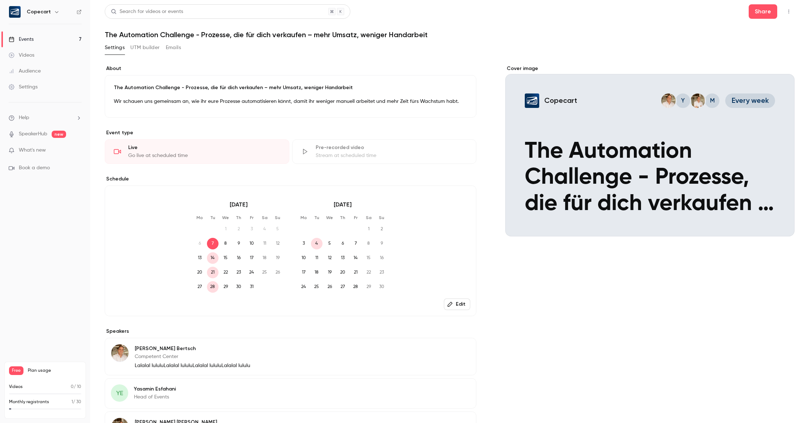
click at [455, 353] on button "Edit" at bounding box center [457, 350] width 26 height 12
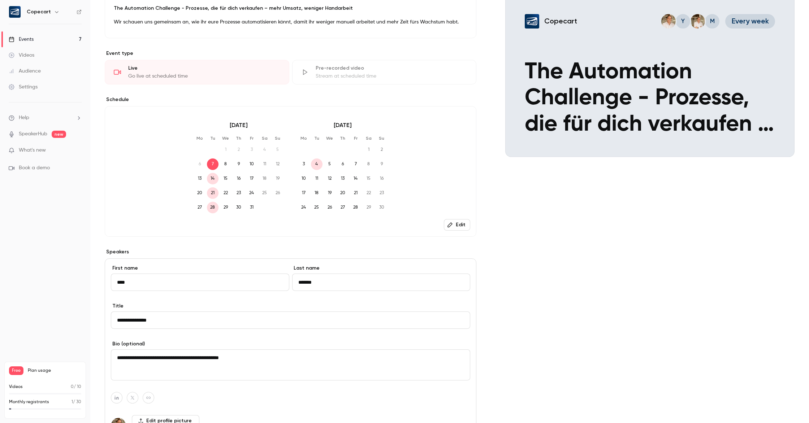
scroll to position [83, 0]
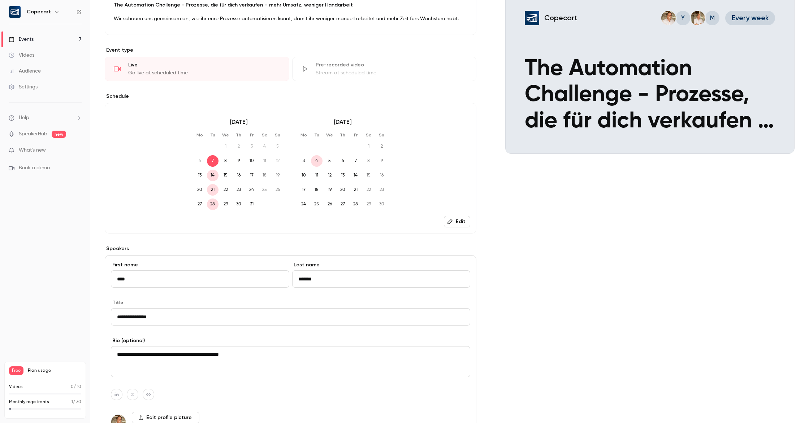
drag, startPoint x: 237, startPoint y: 355, endPoint x: 108, endPoint y: 352, distance: 128.9
click at [107, 355] on div "**********" at bounding box center [290, 359] width 371 height 209
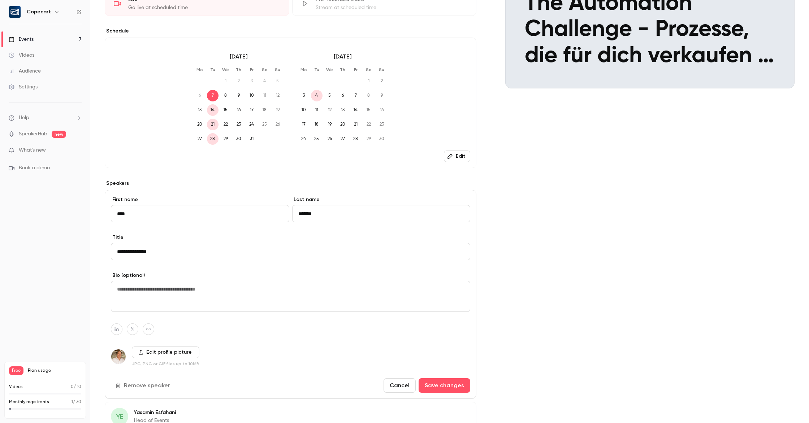
scroll to position [152, 0]
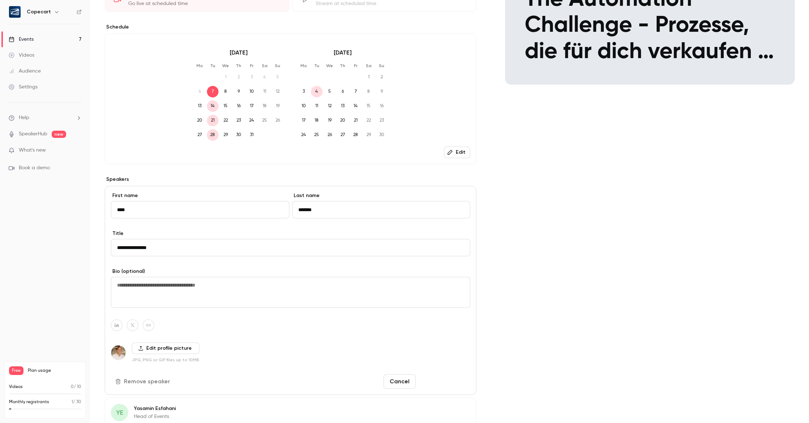
click at [443, 378] on button "Save changes" at bounding box center [444, 381] width 52 height 14
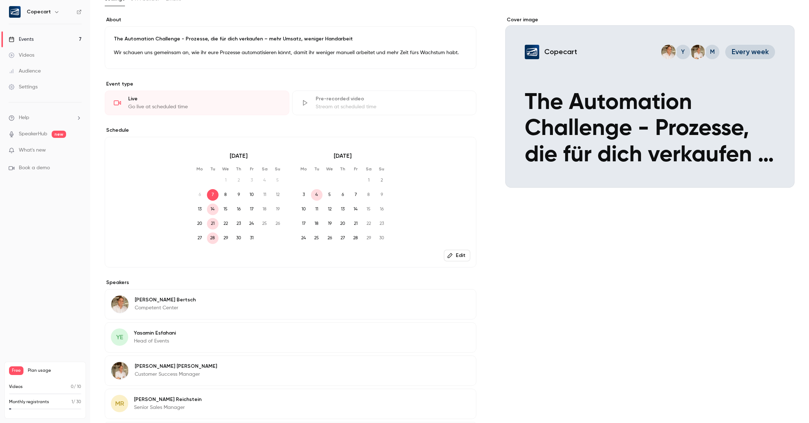
scroll to position [0, 0]
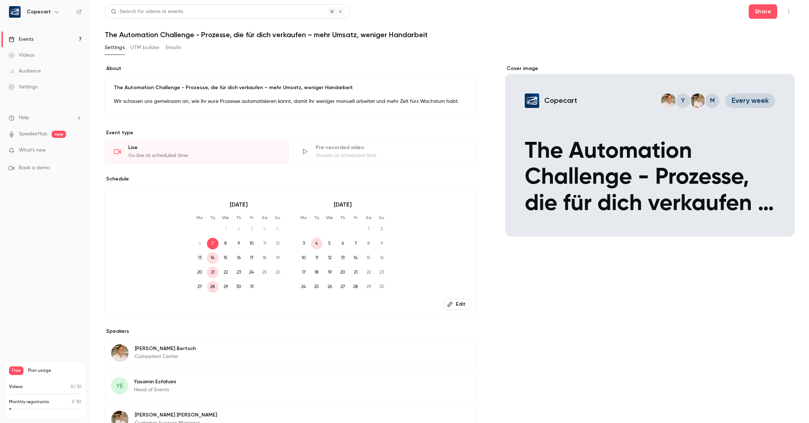
click at [38, 88] on link "Settings" at bounding box center [45, 87] width 90 height 16
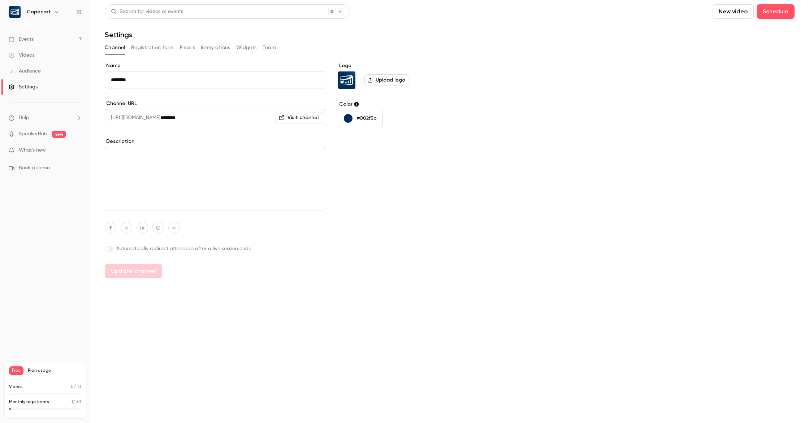
click at [302, 116] on link "Visit channel" at bounding box center [299, 118] width 48 height 12
click at [766, 14] on button "Schedule" at bounding box center [775, 11] width 38 height 14
click at [760, 32] on div "One time event" at bounding box center [760, 31] width 55 height 7
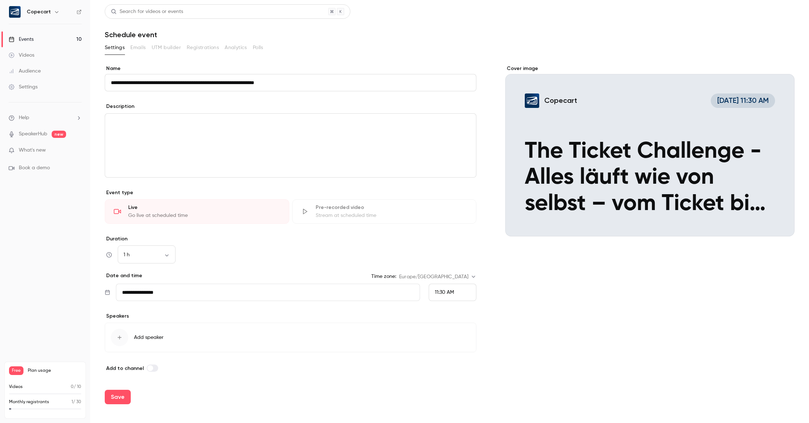
type input "**********"
click at [217, 134] on div "editor" at bounding box center [290, 146] width 371 height 64
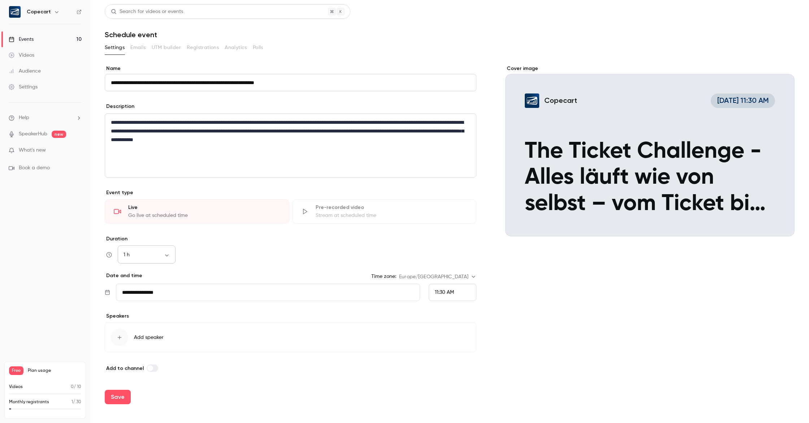
click at [169, 256] on body "**********" at bounding box center [404, 211] width 809 height 423
click at [148, 312] on li "45 min" at bounding box center [147, 312] width 58 height 19
type input "**"
click at [192, 299] on input "**********" at bounding box center [268, 292] width 304 height 17
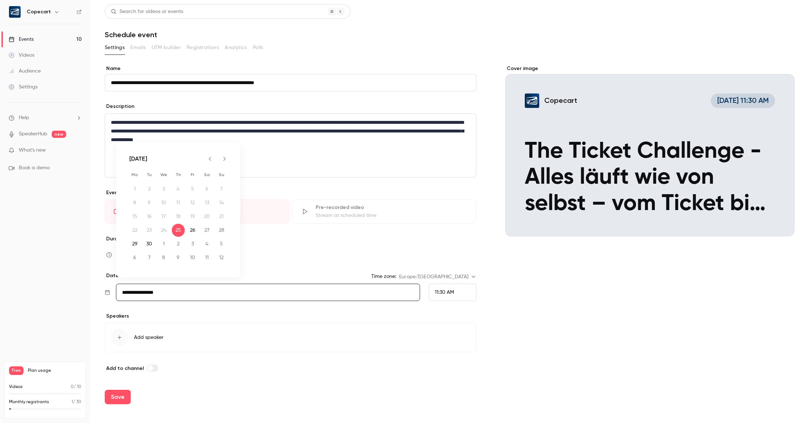
click at [222, 158] on icon "Next month" at bounding box center [224, 159] width 9 height 9
click at [179, 203] on button "9" at bounding box center [178, 202] width 13 height 13
type input "**********"
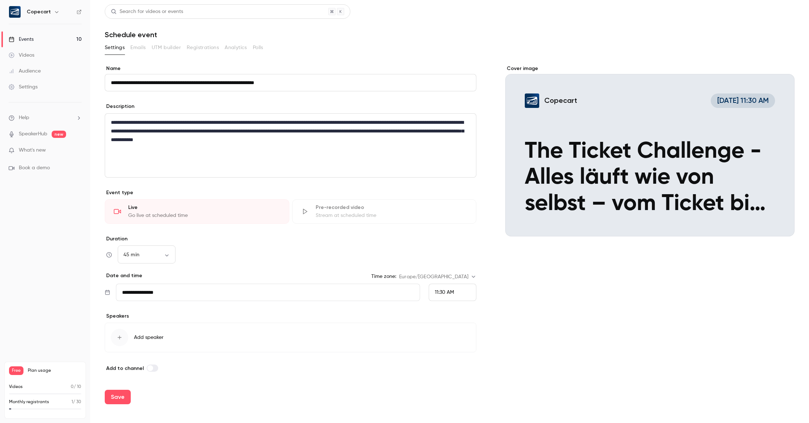
click at [453, 291] on span "11:30 AM" at bounding box center [444, 292] width 19 height 5
click at [456, 180] on div "11:00 AM" at bounding box center [452, 182] width 35 height 8
click at [160, 336] on span "Add speaker" at bounding box center [149, 337] width 30 height 7
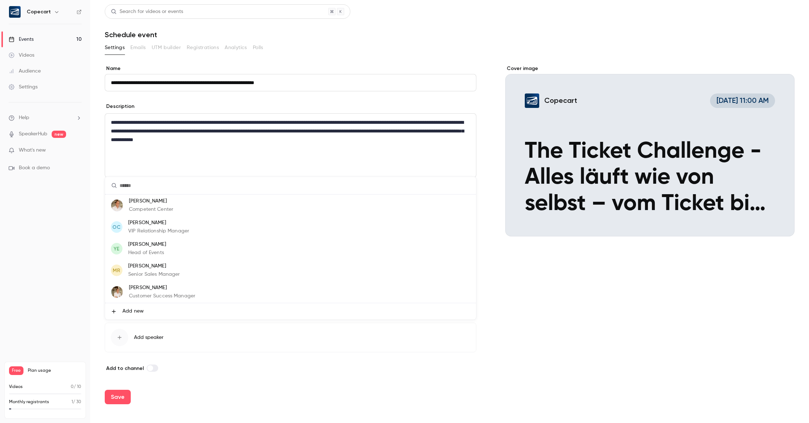
click at [189, 210] on li "[PERSON_NAME] Competent Center" at bounding box center [290, 206] width 371 height 22
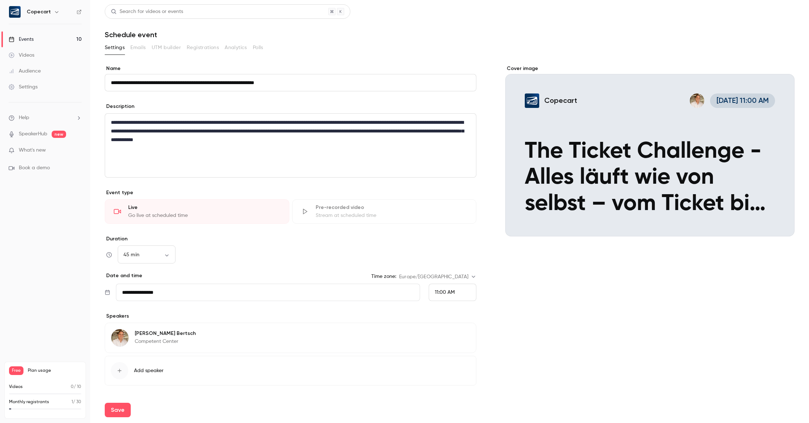
click at [143, 372] on span "Add speaker" at bounding box center [149, 370] width 30 height 7
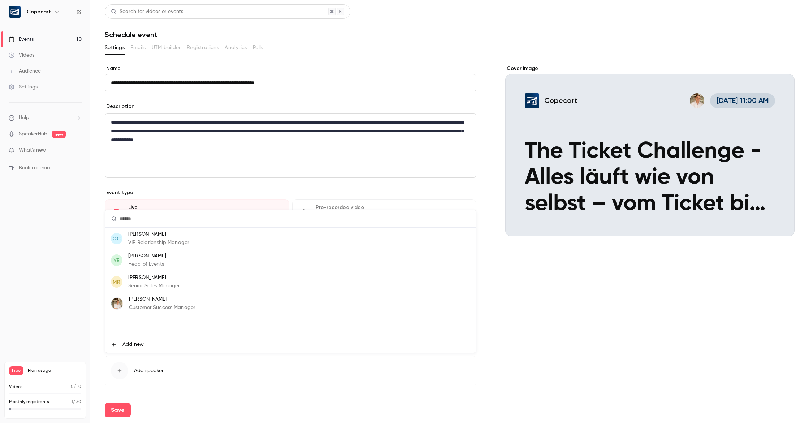
click at [178, 263] on li "YE [PERSON_NAME] Head of Events" at bounding box center [290, 260] width 371 height 22
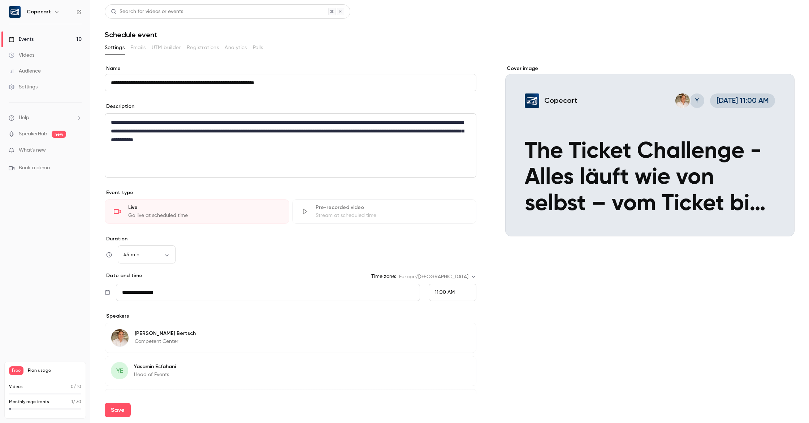
scroll to position [53, 0]
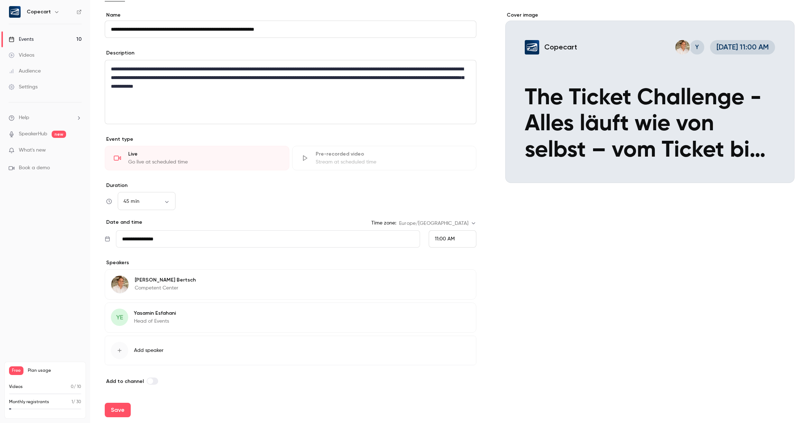
click at [161, 347] on span "Add speaker" at bounding box center [149, 350] width 30 height 7
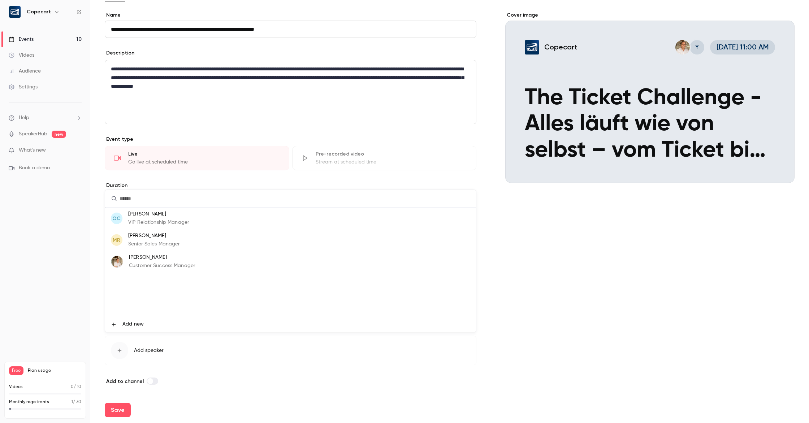
click at [219, 240] on li "MR [PERSON_NAME] Senior Sales Manager" at bounding box center [290, 240] width 371 height 22
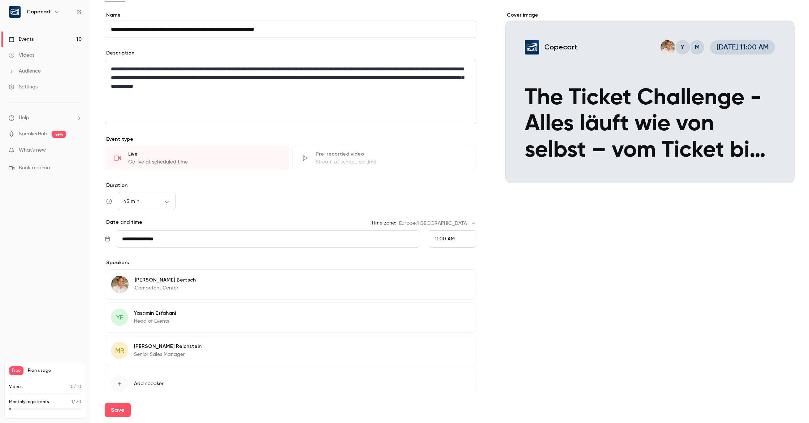
scroll to position [87, 0]
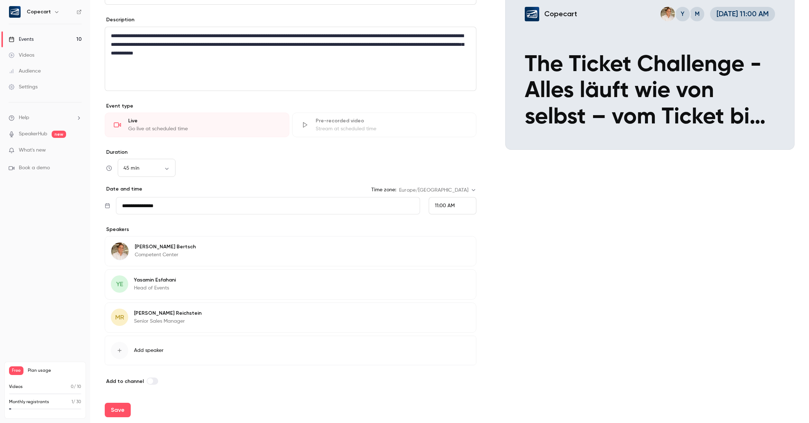
click at [150, 382] on span at bounding box center [150, 381] width 6 height 6
click at [112, 411] on button "Save" at bounding box center [118, 410] width 26 height 14
type input "**"
type input "**********"
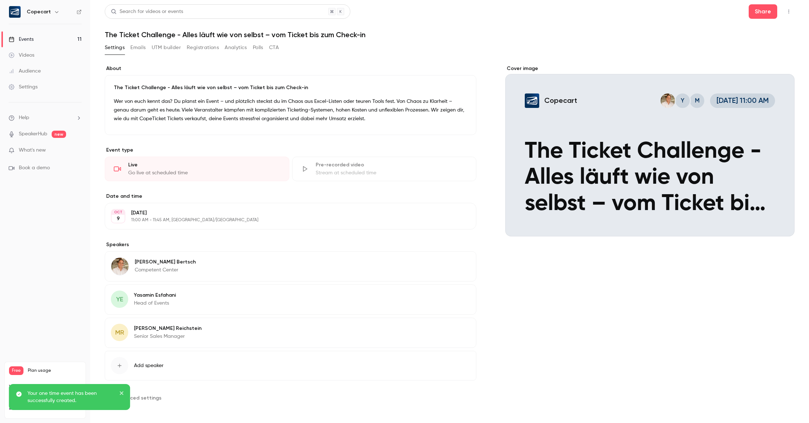
click at [25, 89] on div "Settings" at bounding box center [23, 86] width 29 height 7
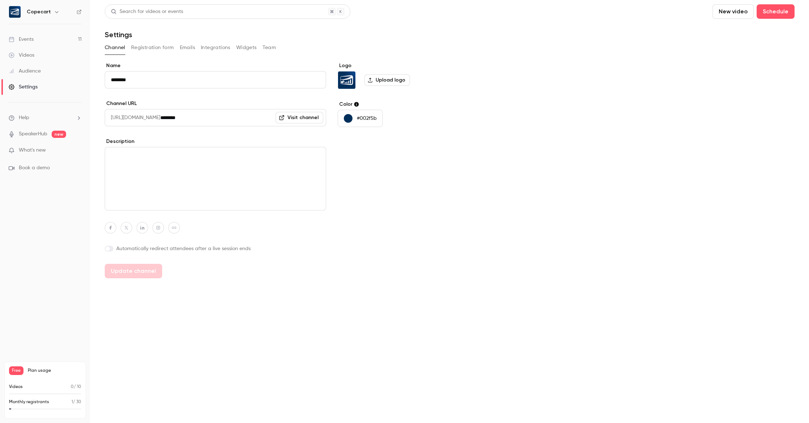
click at [303, 118] on link "Visit channel" at bounding box center [299, 118] width 48 height 12
click at [53, 44] on link "Events 11" at bounding box center [45, 39] width 90 height 16
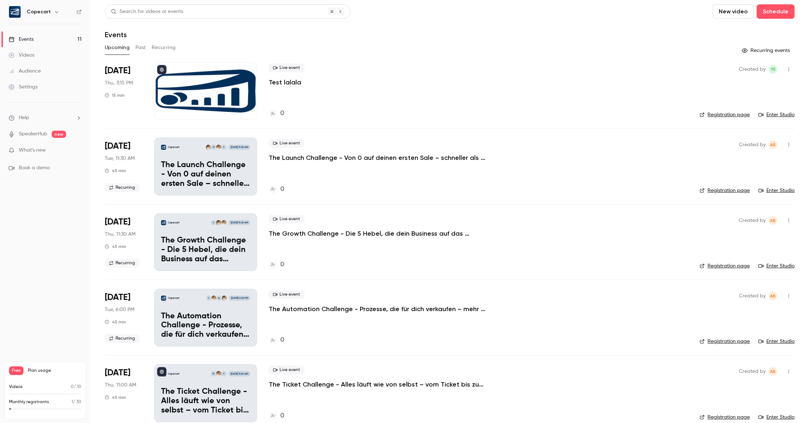
click at [160, 48] on button "Recurring" at bounding box center [164, 48] width 24 height 12
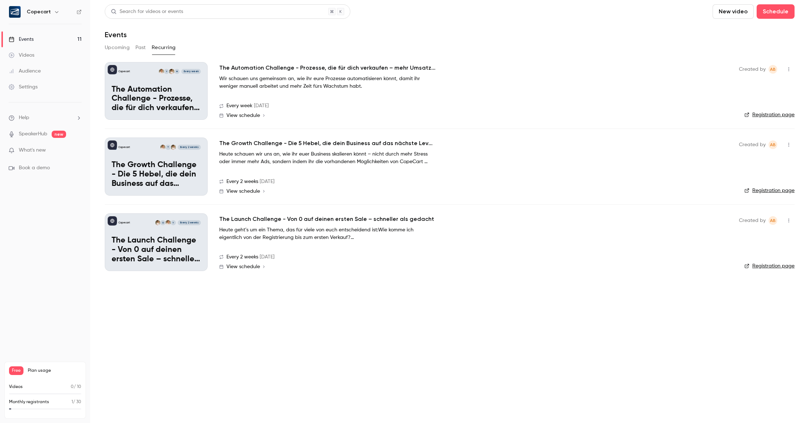
click at [790, 223] on button "button" at bounding box center [789, 221] width 12 height 12
click at [610, 265] on div at bounding box center [404, 211] width 809 height 423
click at [117, 49] on button "Upcoming" at bounding box center [117, 48] width 25 height 12
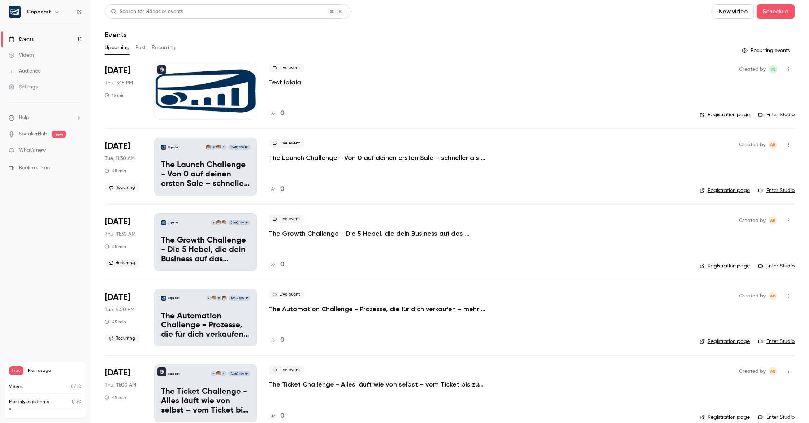
click at [164, 45] on button "Recurring" at bounding box center [164, 48] width 24 height 12
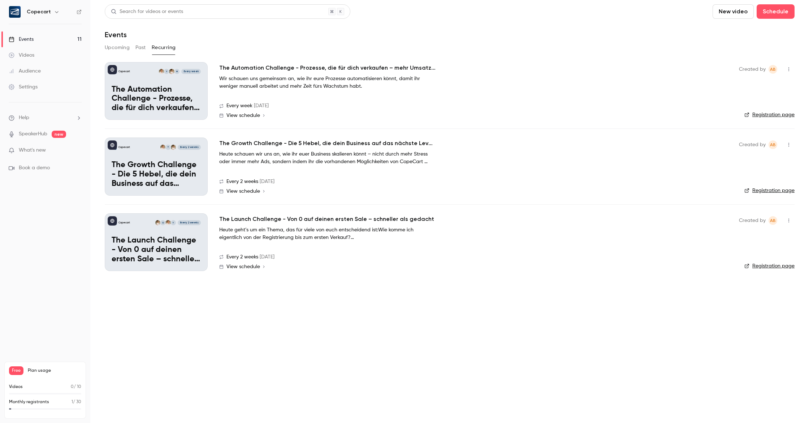
click at [122, 48] on button "Upcoming" at bounding box center [117, 48] width 25 height 12
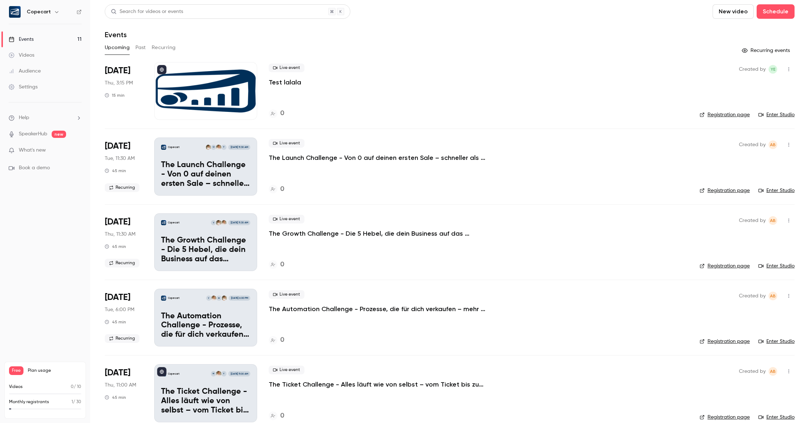
click at [194, 181] on p "The Launch Challenge - Von 0 auf deinen ersten Sale – schneller als gedacht" at bounding box center [205, 175] width 89 height 28
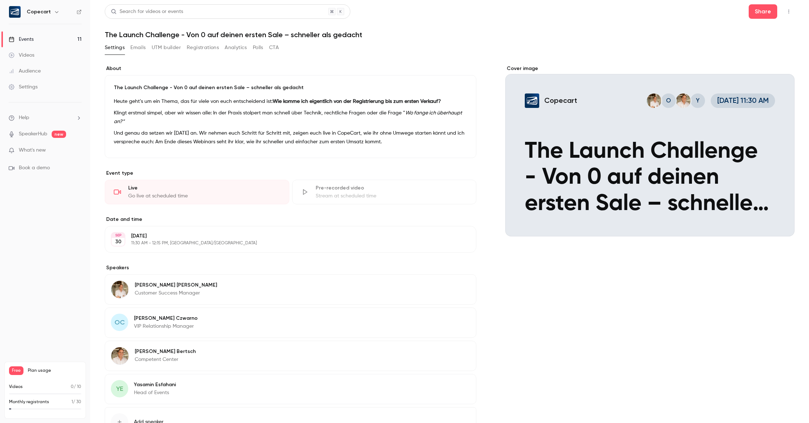
click at [263, 242] on p "11:30 AM - 12:15 PM, [GEOGRAPHIC_DATA]/[GEOGRAPHIC_DATA]" at bounding box center [284, 243] width 307 height 6
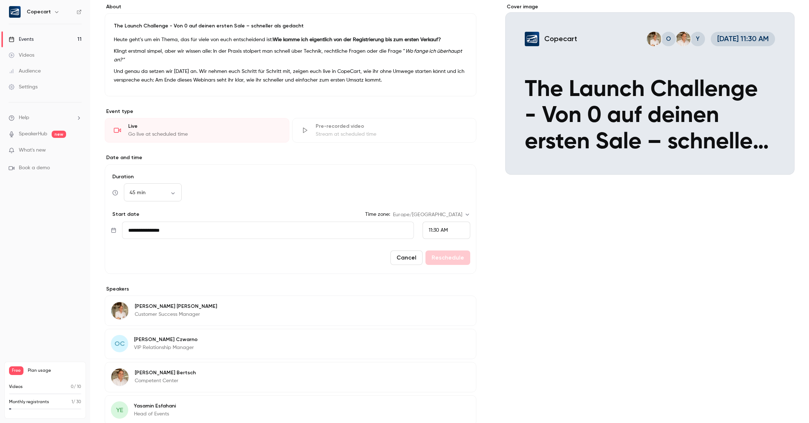
scroll to position [71, 0]
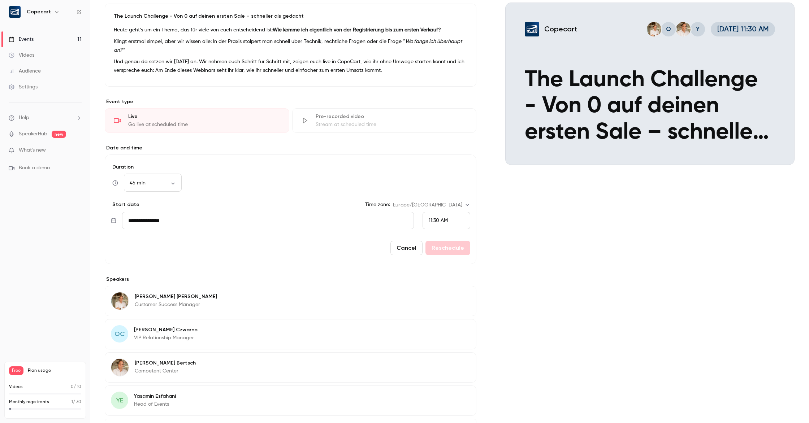
click at [231, 249] on div "Cancel Reschedule" at bounding box center [290, 248] width 359 height 14
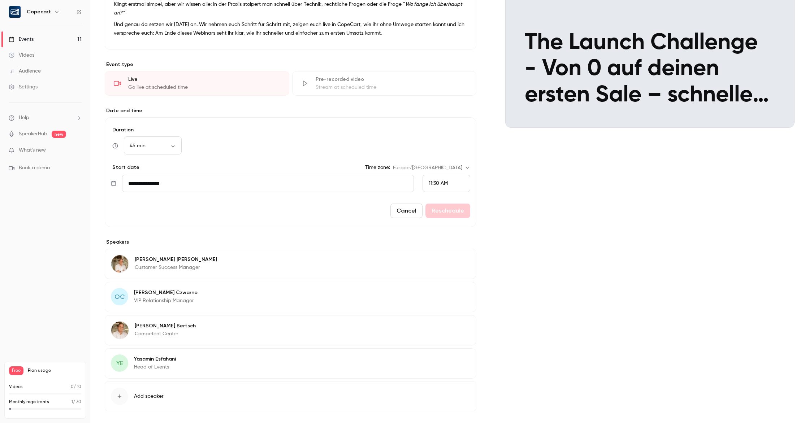
scroll to position [142, 0]
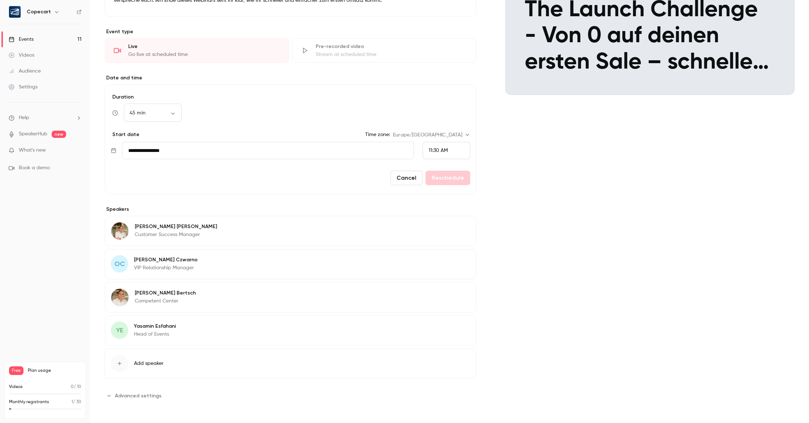
click at [47, 41] on link "Events 11" at bounding box center [45, 39] width 90 height 16
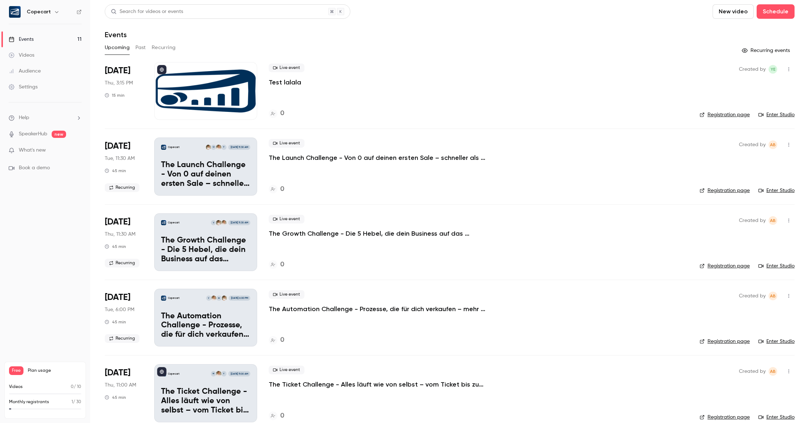
click at [157, 47] on button "Recurring" at bounding box center [164, 48] width 24 height 12
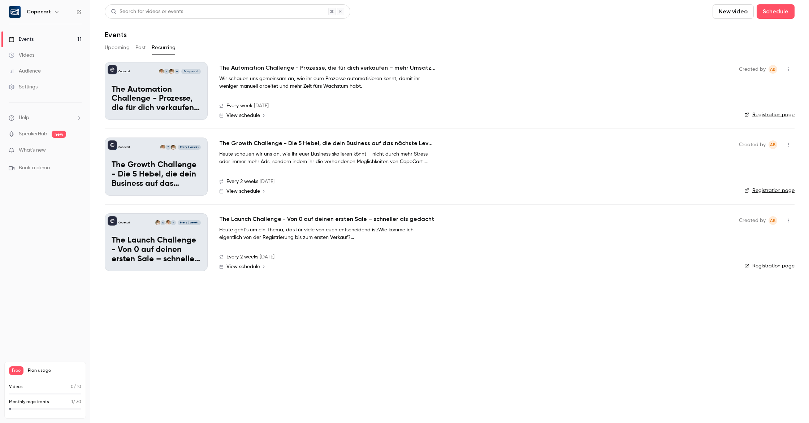
click at [135, 182] on p "The Growth Challenge - Die 5 Hebel, die dein Business auf das nächste Level kat…" at bounding box center [156, 175] width 89 height 28
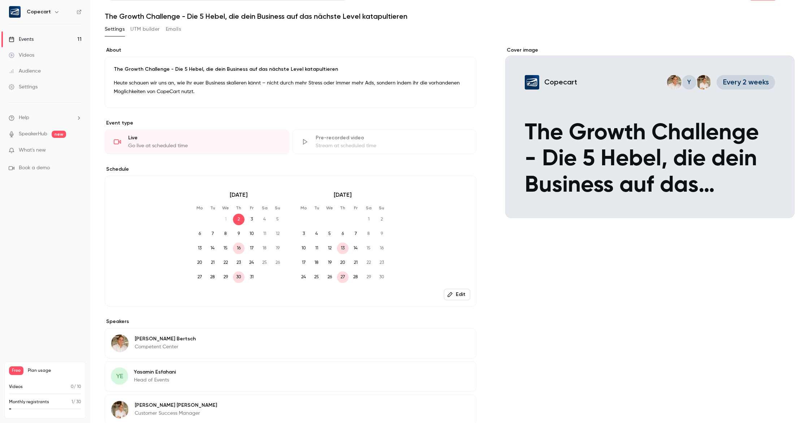
scroll to position [27, 0]
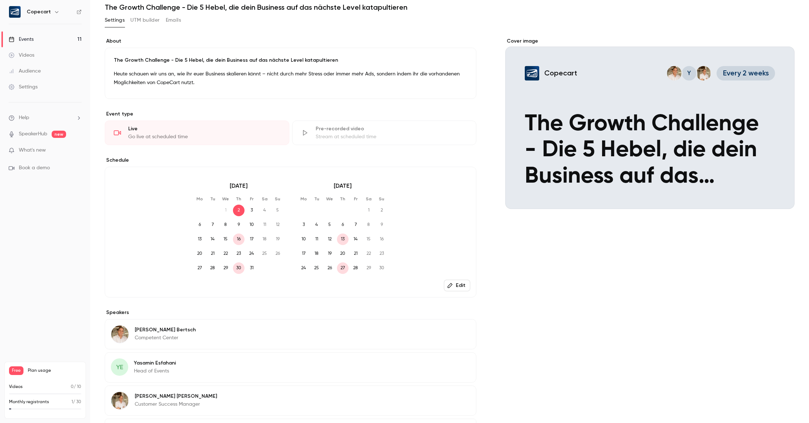
click at [27, 88] on div "Settings" at bounding box center [23, 86] width 29 height 7
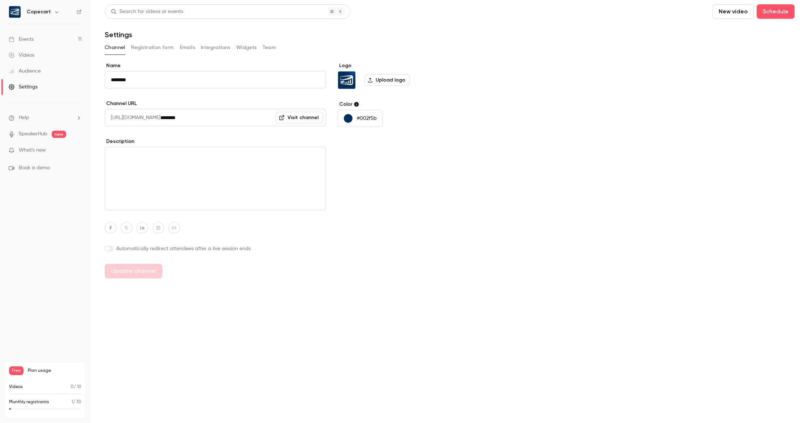
click at [36, 41] on link "Events 11" at bounding box center [45, 39] width 90 height 16
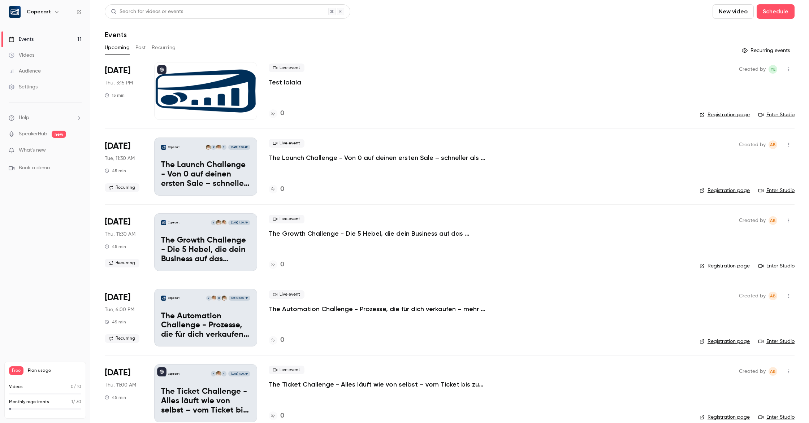
click at [170, 49] on button "Recurring" at bounding box center [164, 48] width 24 height 12
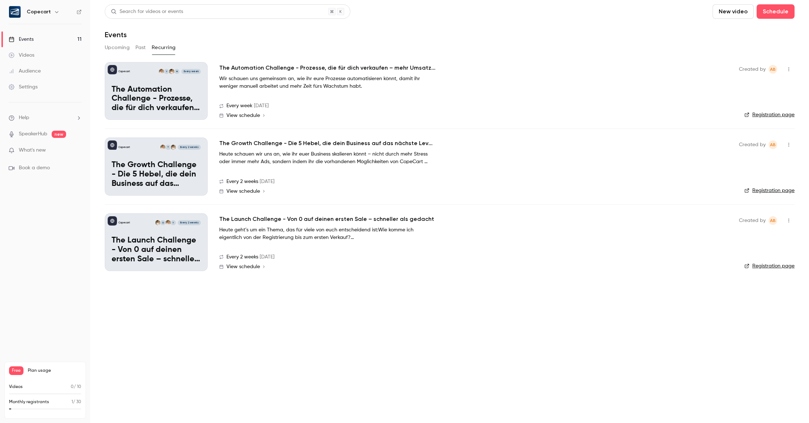
click at [37, 92] on link "Settings" at bounding box center [45, 87] width 90 height 16
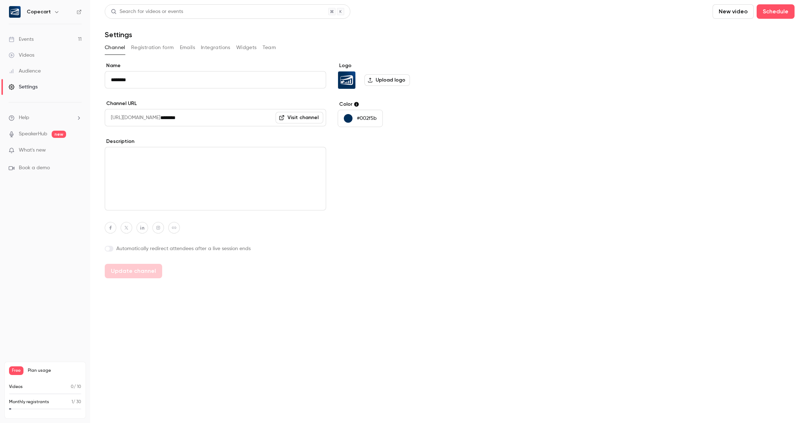
click at [267, 48] on button "Team" at bounding box center [269, 48] width 14 height 12
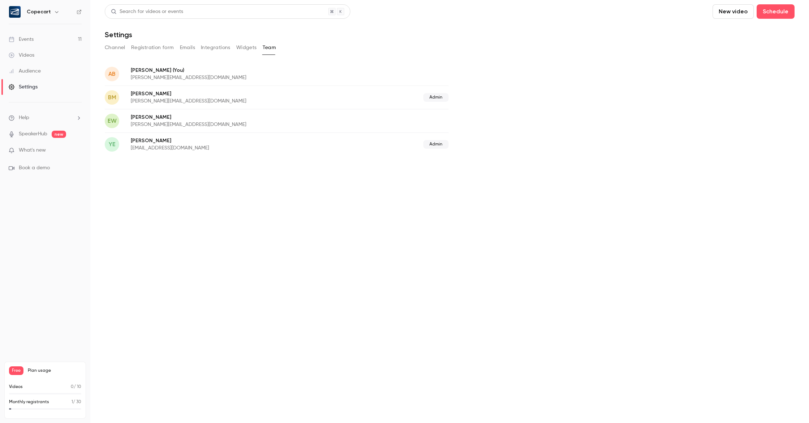
click at [117, 49] on button "Channel" at bounding box center [115, 48] width 21 height 12
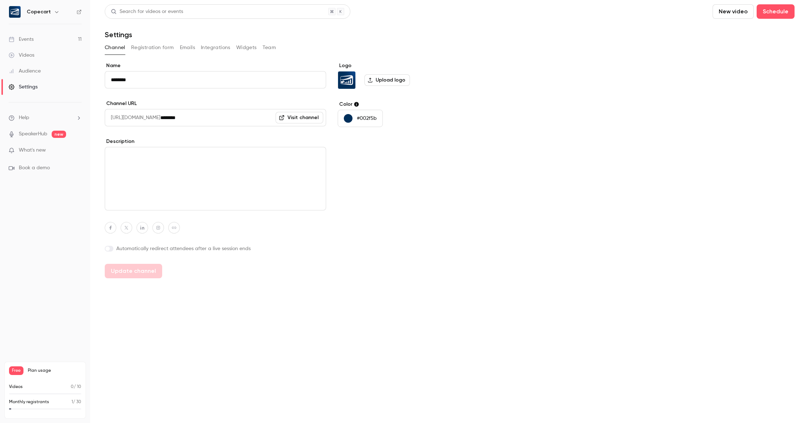
click at [39, 41] on link "Events 11" at bounding box center [45, 39] width 90 height 16
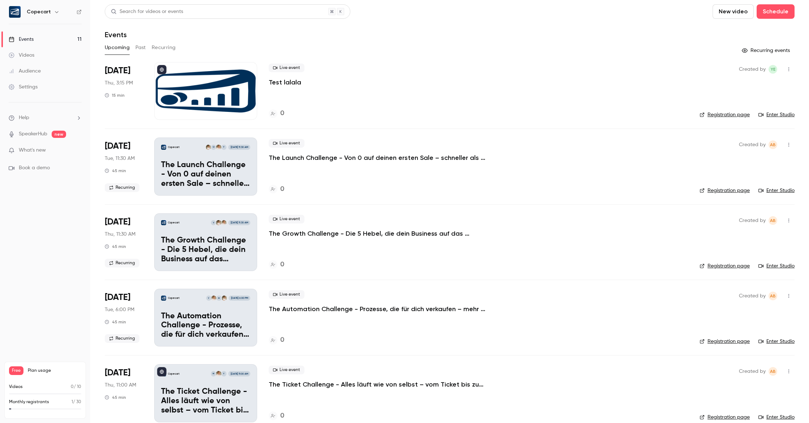
click at [160, 47] on button "Recurring" at bounding box center [164, 48] width 24 height 12
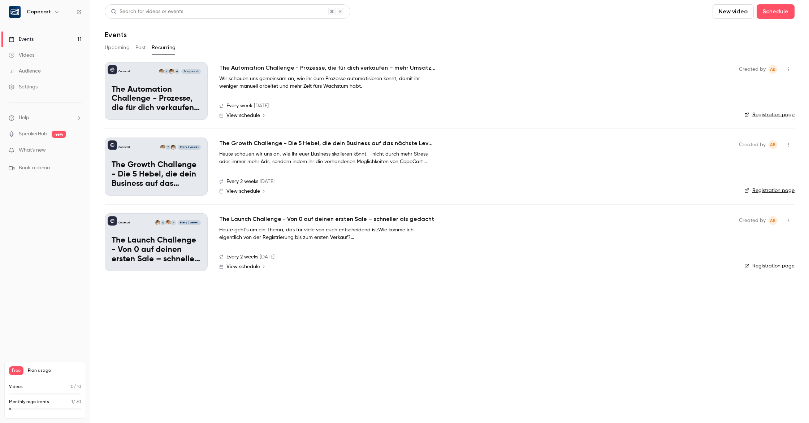
click at [790, 71] on icon "button" at bounding box center [789, 69] width 6 height 5
click at [736, 112] on li "Delete" at bounding box center [755, 106] width 78 height 19
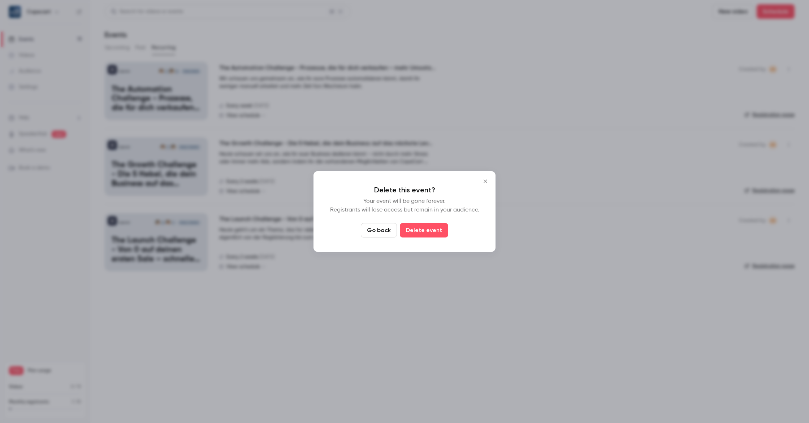
drag, startPoint x: 416, startPoint y: 230, endPoint x: 506, endPoint y: 198, distance: 95.8
click at [416, 230] on button "Delete event" at bounding box center [424, 230] width 48 height 14
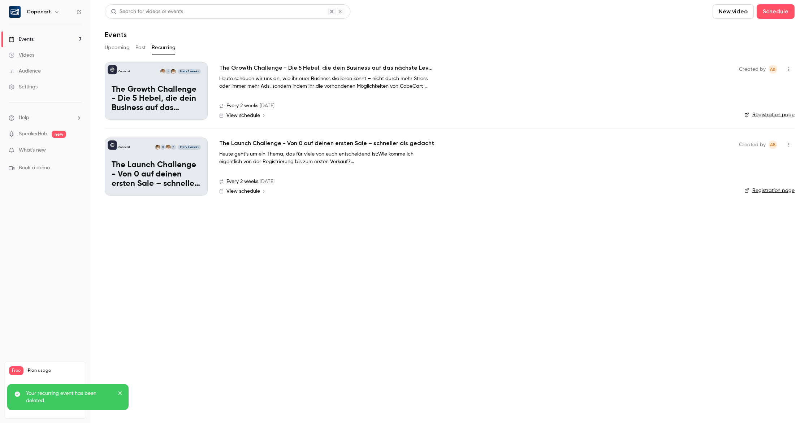
click at [788, 71] on icon "button" at bounding box center [788, 70] width 1 height 4
click at [752, 104] on div "Delete" at bounding box center [760, 106] width 55 height 7
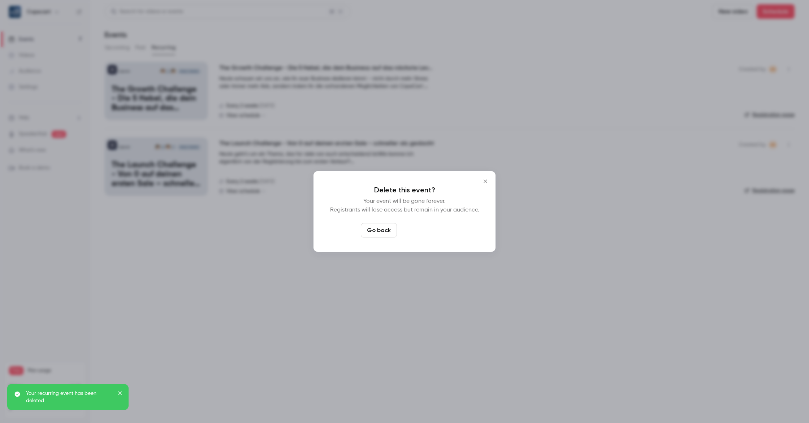
click at [427, 225] on button "Delete event" at bounding box center [424, 230] width 48 height 14
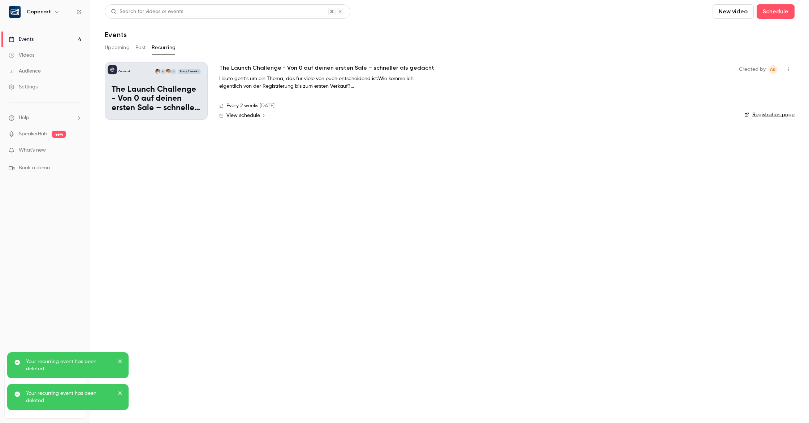
click at [790, 71] on icon "button" at bounding box center [789, 69] width 6 height 5
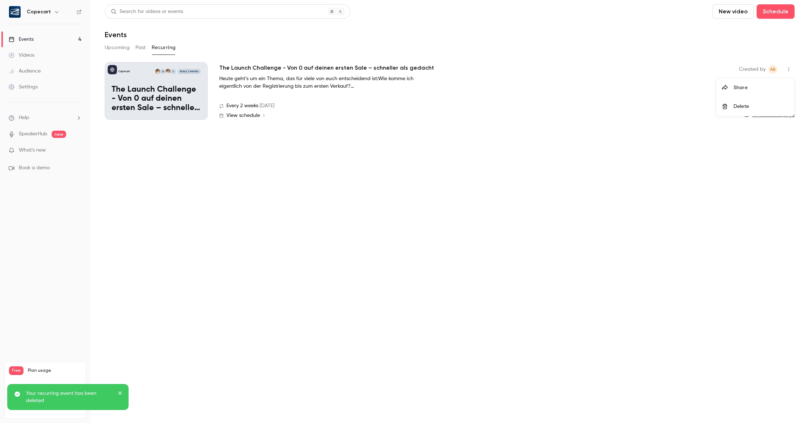
click at [768, 102] on li "Delete" at bounding box center [755, 106] width 78 height 19
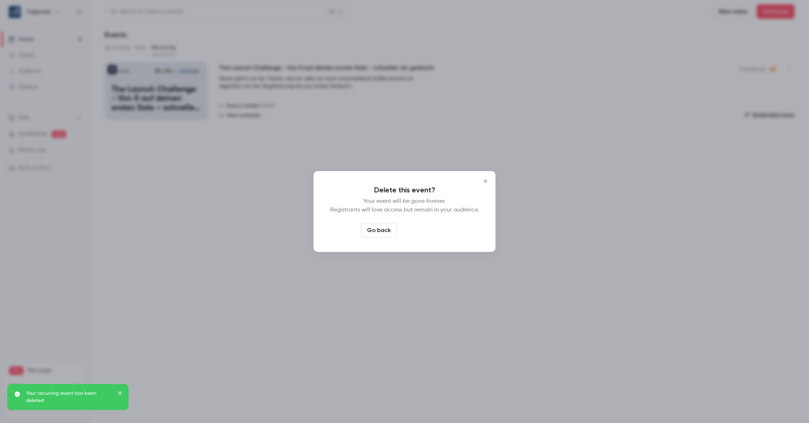
click at [421, 232] on button "Delete event" at bounding box center [424, 230] width 48 height 14
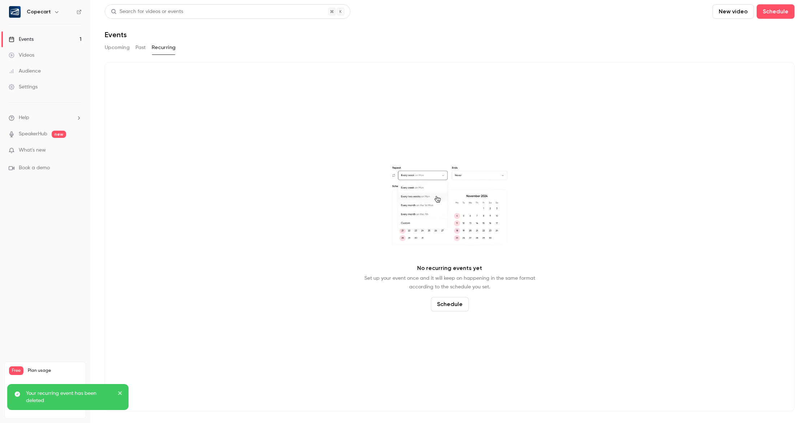
click at [114, 49] on button "Upcoming" at bounding box center [117, 48] width 25 height 12
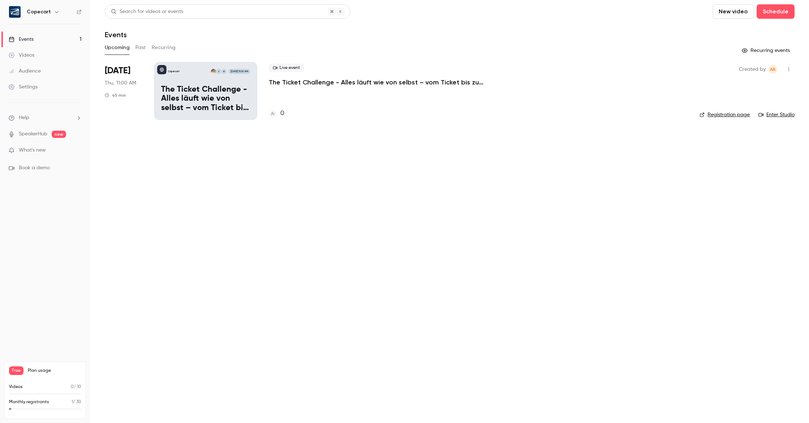
click at [156, 50] on button "Recurring" at bounding box center [164, 48] width 24 height 12
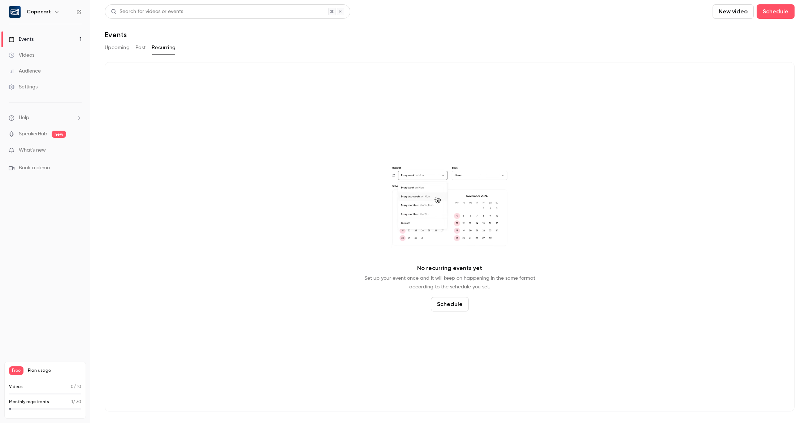
click at [119, 48] on button "Upcoming" at bounding box center [117, 48] width 25 height 12
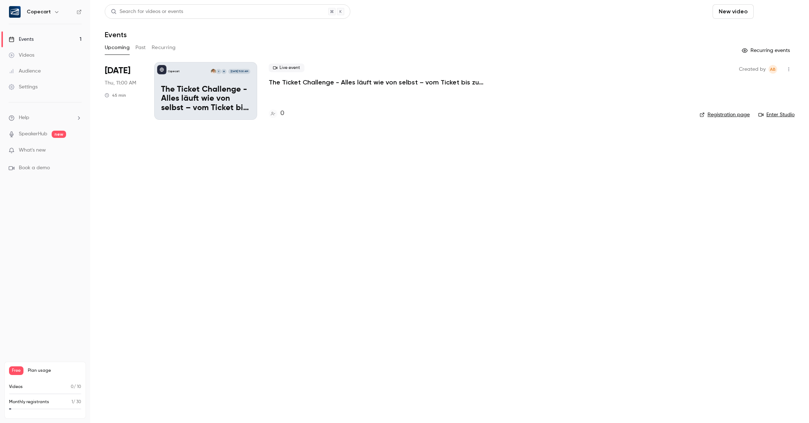
click at [781, 17] on button "Schedule" at bounding box center [775, 11] width 38 height 14
click at [758, 30] on div "One time event" at bounding box center [760, 31] width 55 height 7
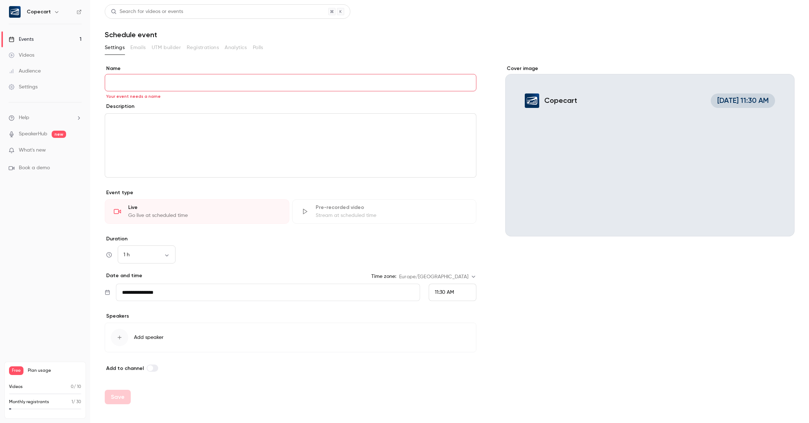
paste input "**********"
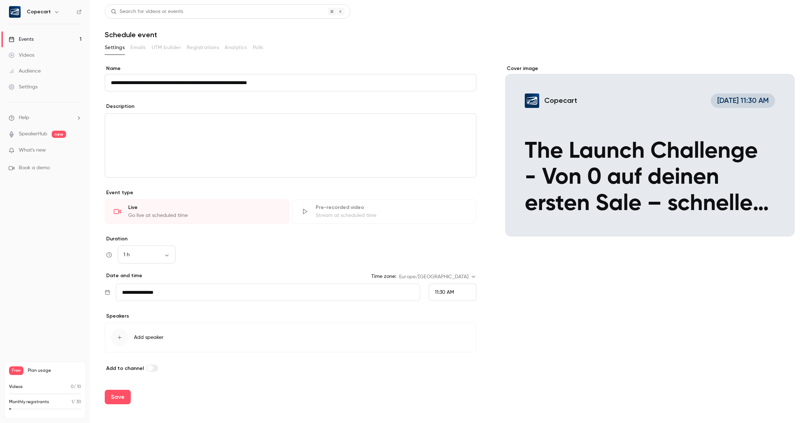
type input "**********"
click at [290, 131] on div "editor" at bounding box center [290, 146] width 371 height 64
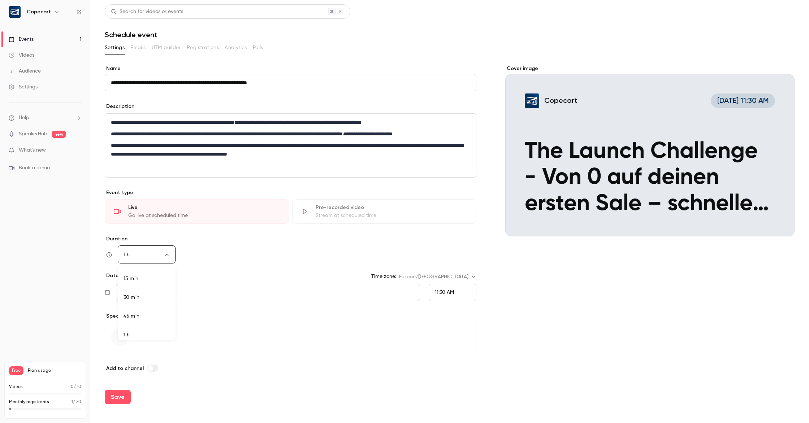
click at [168, 257] on body "**********" at bounding box center [404, 211] width 809 height 423
click at [153, 308] on li "45 min" at bounding box center [147, 312] width 58 height 19
type input "**"
click at [192, 294] on input "**********" at bounding box center [268, 292] width 304 height 17
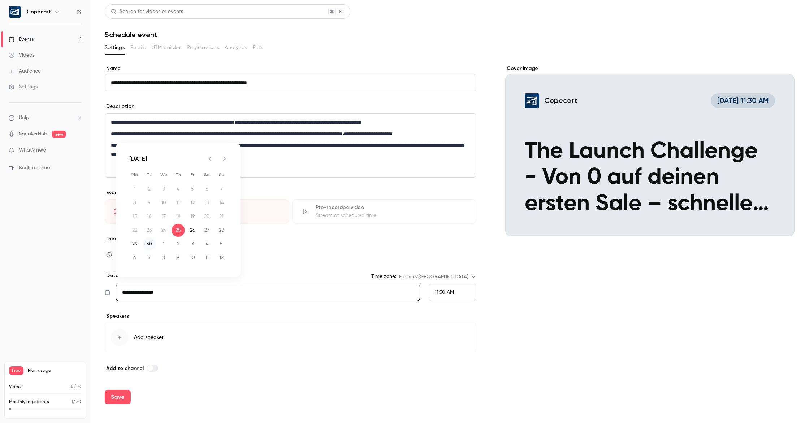
click at [147, 246] on button "30" at bounding box center [149, 244] width 13 height 13
type input "**********"
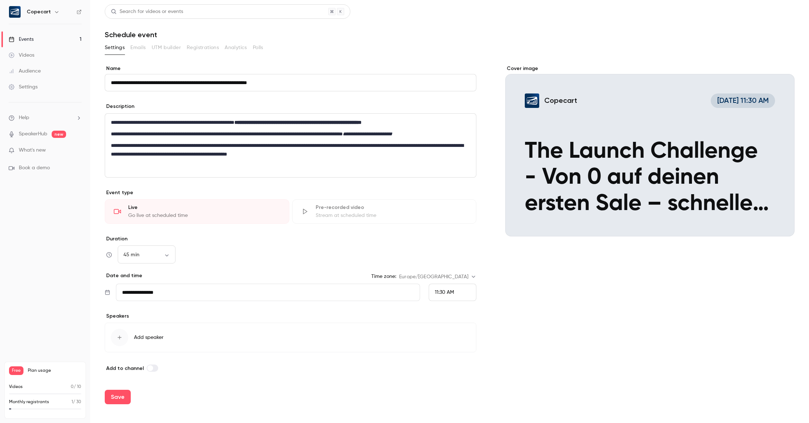
click at [452, 299] on div "11:30 AM" at bounding box center [453, 292] width 48 height 17
click at [460, 239] on div "6:00 PM" at bounding box center [452, 237] width 35 height 8
click at [145, 339] on span "Add speaker" at bounding box center [149, 337] width 30 height 7
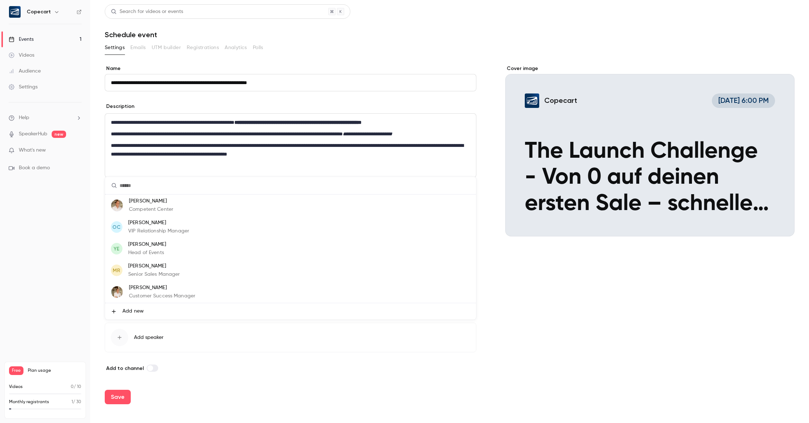
click at [156, 295] on p "Customer Success Manager" at bounding box center [162, 296] width 66 height 8
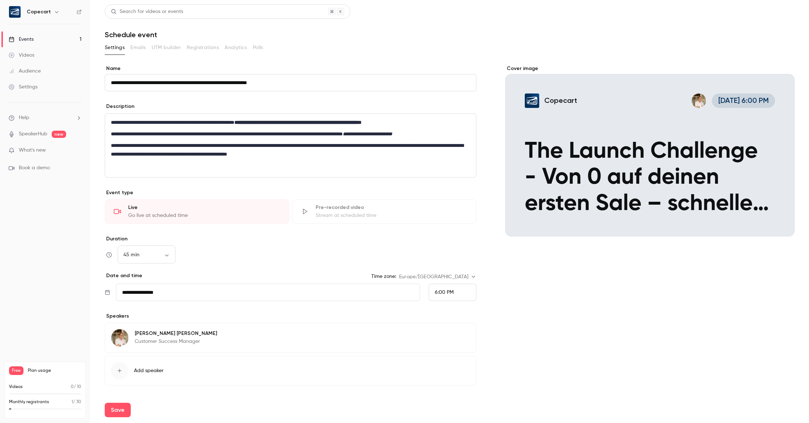
click at [151, 371] on span "Add speaker" at bounding box center [149, 370] width 30 height 7
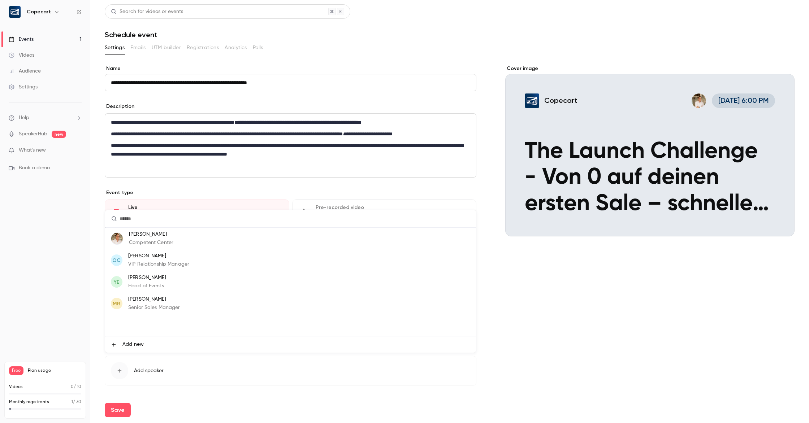
click at [186, 267] on p "VIP Relationship Manager" at bounding box center [158, 265] width 61 height 8
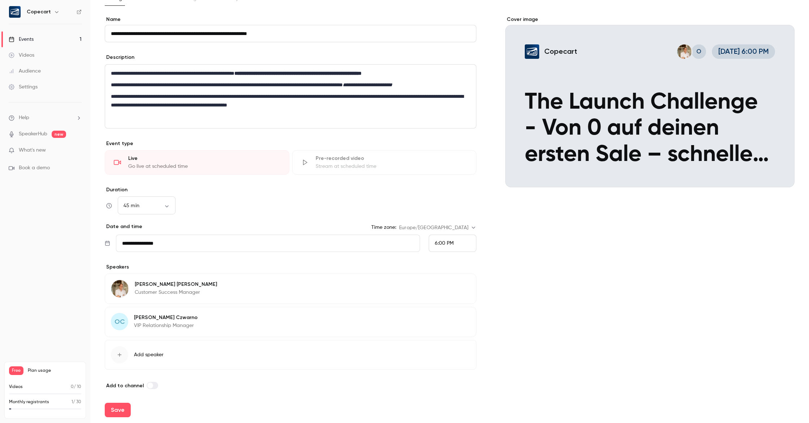
scroll to position [53, 0]
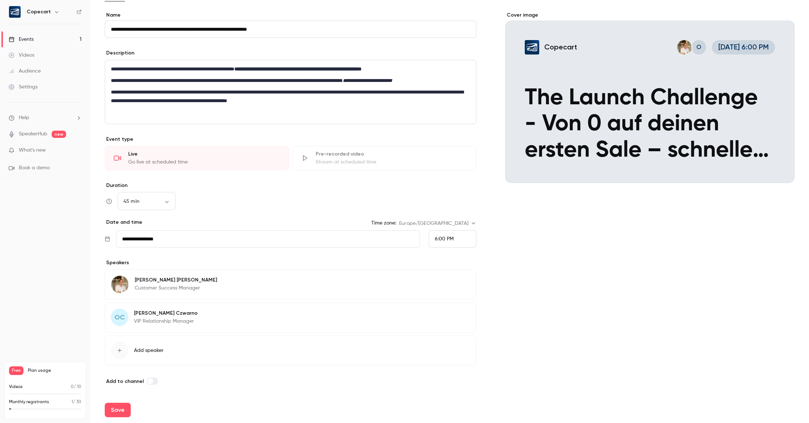
click at [153, 352] on span "Add speaker" at bounding box center [149, 350] width 30 height 7
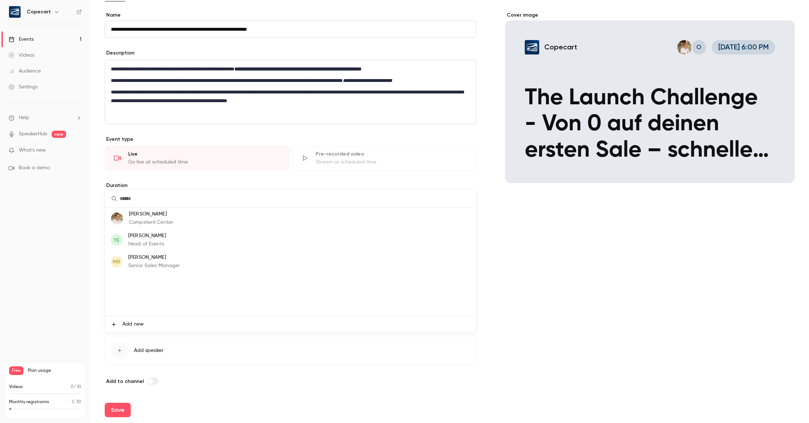
click at [193, 245] on li "YE [PERSON_NAME] Head of Events" at bounding box center [290, 240] width 371 height 22
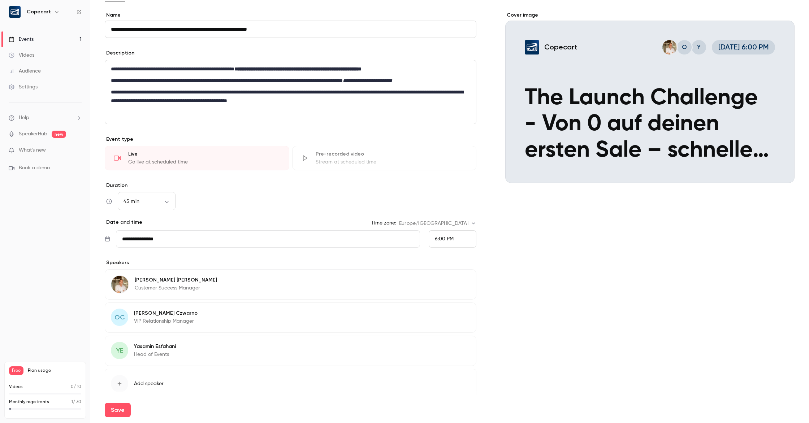
click at [141, 383] on span "Add speaker" at bounding box center [149, 383] width 30 height 7
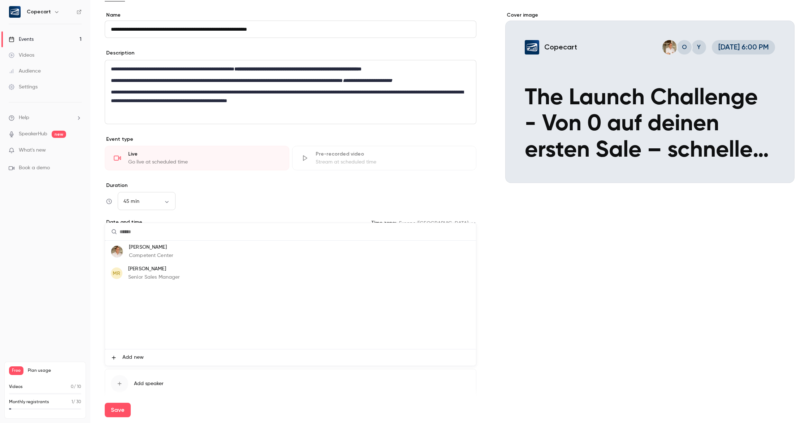
click at [179, 250] on li "[PERSON_NAME] Competent Center" at bounding box center [290, 252] width 371 height 22
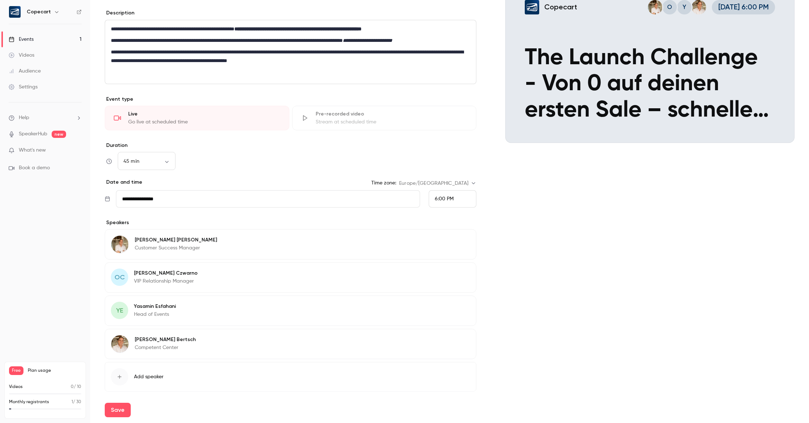
scroll to position [120, 0]
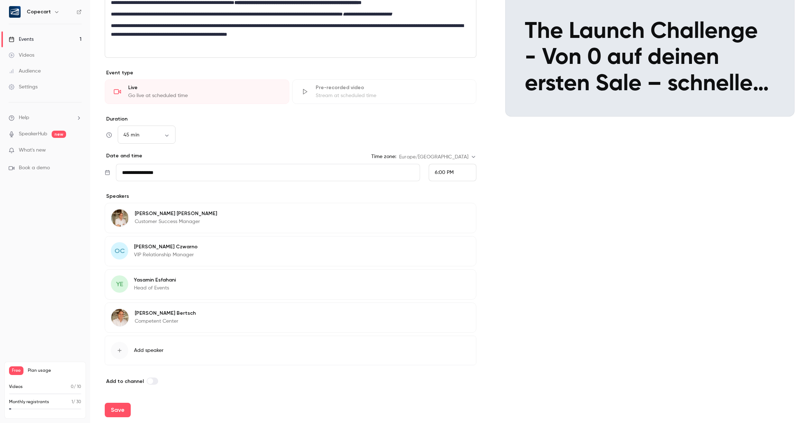
click at [148, 382] on span at bounding box center [150, 381] width 6 height 6
click at [116, 410] on button "Save" at bounding box center [118, 410] width 26 height 14
type input "**"
type input "**********"
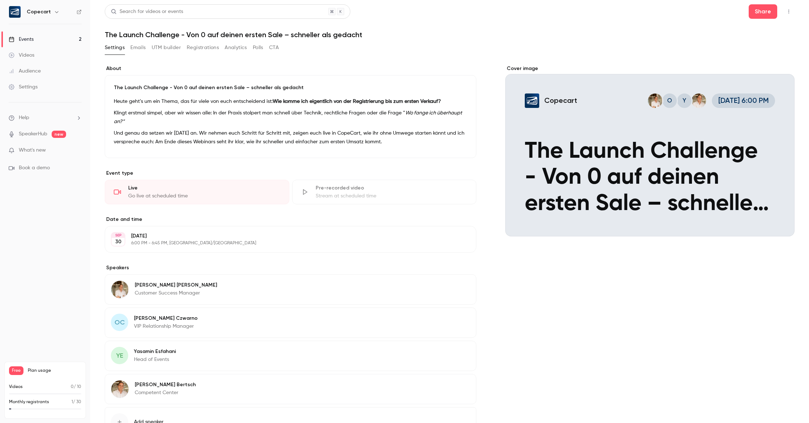
click at [26, 86] on div "Settings" at bounding box center [23, 86] width 29 height 7
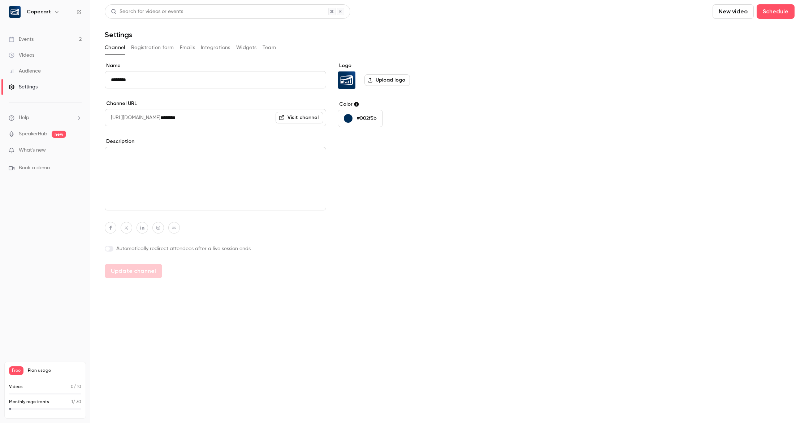
click at [270, 48] on button "Team" at bounding box center [269, 48] width 14 height 12
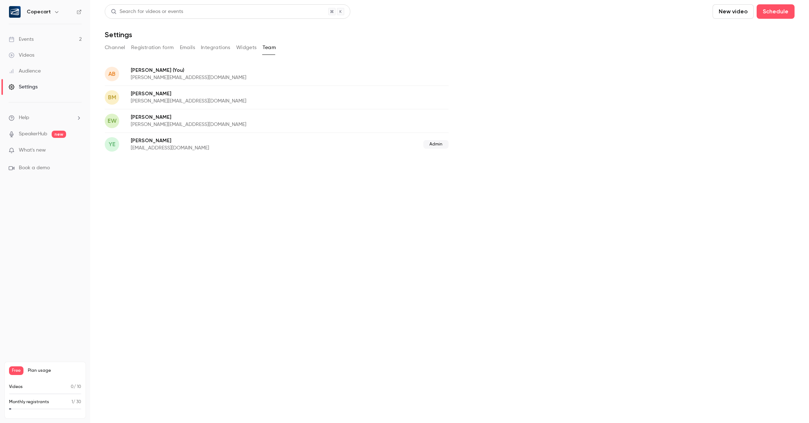
click at [42, 41] on link "Events 2" at bounding box center [45, 39] width 90 height 16
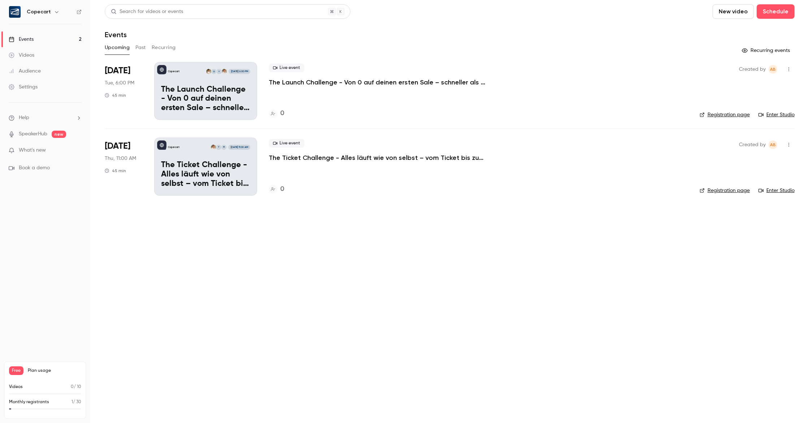
click at [169, 48] on button "Recurring" at bounding box center [164, 48] width 24 height 12
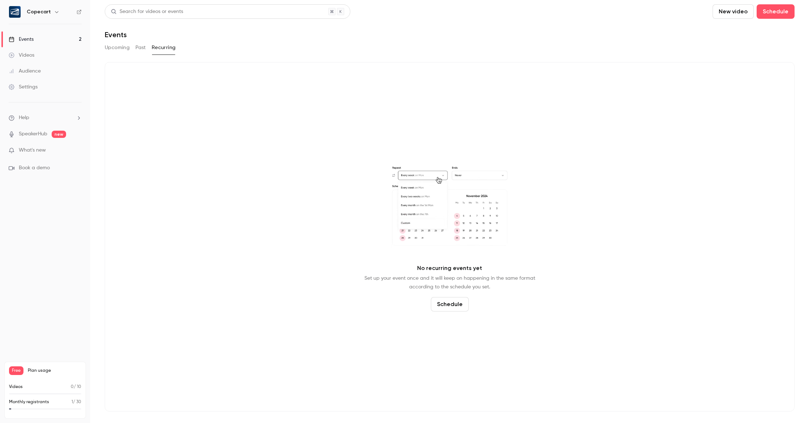
click at [109, 50] on button "Upcoming" at bounding box center [117, 48] width 25 height 12
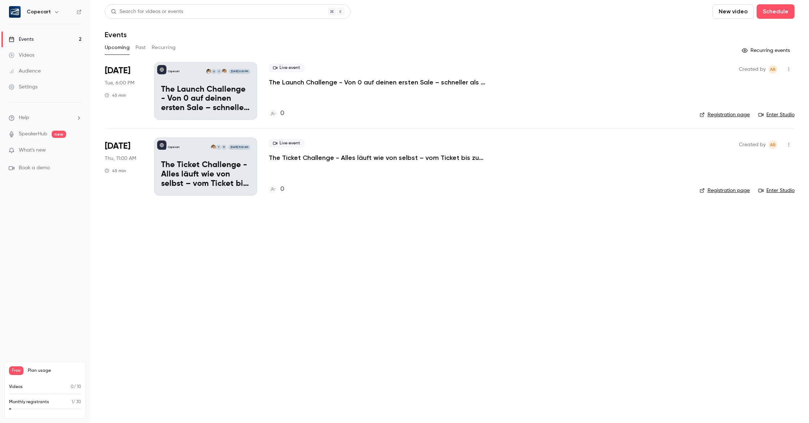
click at [179, 141] on div "Copecart M Y [DATE] 11:00 AM The Ticket Challenge - Alles läuft wie von selbst …" at bounding box center [205, 167] width 103 height 58
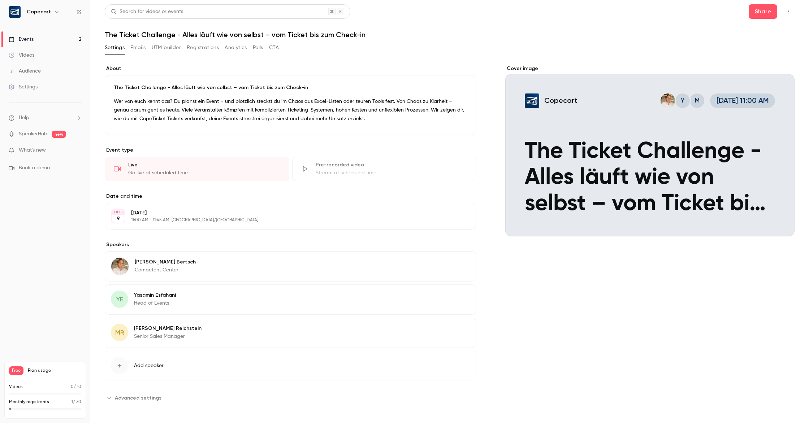
click at [461, 332] on button "Edit" at bounding box center [457, 330] width 26 height 12
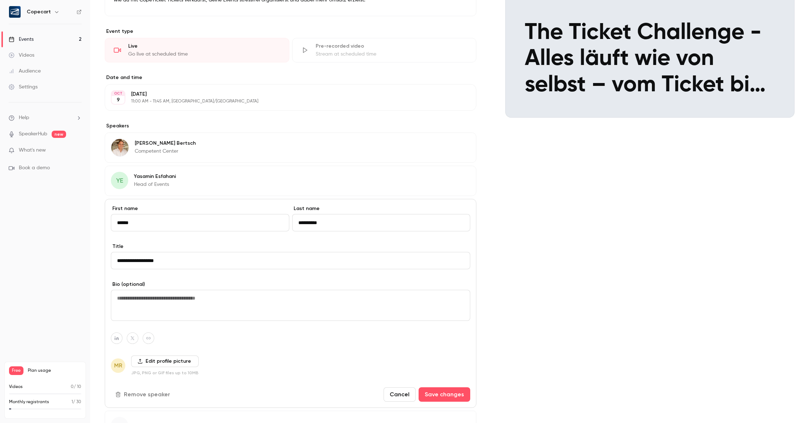
scroll to position [181, 0]
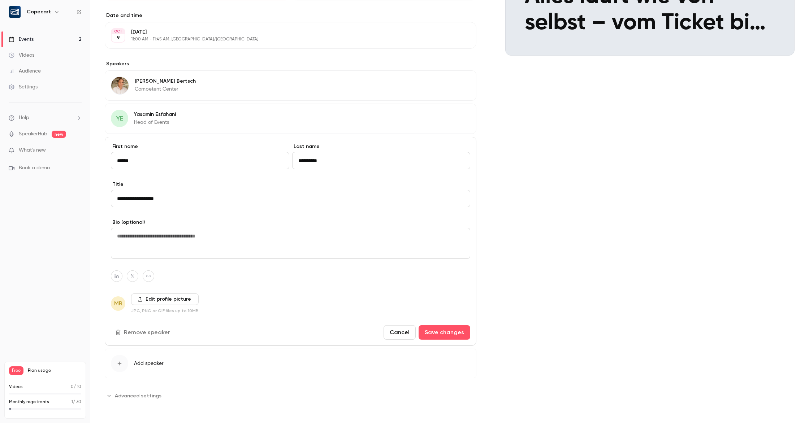
click at [146, 299] on label "Edit profile picture" at bounding box center [165, 300] width 68 height 12
click at [0, 0] on input "Edit profile picture" at bounding box center [0, 0] width 0 height 0
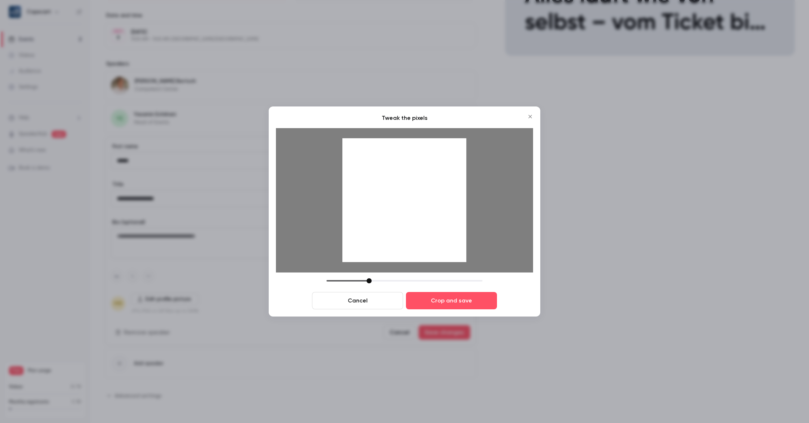
drag, startPoint x: 377, startPoint y: 281, endPoint x: 368, endPoint y: 281, distance: 8.7
click at [368, 281] on div at bounding box center [368, 280] width 5 height 5
click at [470, 304] on button "Crop and save" at bounding box center [451, 300] width 91 height 17
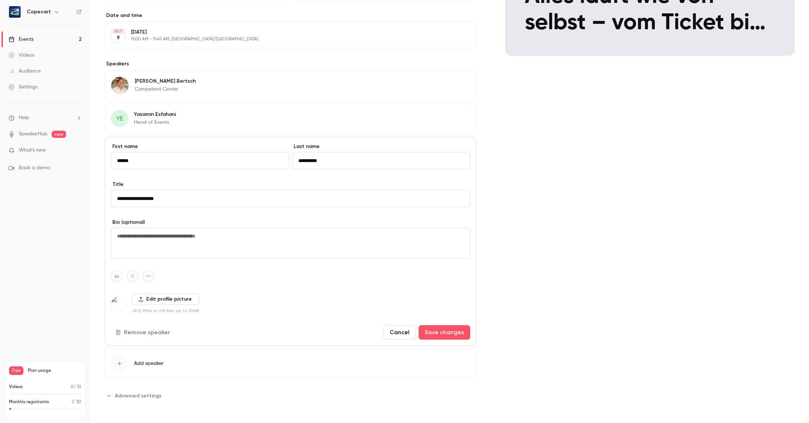
click at [154, 300] on label "Edit profile picture" at bounding box center [166, 300] width 68 height 12
click at [0, 0] on input "Edit profile picture" at bounding box center [0, 0] width 0 height 0
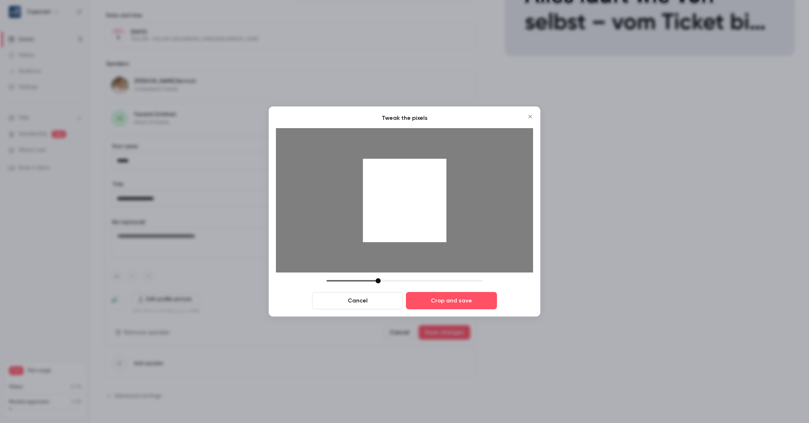
drag, startPoint x: 389, startPoint y: 221, endPoint x: 386, endPoint y: 249, distance: 28.3
click at [386, 249] on div at bounding box center [404, 200] width 257 height 144
drag, startPoint x: 378, startPoint y: 282, endPoint x: 432, endPoint y: 253, distance: 61.1
click at [379, 282] on div at bounding box center [376, 280] width 5 height 5
click at [431, 253] on img at bounding box center [404, 226] width 255 height 143
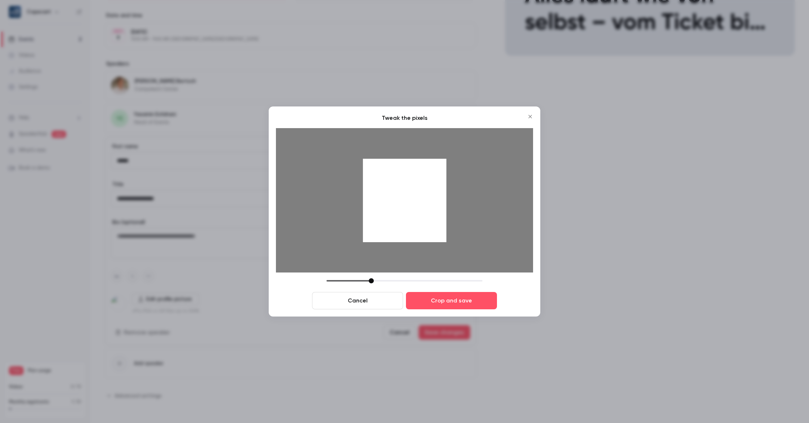
drag, startPoint x: 376, startPoint y: 281, endPoint x: 388, endPoint y: 275, distance: 13.4
click at [370, 281] on div at bounding box center [371, 280] width 5 height 5
drag, startPoint x: 418, startPoint y: 257, endPoint x: 419, endPoint y: 253, distance: 4.0
click at [419, 252] on img at bounding box center [404, 222] width 223 height 126
drag, startPoint x: 373, startPoint y: 282, endPoint x: 377, endPoint y: 282, distance: 4.0
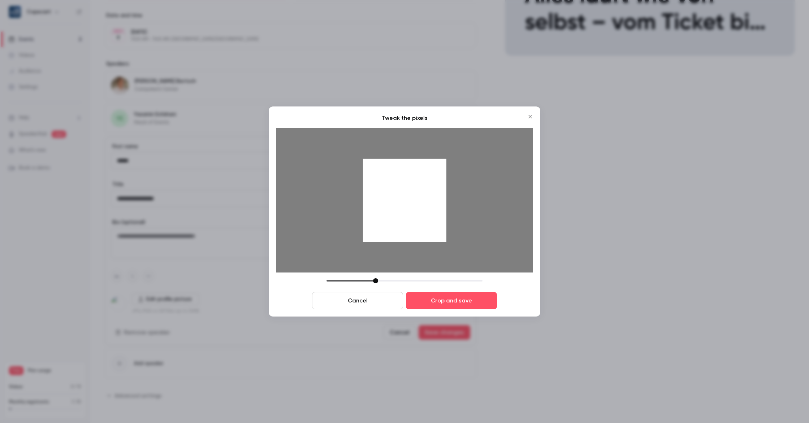
click at [377, 282] on div at bounding box center [375, 280] width 5 height 5
click at [461, 303] on button "Crop and save" at bounding box center [451, 300] width 91 height 17
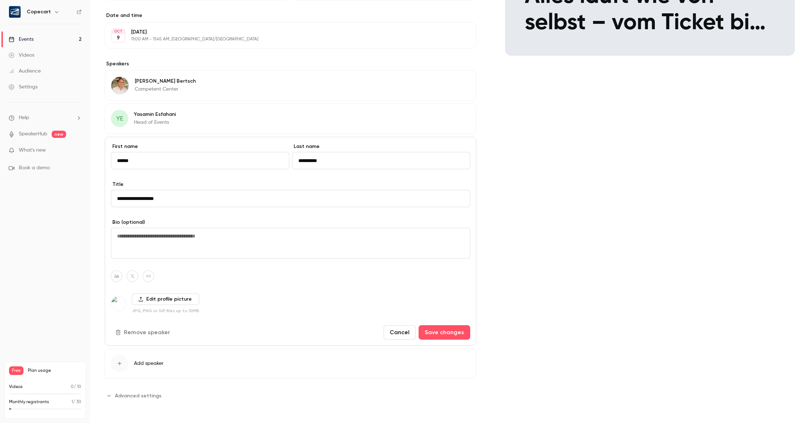
scroll to position [179, 0]
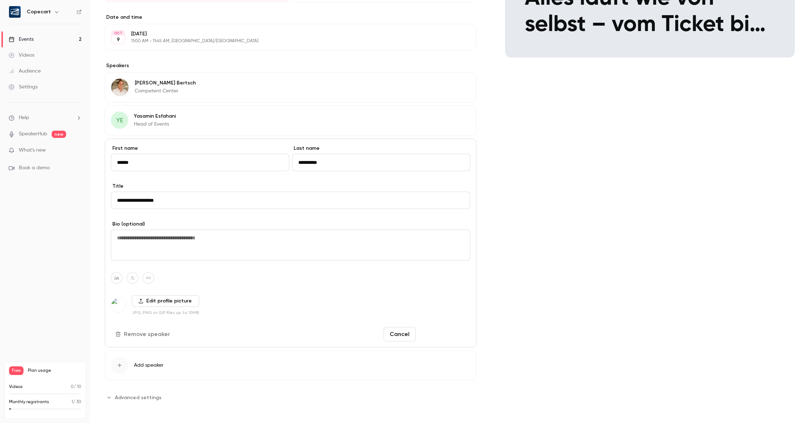
click at [436, 338] on button "Save changes" at bounding box center [444, 334] width 52 height 14
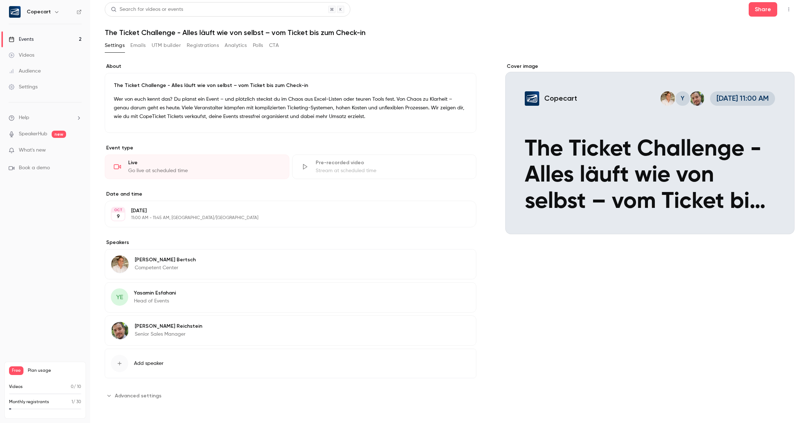
scroll to position [2, 0]
click at [456, 262] on button "Edit" at bounding box center [457, 262] width 26 height 12
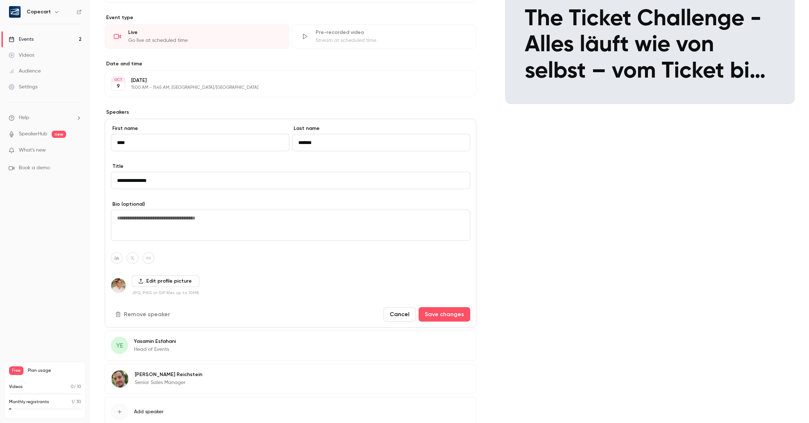
scroll to position [138, 0]
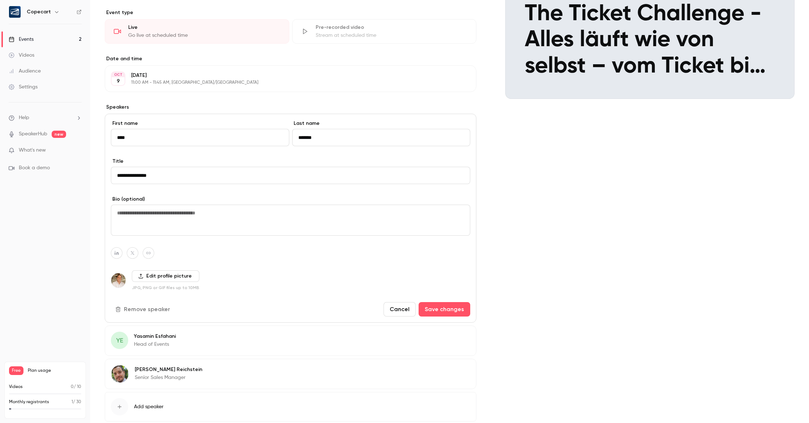
click at [170, 274] on label "Edit profile picture" at bounding box center [166, 276] width 68 height 12
click at [0, 0] on input "Edit profile picture" at bounding box center [0, 0] width 0 height 0
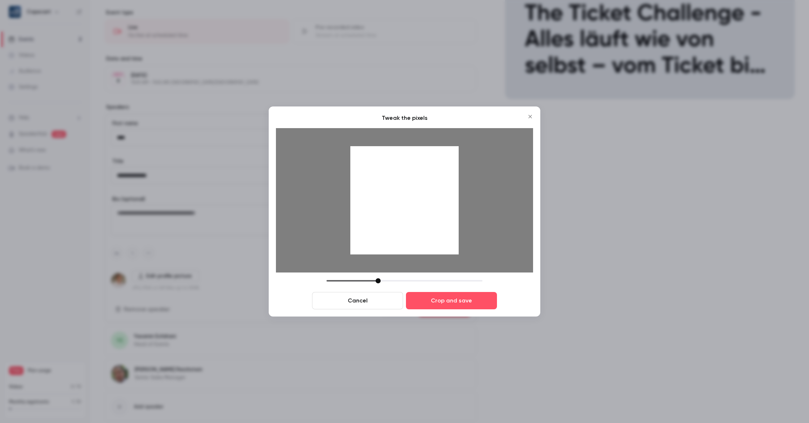
drag, startPoint x: 419, startPoint y: 234, endPoint x: 428, endPoint y: 317, distance: 83.1
click at [419, 246] on div at bounding box center [404, 200] width 108 height 108
click at [439, 301] on button "Crop and save" at bounding box center [451, 300] width 91 height 17
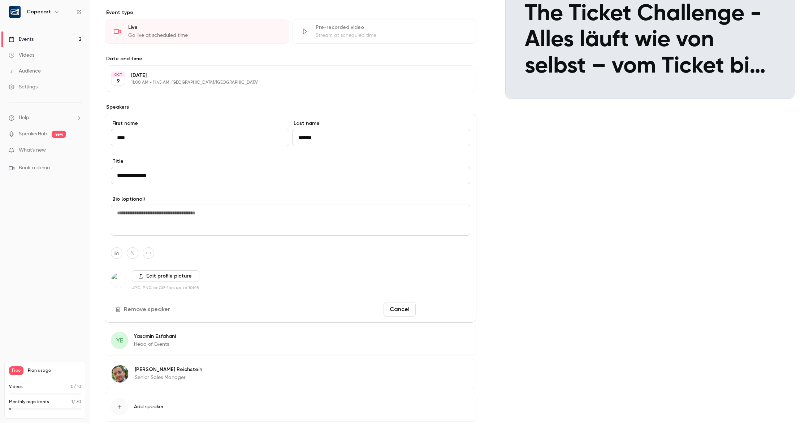
click at [436, 314] on button "Save changes" at bounding box center [444, 309] width 52 height 14
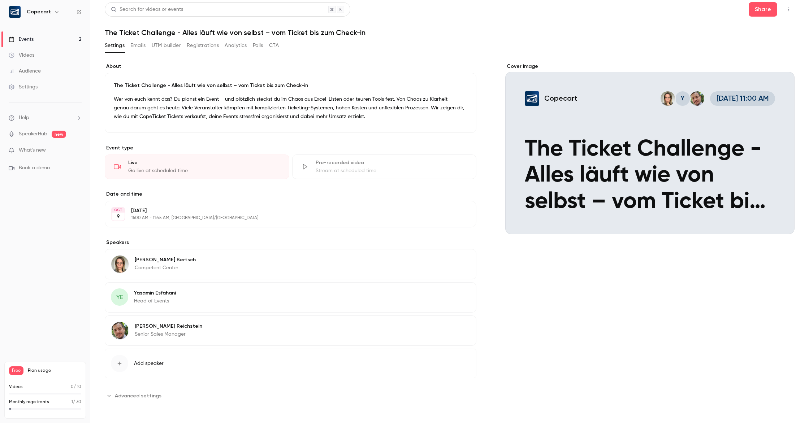
scroll to position [0, 0]
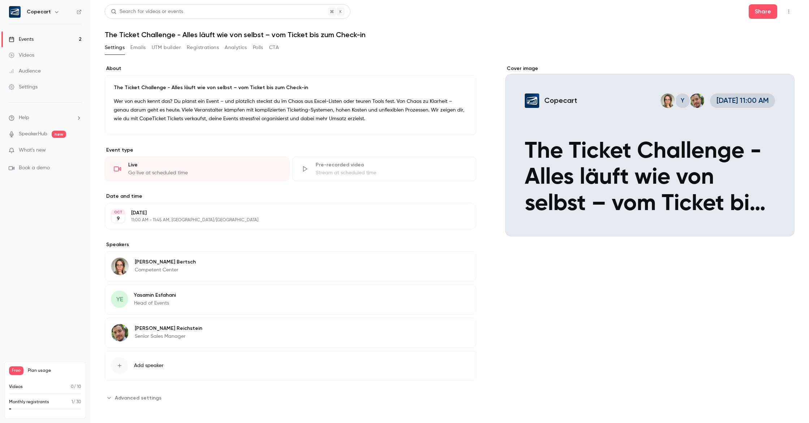
click at [56, 38] on link "Events 2" at bounding box center [45, 39] width 90 height 16
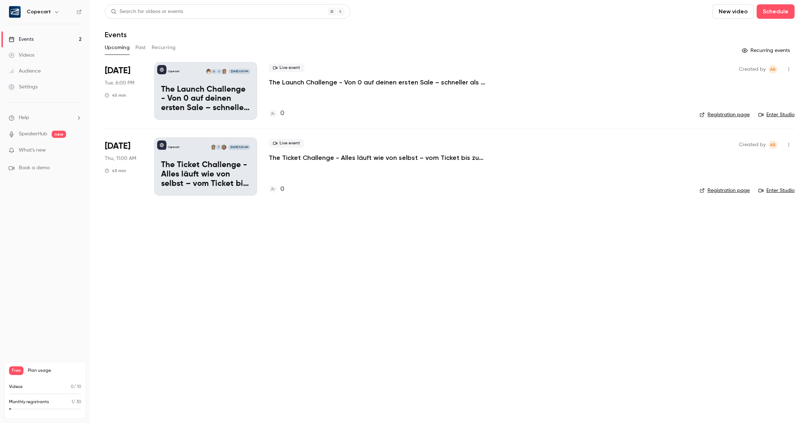
click at [162, 47] on button "Recurring" at bounding box center [164, 48] width 24 height 12
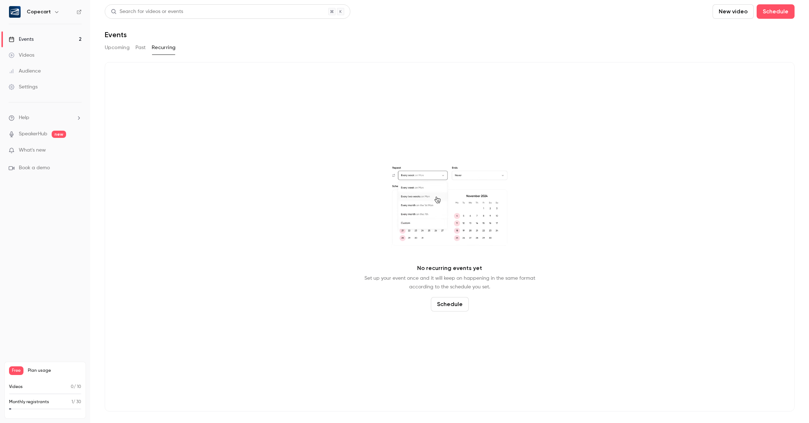
click at [127, 49] on button "Upcoming" at bounding box center [117, 48] width 25 height 12
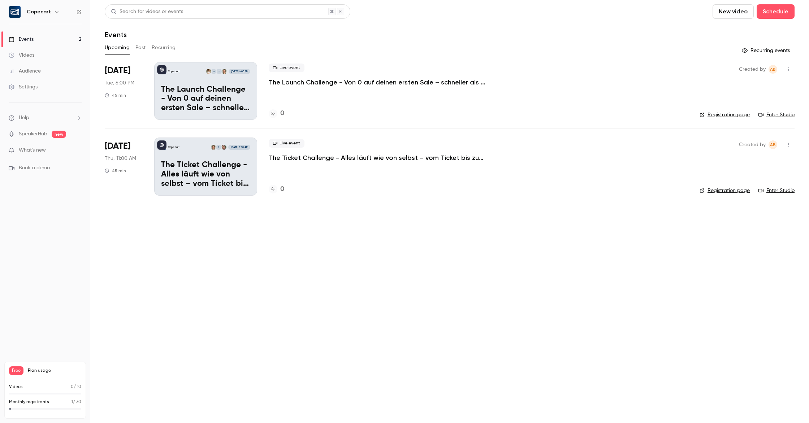
click at [210, 183] on p "The Ticket Challenge - Alles läuft wie von selbst – vom Ticket bis zum Check-in" at bounding box center [205, 175] width 89 height 28
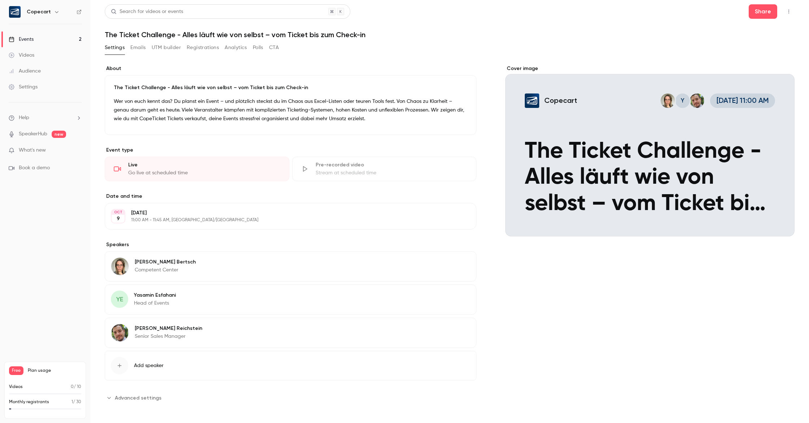
click at [55, 39] on link "Events 2" at bounding box center [45, 39] width 90 height 16
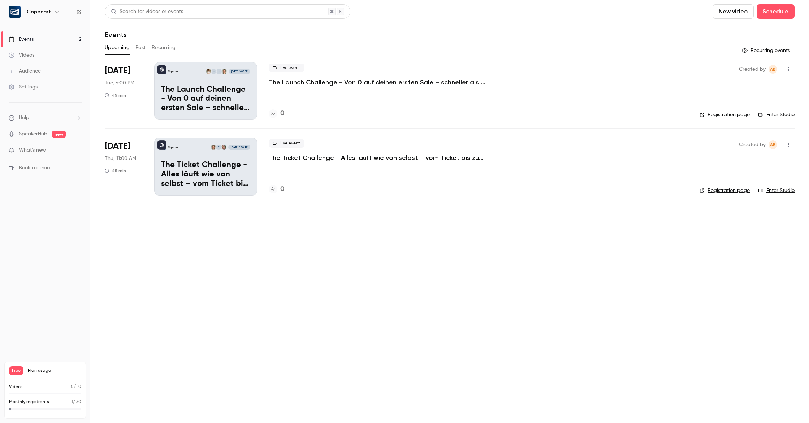
click at [218, 104] on p "The Launch Challenge - Von 0 auf deinen ersten Sale – schneller als gedacht" at bounding box center [205, 99] width 89 height 28
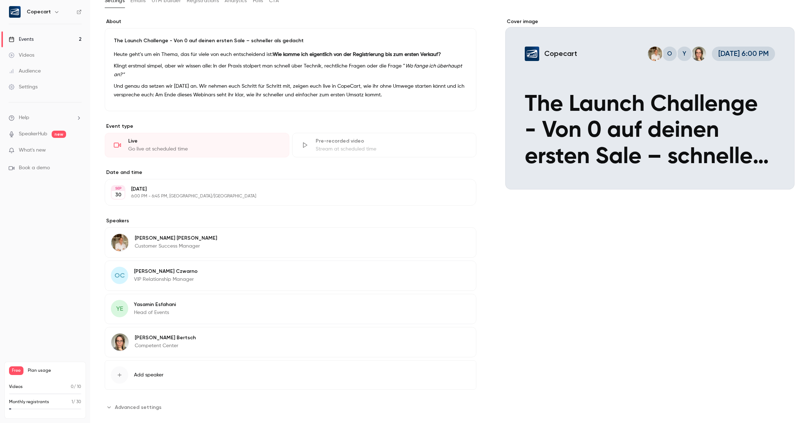
scroll to position [58, 0]
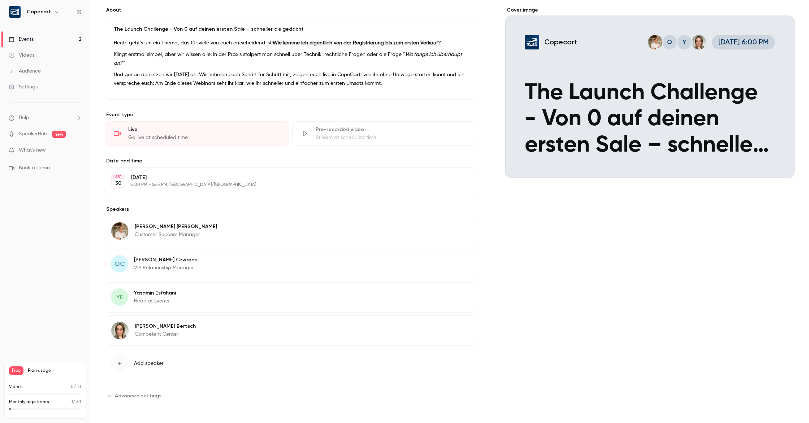
click at [460, 228] on button "Edit" at bounding box center [457, 228] width 26 height 12
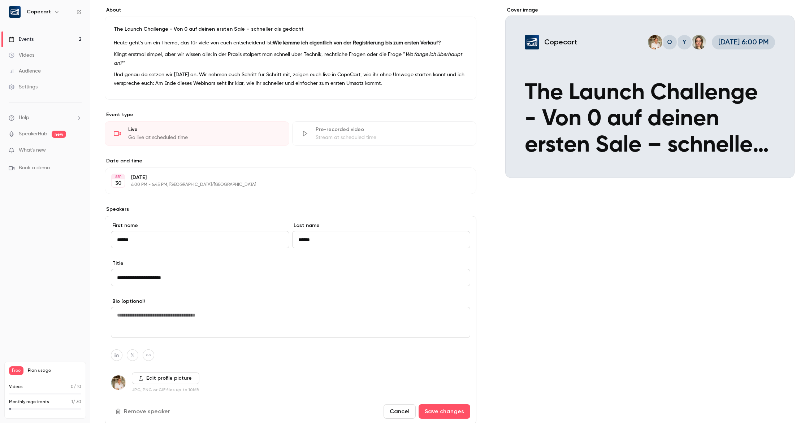
click at [157, 381] on label "Edit profile picture" at bounding box center [166, 379] width 68 height 12
click at [0, 0] on input "Edit profile picture" at bounding box center [0, 0] width 0 height 0
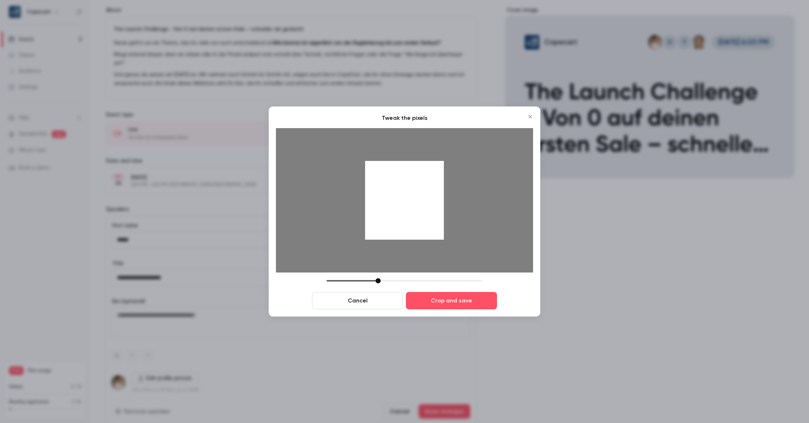
drag, startPoint x: 406, startPoint y: 248, endPoint x: 405, endPoint y: 254, distance: 6.4
click at [405, 254] on div at bounding box center [404, 200] width 257 height 144
click at [454, 303] on button "Crop and save" at bounding box center [451, 300] width 91 height 17
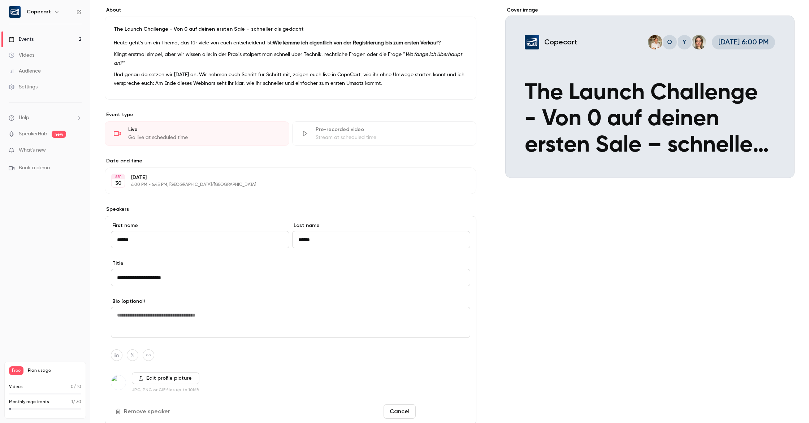
click at [440, 408] on button "Save changes" at bounding box center [444, 411] width 52 height 14
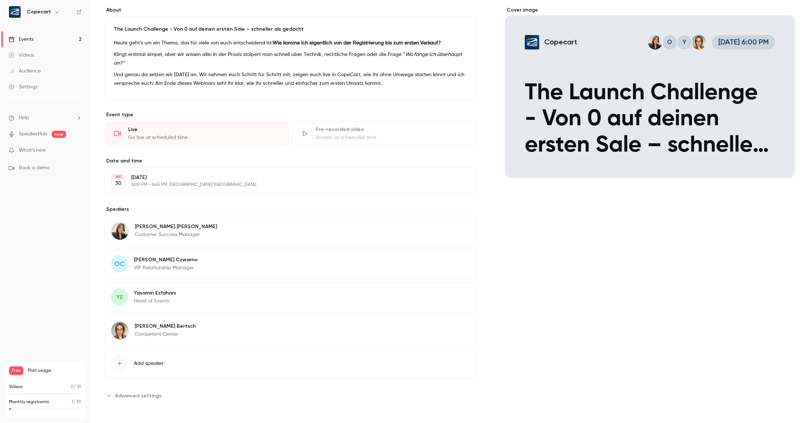
click at [38, 40] on link "Events 2" at bounding box center [45, 39] width 90 height 16
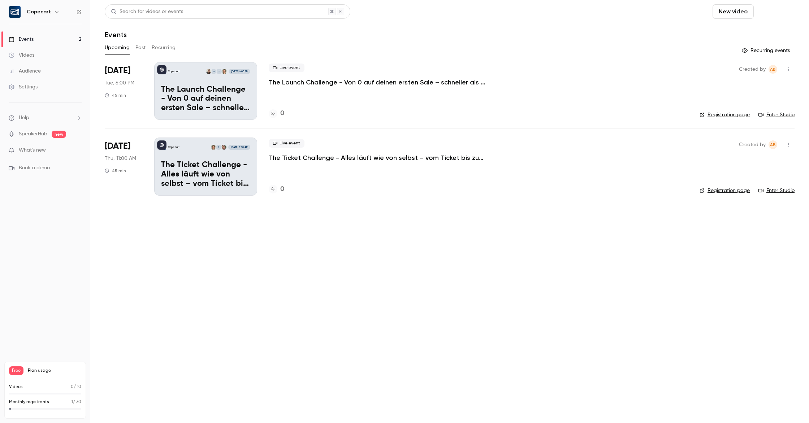
click at [776, 16] on button "Schedule" at bounding box center [775, 11] width 38 height 14
click at [767, 33] on div "One time event" at bounding box center [760, 31] width 55 height 7
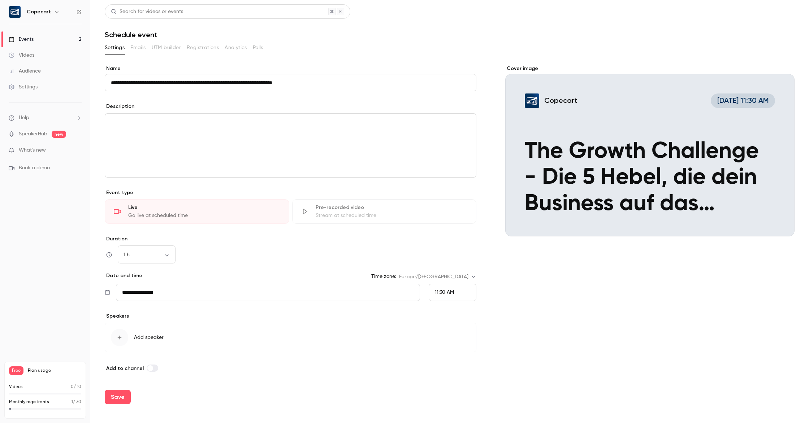
type input "**********"
click at [163, 151] on div "editor" at bounding box center [290, 146] width 371 height 64
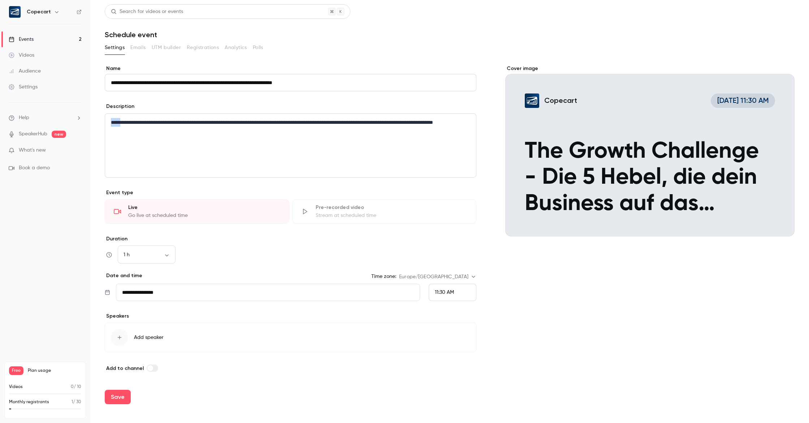
drag, startPoint x: 117, startPoint y: 122, endPoint x: 103, endPoint y: 122, distance: 14.4
click at [104, 122] on main "**********" at bounding box center [449, 211] width 718 height 423
click at [163, 252] on body "**********" at bounding box center [404, 211] width 809 height 423
click at [141, 308] on li "45 min" at bounding box center [147, 312] width 58 height 19
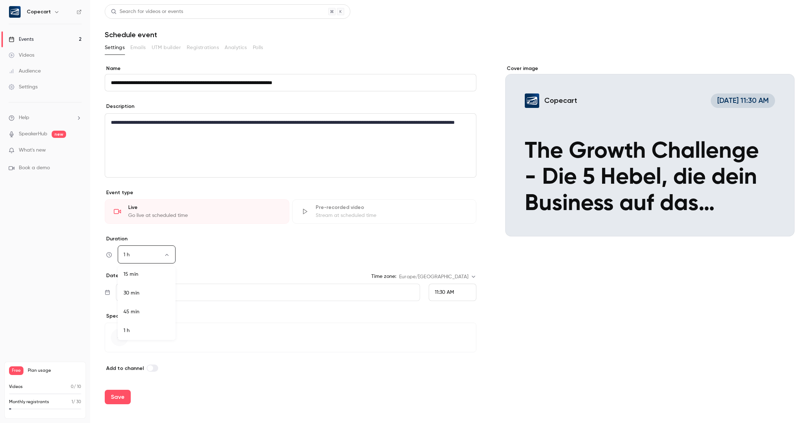
type input "**"
click at [167, 294] on input "**********" at bounding box center [268, 292] width 304 height 17
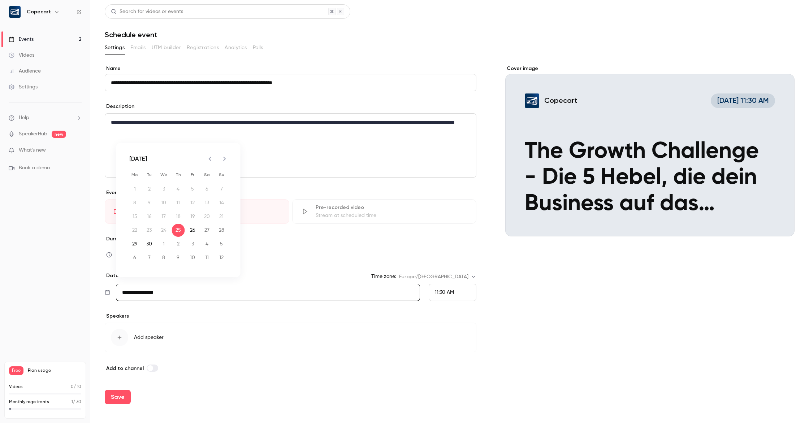
click at [229, 160] on icon "Next month" at bounding box center [224, 159] width 9 height 9
click at [175, 191] on button "2" at bounding box center [178, 189] width 13 height 13
type input "**********"
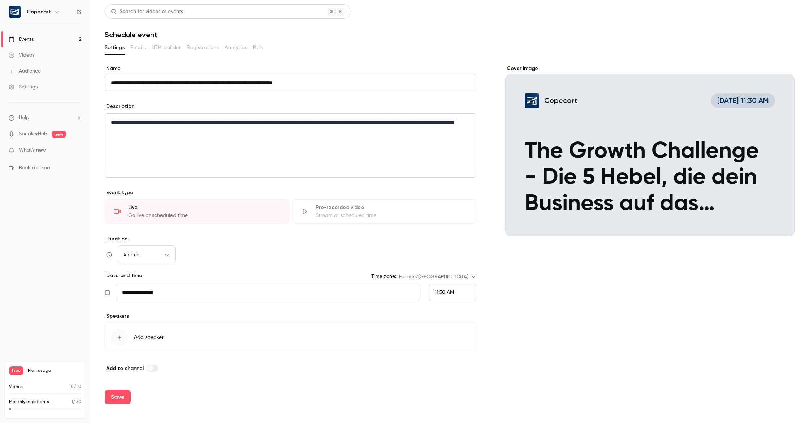
click at [453, 296] on div "11:30 AM" at bounding box center [444, 293] width 19 height 8
click at [458, 183] on div "11:00 AM" at bounding box center [452, 182] width 35 height 8
click at [142, 333] on button "Add speaker" at bounding box center [290, 338] width 371 height 30
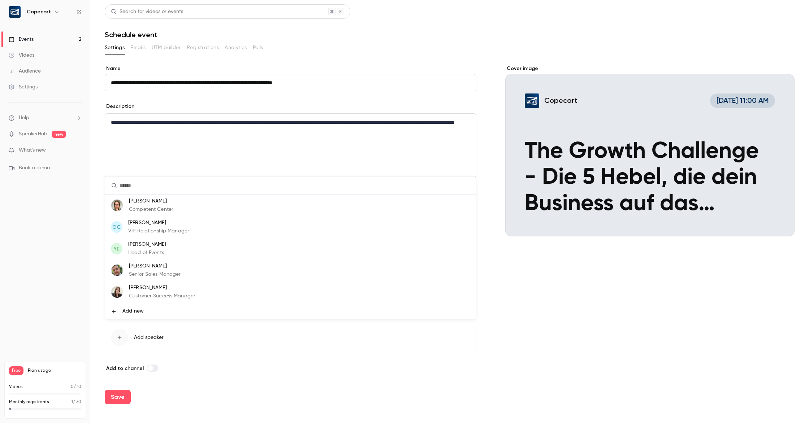
click at [186, 287] on p "[PERSON_NAME]" at bounding box center [162, 288] width 66 height 8
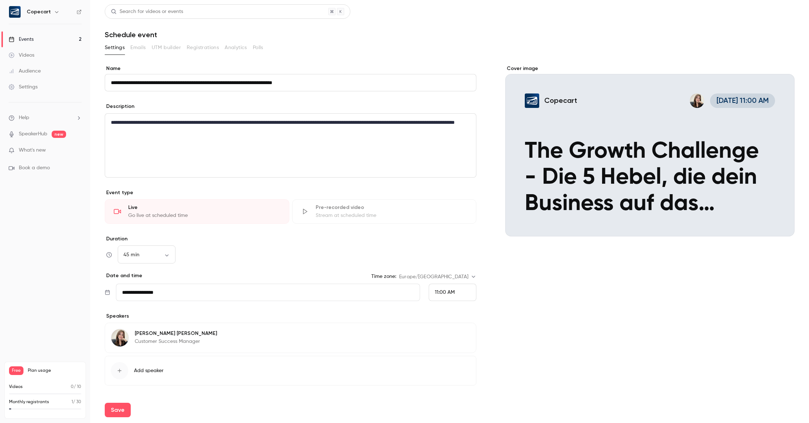
click at [143, 374] on span "Add speaker" at bounding box center [149, 370] width 30 height 7
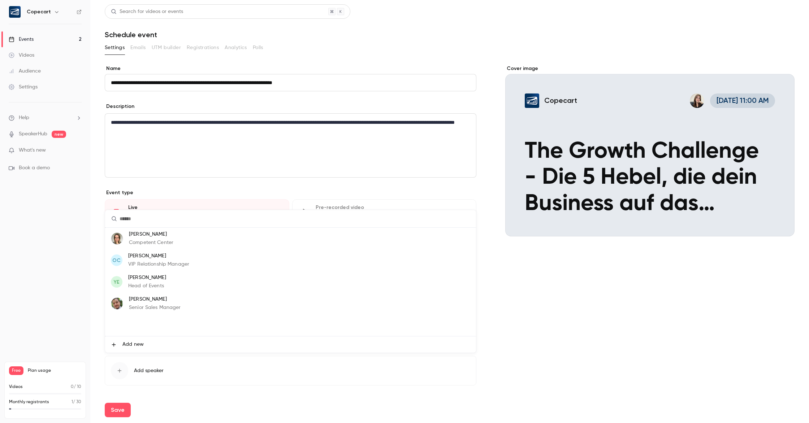
click at [137, 345] on span "Add new" at bounding box center [132, 345] width 21 height 8
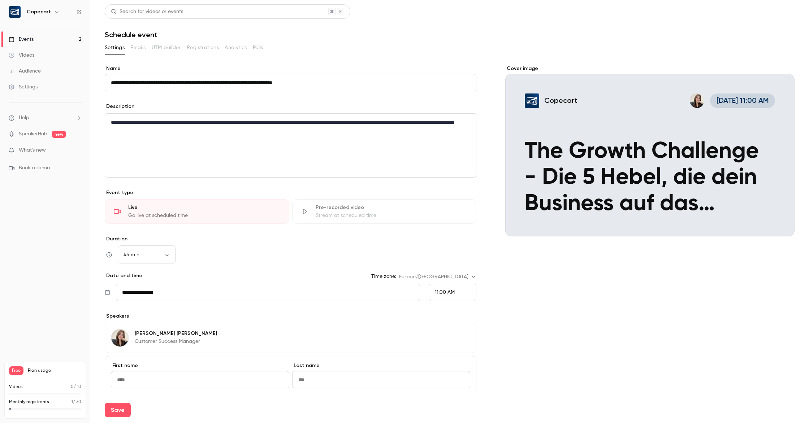
click at [142, 377] on input at bounding box center [200, 379] width 178 height 17
type input "***"
click at [330, 381] on input at bounding box center [381, 379] width 178 height 17
paste input "*********"
type input "*********"
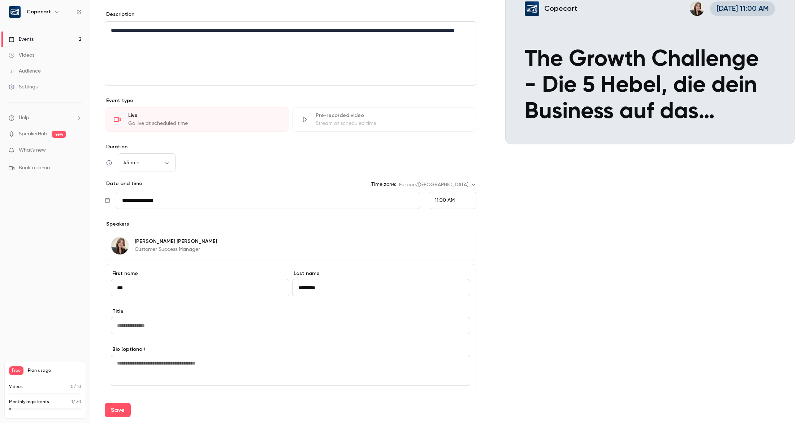
scroll to position [93, 0]
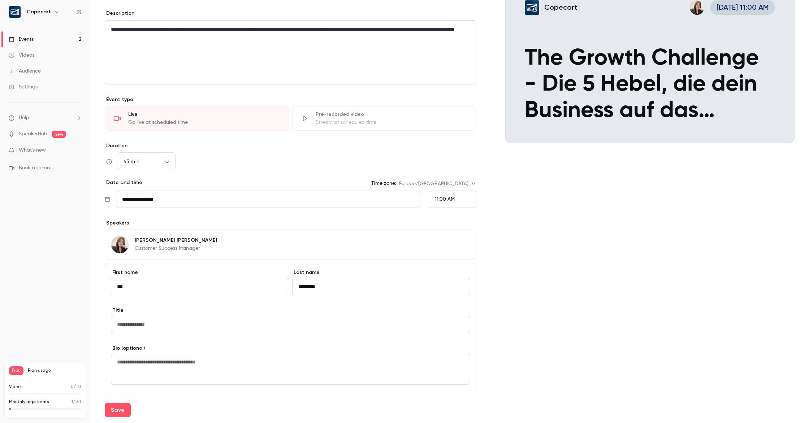
click at [134, 324] on input at bounding box center [290, 324] width 359 height 17
paste input "**********"
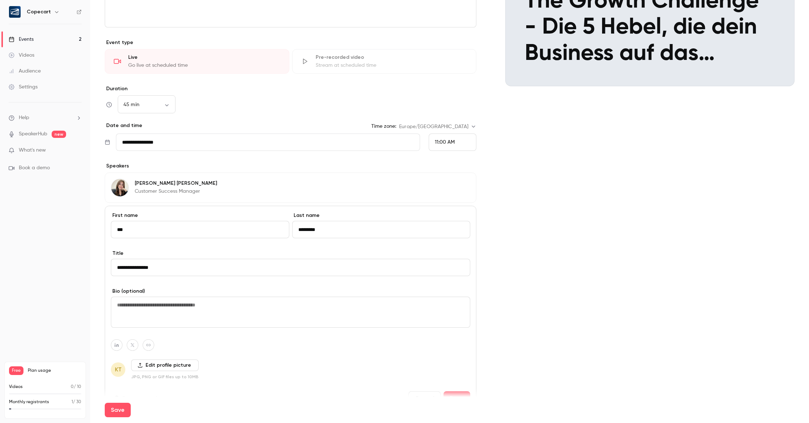
scroll to position [197, 0]
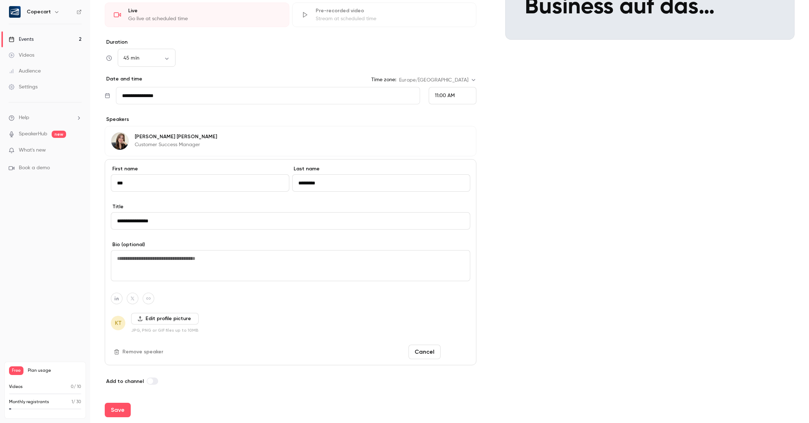
type input "**********"
click at [462, 352] on button "Done" at bounding box center [456, 352] width 27 height 14
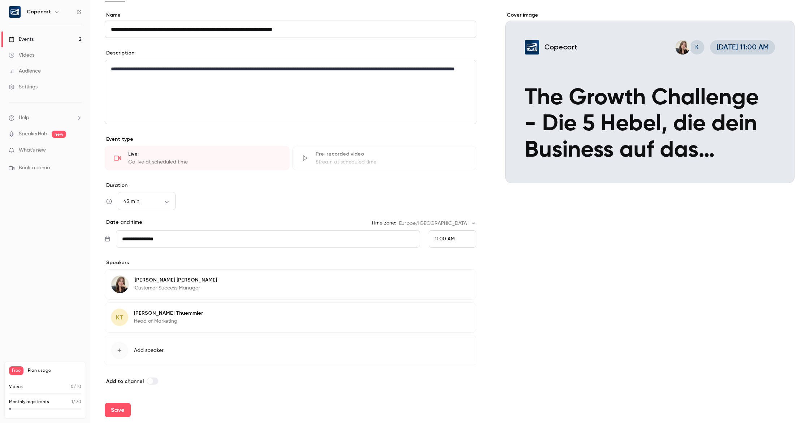
scroll to position [53, 0]
click at [125, 353] on div "button" at bounding box center [119, 350] width 17 height 17
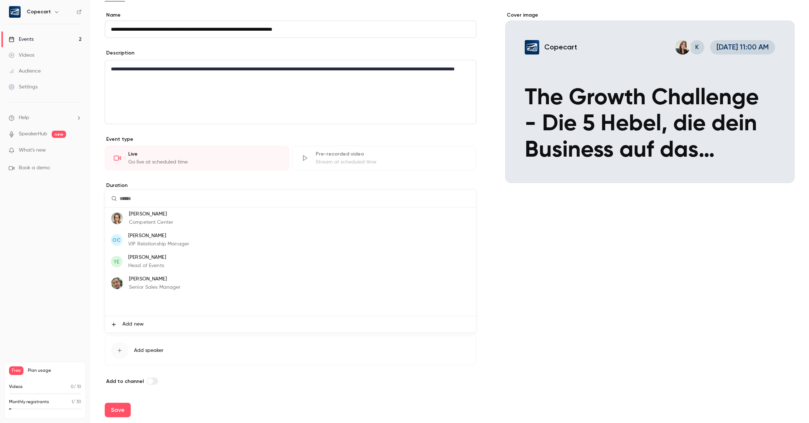
click at [164, 258] on p "[PERSON_NAME]" at bounding box center [147, 258] width 38 height 8
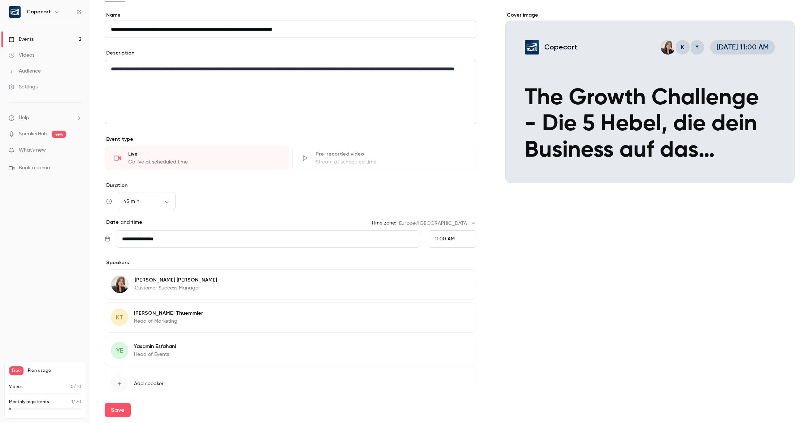
click at [122, 384] on icon "button" at bounding box center [120, 384] width 6 height 6
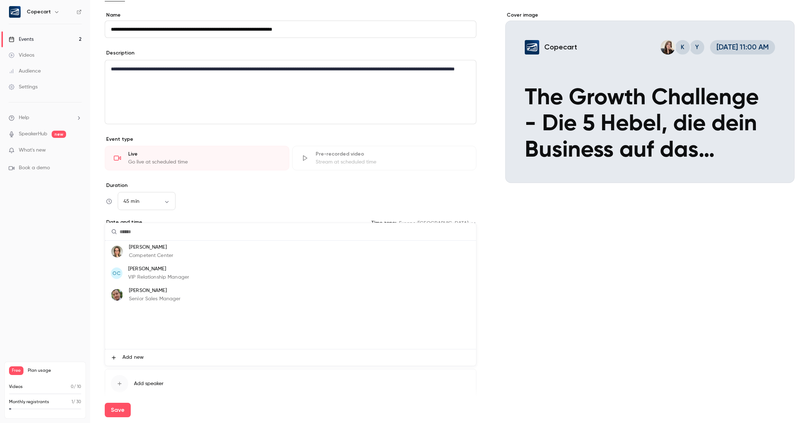
click at [165, 255] on p "Competent Center" at bounding box center [151, 256] width 44 height 8
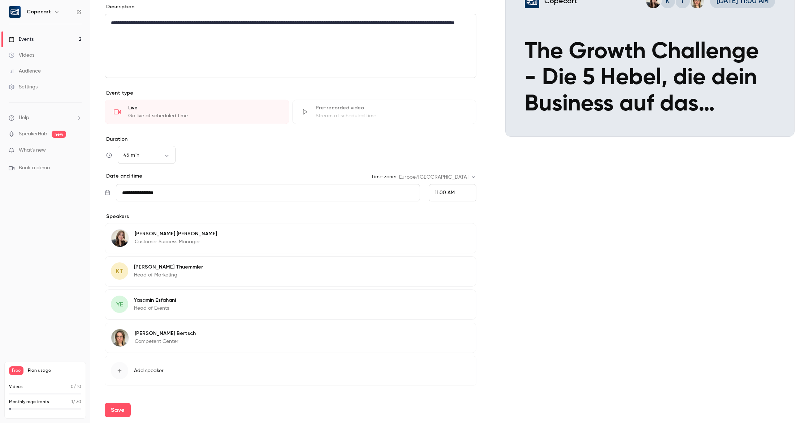
scroll to position [120, 0]
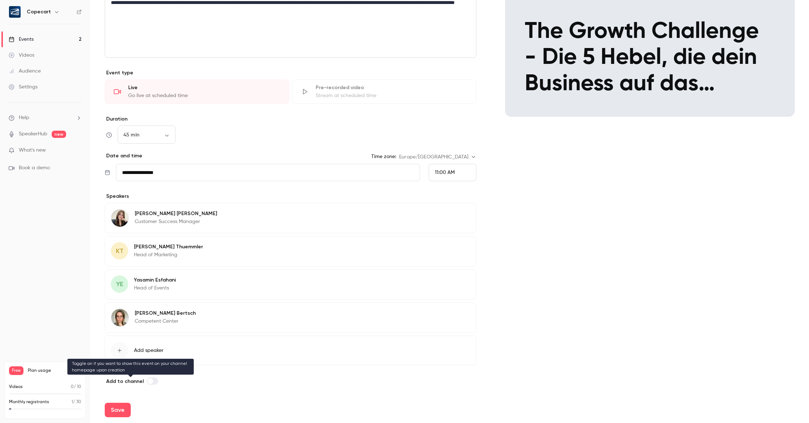
click at [152, 382] on label at bounding box center [153, 381] width 12 height 7
click at [122, 412] on button "Save" at bounding box center [118, 410] width 26 height 14
type input "**"
type input "**********"
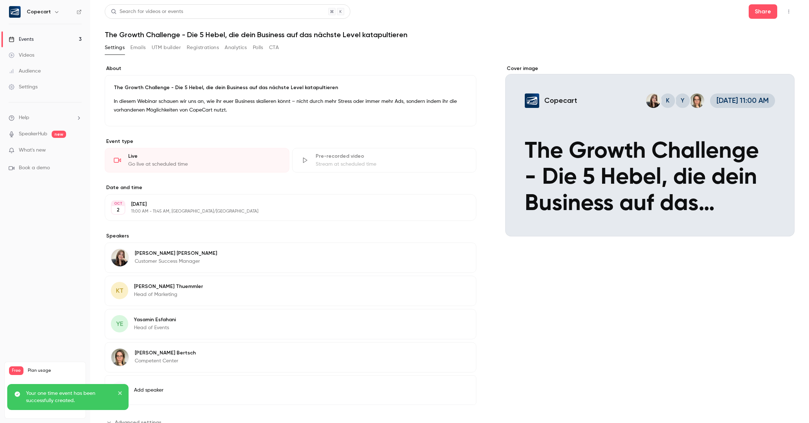
click at [449, 321] on icon "button" at bounding box center [450, 321] width 6 height 6
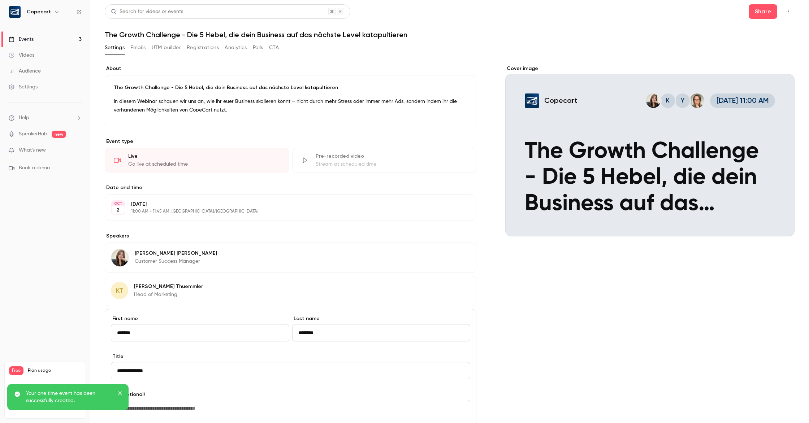
scroll to position [205, 0]
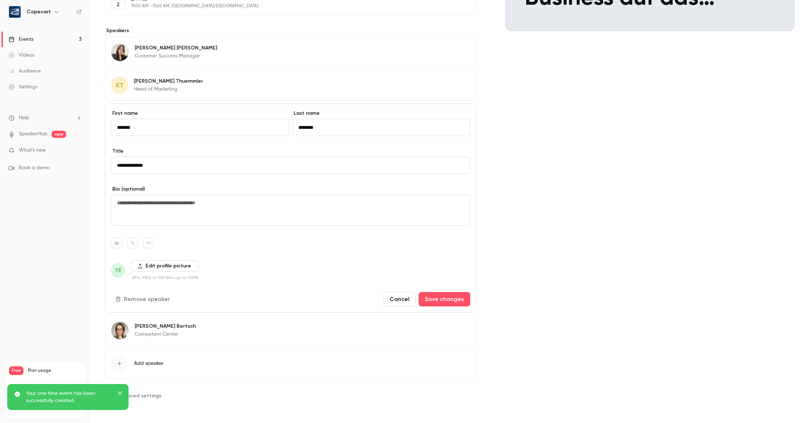
click at [183, 266] on label "Edit profile picture" at bounding box center [165, 266] width 68 height 12
click at [0, 0] on input "Edit profile picture" at bounding box center [0, 0] width 0 height 0
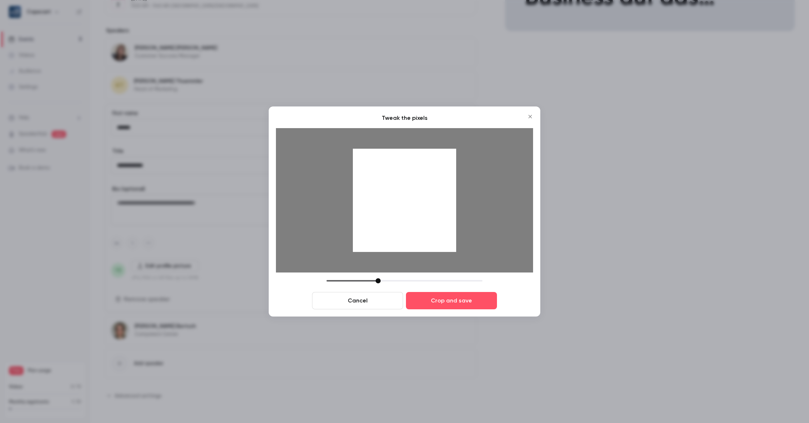
drag, startPoint x: 399, startPoint y: 222, endPoint x: 398, endPoint y: 234, distance: 11.9
click at [398, 234] on div at bounding box center [404, 200] width 103 height 103
click at [451, 298] on button "Crop and save" at bounding box center [451, 300] width 91 height 17
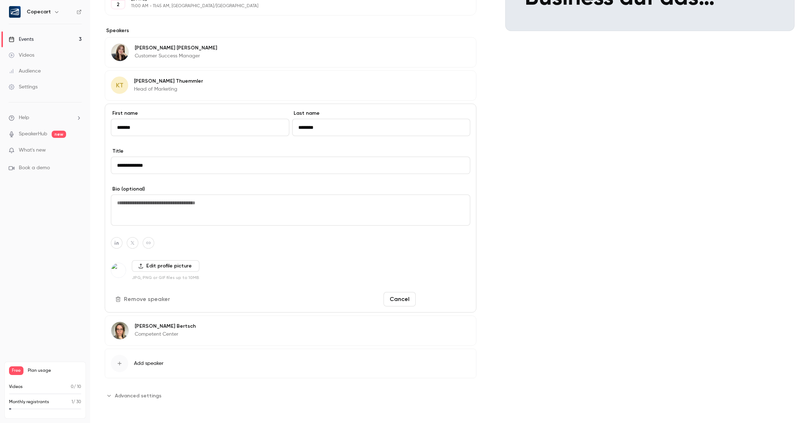
click at [454, 301] on button "Save changes" at bounding box center [444, 299] width 52 height 14
click at [452, 298] on button "Save changes" at bounding box center [444, 299] width 52 height 14
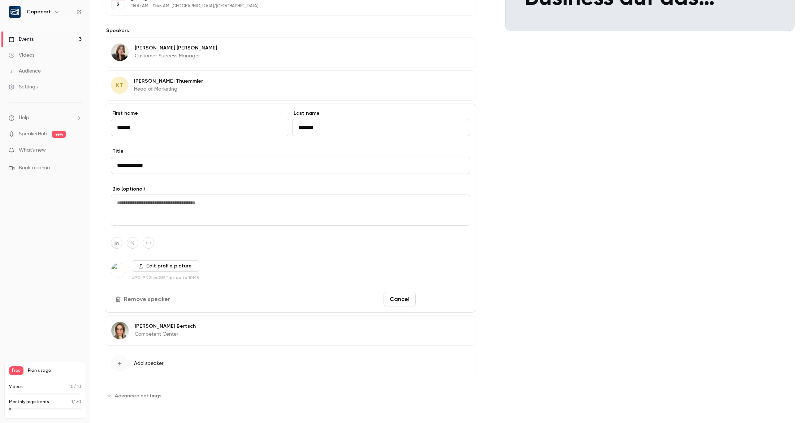
click at [452, 298] on button "Save changes" at bounding box center [444, 299] width 52 height 14
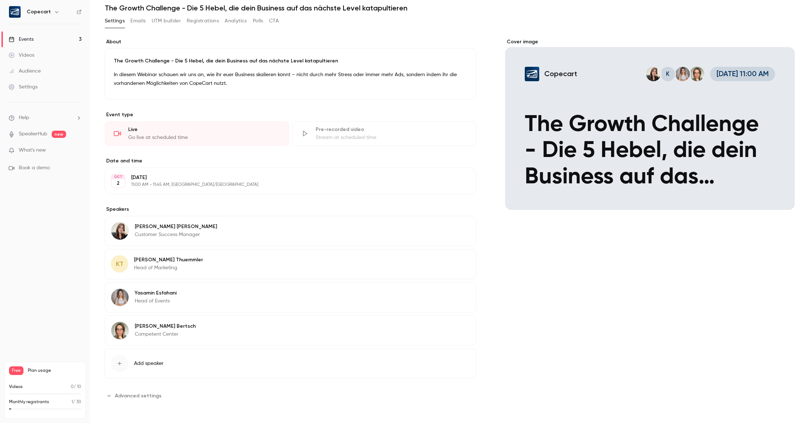
scroll to position [0, 0]
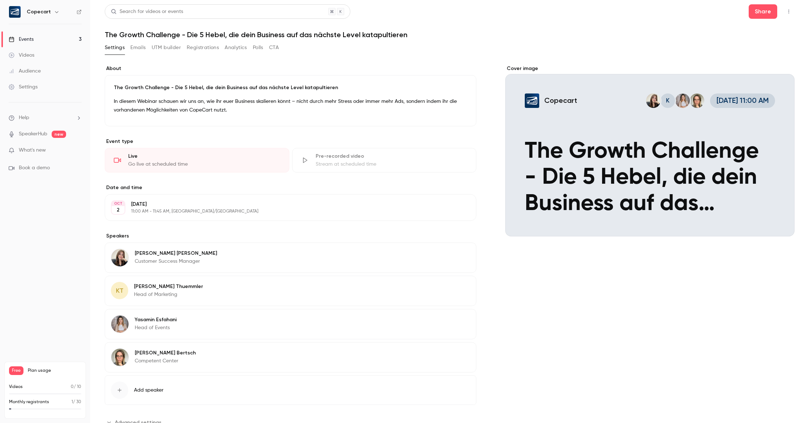
click at [27, 38] on div "Events" at bounding box center [21, 39] width 25 height 7
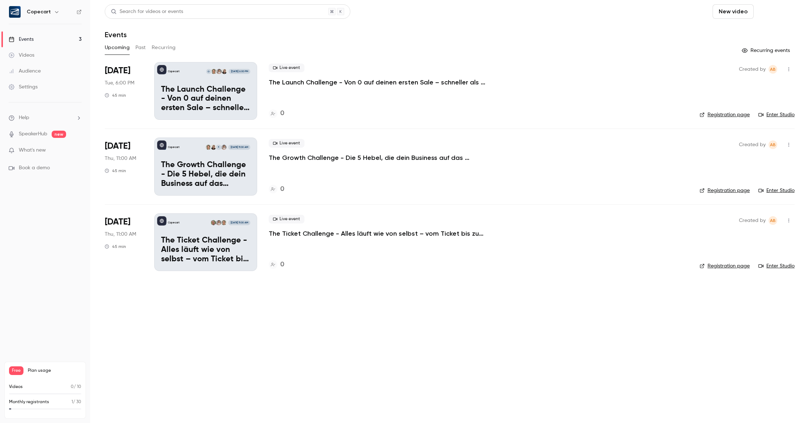
click at [773, 10] on button "Schedule" at bounding box center [775, 11] width 38 height 14
click at [749, 31] on div "One time event" at bounding box center [760, 31] width 55 height 7
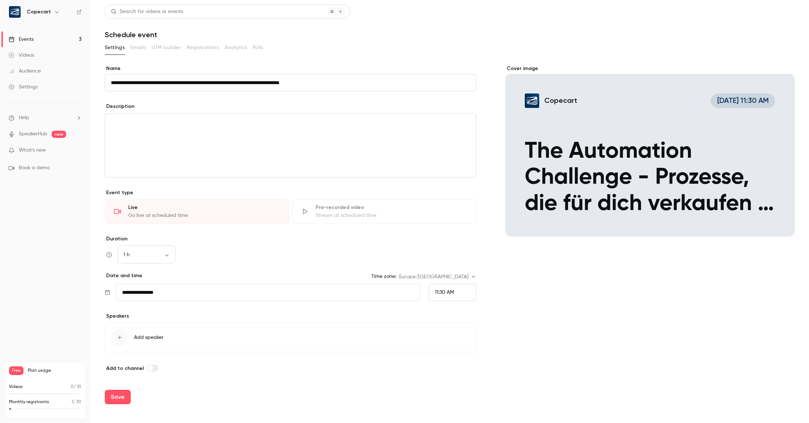
type input "**********"
click at [288, 143] on div "editor" at bounding box center [290, 146] width 371 height 64
click at [173, 292] on input "**********" at bounding box center [268, 292] width 304 height 17
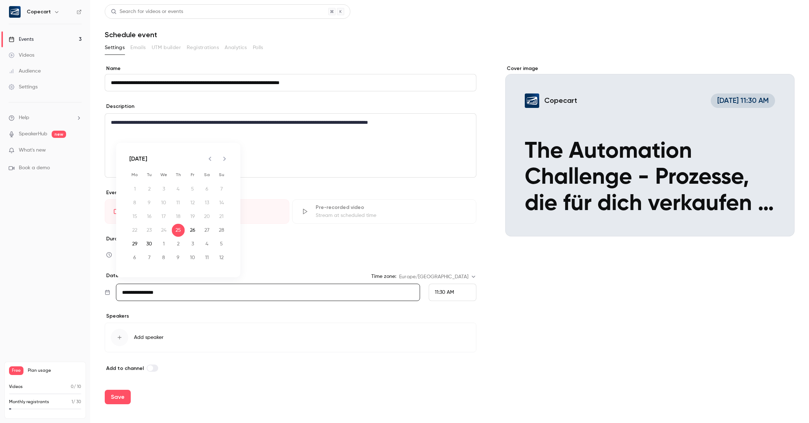
click at [226, 159] on icon "Next month" at bounding box center [224, 159] width 9 height 9
click at [149, 204] on button "7" at bounding box center [149, 202] width 13 height 13
type input "**********"
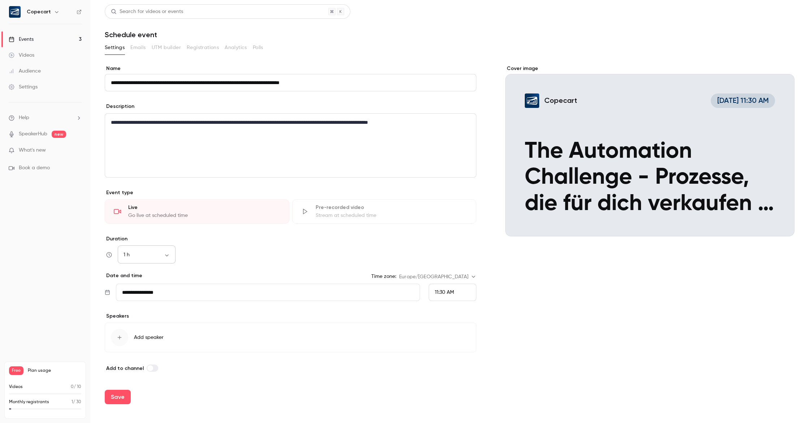
click at [169, 254] on body "**********" at bounding box center [404, 211] width 809 height 423
click at [140, 310] on li "45 min" at bounding box center [147, 312] width 58 height 19
type input "**"
click at [465, 291] on div "11:30 AM" at bounding box center [453, 292] width 48 height 17
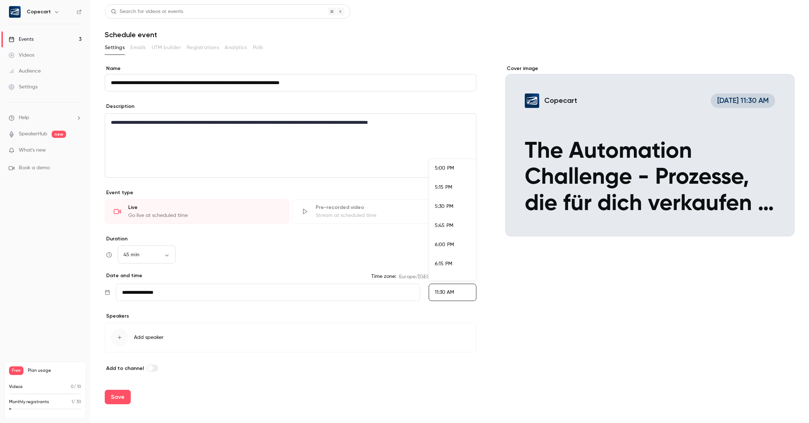
click at [453, 244] on span "6:00 PM" at bounding box center [444, 244] width 19 height 5
click at [528, 35] on h1 "Schedule event" at bounding box center [450, 34] width 690 height 9
click at [154, 339] on span "Add speaker" at bounding box center [149, 337] width 30 height 7
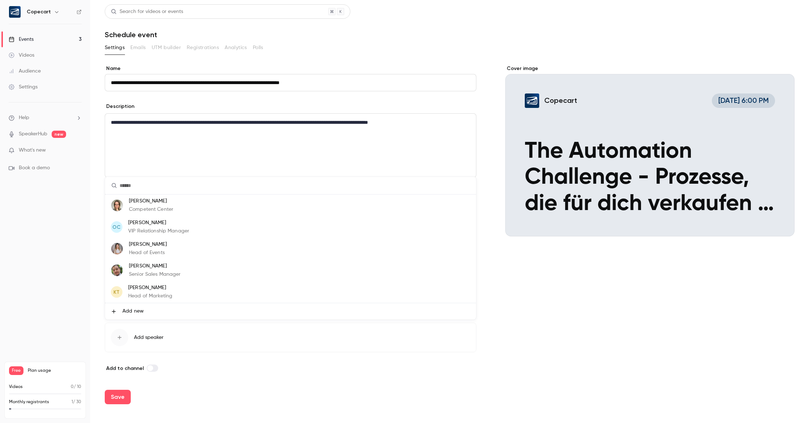
click at [205, 265] on li "[PERSON_NAME] Senior Sales Manager" at bounding box center [290, 271] width 371 height 22
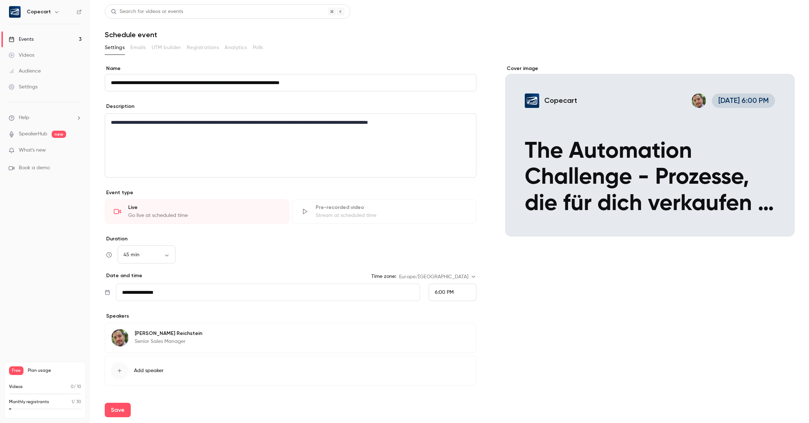
click at [138, 371] on span "Add speaker" at bounding box center [149, 370] width 30 height 7
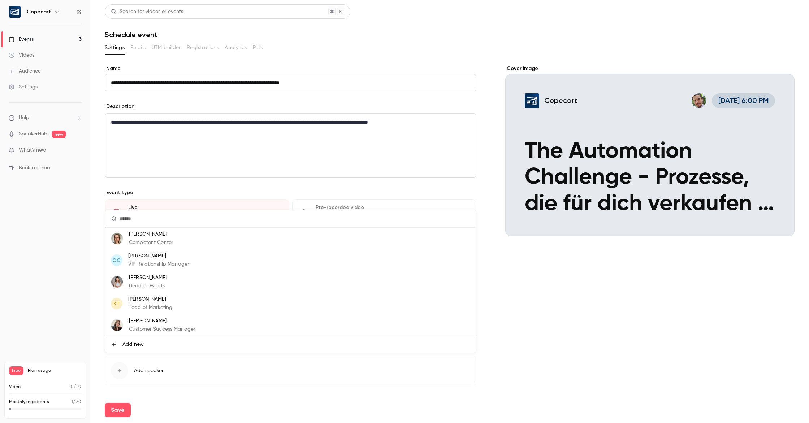
click at [179, 326] on p "Customer Success Manager" at bounding box center [162, 330] width 66 height 8
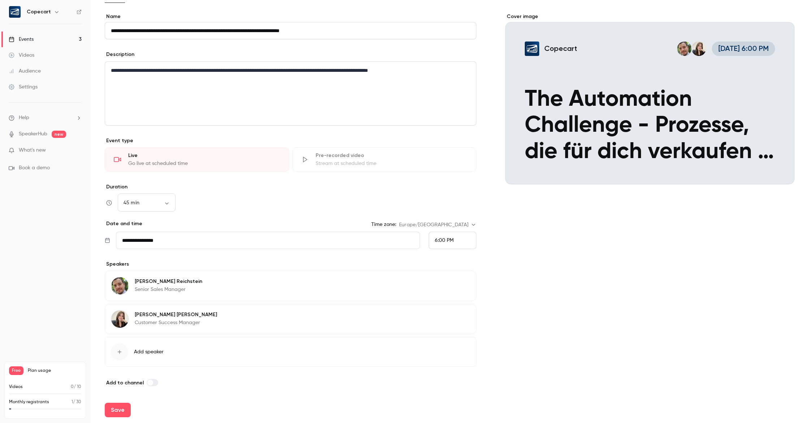
scroll to position [53, 0]
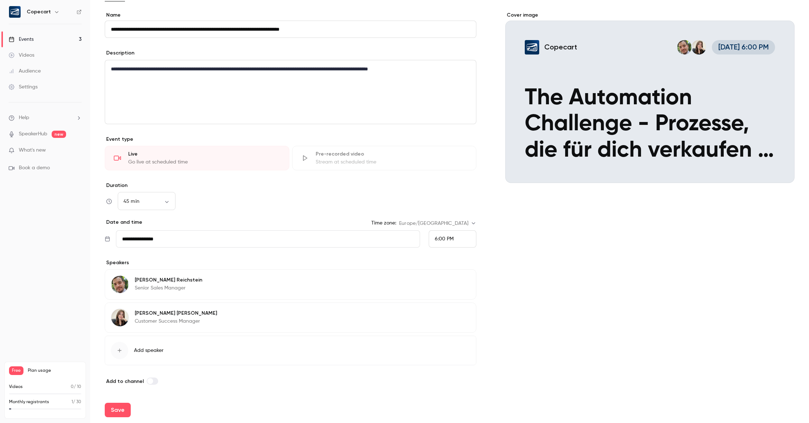
click at [160, 351] on span "Add speaker" at bounding box center [149, 350] width 30 height 7
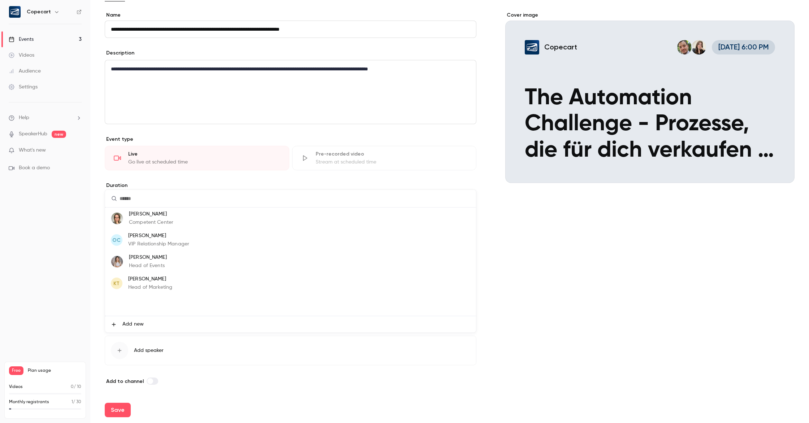
click at [187, 220] on li "[PERSON_NAME] Competent Center" at bounding box center [290, 219] width 371 height 22
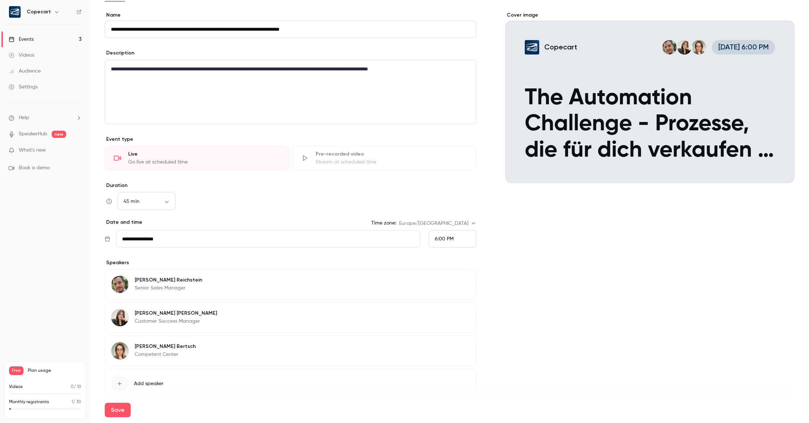
click at [152, 386] on span "Add speaker" at bounding box center [149, 383] width 30 height 7
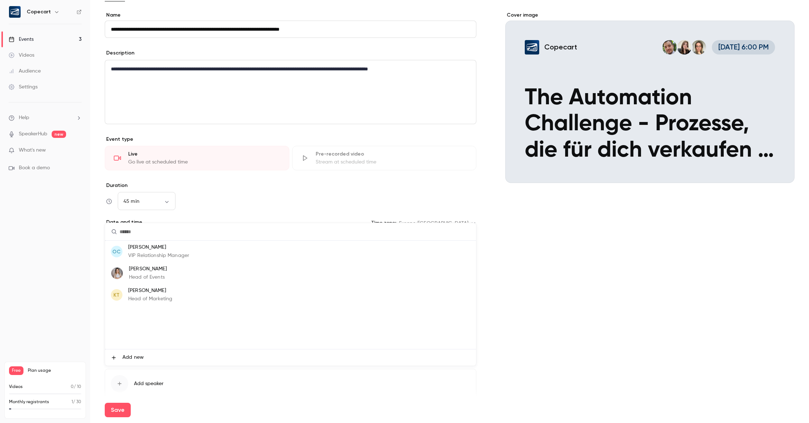
click at [183, 282] on li "[PERSON_NAME] Head of Events" at bounding box center [290, 273] width 371 height 22
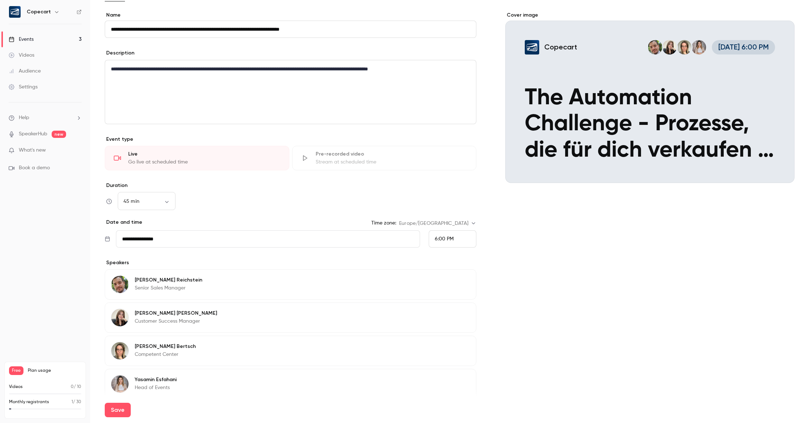
scroll to position [120, 0]
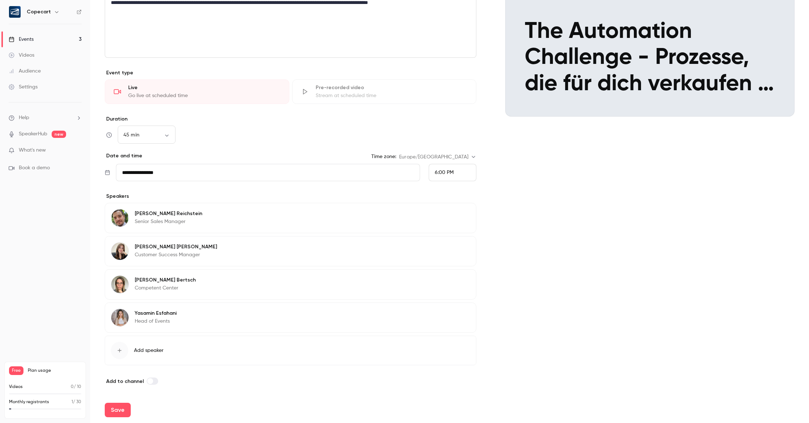
click at [148, 382] on span at bounding box center [150, 381] width 6 height 6
click at [118, 413] on button "Save" at bounding box center [118, 410] width 26 height 14
type input "**"
type input "**********"
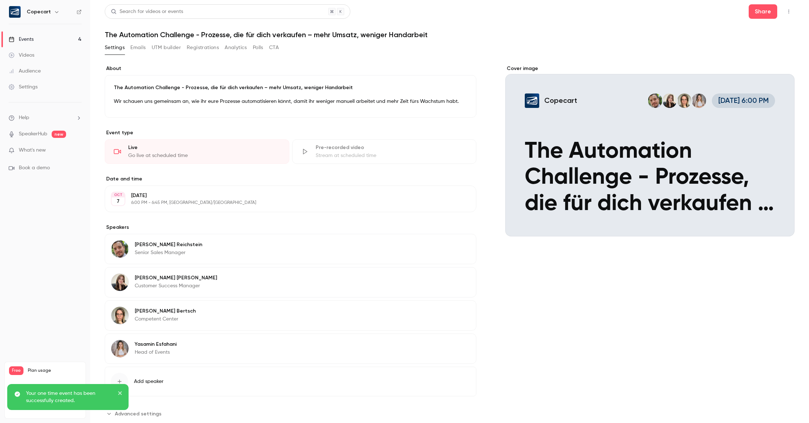
click at [52, 44] on link "Events 4" at bounding box center [45, 39] width 90 height 16
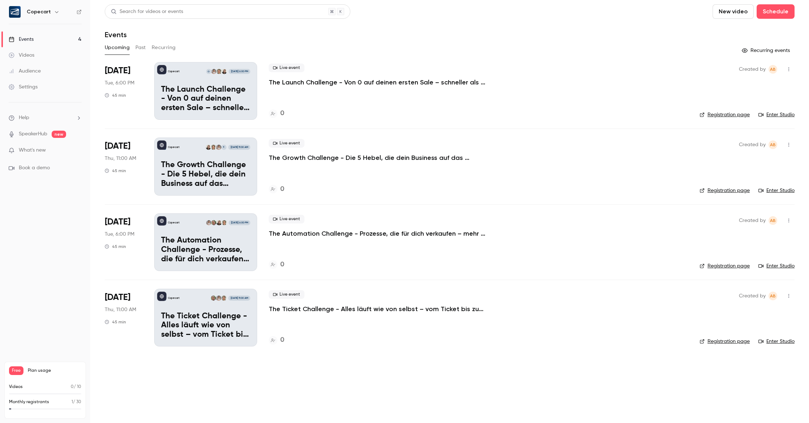
click at [188, 74] on div "Copecart O [DATE] 6:00 PM The Launch Challenge - Von 0 auf deinen ersten Sale –…" at bounding box center [205, 91] width 103 height 58
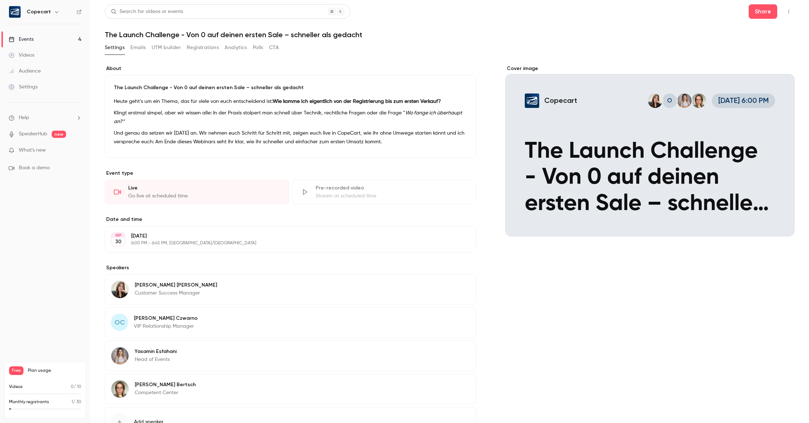
click at [783, 226] on icon "Cover image" at bounding box center [781, 224] width 8 height 6
click at [512, 69] on div "Cover image" at bounding box center [649, 150] width 289 height 171
click at [0, 0] on input "Copecart O [DATE] 6:00 PM The Launch Challenge - Von 0 auf deinen ersten Sale –…" at bounding box center [0, 0] width 0 height 0
click at [22, 40] on div "Events" at bounding box center [21, 39] width 25 height 7
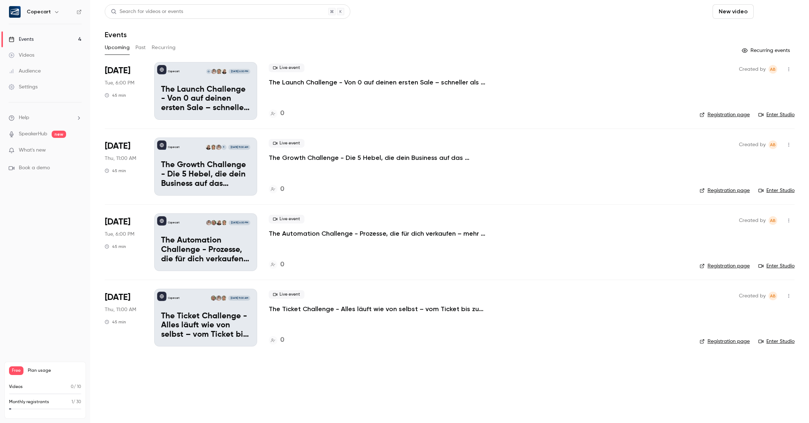
click at [783, 14] on button "Schedule" at bounding box center [775, 11] width 38 height 14
click at [758, 31] on div "One time event" at bounding box center [760, 31] width 55 height 7
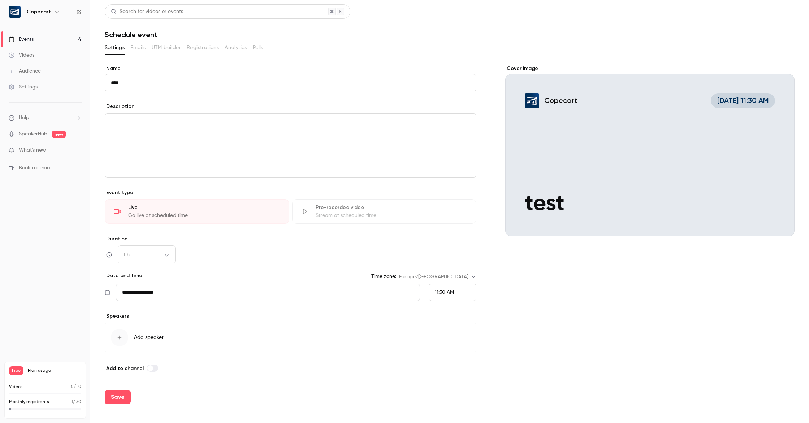
type input "****"
click at [165, 119] on p "editor" at bounding box center [290, 122] width 359 height 9
click at [168, 256] on body "**********" at bounding box center [404, 211] width 809 height 423
click at [157, 278] on li "15 min" at bounding box center [147, 274] width 58 height 19
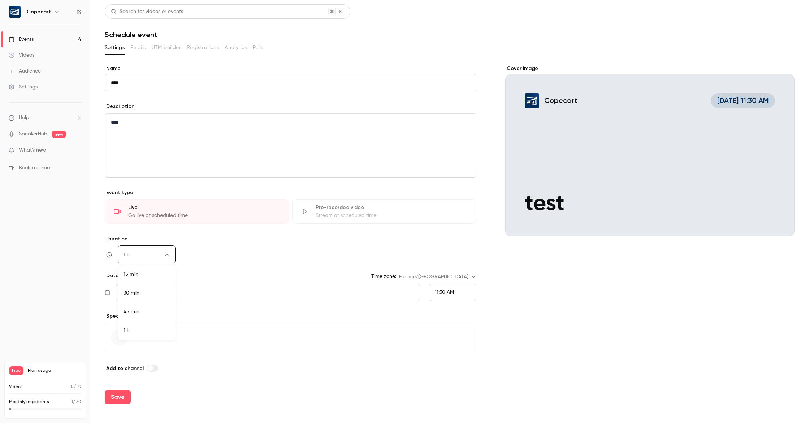
type input "**"
click at [456, 291] on div "11:30 AM" at bounding box center [453, 292] width 48 height 17
click at [455, 191] on div "4:00 PM" at bounding box center [452, 188] width 35 height 8
click at [153, 334] on button "Add speaker" at bounding box center [290, 338] width 371 height 30
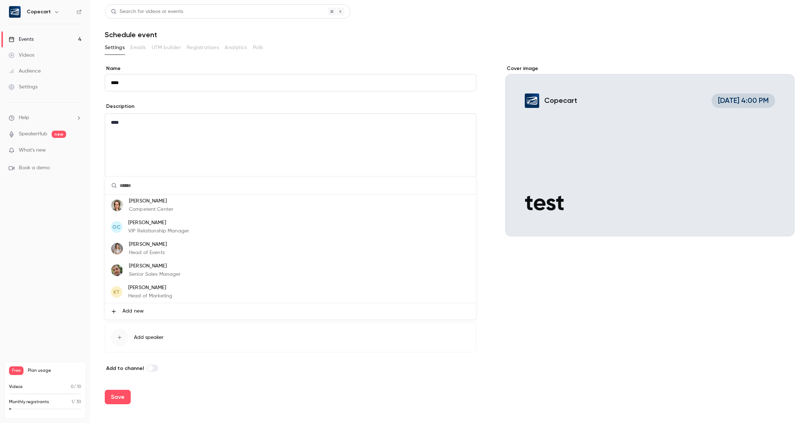
drag, startPoint x: 172, startPoint y: 209, endPoint x: 161, endPoint y: 326, distance: 117.5
click at [172, 209] on p "Competent Center" at bounding box center [151, 210] width 44 height 8
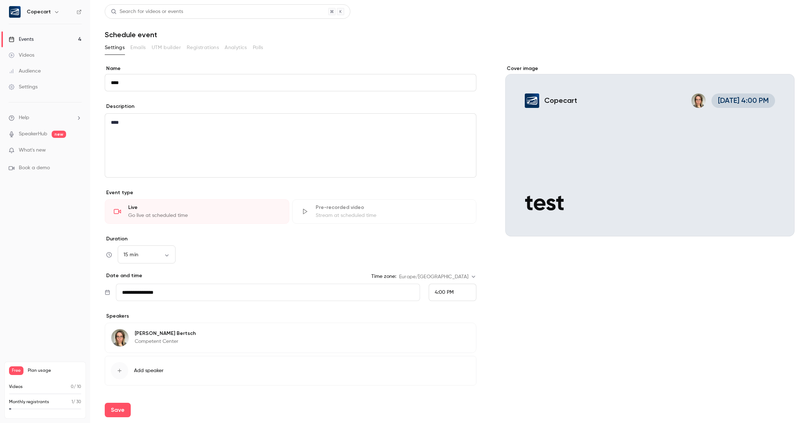
click at [148, 371] on span "Add speaker" at bounding box center [149, 370] width 30 height 7
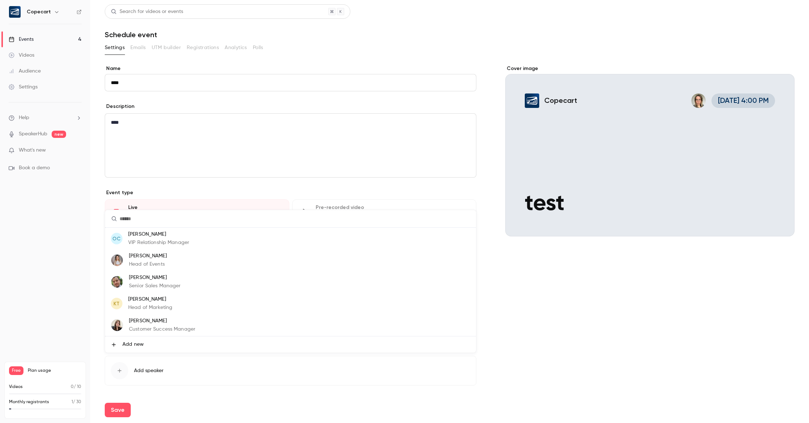
click at [160, 278] on p "[PERSON_NAME]" at bounding box center [155, 278] width 52 height 8
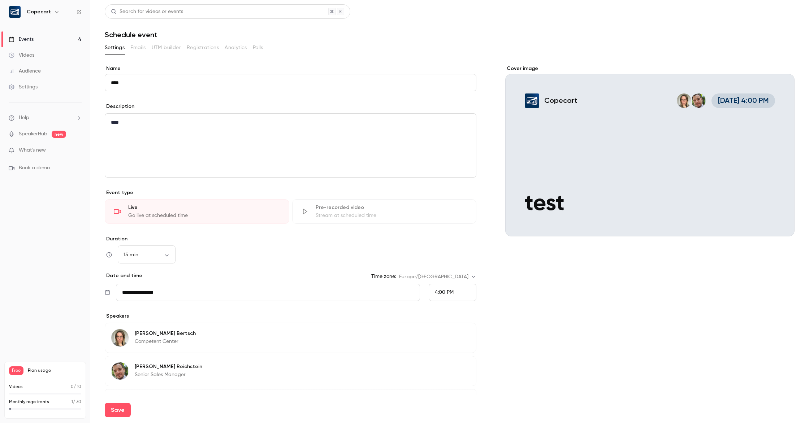
scroll to position [53, 0]
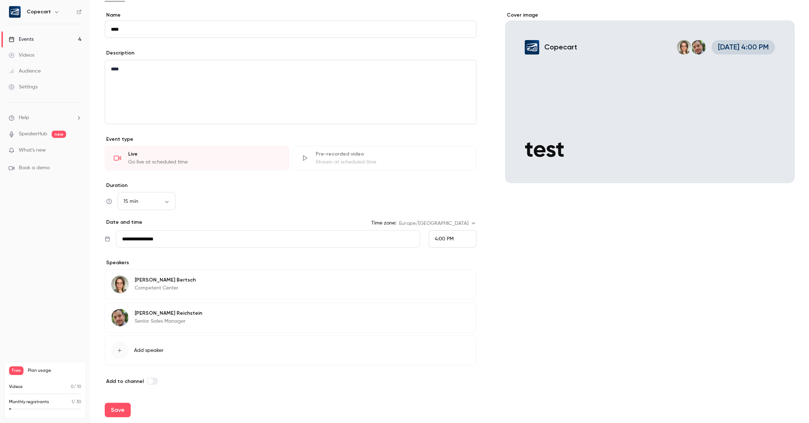
click at [140, 351] on span "Add speaker" at bounding box center [149, 350] width 30 height 7
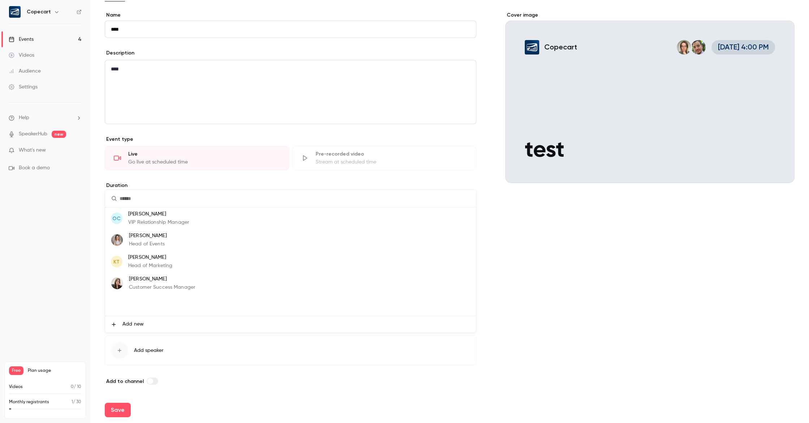
click at [184, 284] on p "Customer Success Manager" at bounding box center [162, 288] width 66 height 8
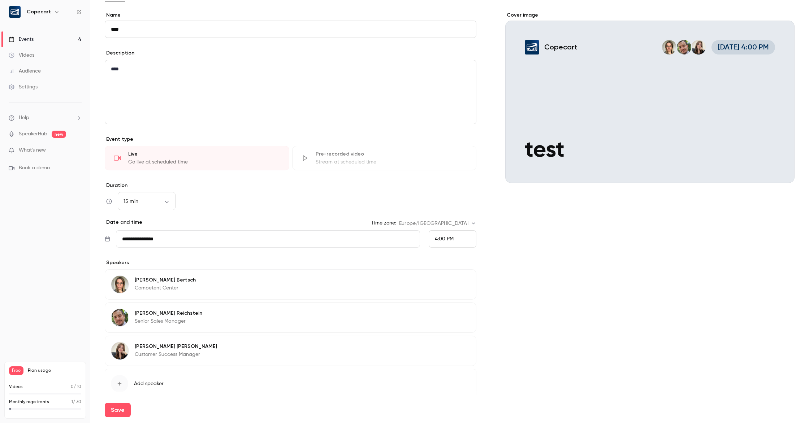
scroll to position [87, 0]
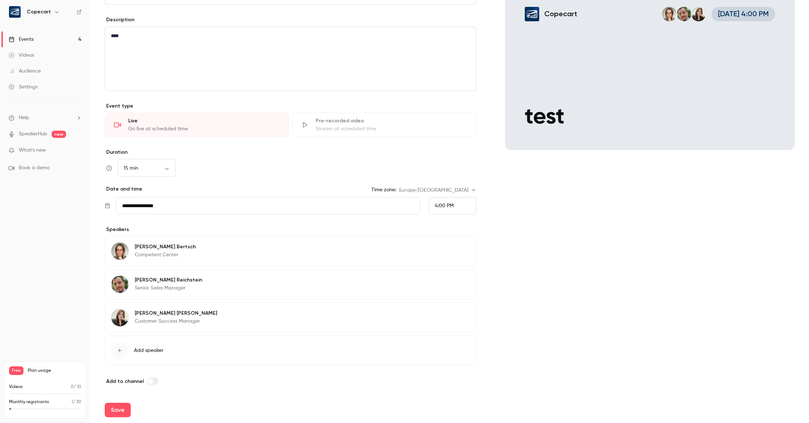
click at [141, 352] on span "Add speaker" at bounding box center [149, 350] width 30 height 7
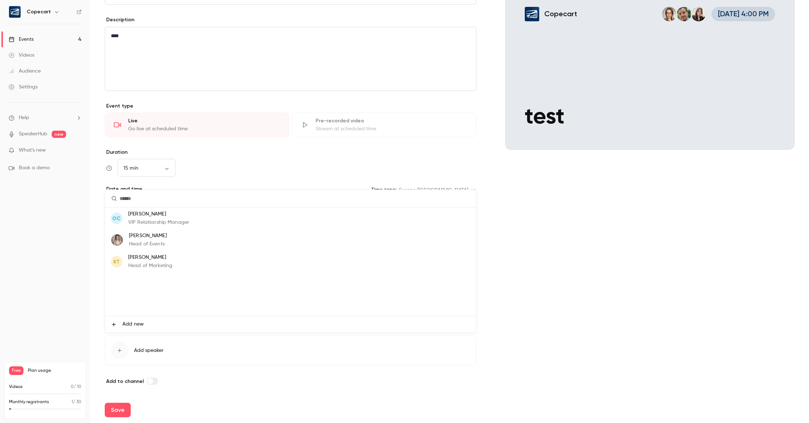
click at [176, 241] on li "[PERSON_NAME] Head of Events" at bounding box center [290, 240] width 371 height 22
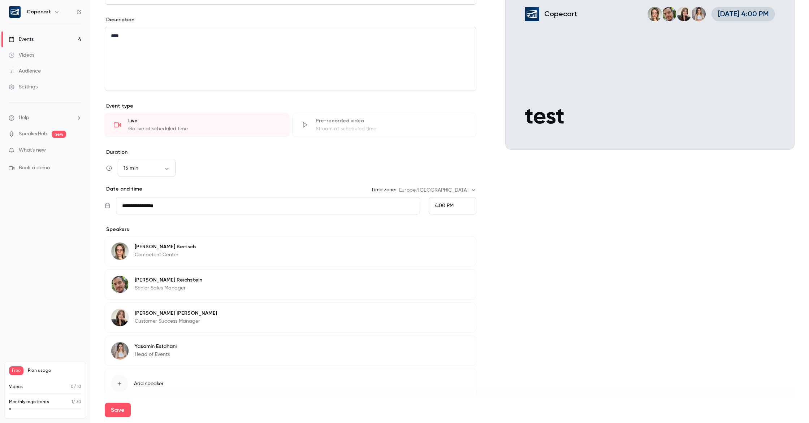
scroll to position [120, 0]
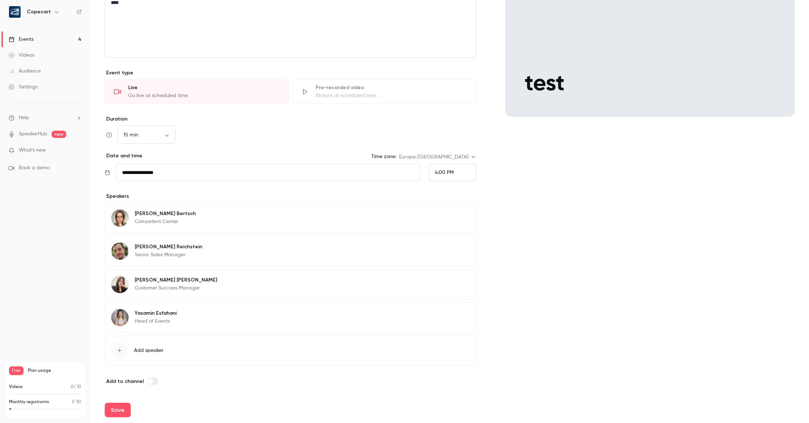
click at [150, 384] on label at bounding box center [153, 381] width 12 height 7
click at [118, 412] on button "Save" at bounding box center [118, 410] width 26 height 14
type input "**"
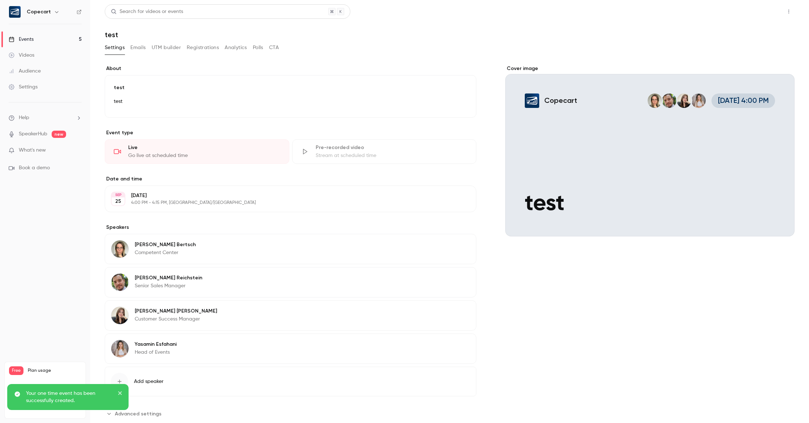
click at [764, 12] on button "Share" at bounding box center [762, 11] width 29 height 14
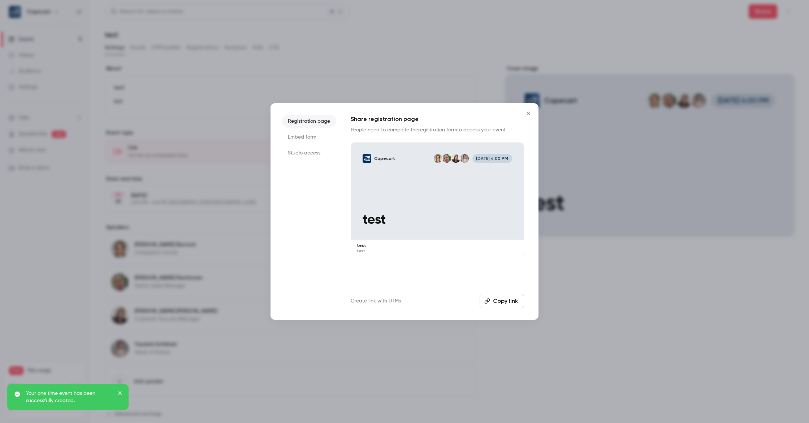
click at [502, 302] on button "Copy link" at bounding box center [501, 301] width 44 height 14
click at [527, 115] on icon "Close" at bounding box center [528, 113] width 9 height 6
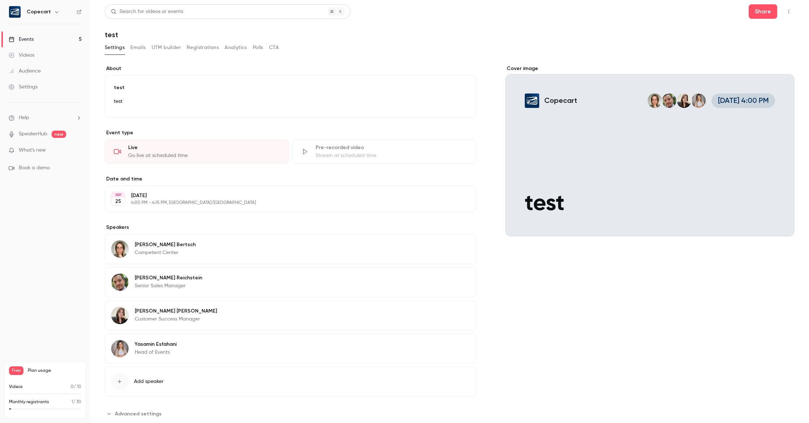
click at [42, 42] on link "Events 5" at bounding box center [45, 39] width 90 height 16
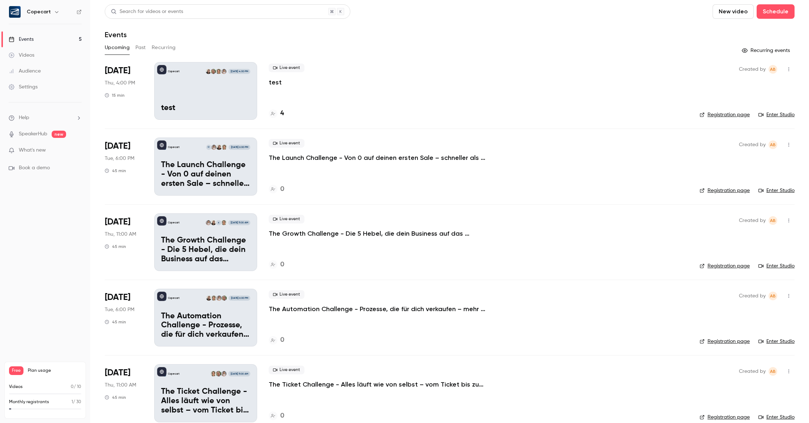
click at [773, 115] on link "Enter Studio" at bounding box center [776, 114] width 36 height 7
click at [229, 101] on div "Copecart [DATE] 4:00 PM test" at bounding box center [205, 91] width 103 height 58
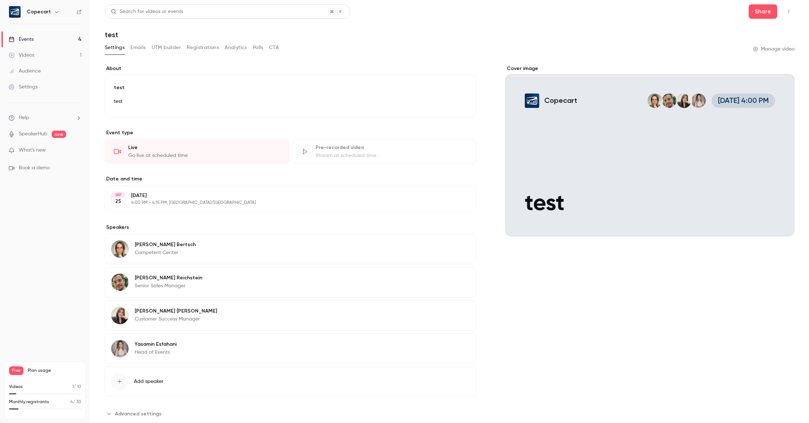
click at [648, 149] on div "Cover image" at bounding box center [649, 150] width 289 height 171
click at [0, 0] on input "Copecart [DATE] 4:00 PM test" at bounding box center [0, 0] width 0 height 0
click at [42, 41] on link "Events 4" at bounding box center [45, 39] width 90 height 16
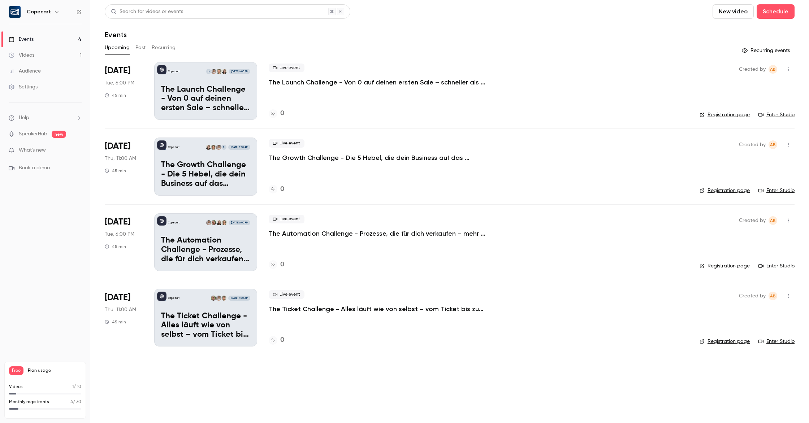
click at [140, 50] on button "Past" at bounding box center [140, 48] width 10 height 12
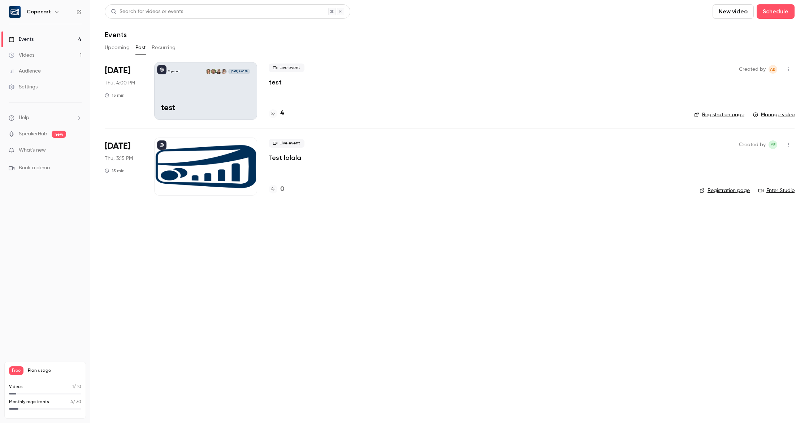
click at [785, 115] on link "Manage video" at bounding box center [774, 114] width 42 height 7
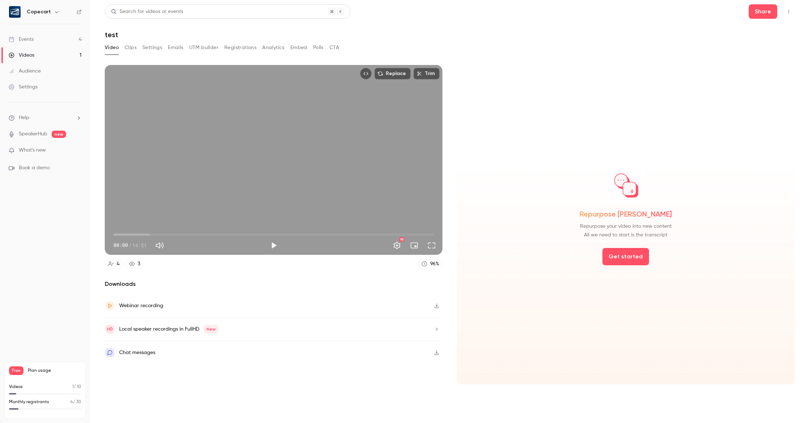
click at [39, 41] on link "Events 4" at bounding box center [45, 39] width 90 height 16
